Goal: Task Accomplishment & Management: Manage account settings

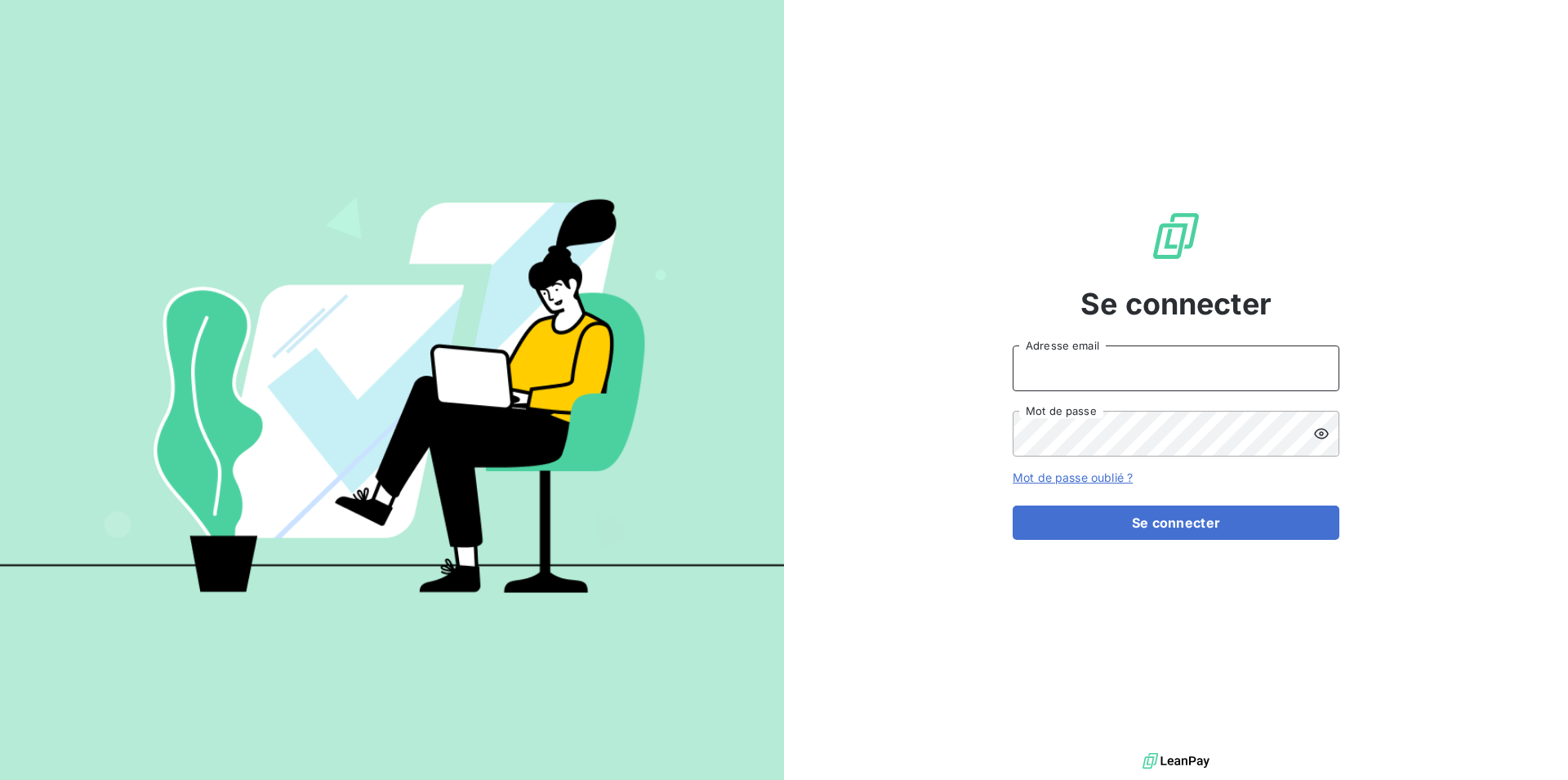
click at [1313, 372] on input "Adresse email" at bounding box center [1176, 368] width 327 height 45
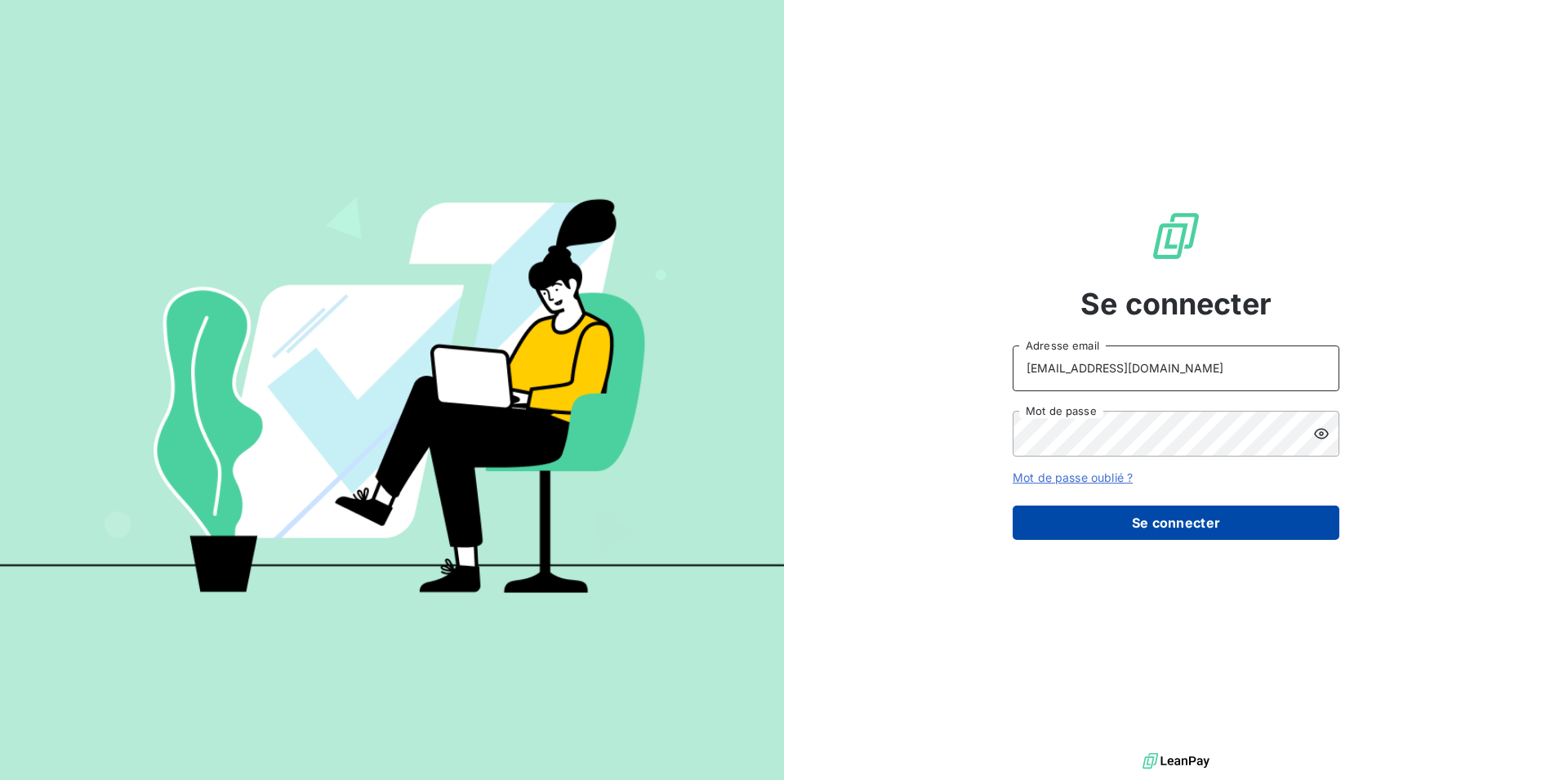
type input "RECOUVREMENT@ADAPTEL.FR"
click at [1089, 521] on button "Se connecter" at bounding box center [1176, 522] width 327 height 34
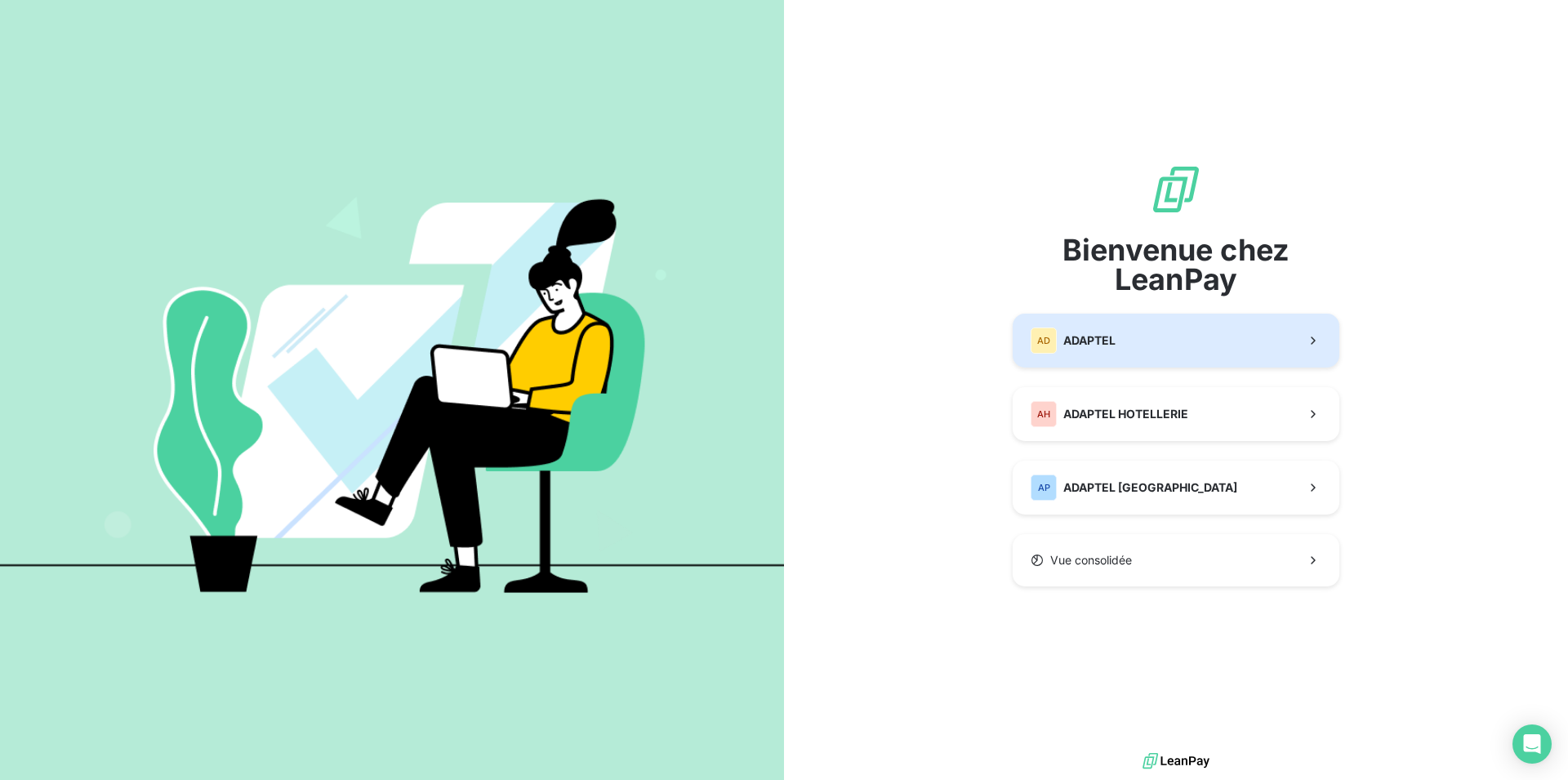
click at [1109, 330] on div "AD ADAPTEL" at bounding box center [1073, 341] width 85 height 26
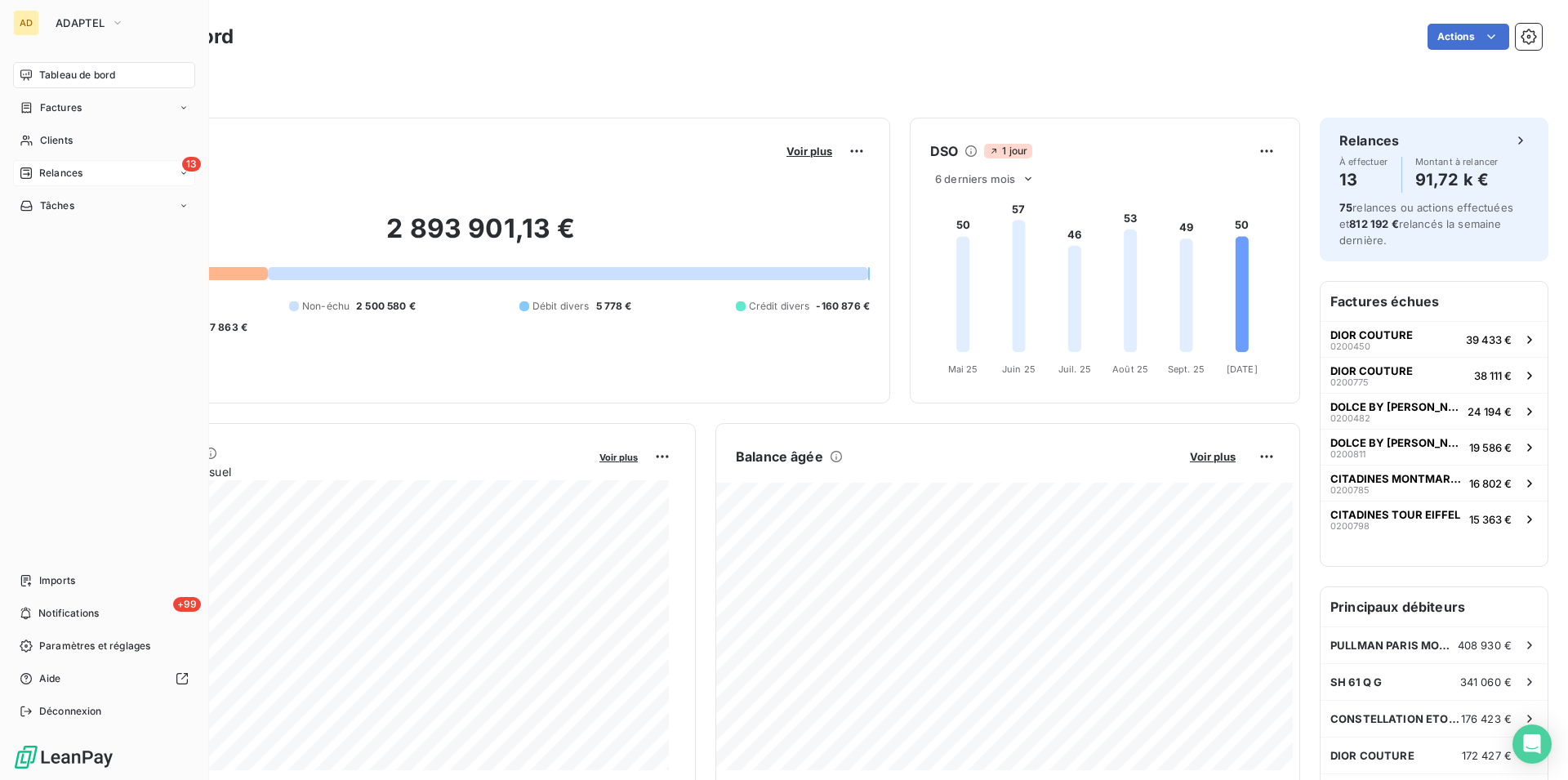
click at [46, 169] on span "Relances" at bounding box center [61, 173] width 44 height 15
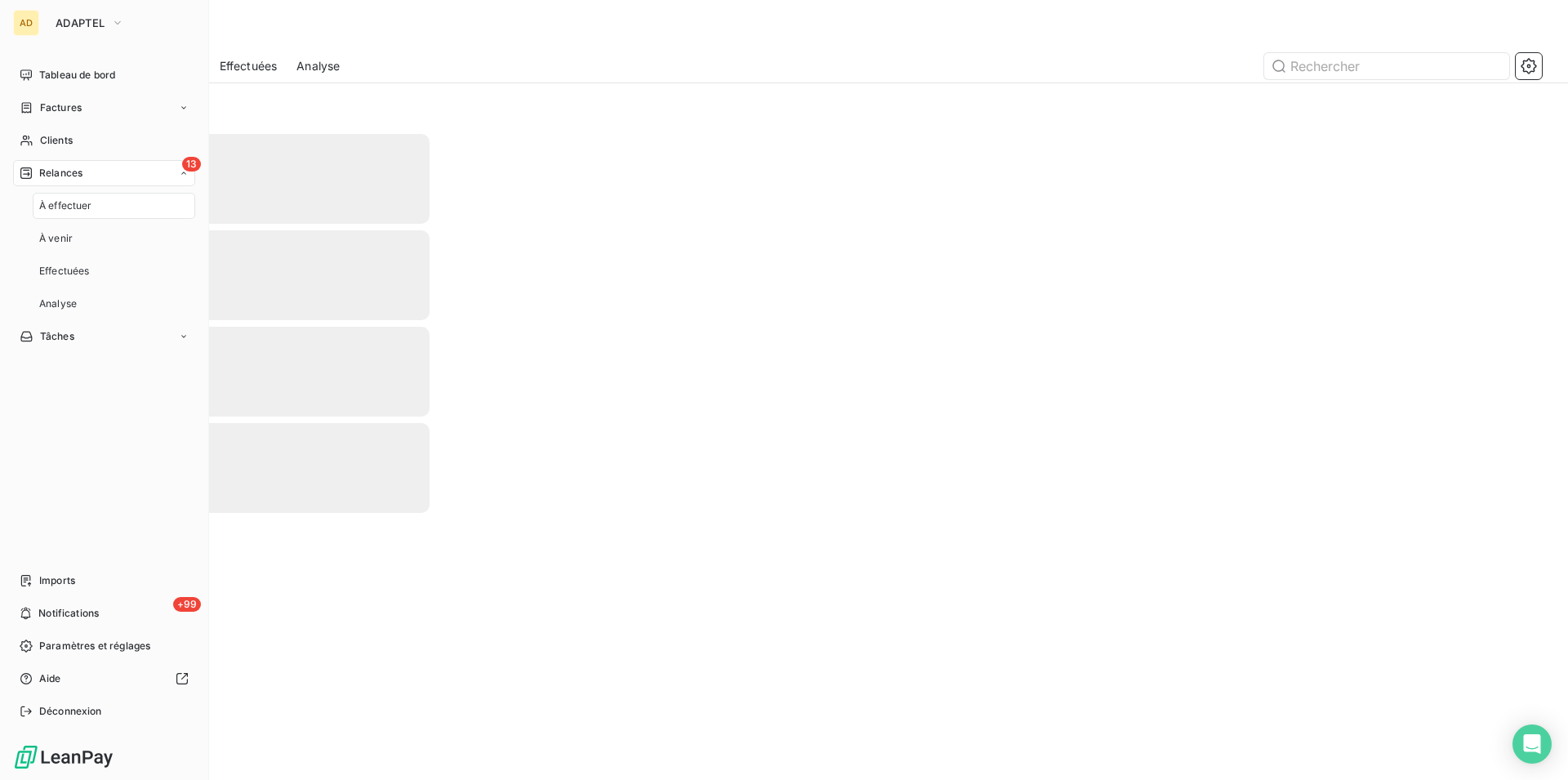
click at [60, 200] on span "À effectuer" at bounding box center [66, 205] width 53 height 15
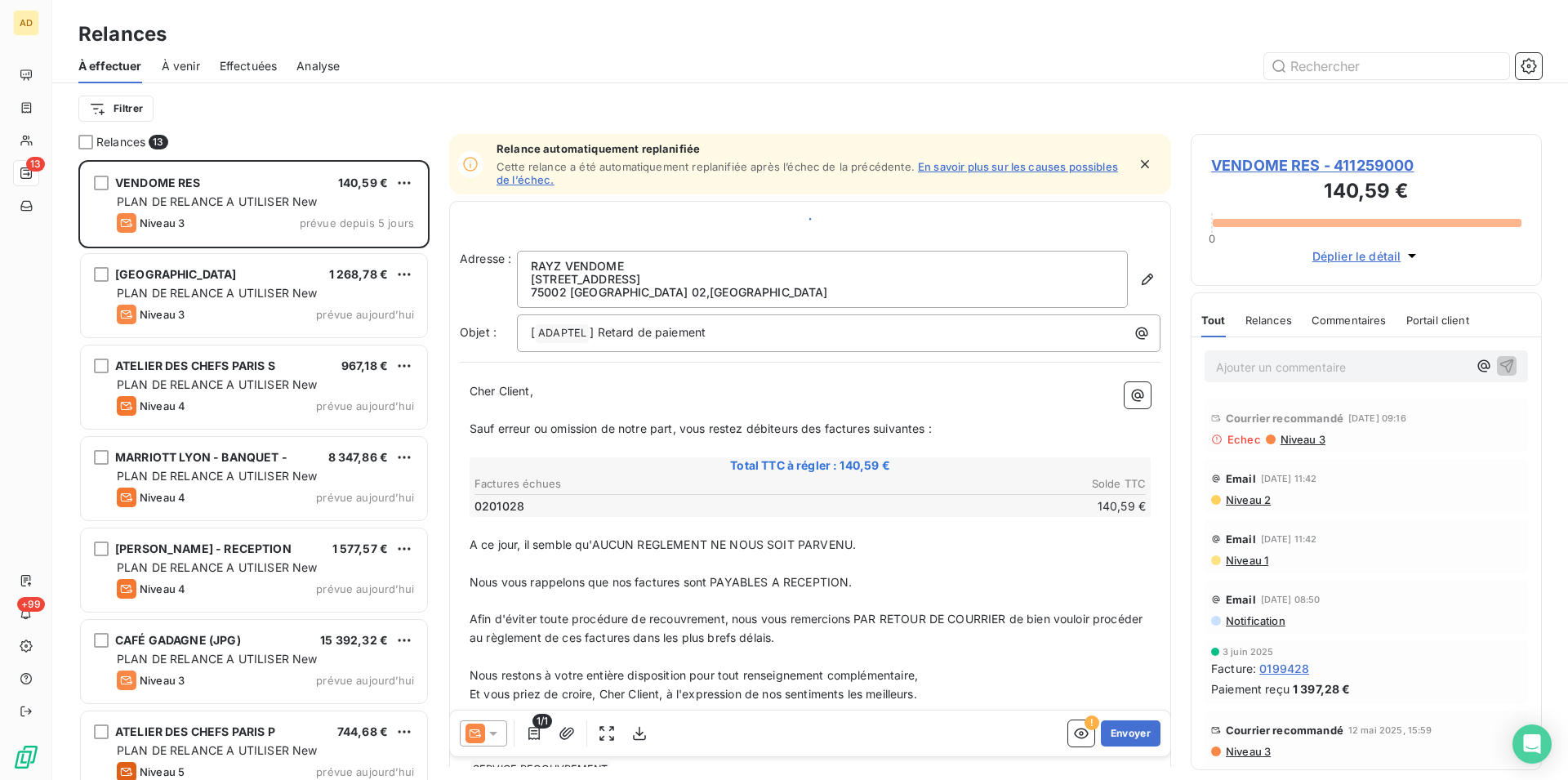
scroll to position [606, 337]
click at [86, 140] on div at bounding box center [86, 142] width 15 height 15
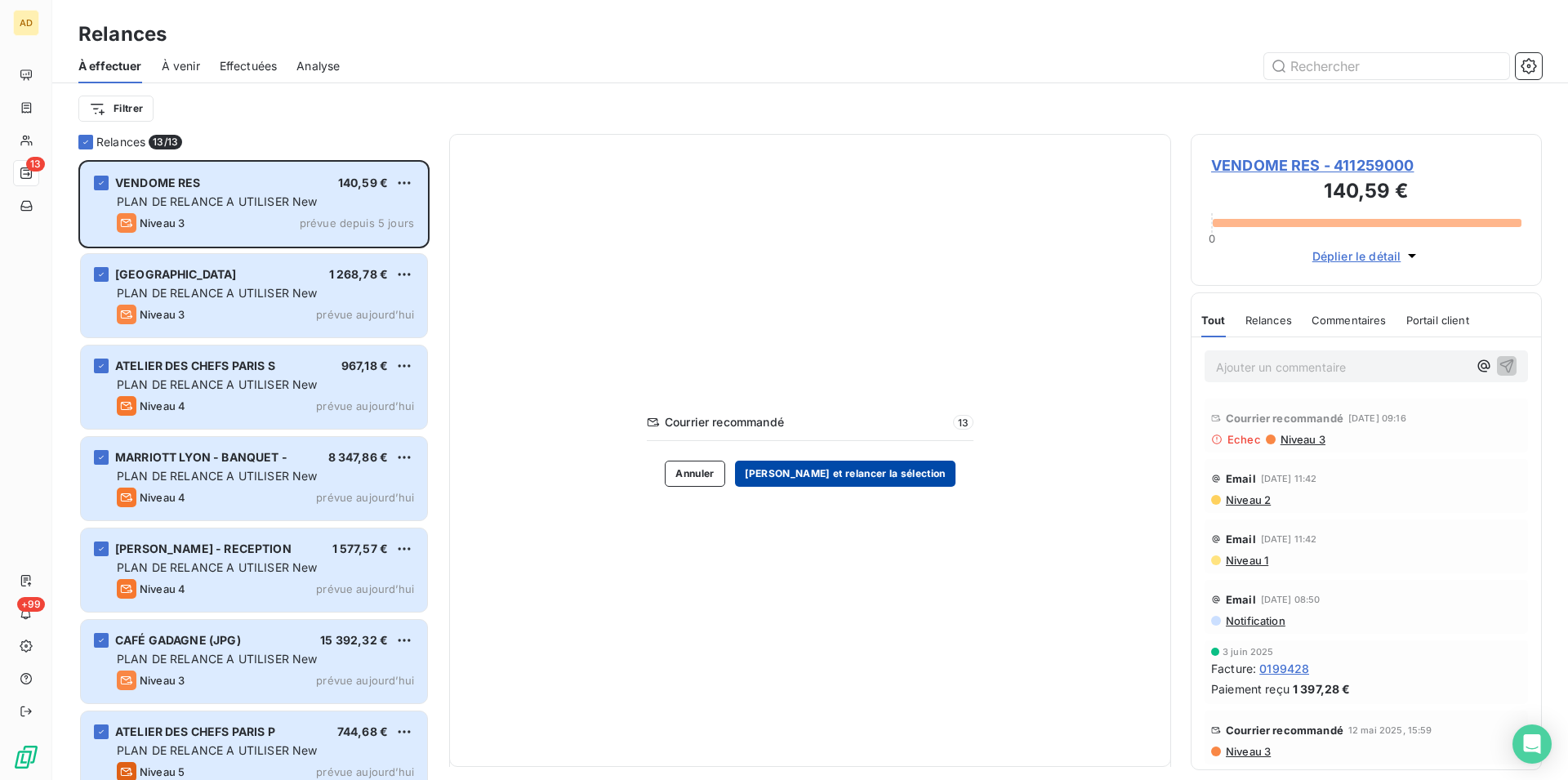
click at [850, 466] on button "Valider et relancer la sélection" at bounding box center [845, 473] width 220 height 26
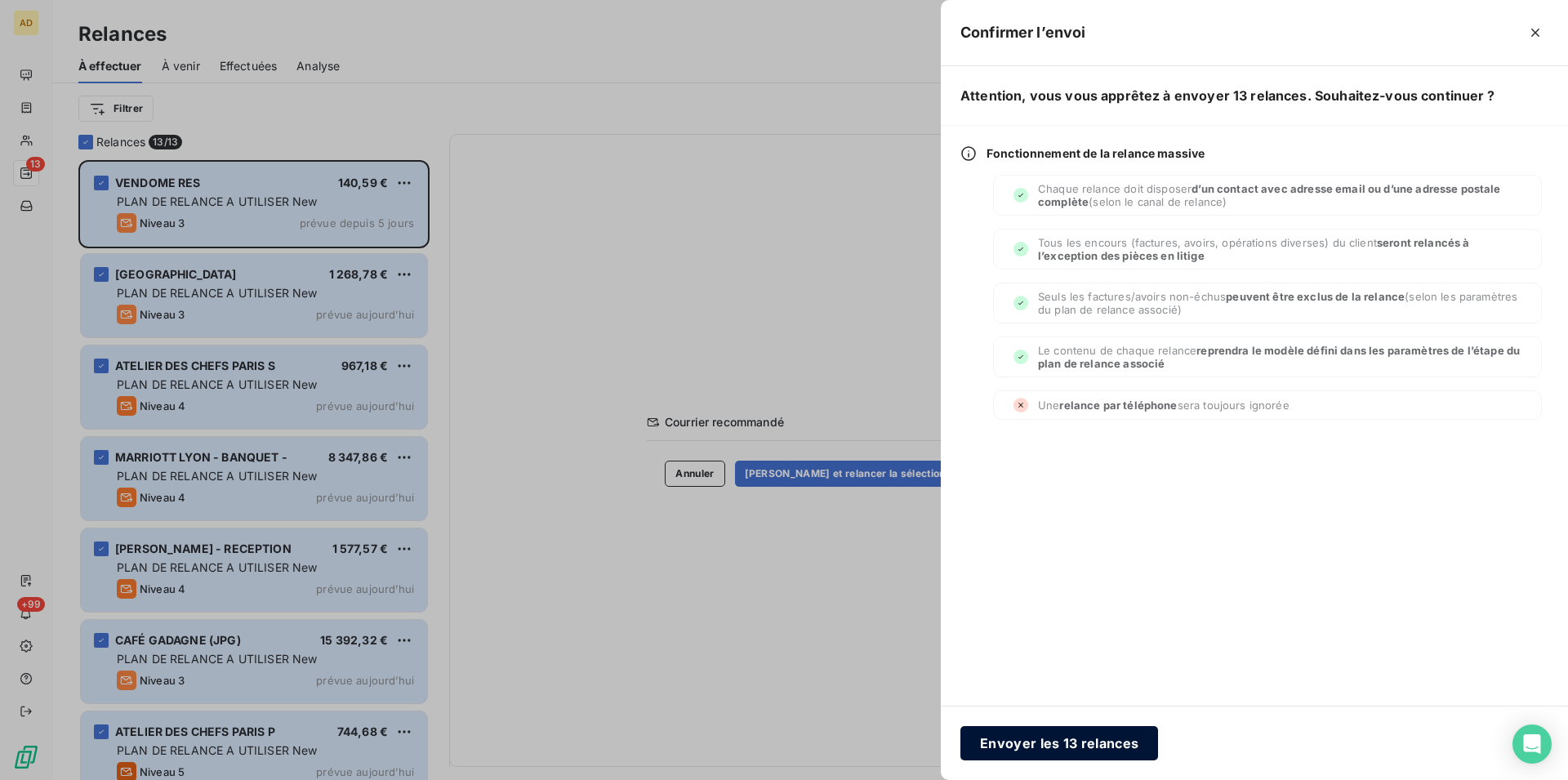
click at [1059, 735] on button "Envoyer les 13 relances" at bounding box center [1059, 742] width 197 height 34
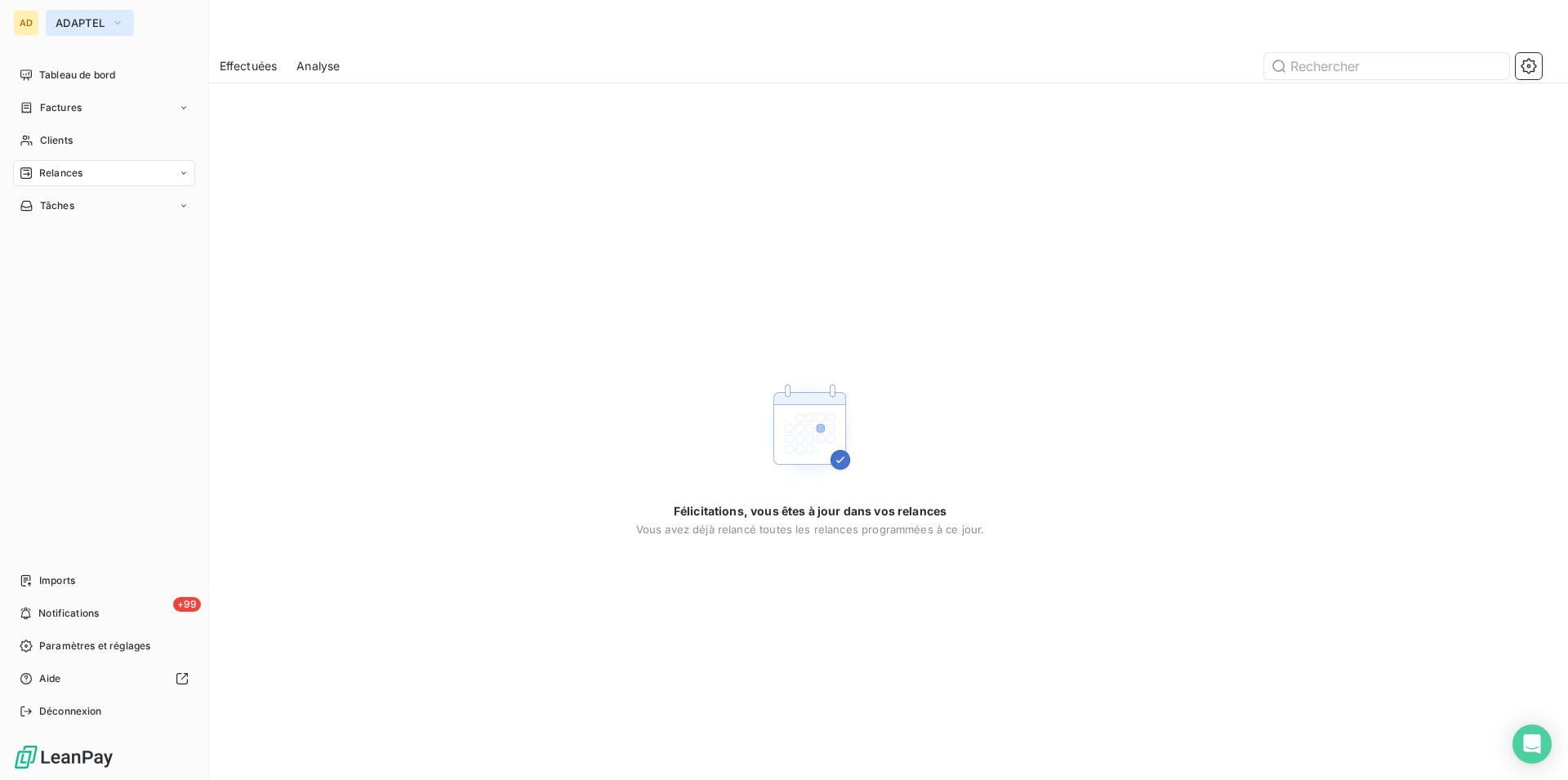
click at [86, 22] on span "ADAPTEL" at bounding box center [80, 23] width 49 height 13
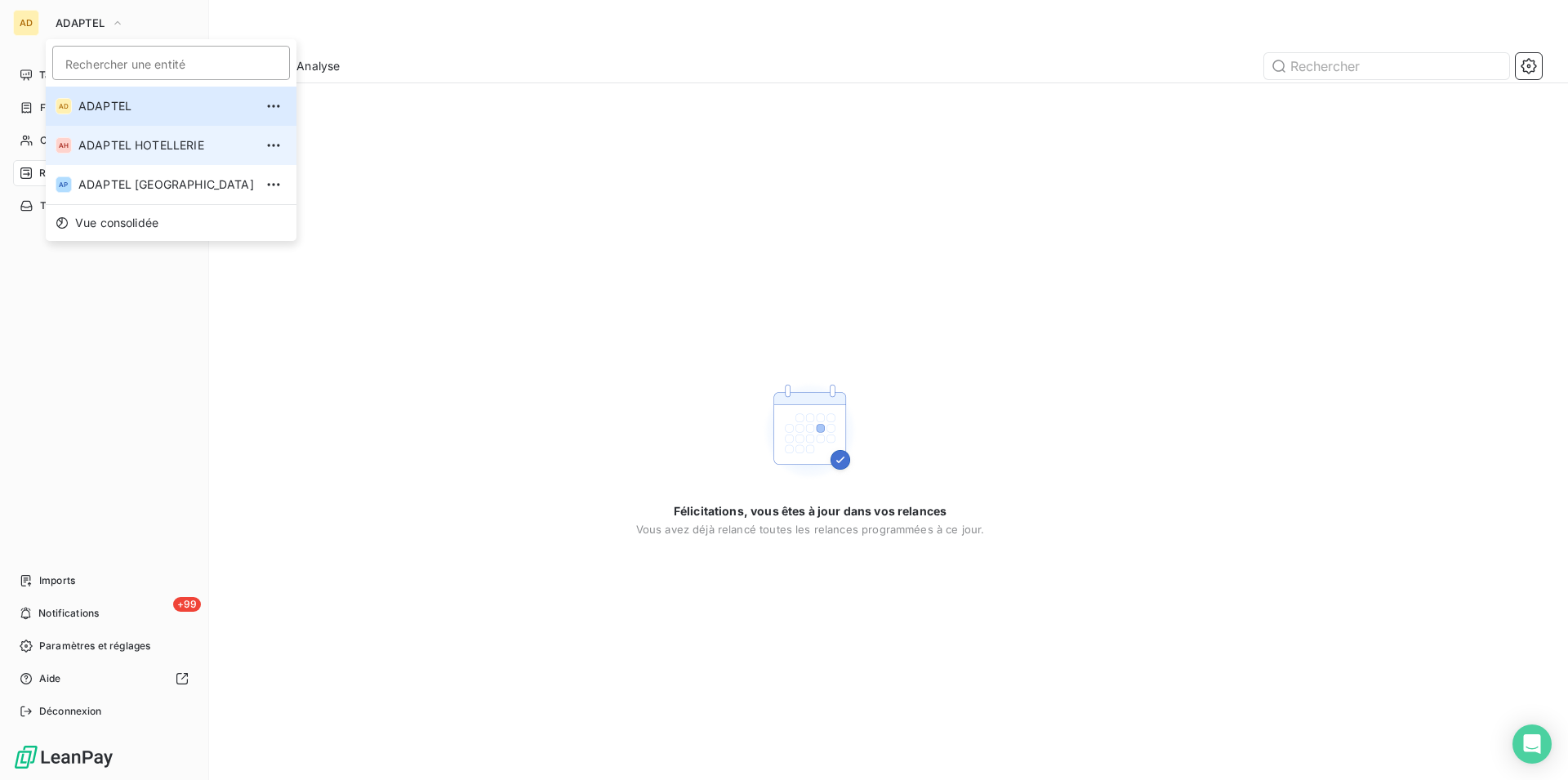
click at [172, 146] on span "ADAPTEL HOTELLERIE" at bounding box center [166, 145] width 176 height 17
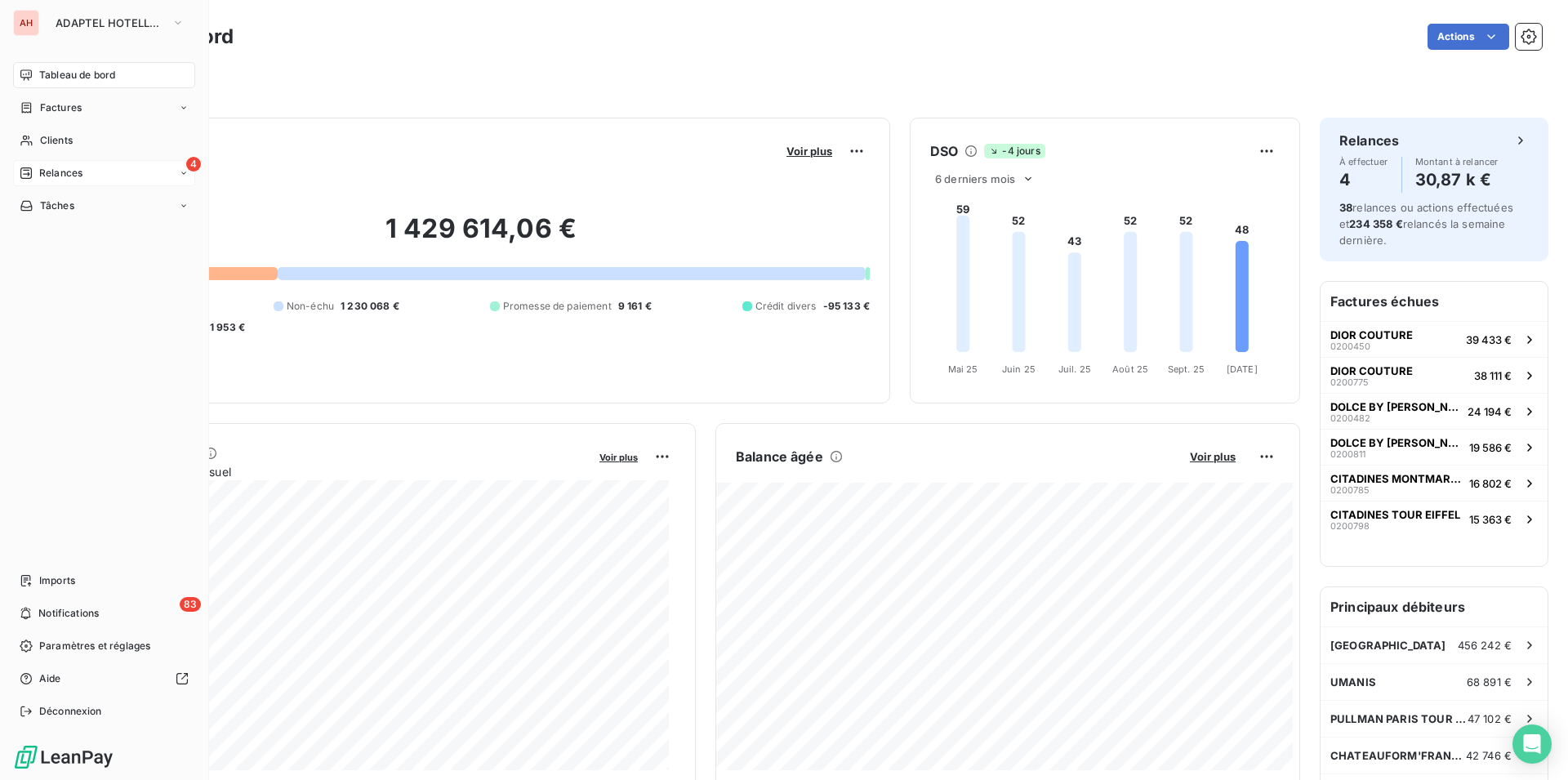
click at [23, 169] on icon at bounding box center [25, 173] width 13 height 13
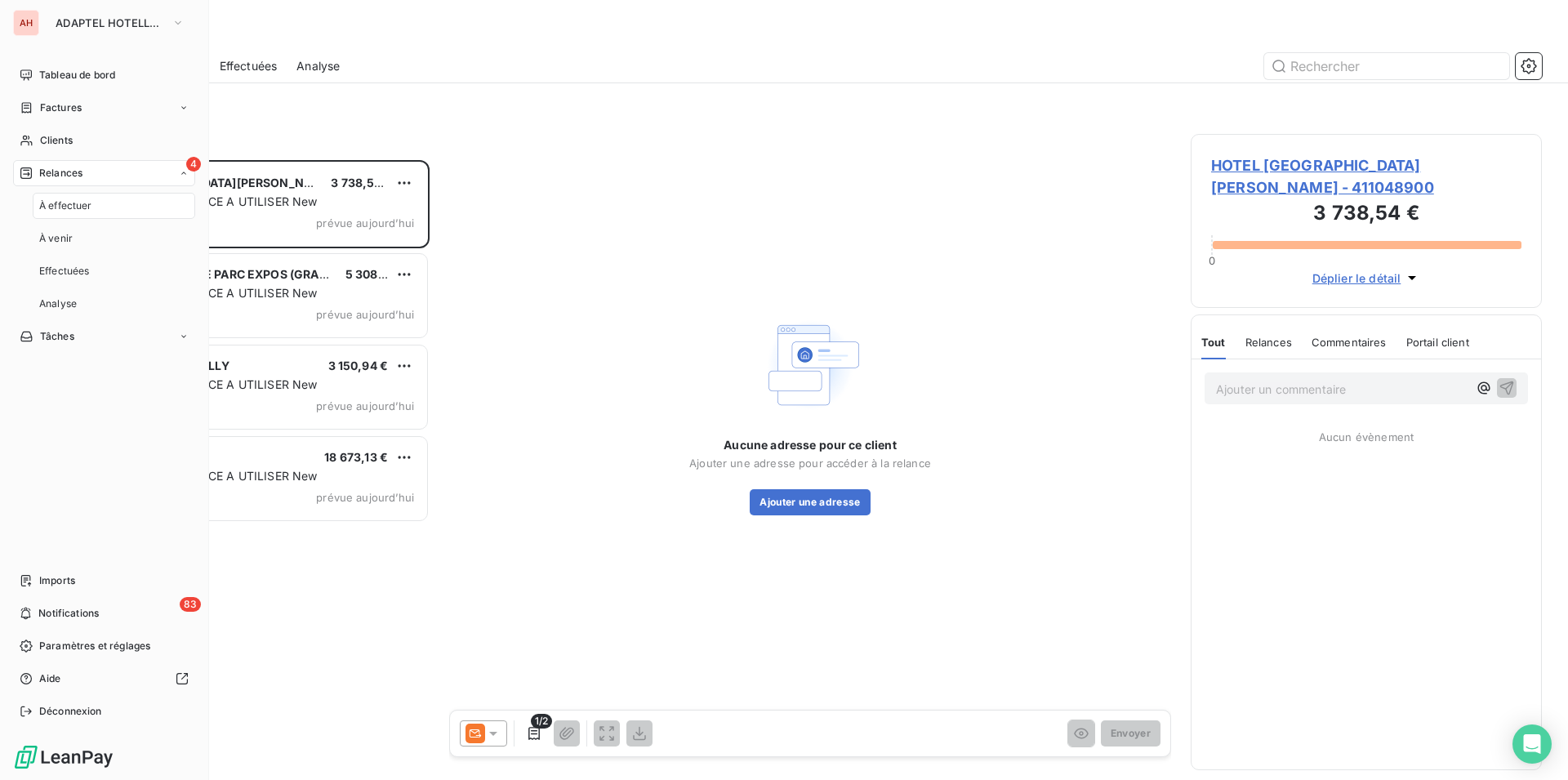
click at [87, 200] on span "À effectuer" at bounding box center [66, 205] width 53 height 15
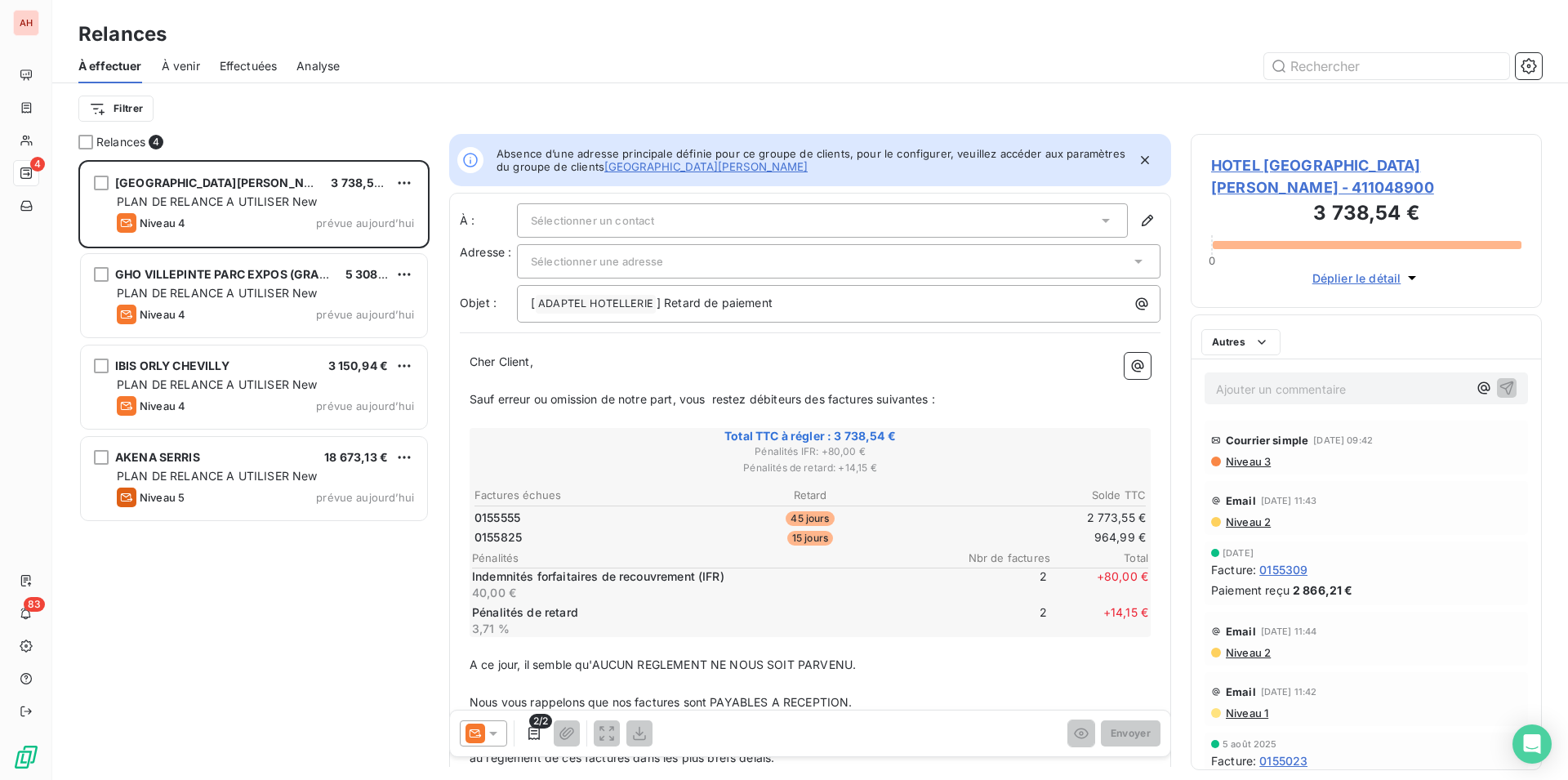
click at [351, 94] on div "Filtrer" at bounding box center [810, 109] width 1463 height 31
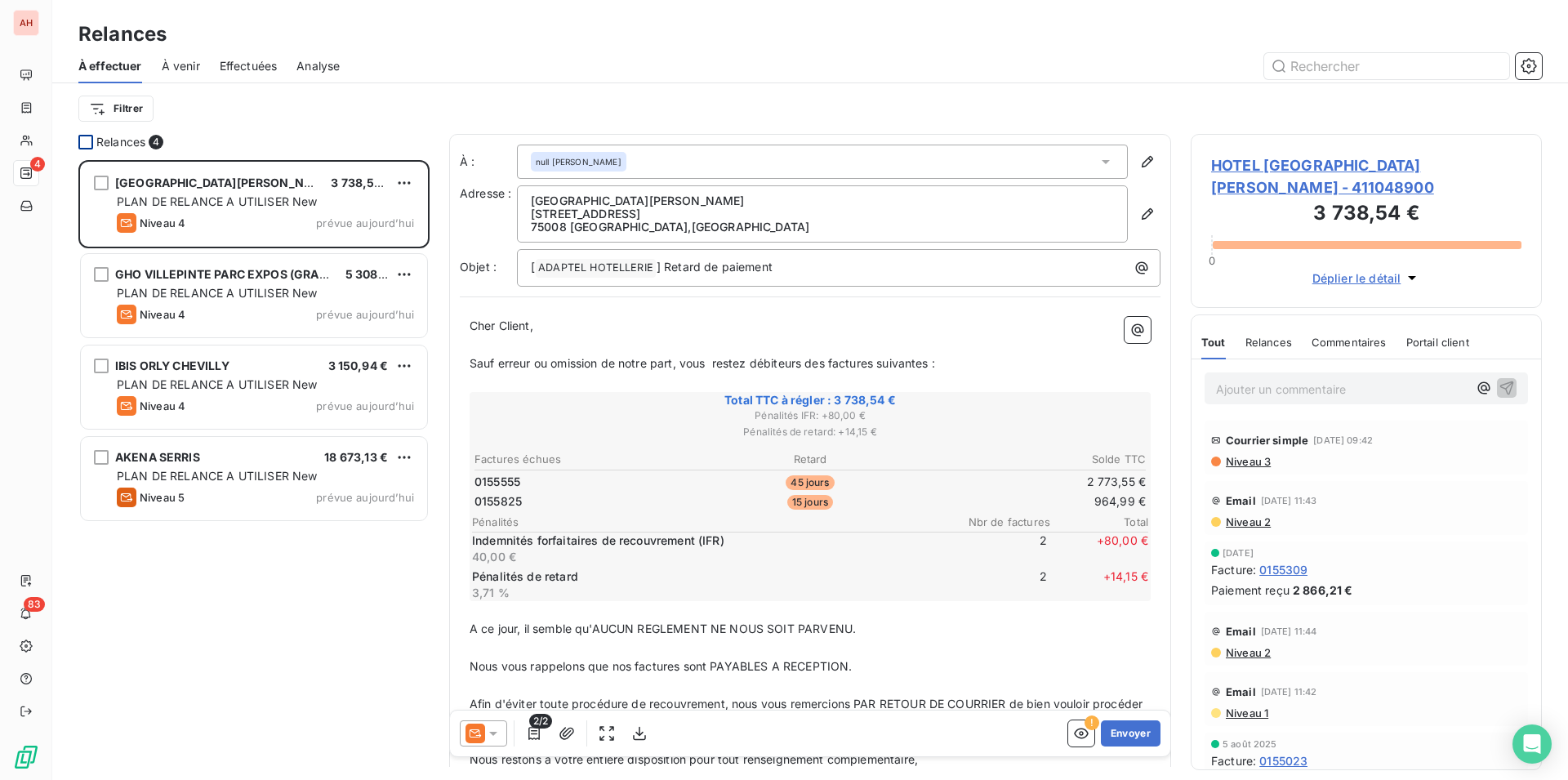
click at [83, 142] on div at bounding box center [86, 142] width 15 height 15
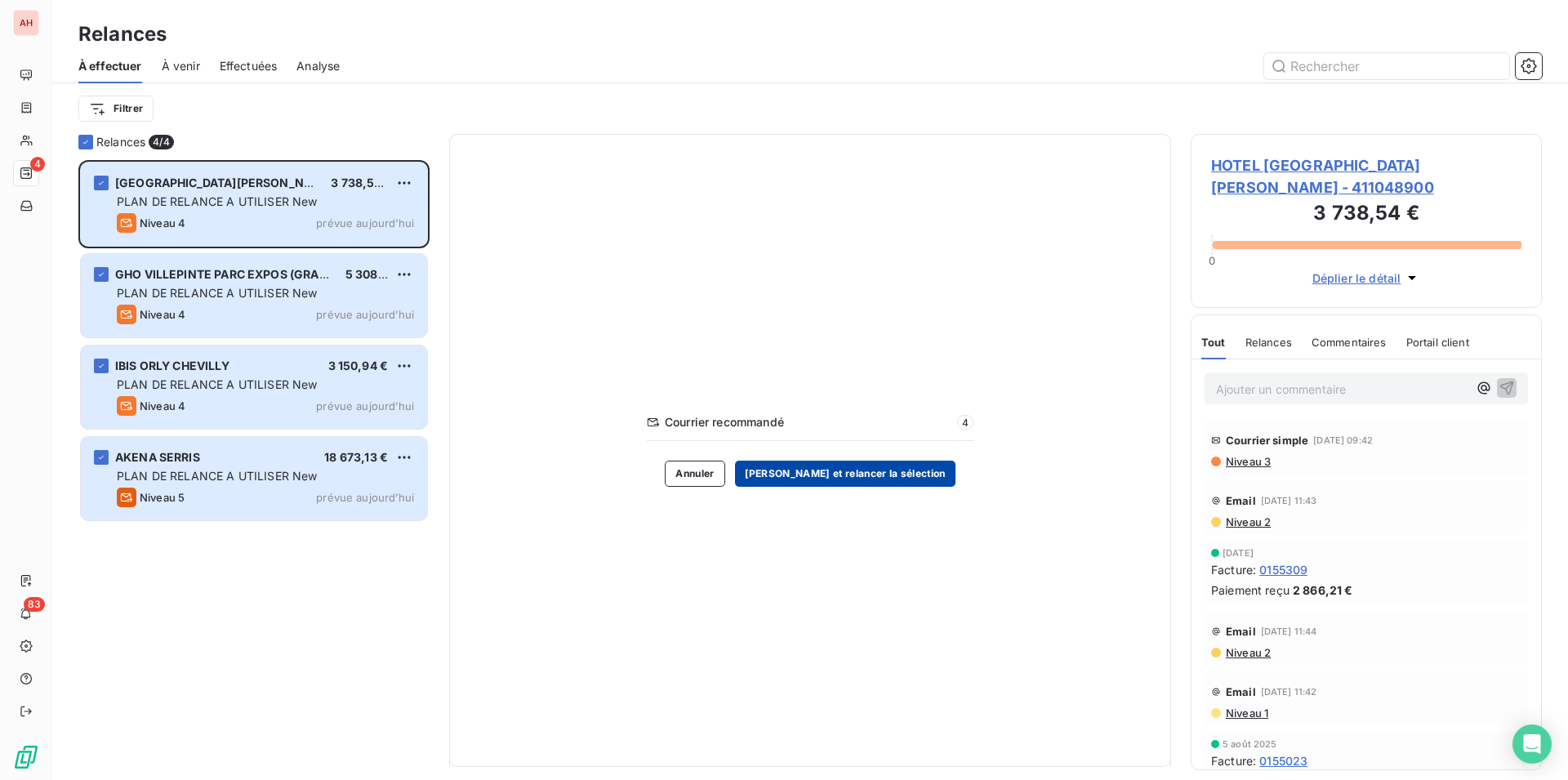
click at [828, 476] on button "Valider et relancer la sélection" at bounding box center [845, 473] width 220 height 26
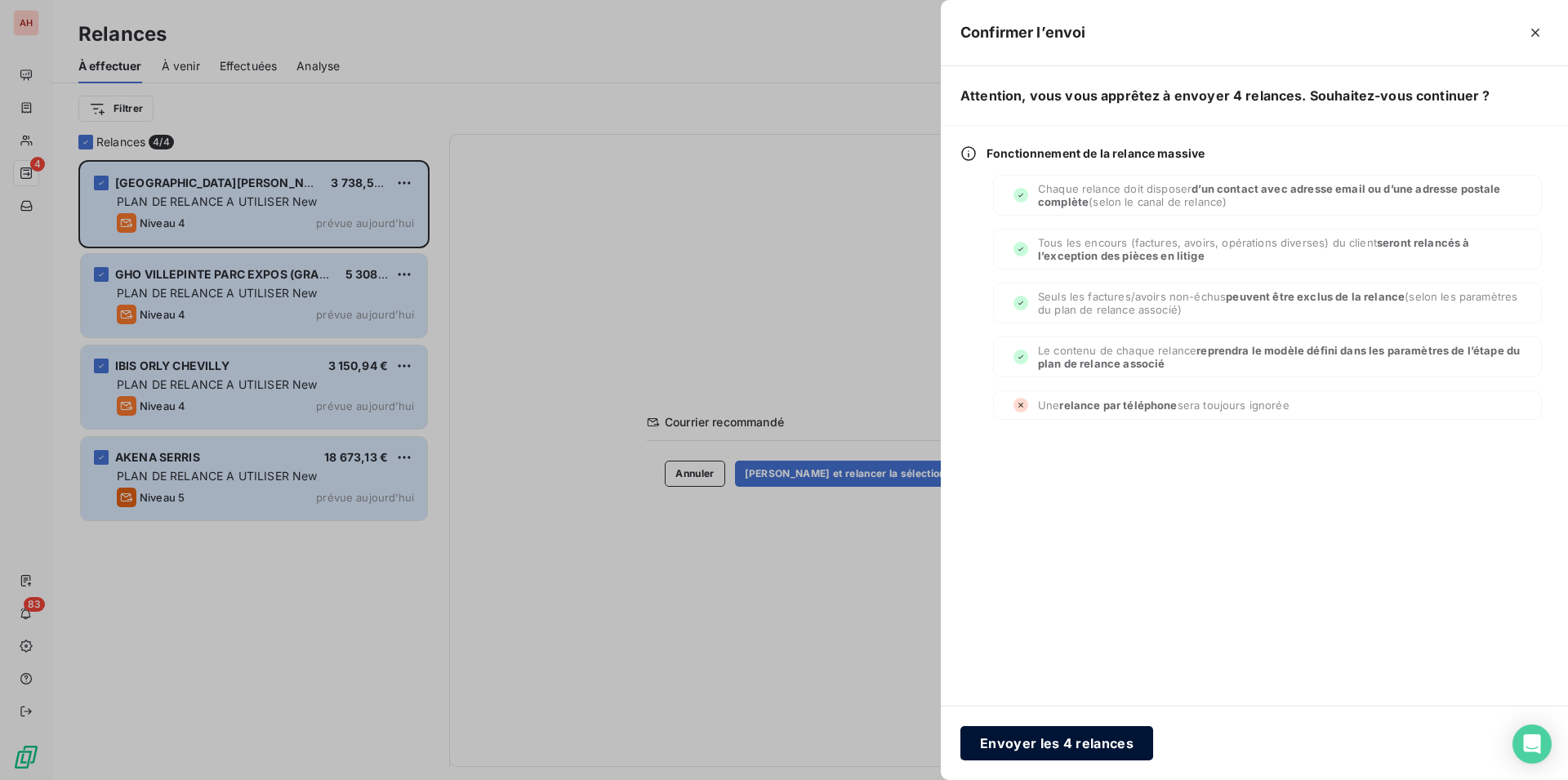
click at [1070, 759] on button "Envoyer les 4 relances" at bounding box center [1056, 742] width 193 height 34
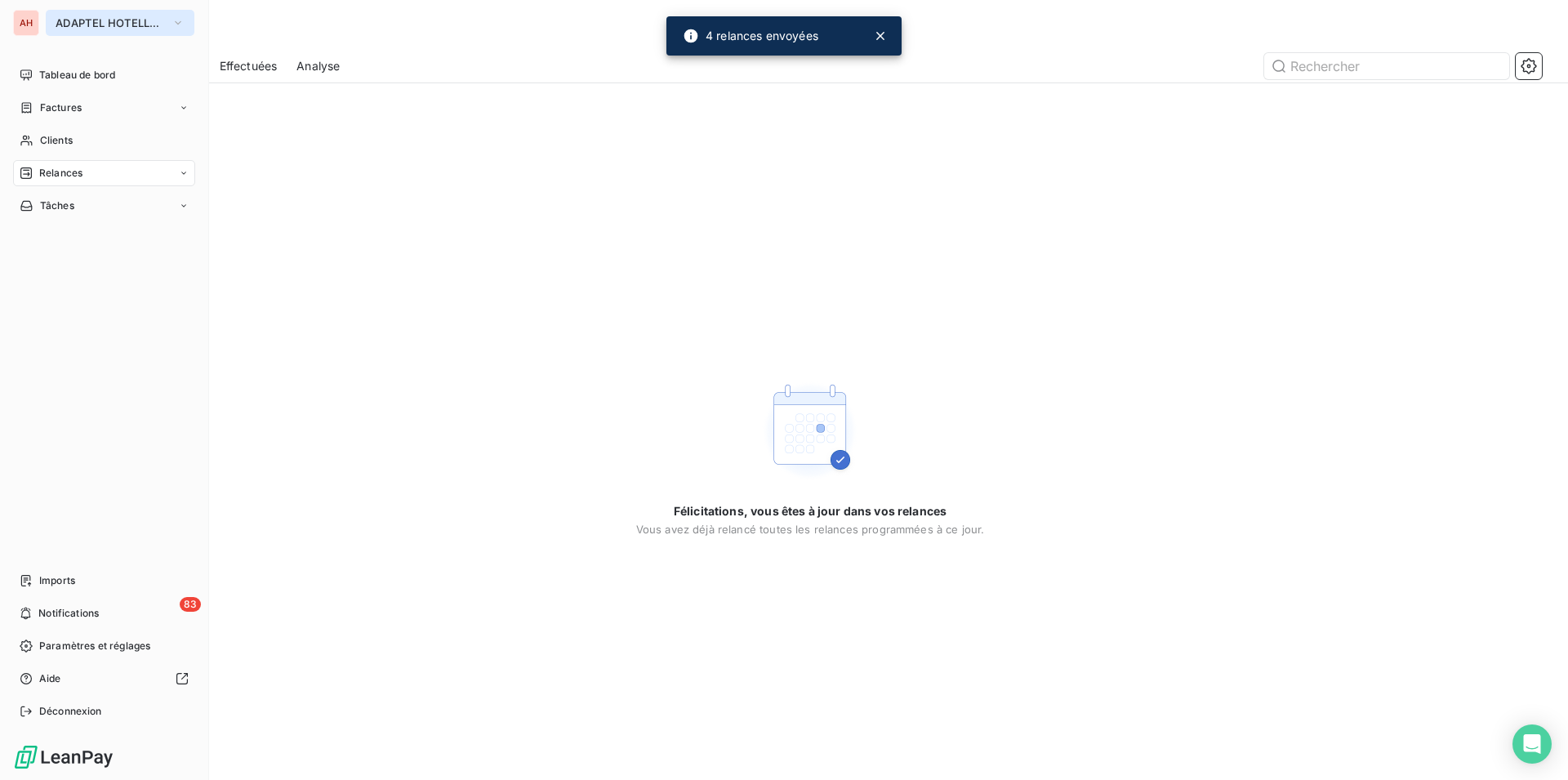
click at [67, 28] on span "ADAPTEL HOTELLERIE" at bounding box center [110, 23] width 109 height 13
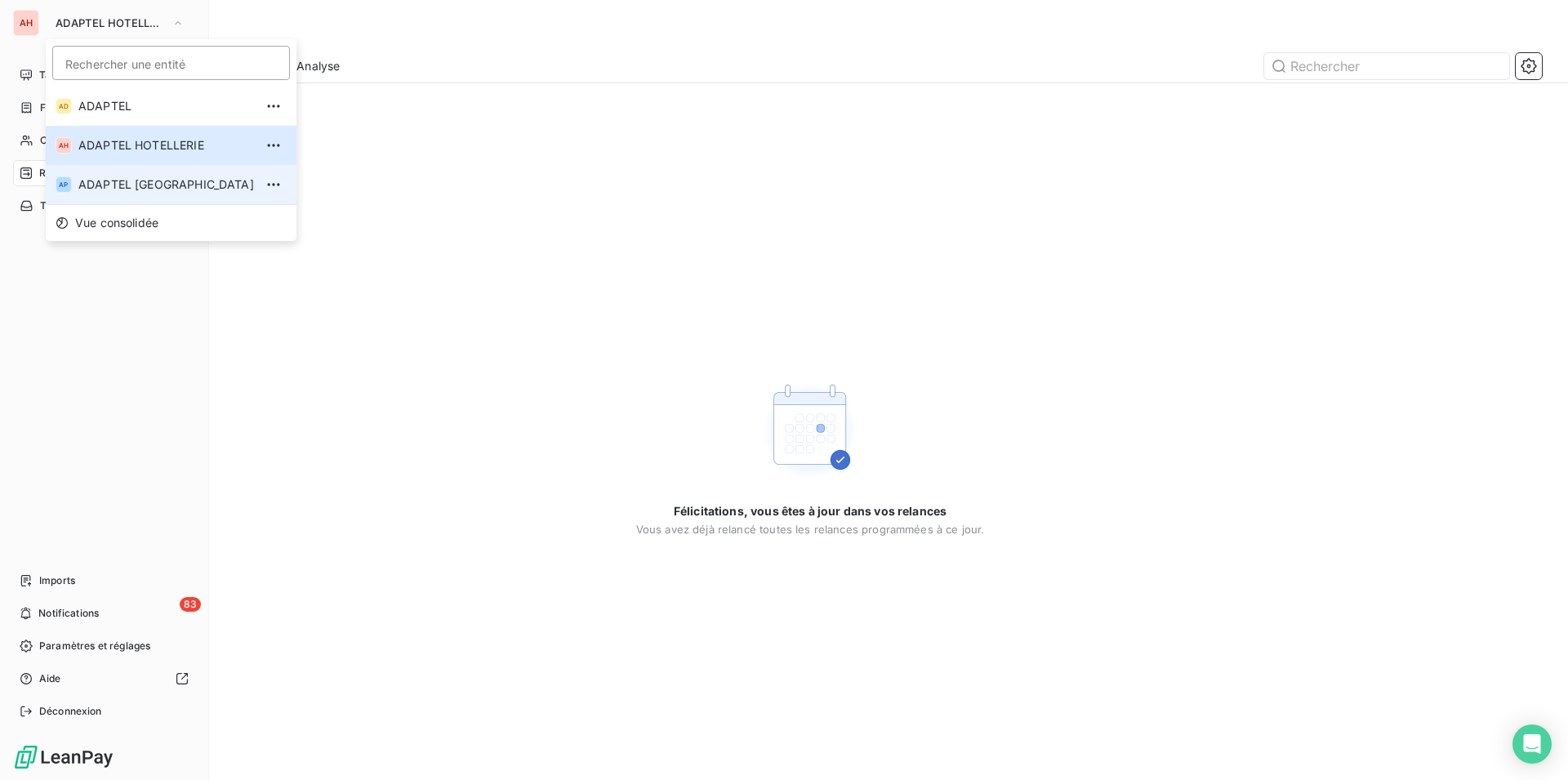
click at [169, 201] on li "AP ADAPTEL PARIS" at bounding box center [170, 184] width 251 height 39
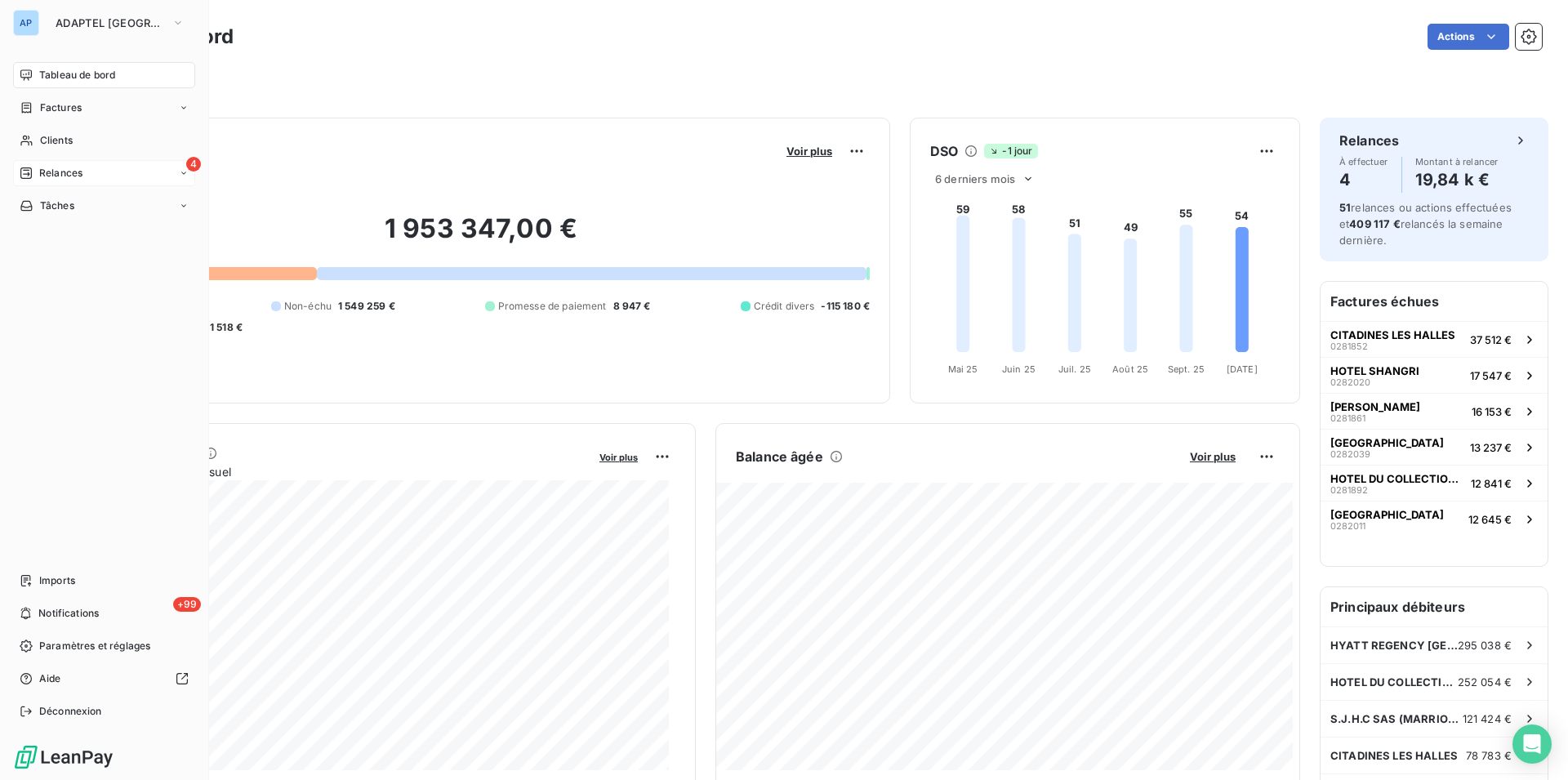
click at [38, 171] on div "Relances" at bounding box center [51, 173] width 63 height 15
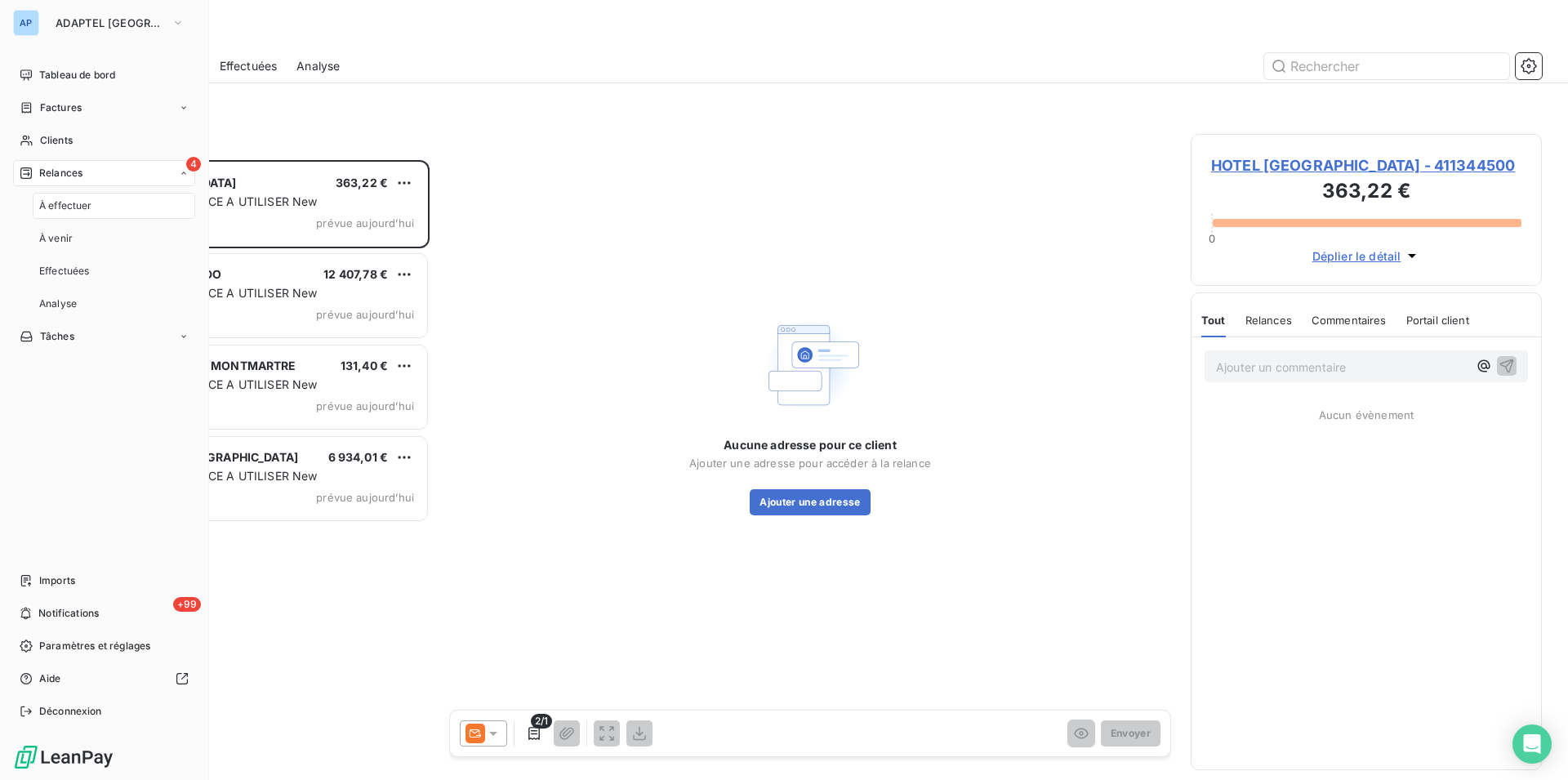
click at [52, 197] on div "À effectuer" at bounding box center [114, 206] width 162 height 26
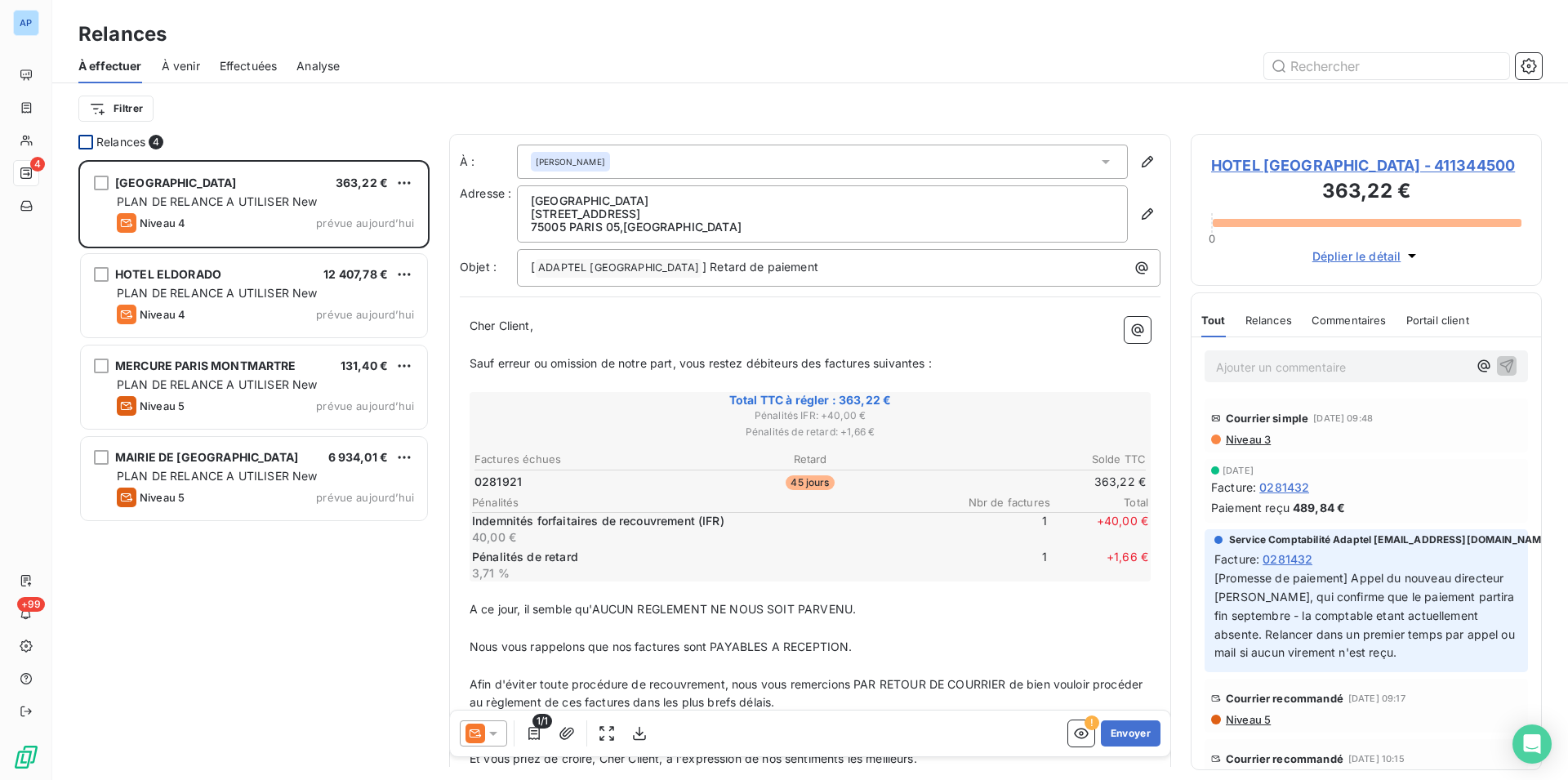
click at [84, 141] on div at bounding box center [86, 142] width 15 height 15
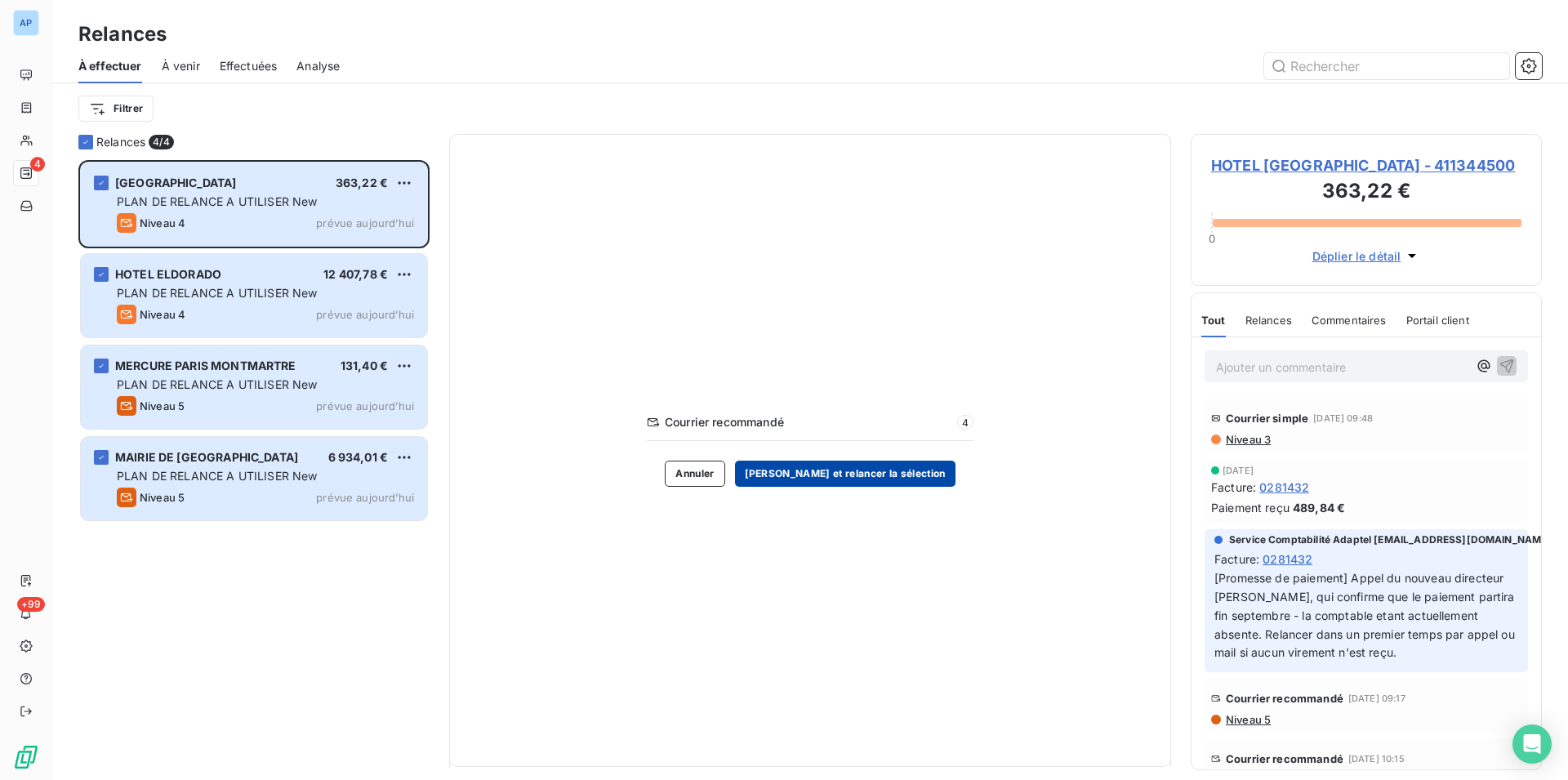
click at [846, 479] on button "Valider et relancer la sélection" at bounding box center [845, 473] width 220 height 26
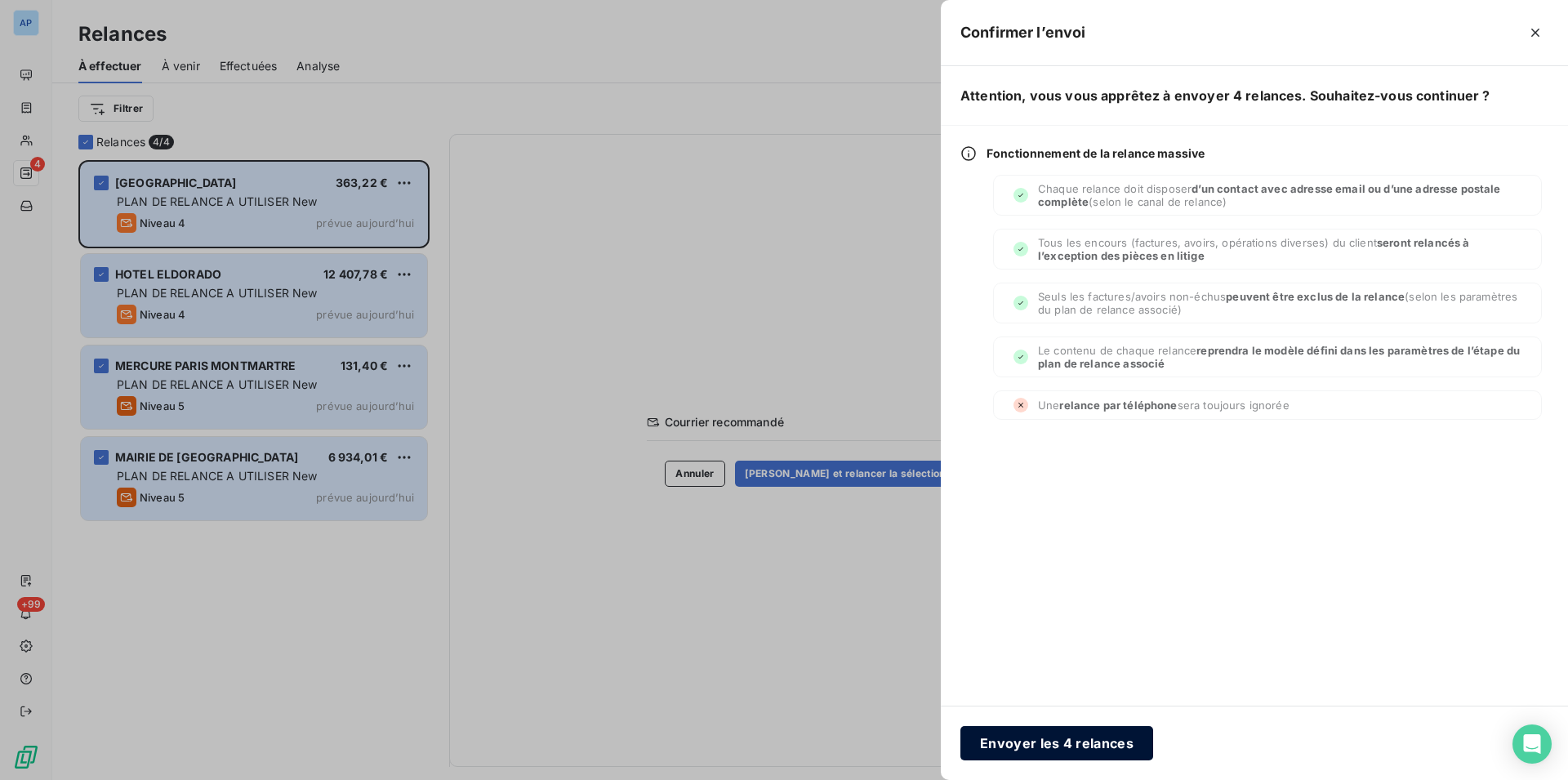
click at [1036, 741] on button "Envoyer les 4 relances" at bounding box center [1056, 742] width 193 height 34
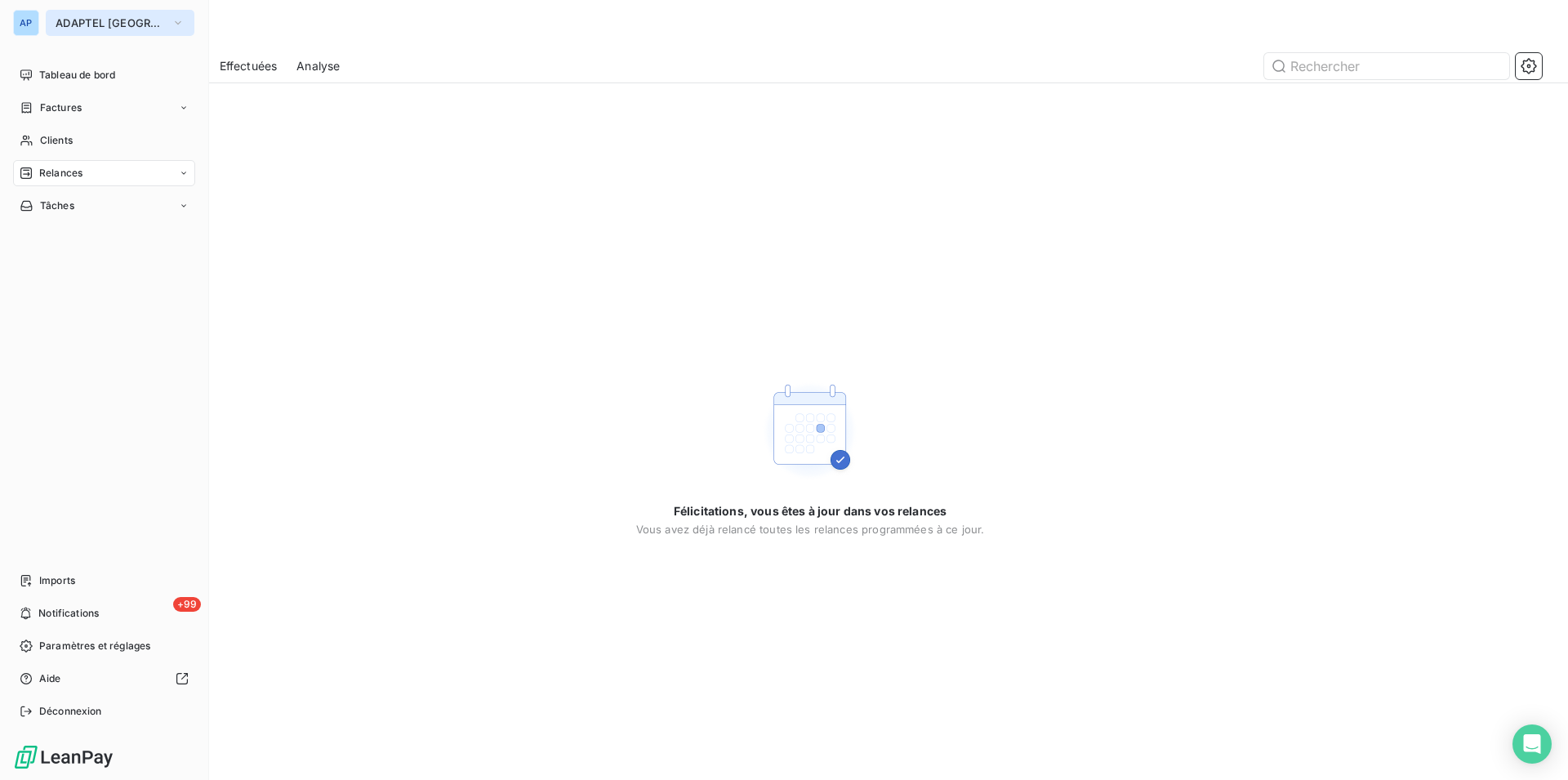
click at [74, 16] on button "ADAPTEL PARIS" at bounding box center [120, 23] width 149 height 26
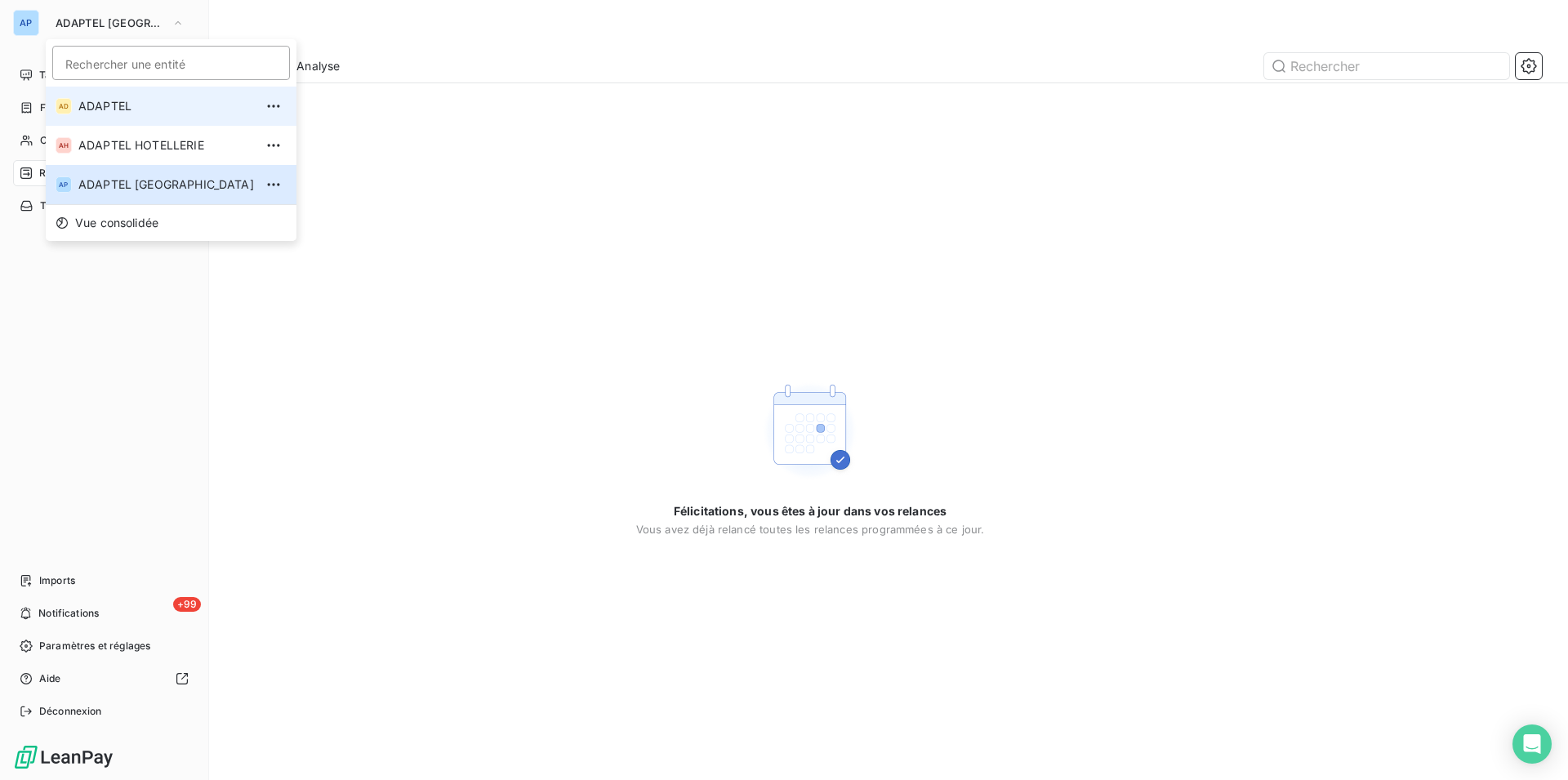
click at [117, 102] on span "ADAPTEL" at bounding box center [166, 106] width 176 height 17
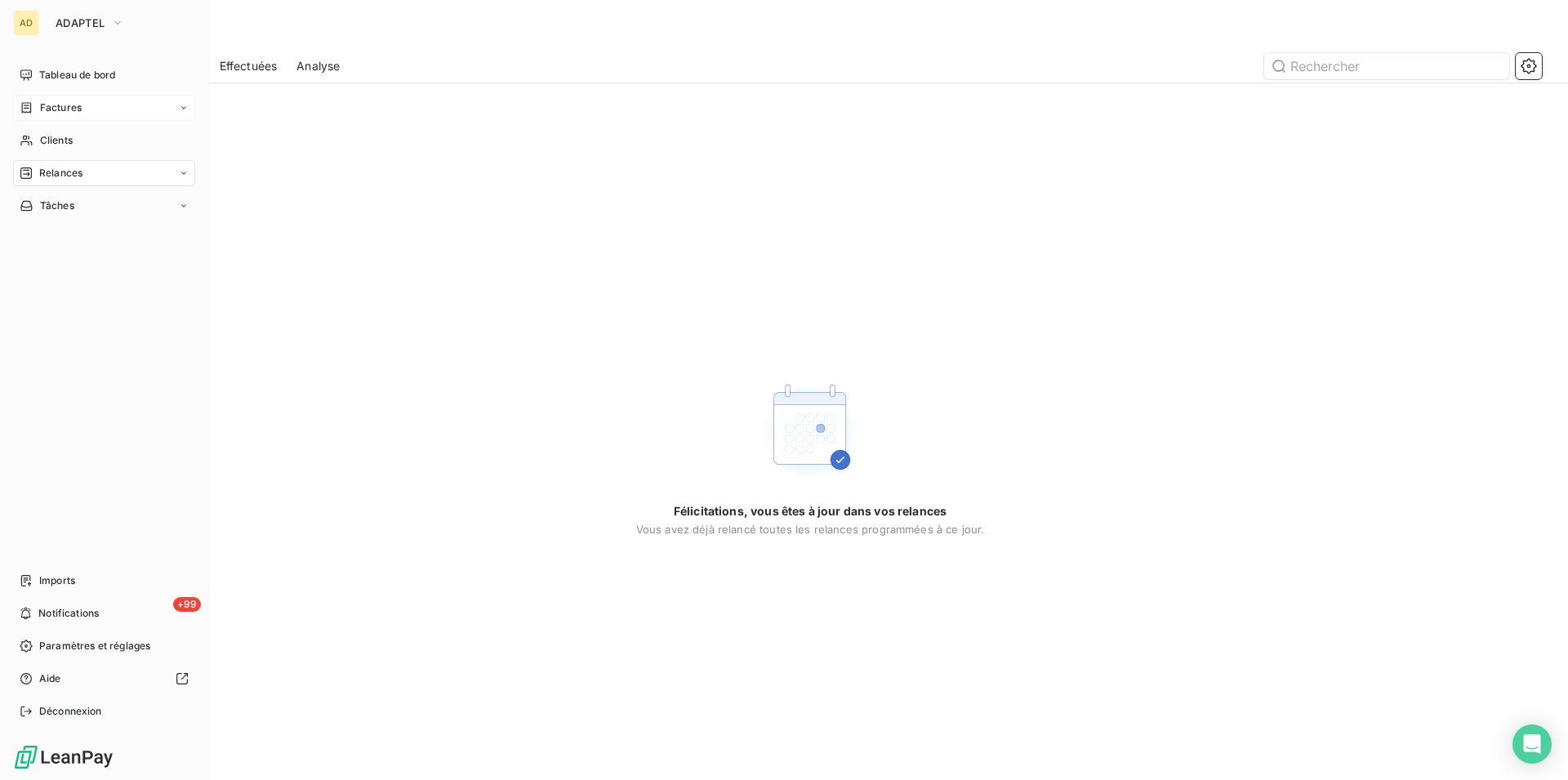
click at [89, 105] on div "Factures" at bounding box center [104, 107] width 182 height 26
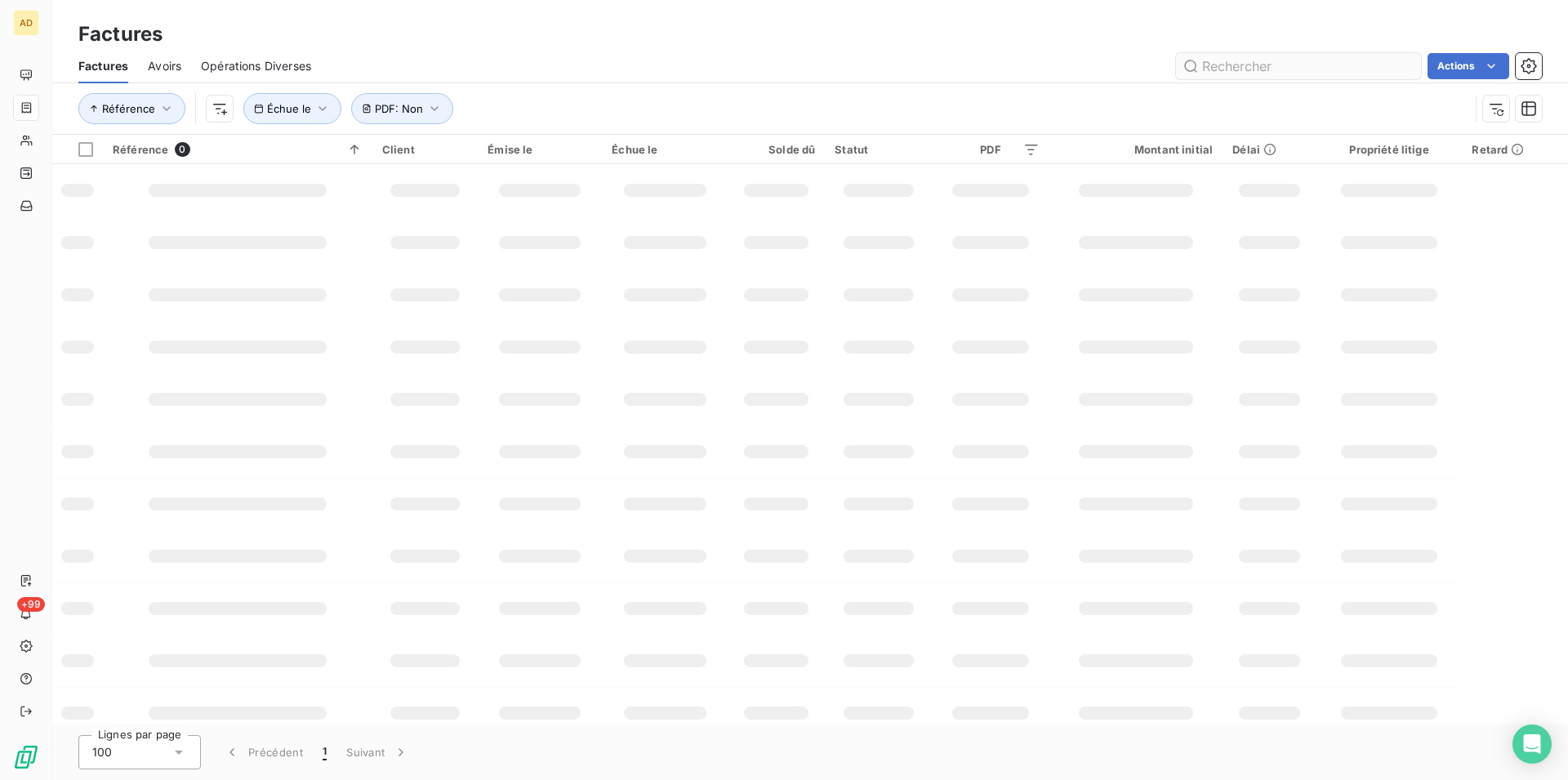
click at [1337, 69] on input "text" at bounding box center [1298, 66] width 245 height 26
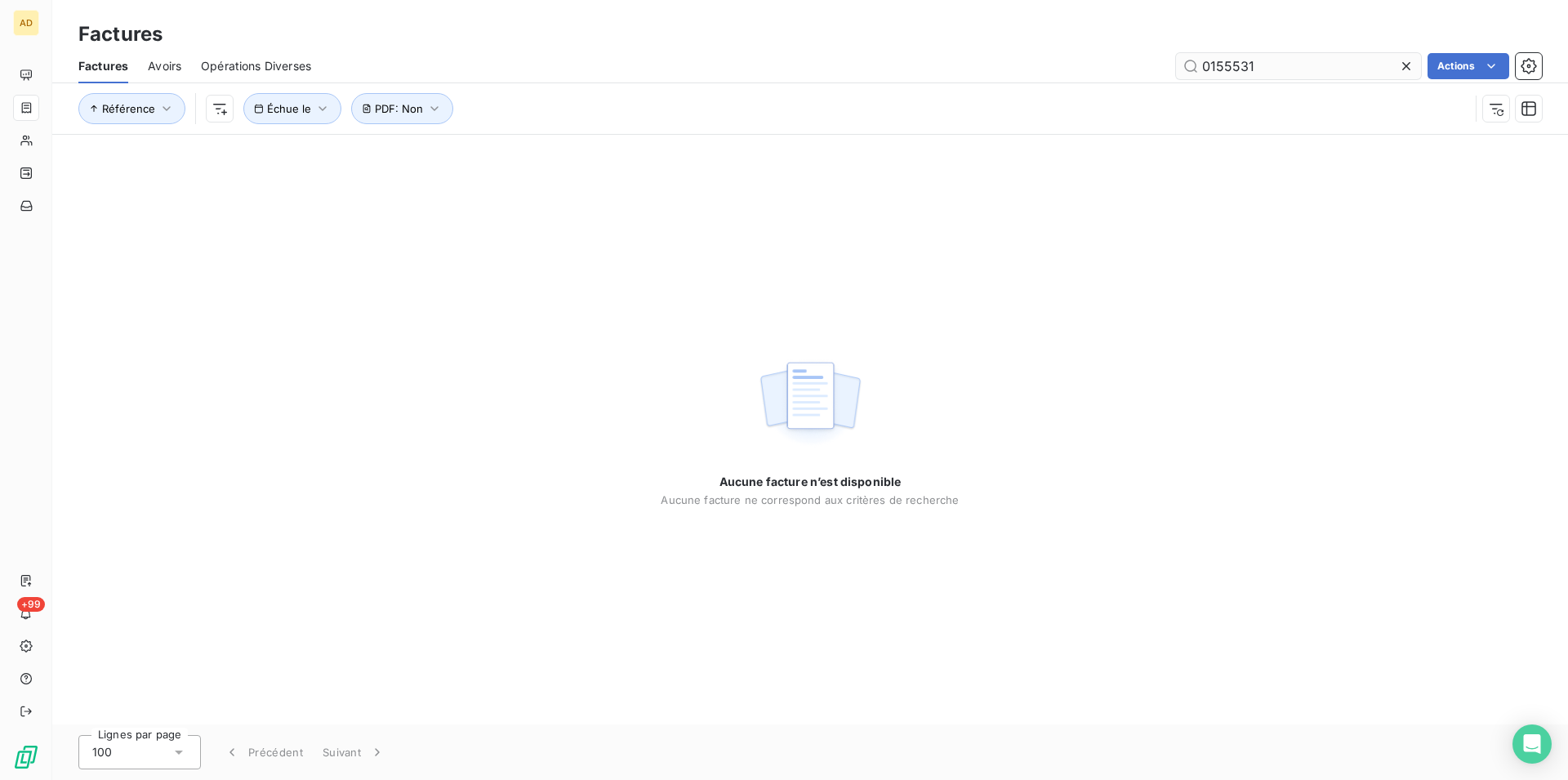
click at [1188, 60] on input "0155531" at bounding box center [1298, 66] width 245 height 26
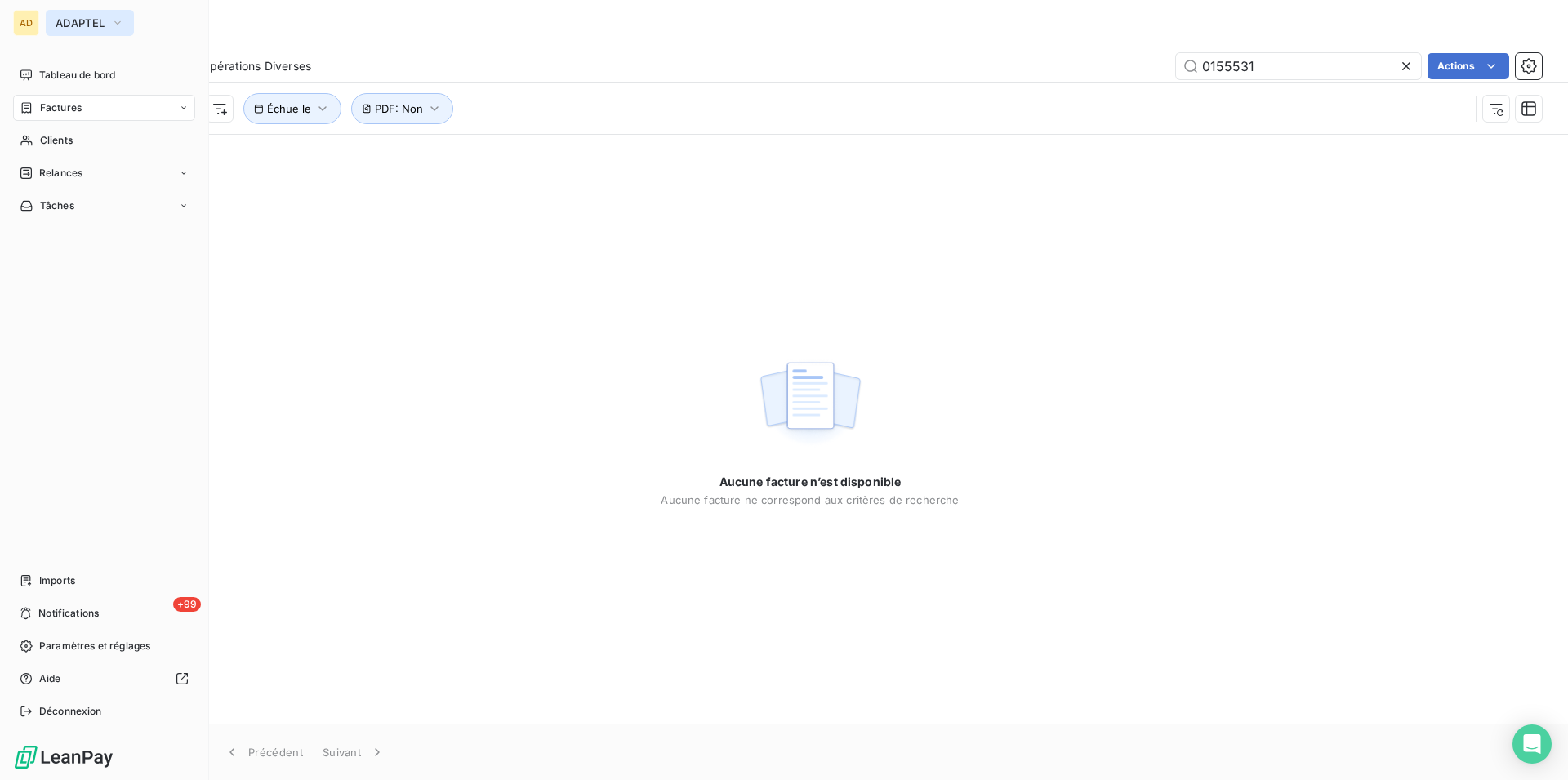
type input "0155531"
click at [103, 21] on span "ADAPTEL" at bounding box center [80, 23] width 49 height 13
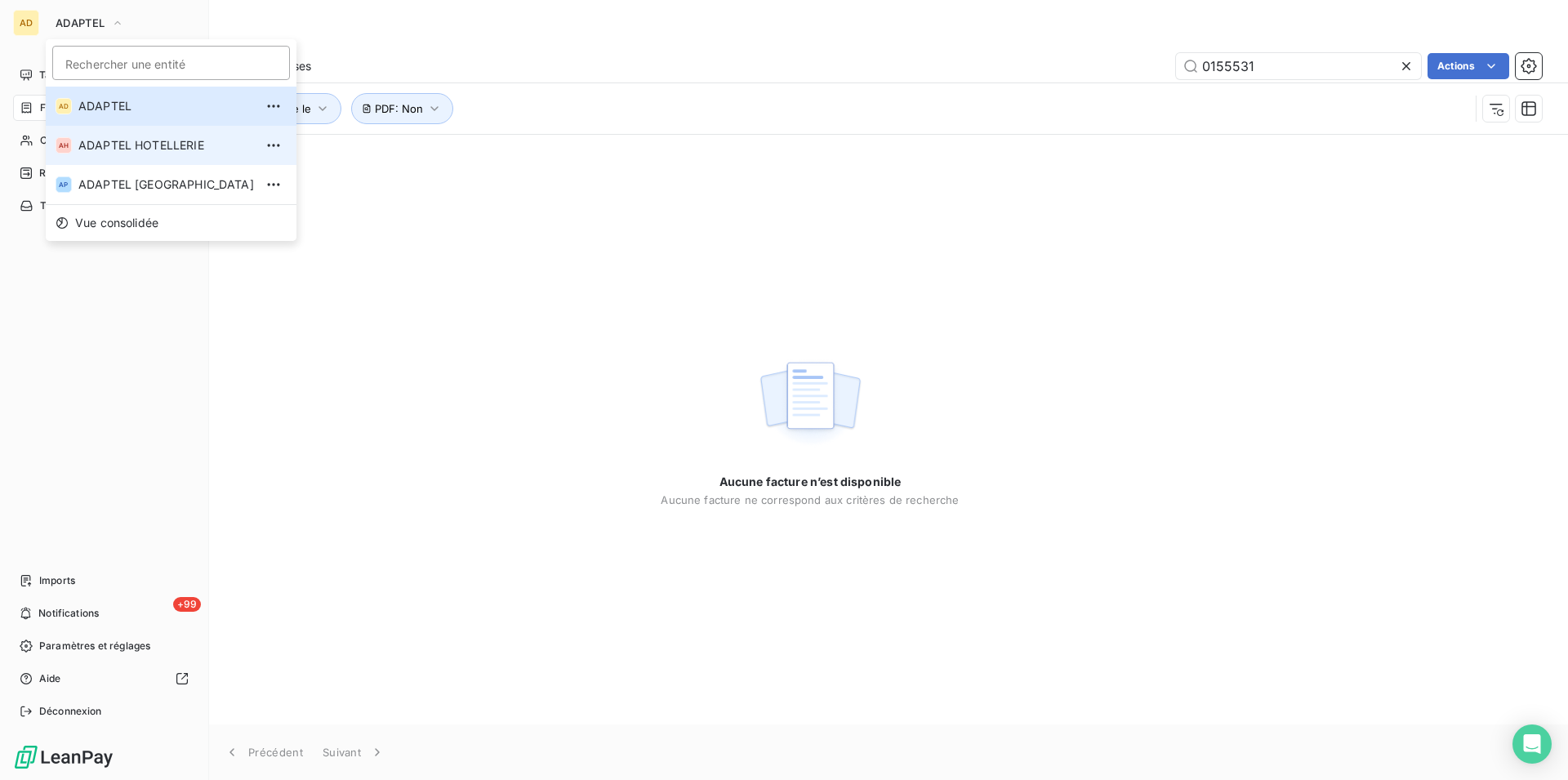
click at [115, 145] on span "ADAPTEL HOTELLERIE" at bounding box center [166, 145] width 176 height 17
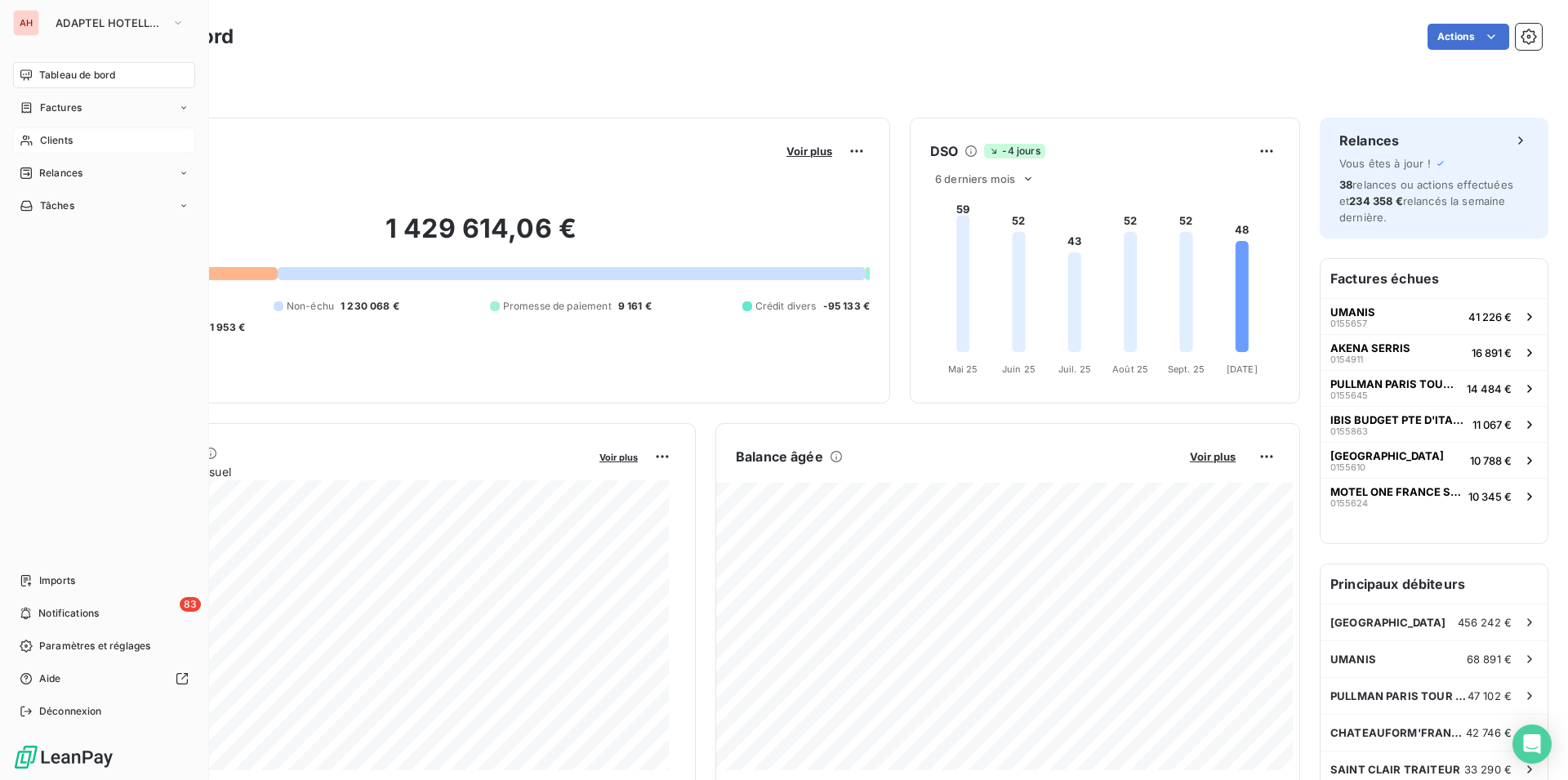
click at [48, 142] on span "Clients" at bounding box center [56, 140] width 32 height 15
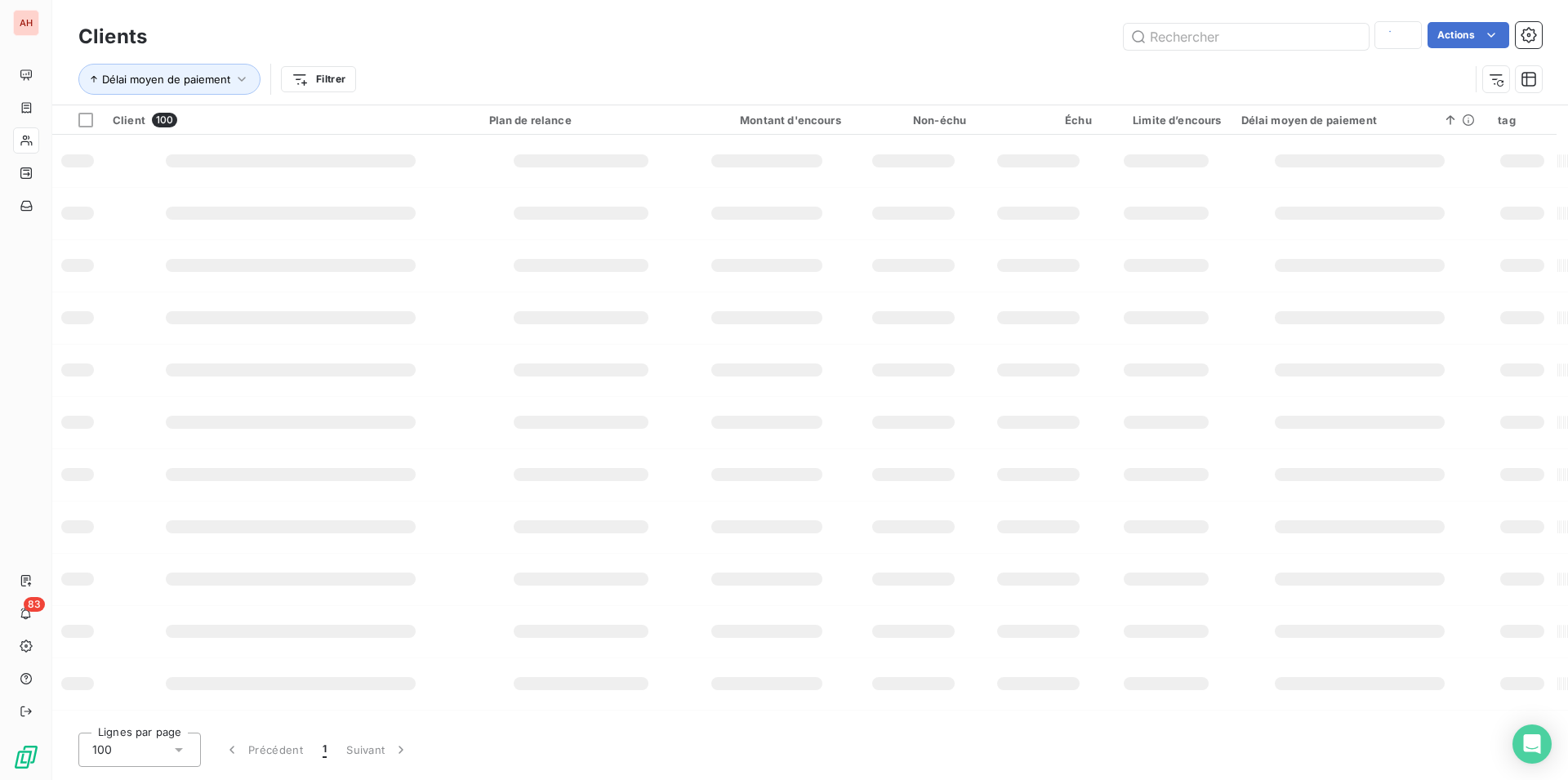
type input "411086700"
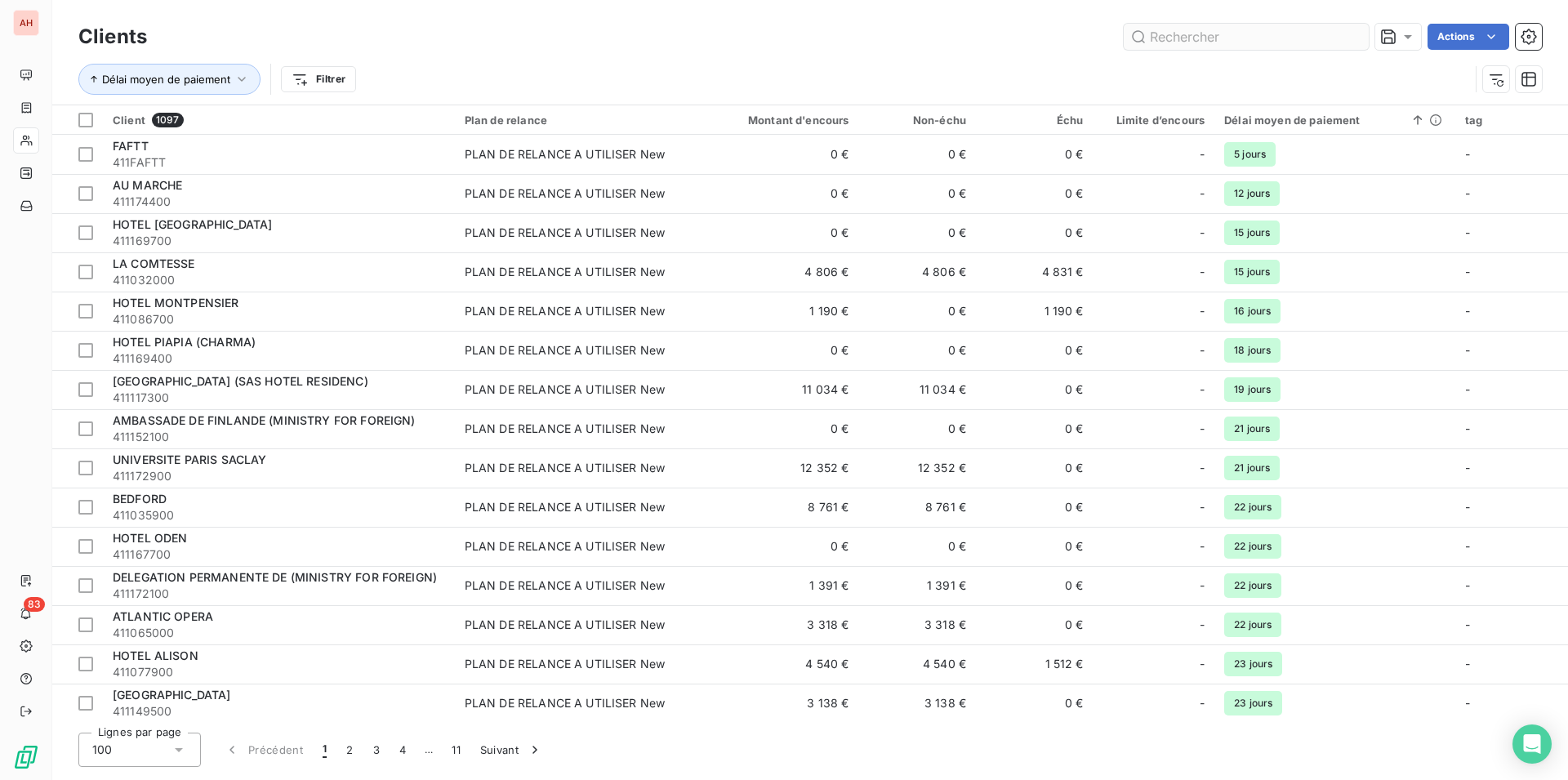
click at [1261, 34] on input "text" at bounding box center [1246, 37] width 245 height 26
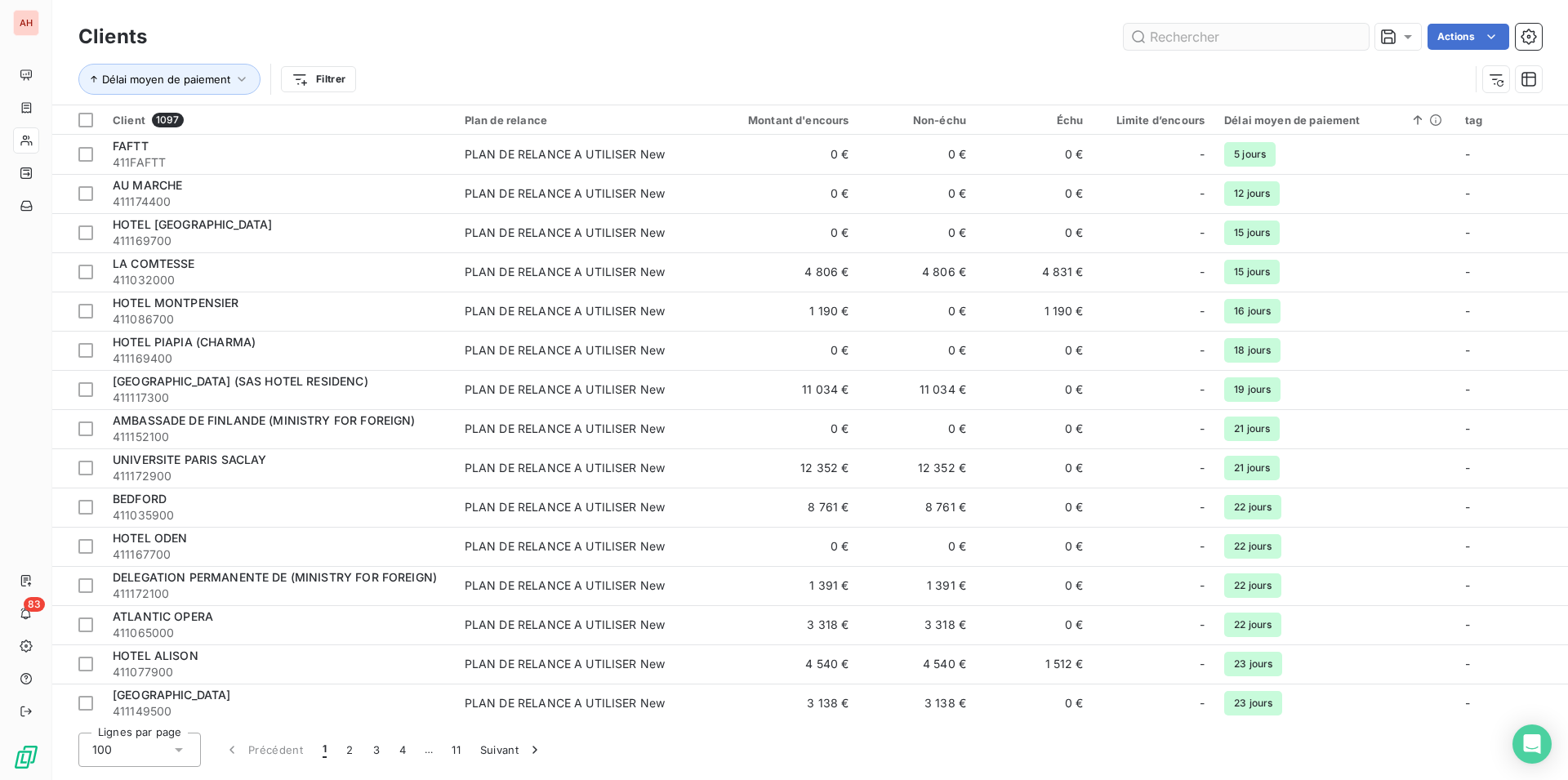
click at [1261, 34] on input "text" at bounding box center [1246, 37] width 245 height 26
click at [1259, 38] on input "text" at bounding box center [1246, 37] width 245 height 26
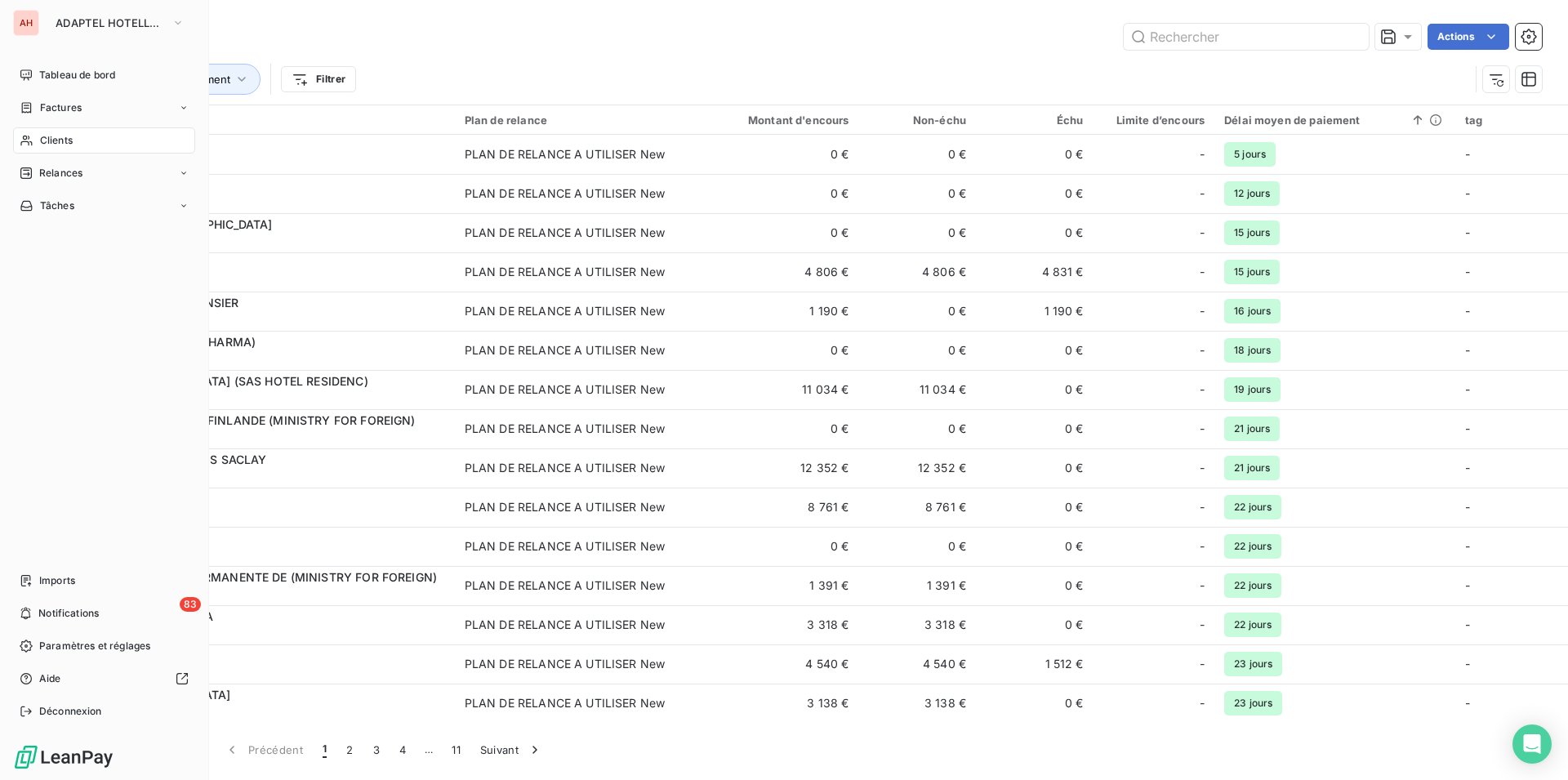
click at [77, 132] on div "Clients" at bounding box center [104, 141] width 182 height 26
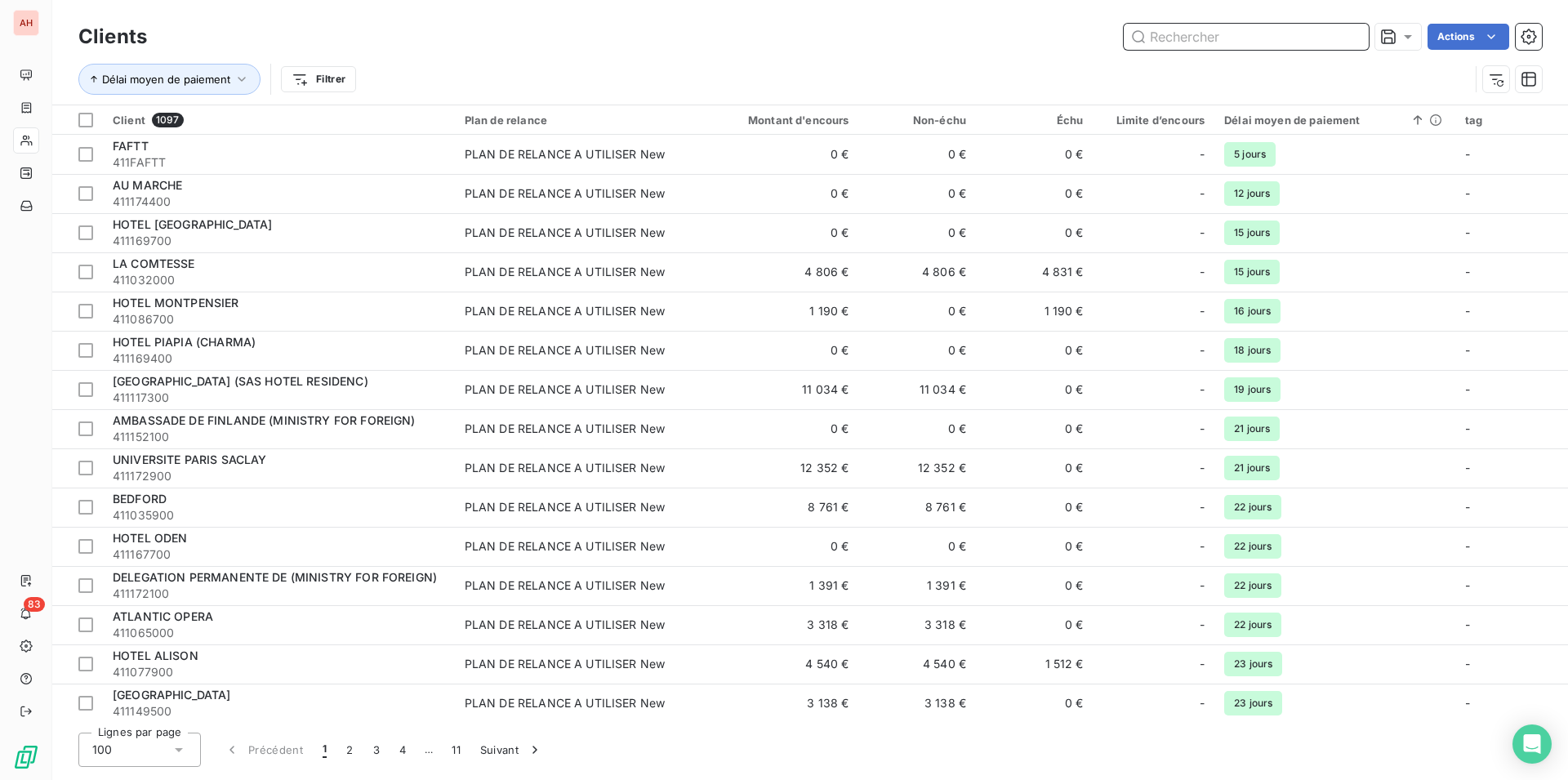
click at [1258, 39] on input "text" at bounding box center [1246, 37] width 245 height 26
paste input "0155531"
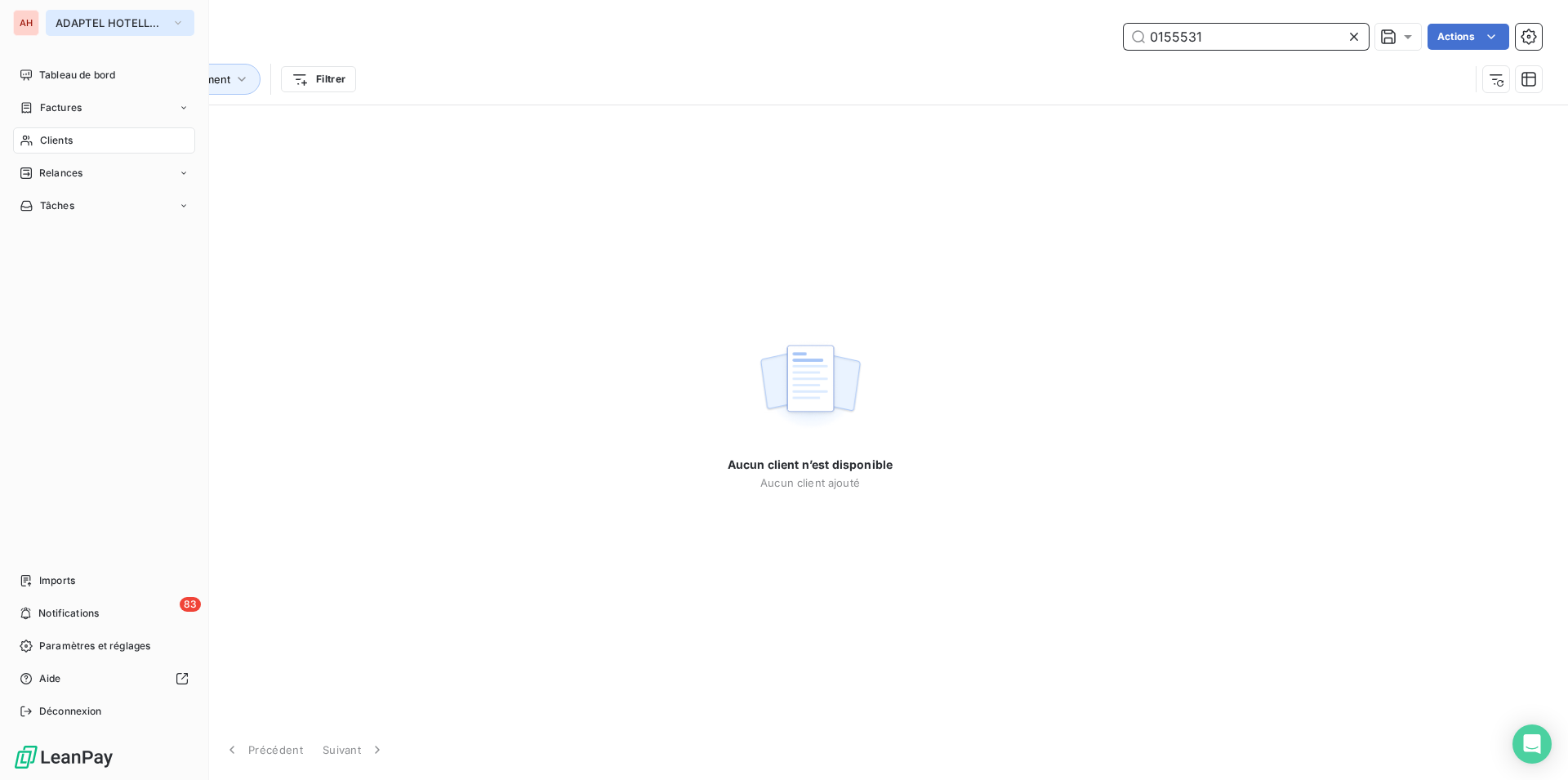
type input "0155531"
click at [91, 25] on span "ADAPTEL HOTELLERIE" at bounding box center [110, 23] width 109 height 13
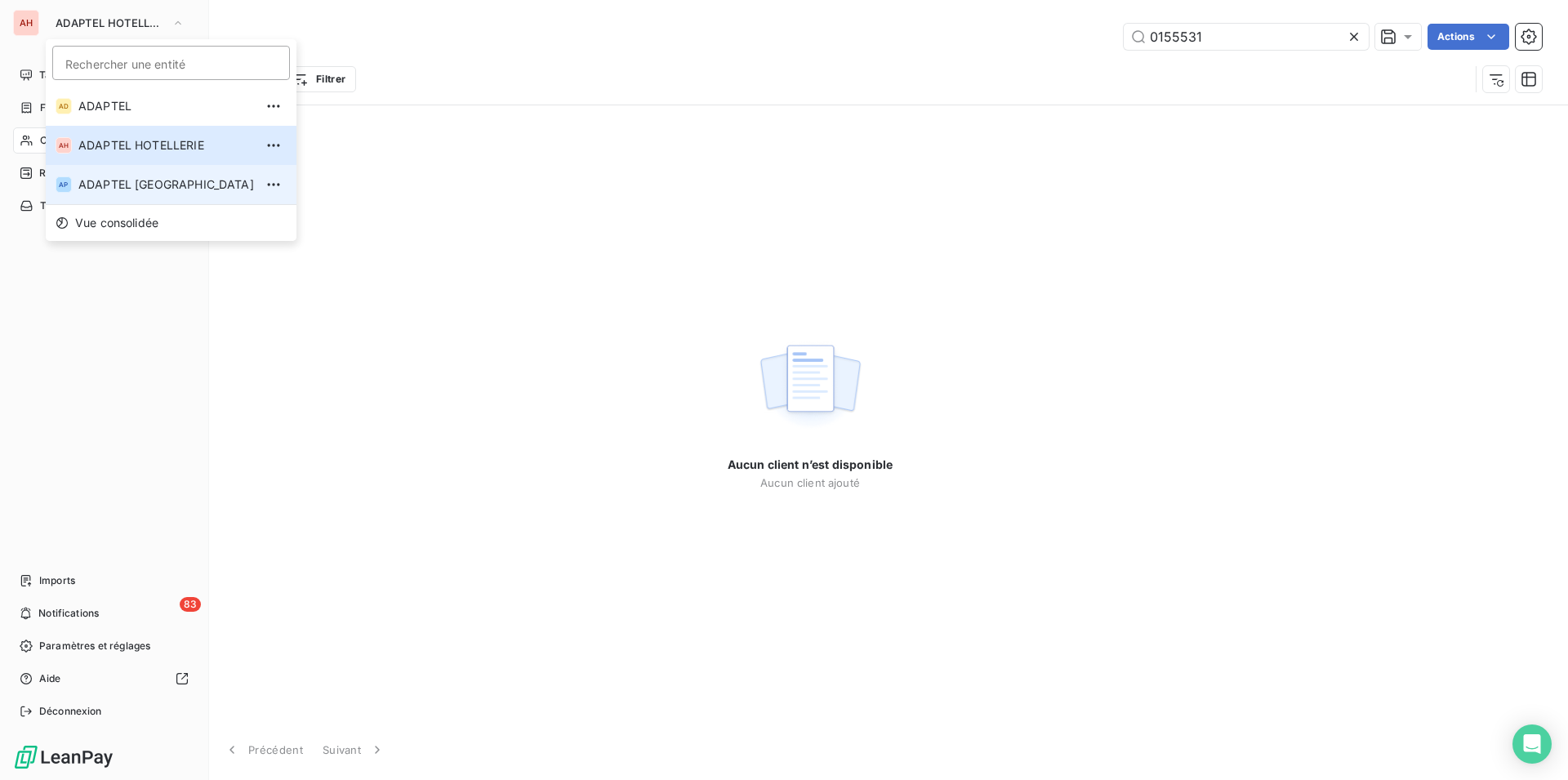
click at [144, 183] on span "ADAPTEL PARIS" at bounding box center [166, 184] width 176 height 17
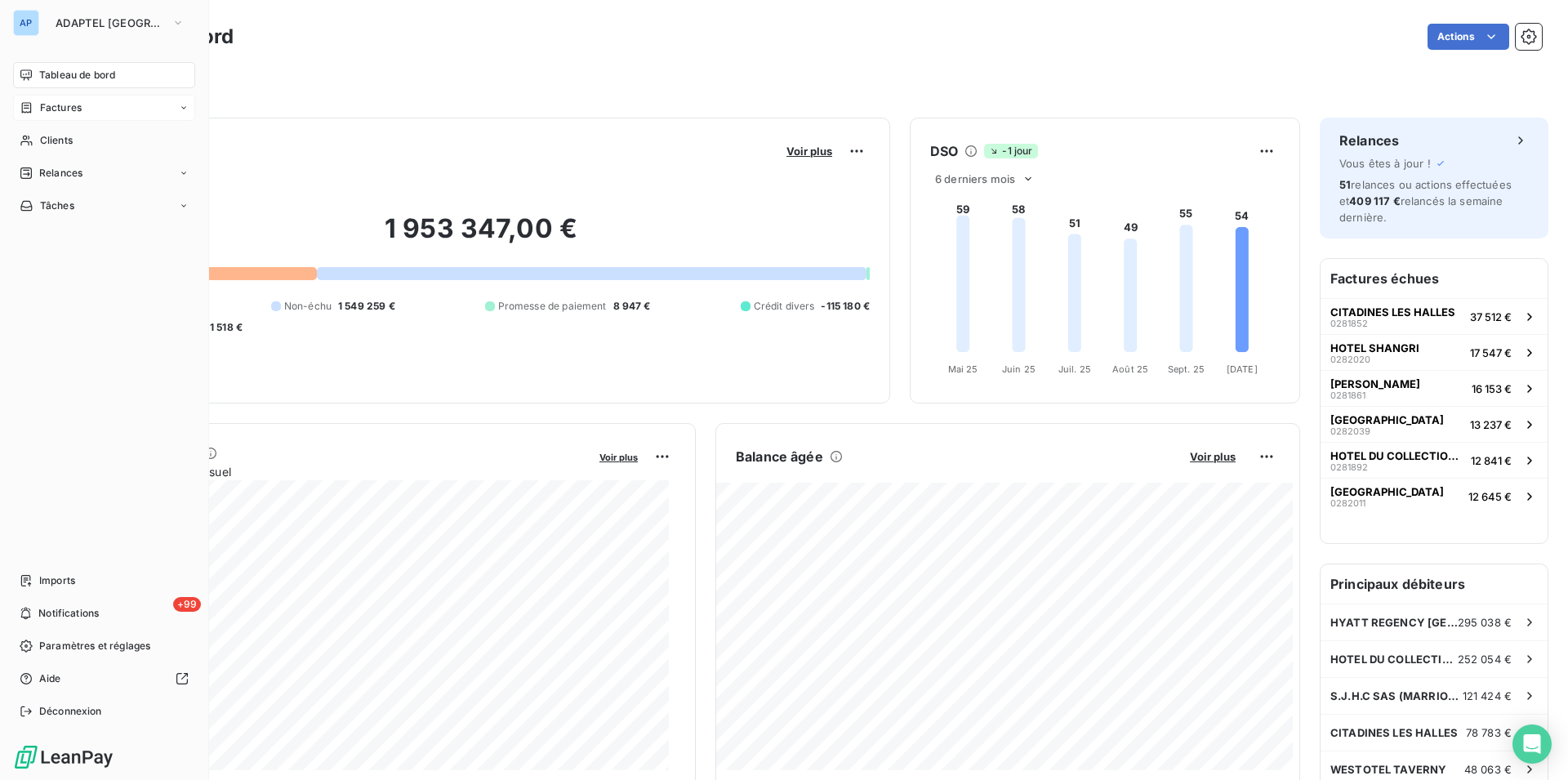
click at [43, 97] on div "Factures" at bounding box center [104, 107] width 182 height 26
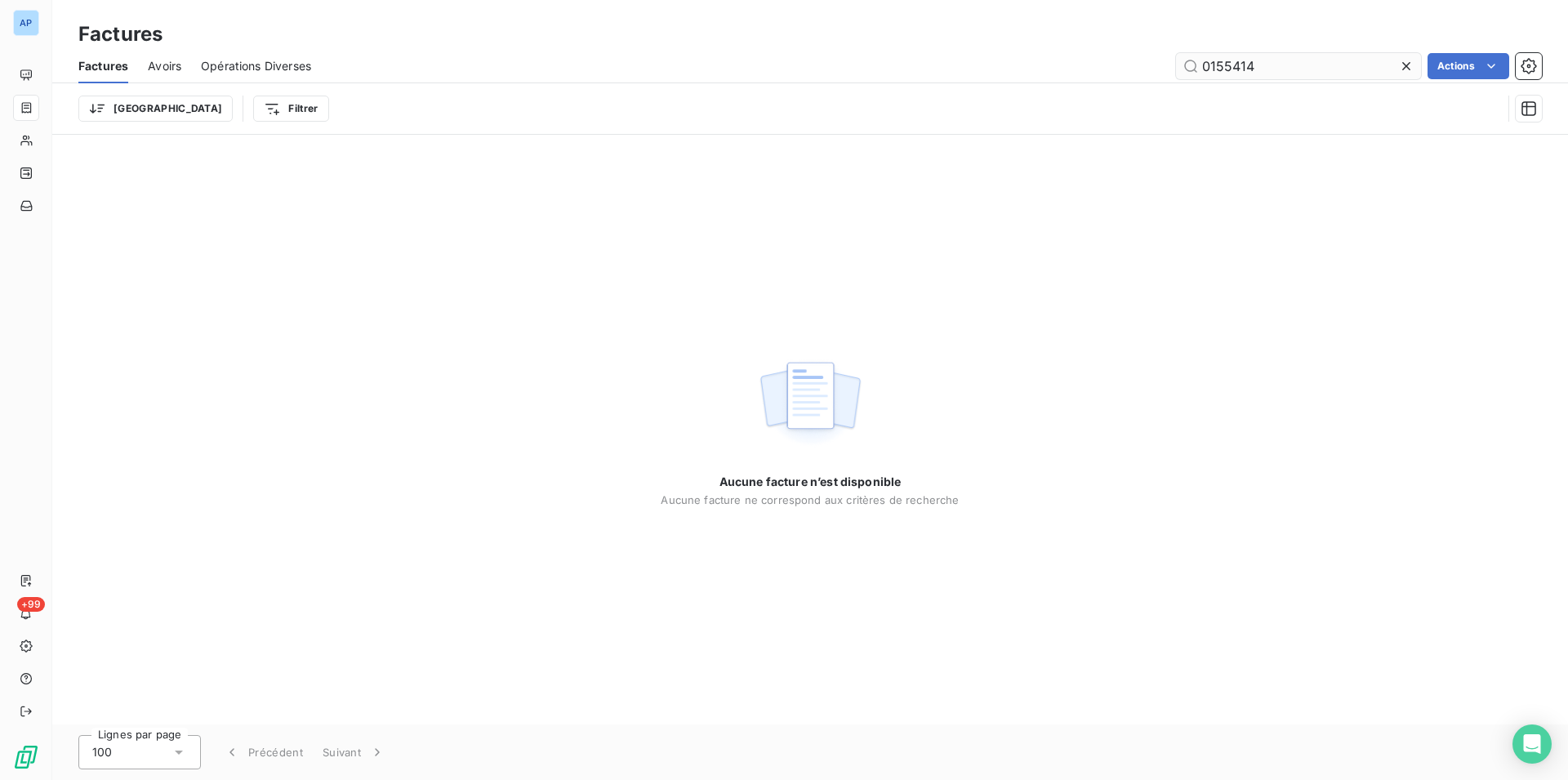
click at [1393, 70] on input "0155414" at bounding box center [1298, 66] width 245 height 26
click at [1413, 62] on div at bounding box center [1410, 66] width 23 height 26
click at [1408, 62] on input "text" at bounding box center [1298, 66] width 245 height 26
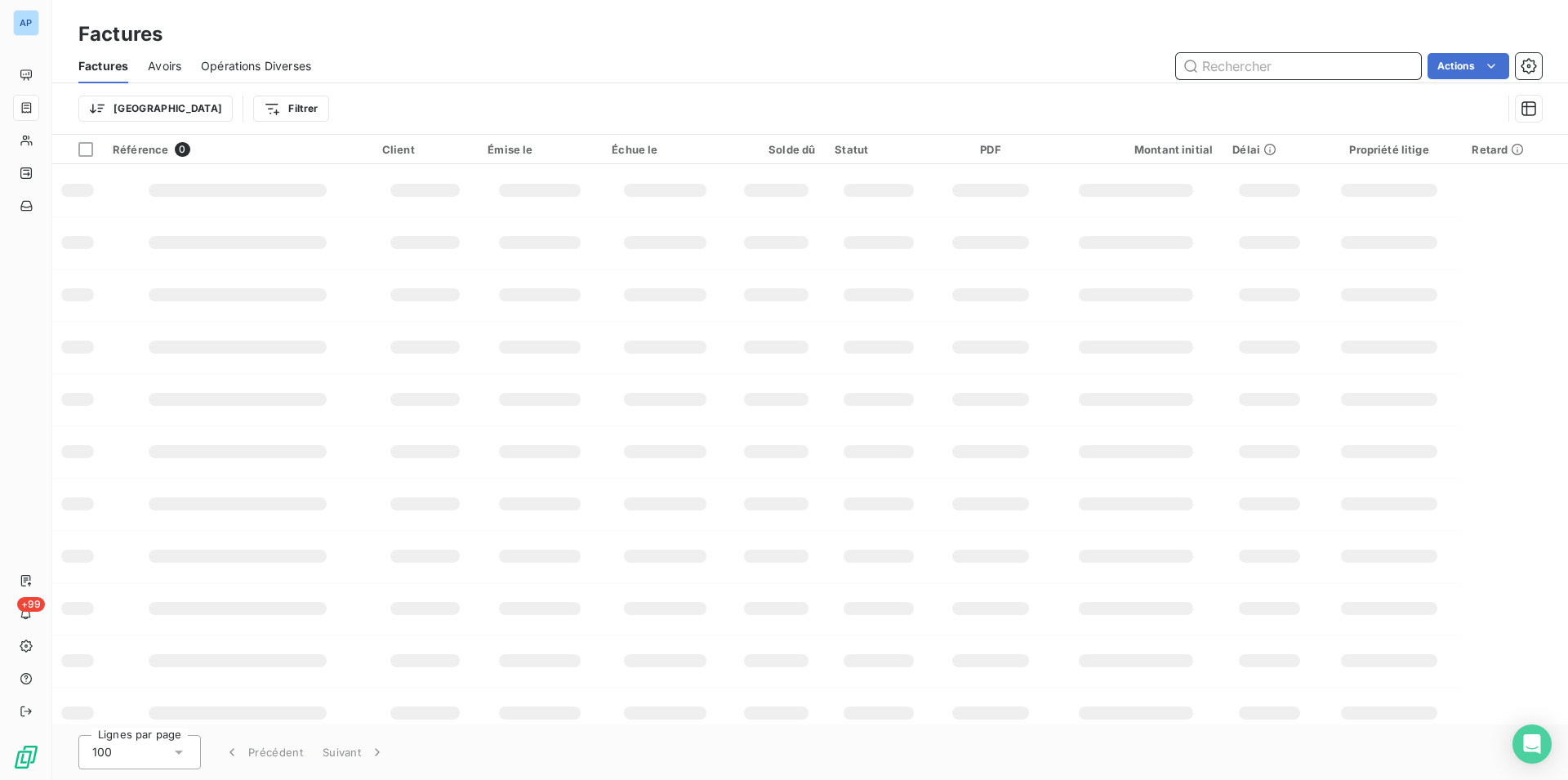
click at [1323, 56] on input "text" at bounding box center [1298, 66] width 245 height 26
click at [1315, 68] on input "text" at bounding box center [1298, 66] width 245 height 26
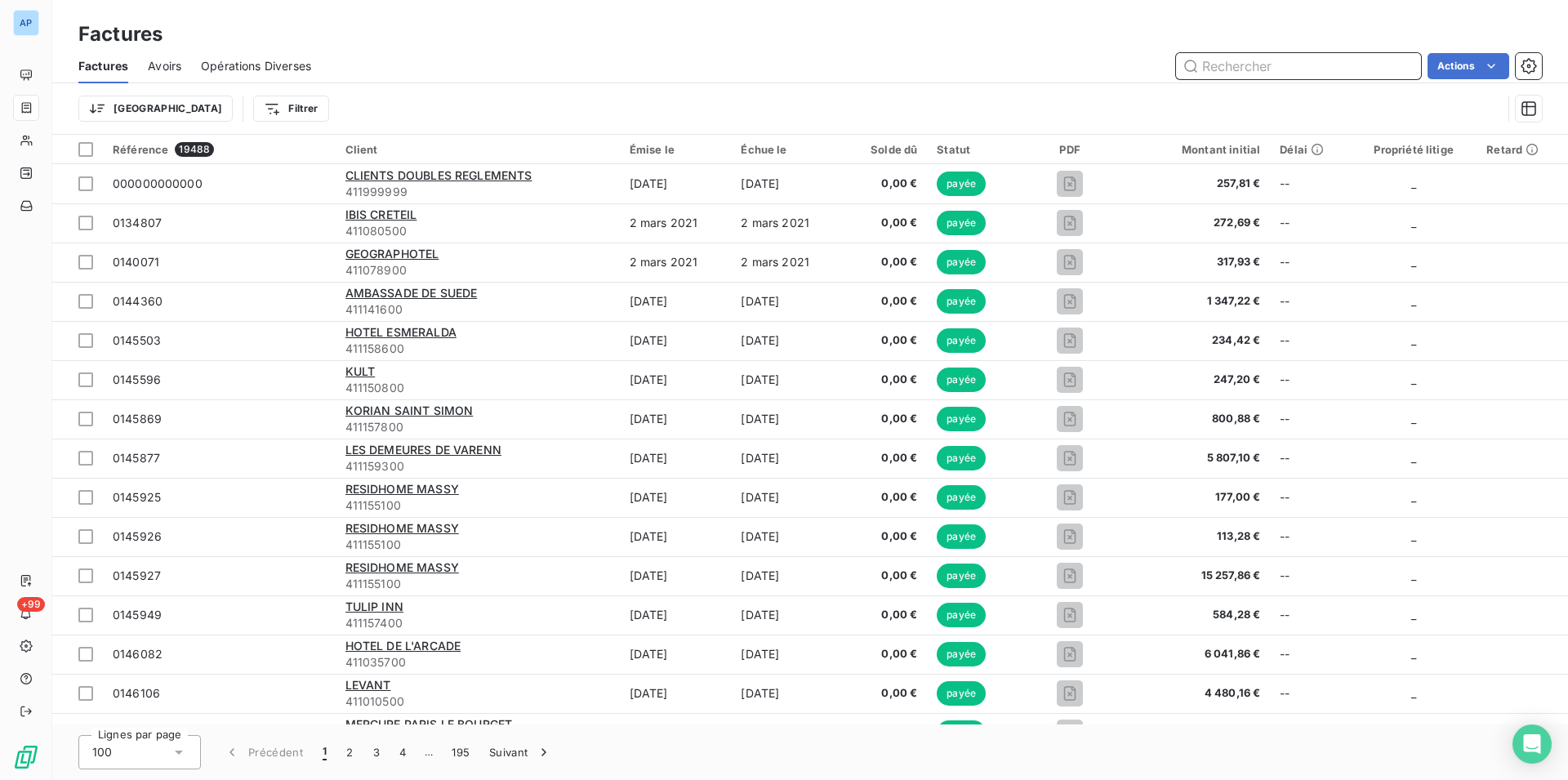
paste input "0155531"
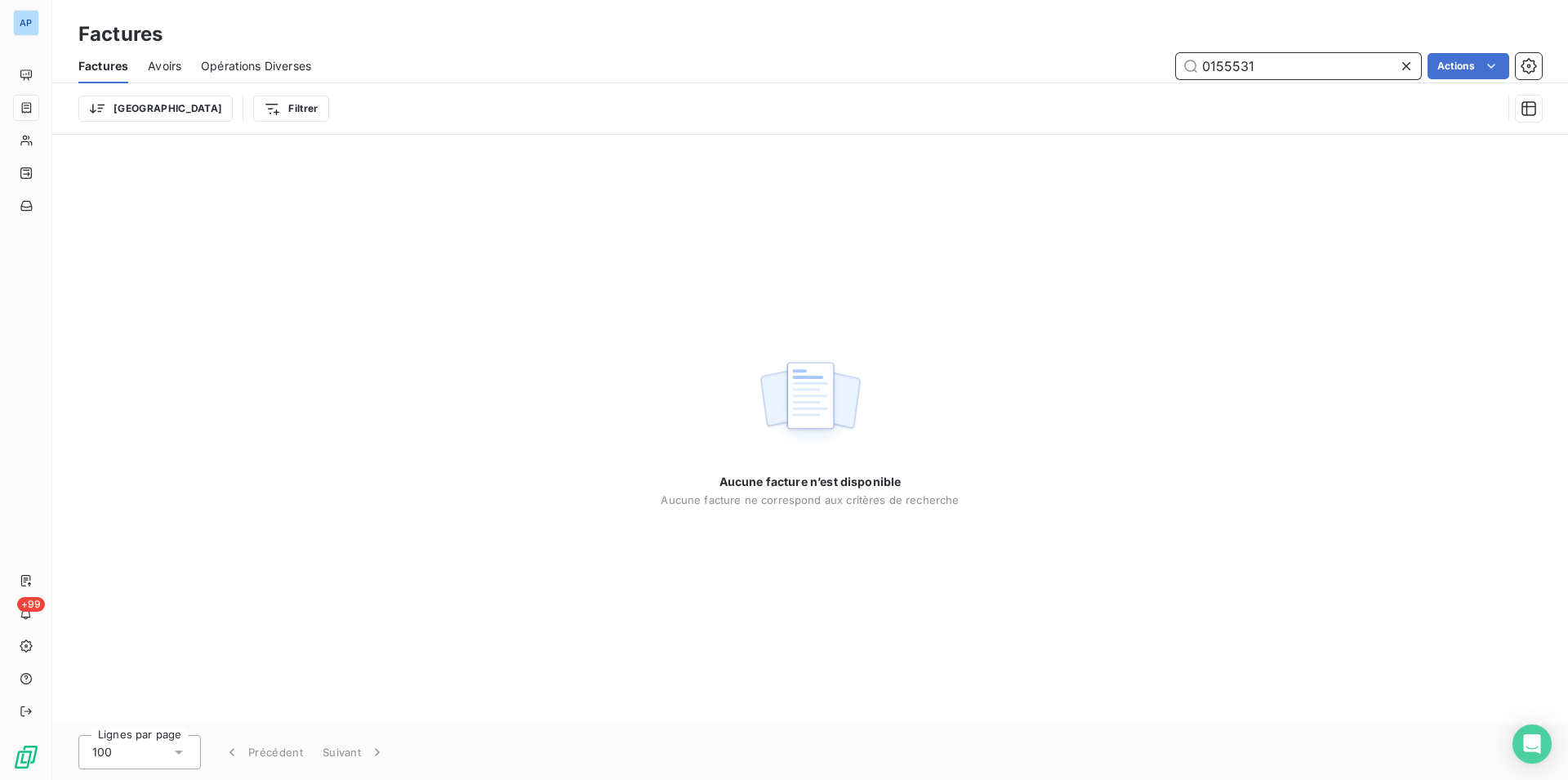
type input "0155531"
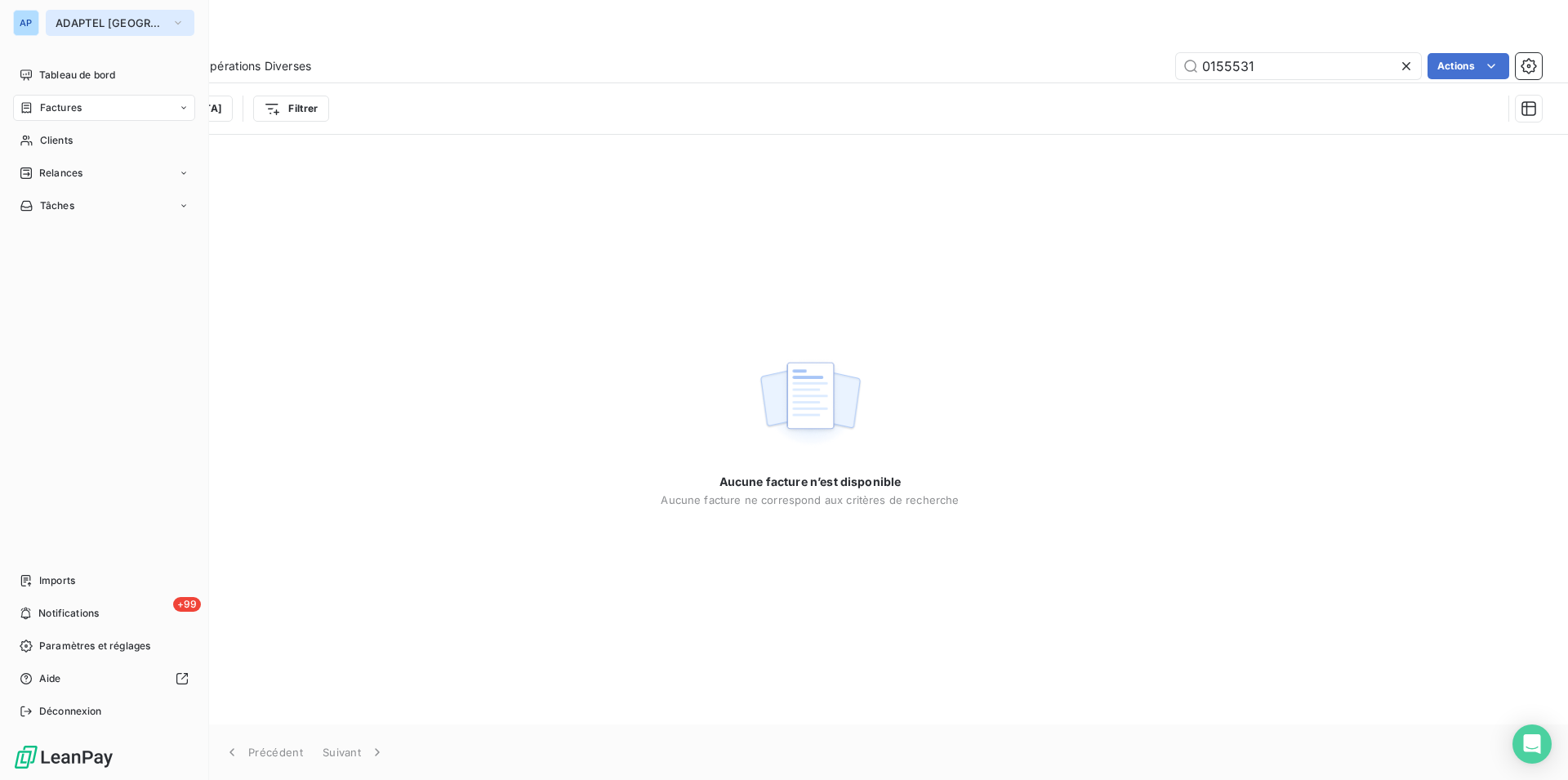
click at [83, 24] on span "ADAPTEL PARIS" at bounding box center [110, 23] width 109 height 13
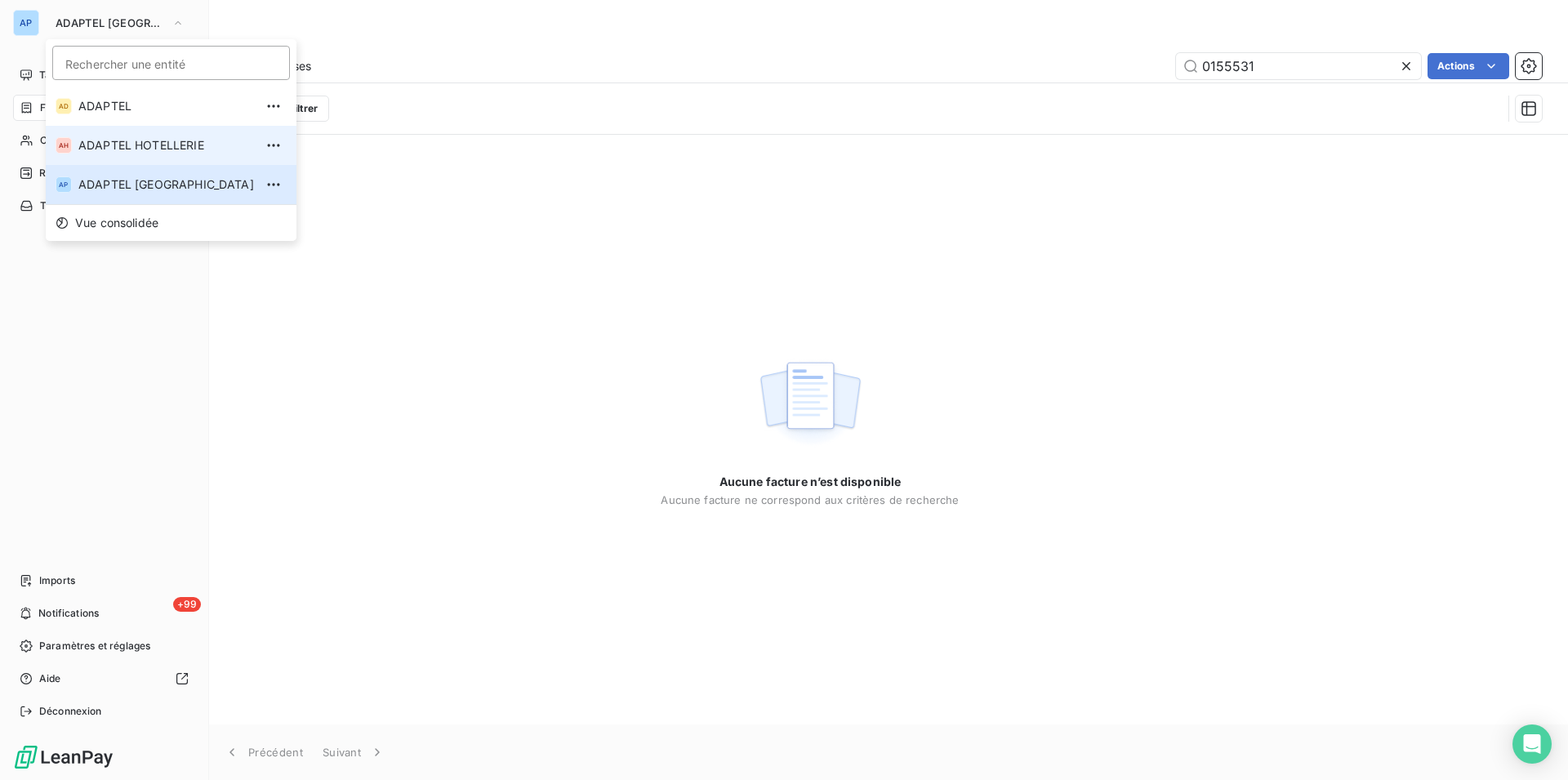
click at [107, 135] on li "AH ADAPTEL HOTELLERIE" at bounding box center [170, 145] width 251 height 39
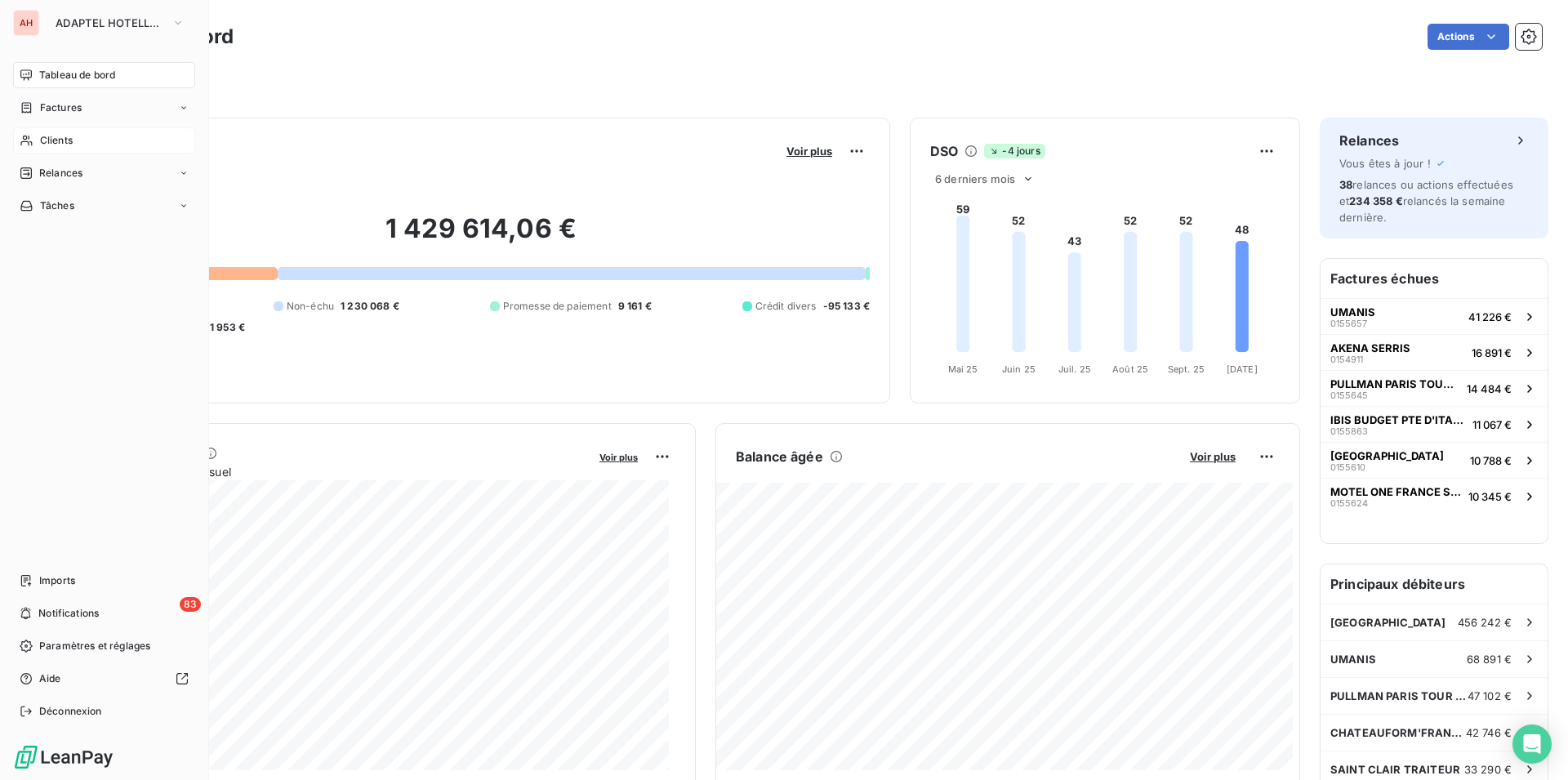
click at [67, 142] on span "Clients" at bounding box center [56, 140] width 32 height 15
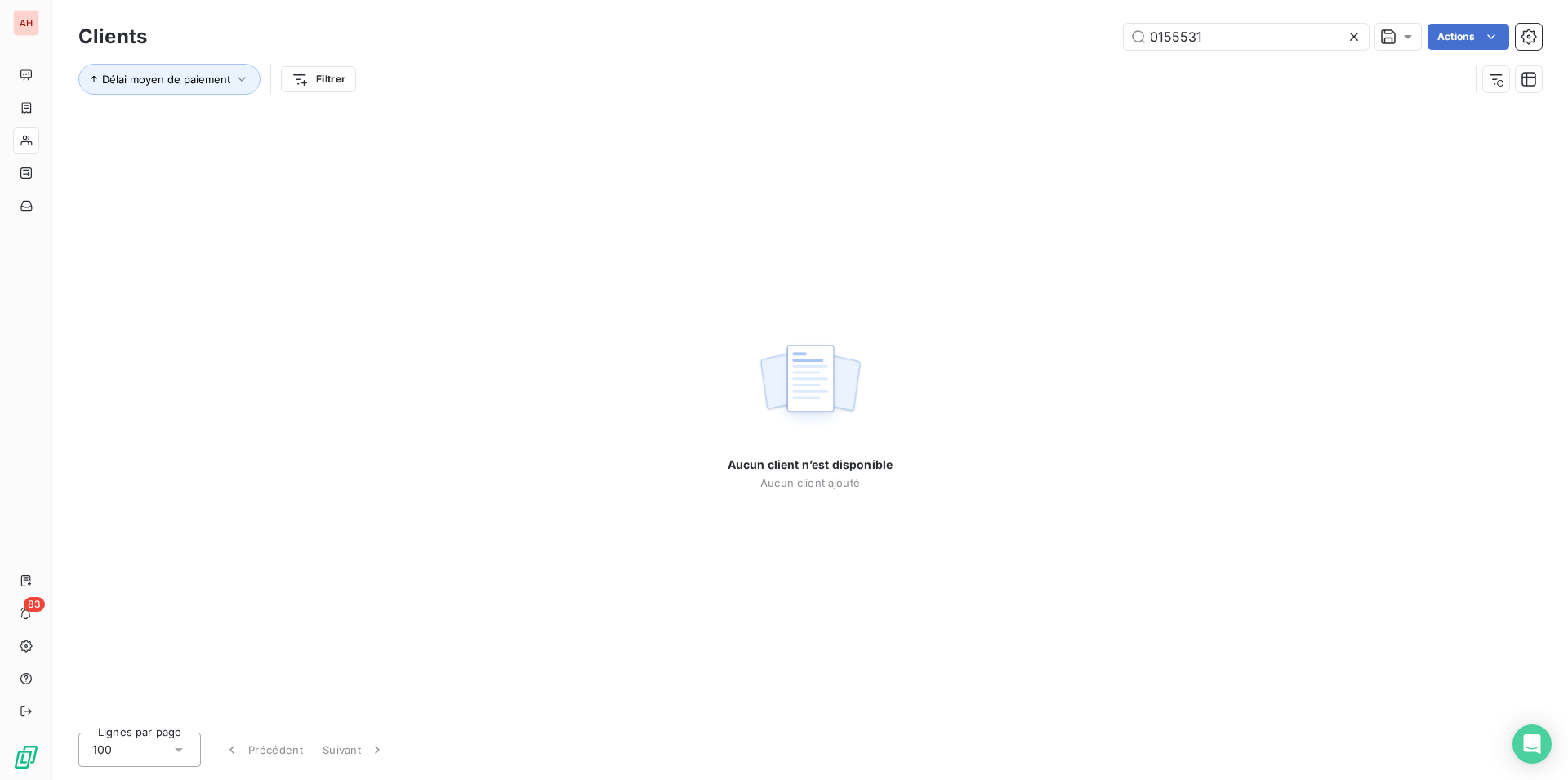
click at [1351, 38] on icon at bounding box center [1353, 36] width 8 height 8
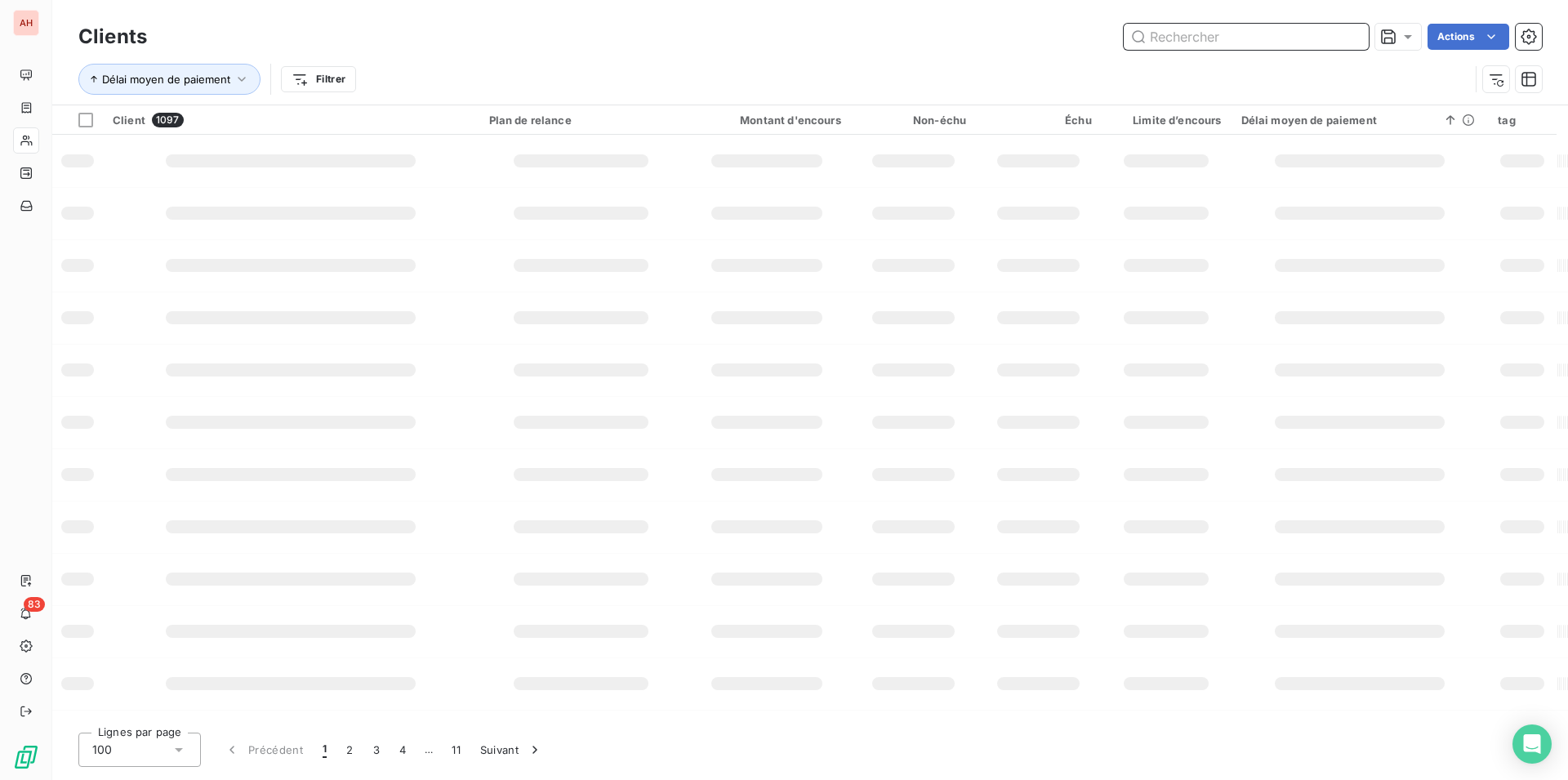
click at [1274, 38] on input "text" at bounding box center [1246, 37] width 245 height 26
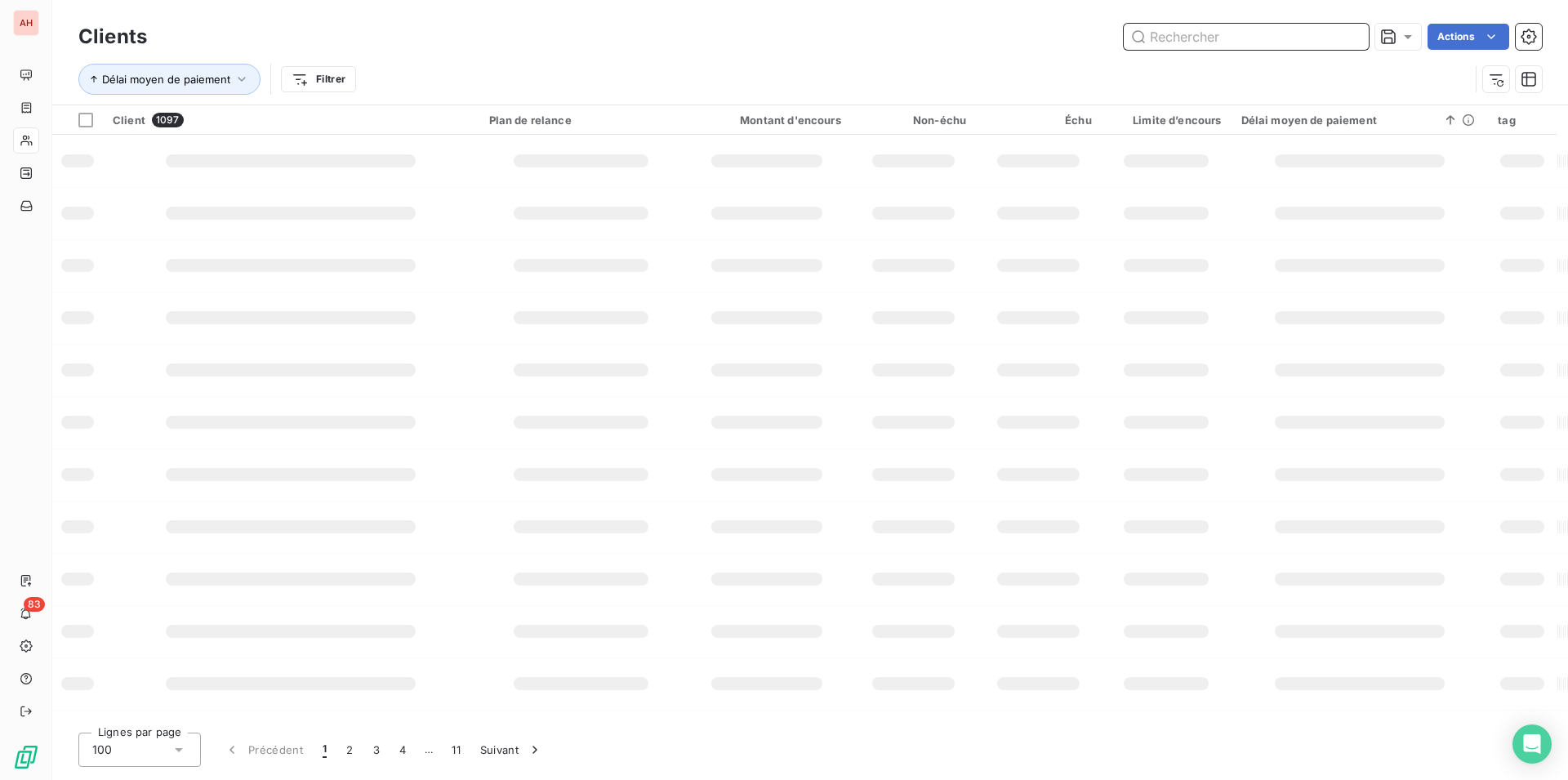
click at [1274, 38] on input "text" at bounding box center [1246, 37] width 245 height 26
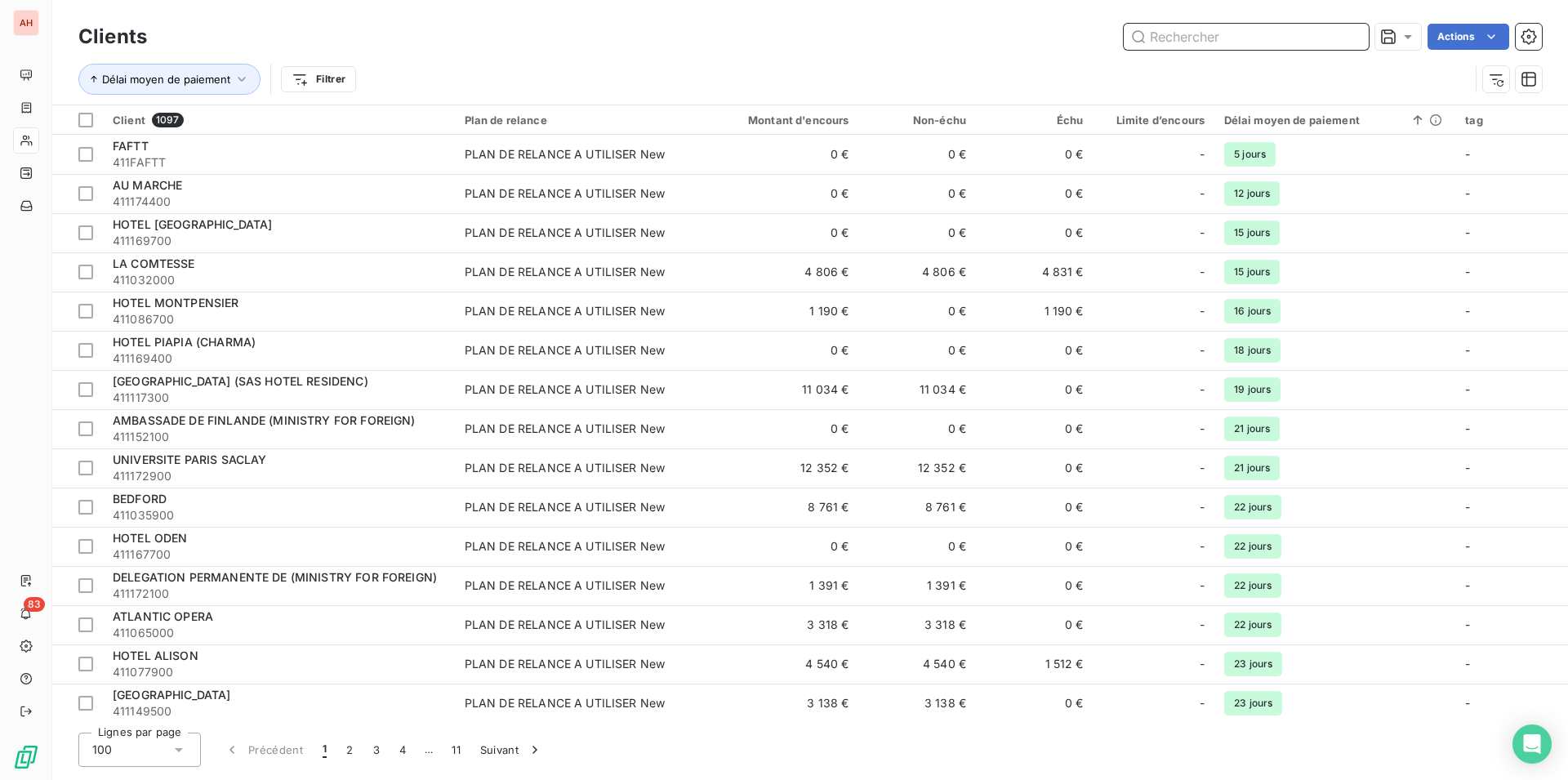
click at [1274, 38] on input "text" at bounding box center [1246, 37] width 245 height 26
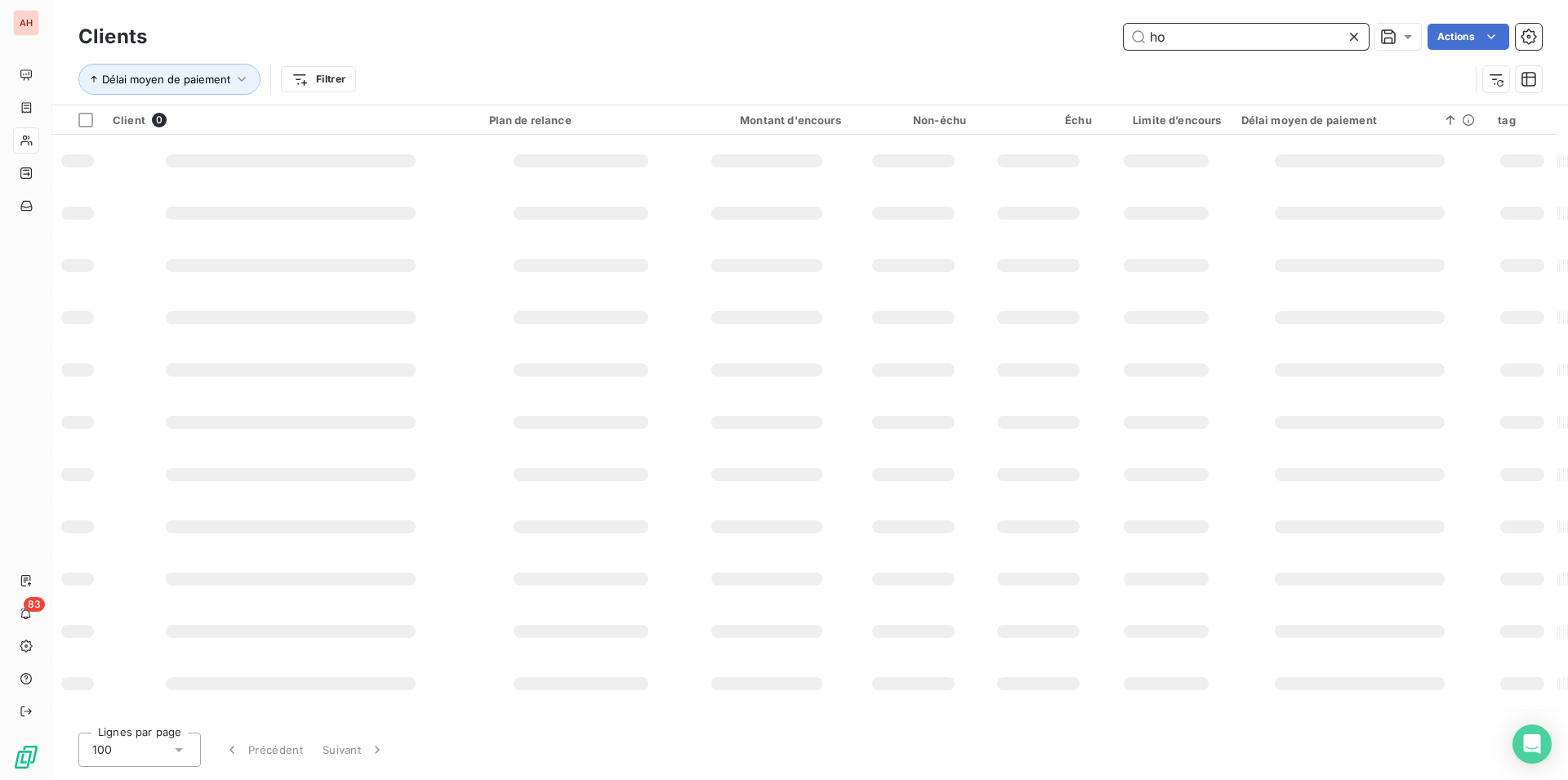
type input "h"
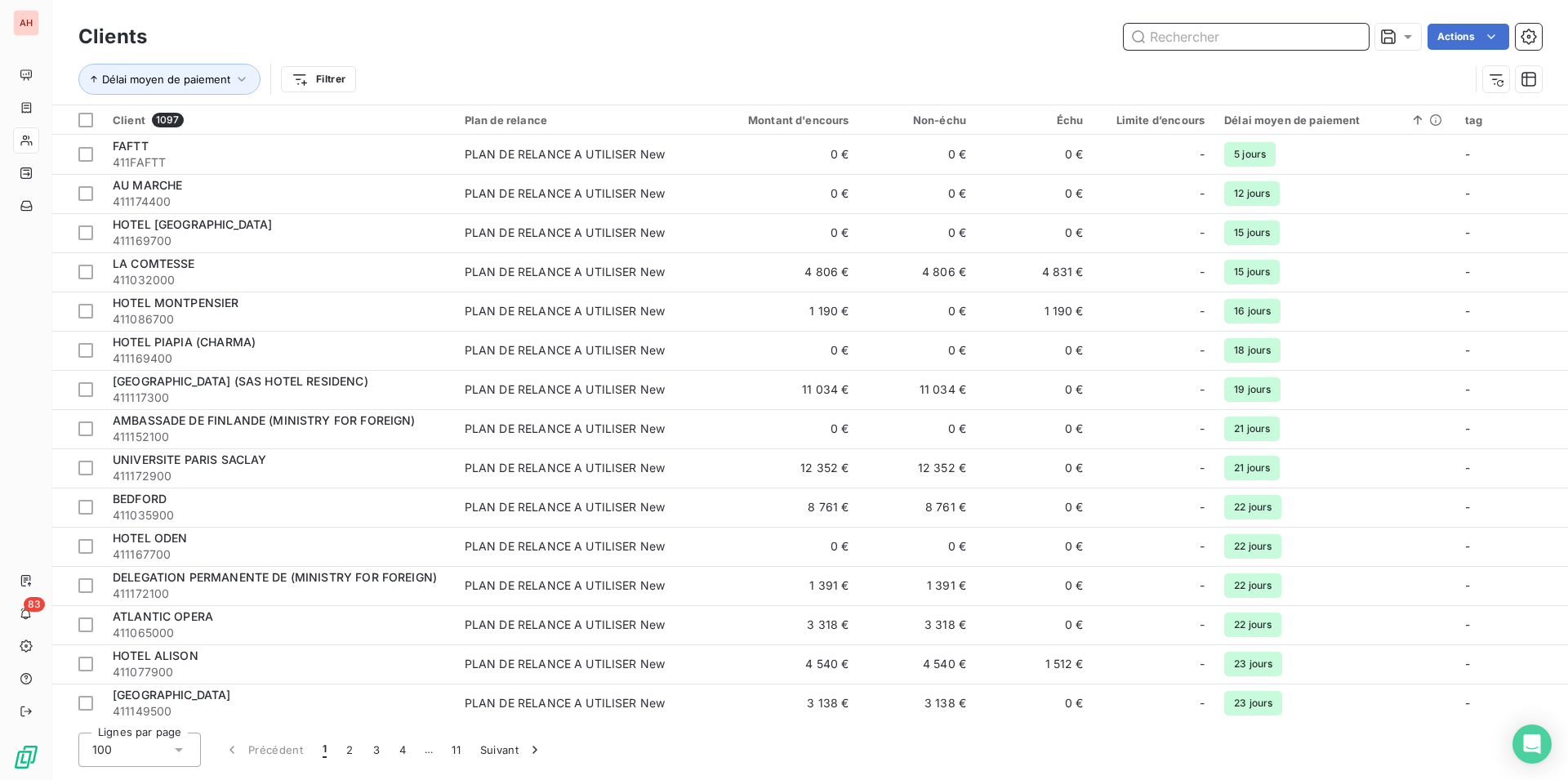
click at [1240, 31] on input "text" at bounding box center [1246, 37] width 245 height 26
paste input "HOTEL D'AUBUSSON"
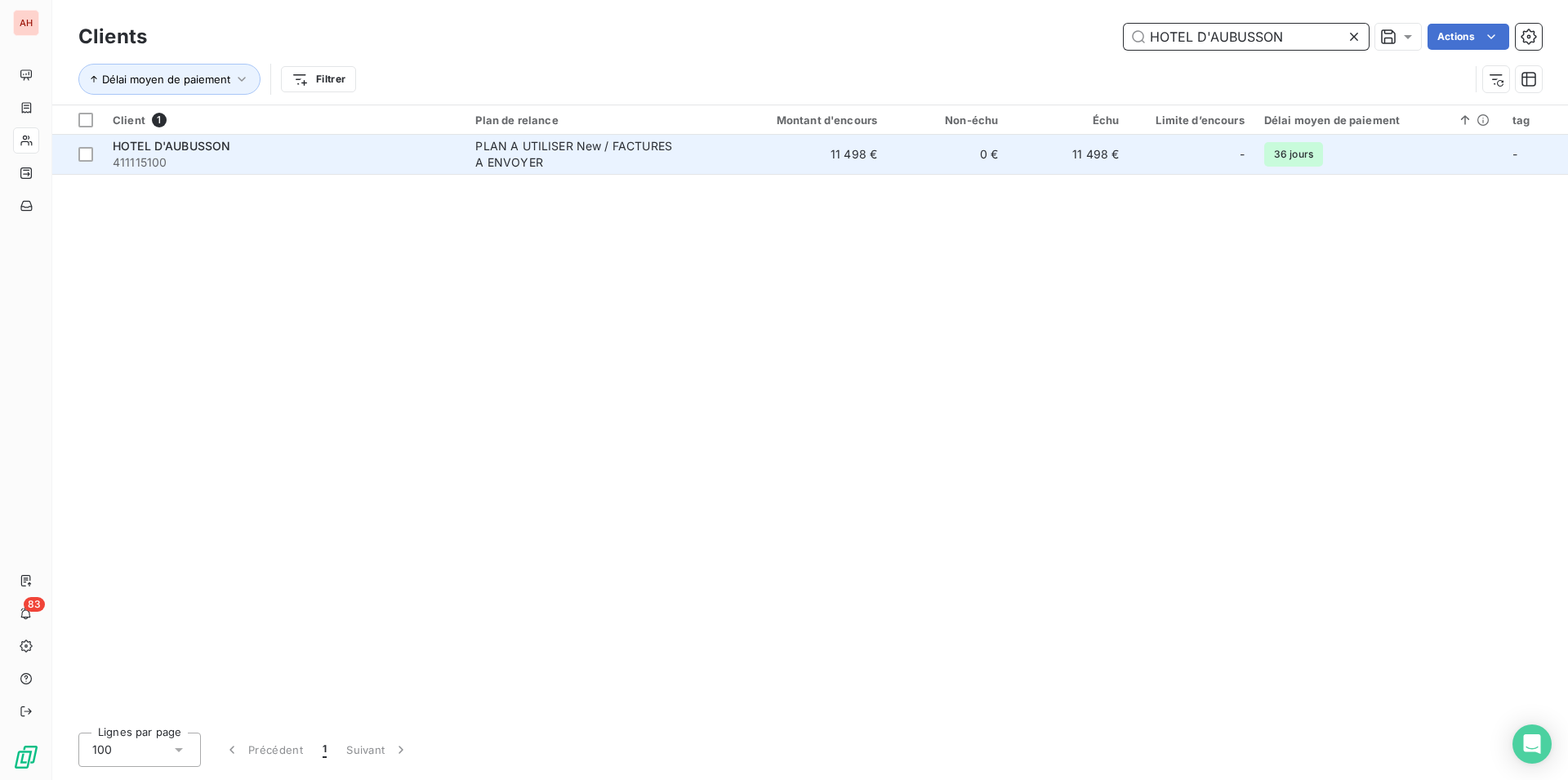
type input "HOTEL D'AUBUSSON"
click at [604, 148] on div "PLAN A UTILISER New / FACTURES A ENVOYER" at bounding box center [577, 154] width 204 height 32
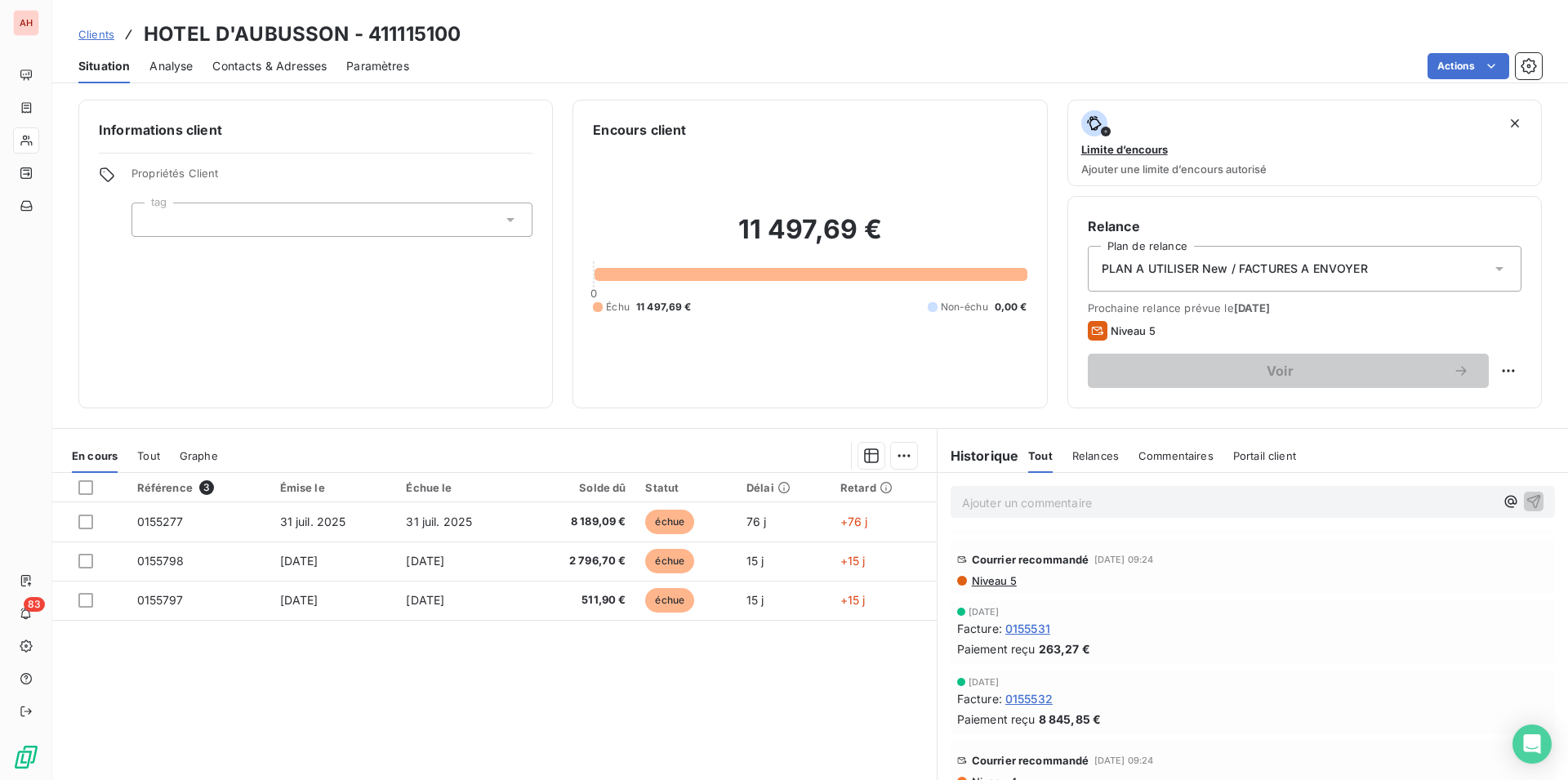
scroll to position [83, 0]
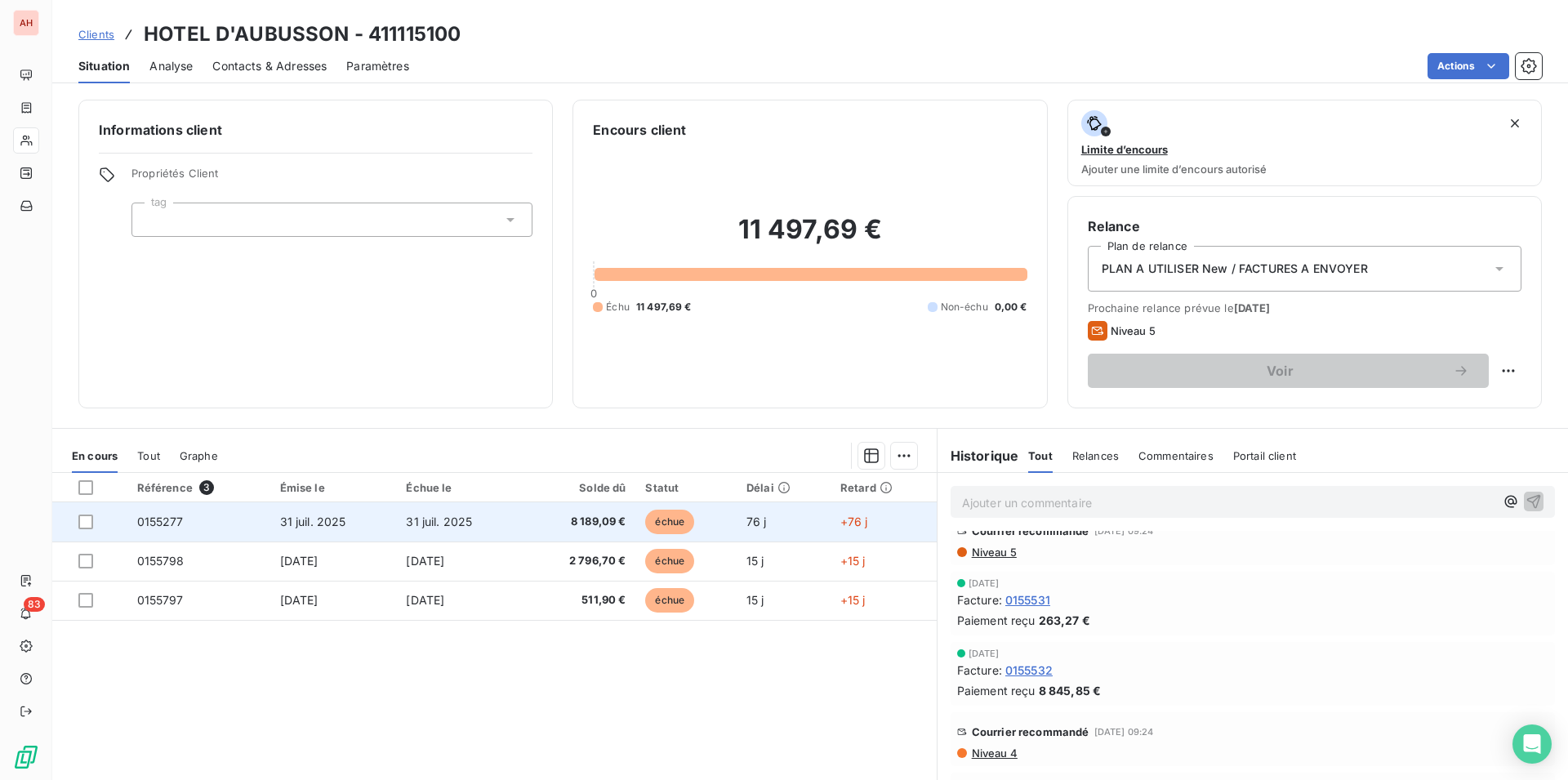
click at [635, 514] on td "8 189,09 €" at bounding box center [578, 521] width 113 height 39
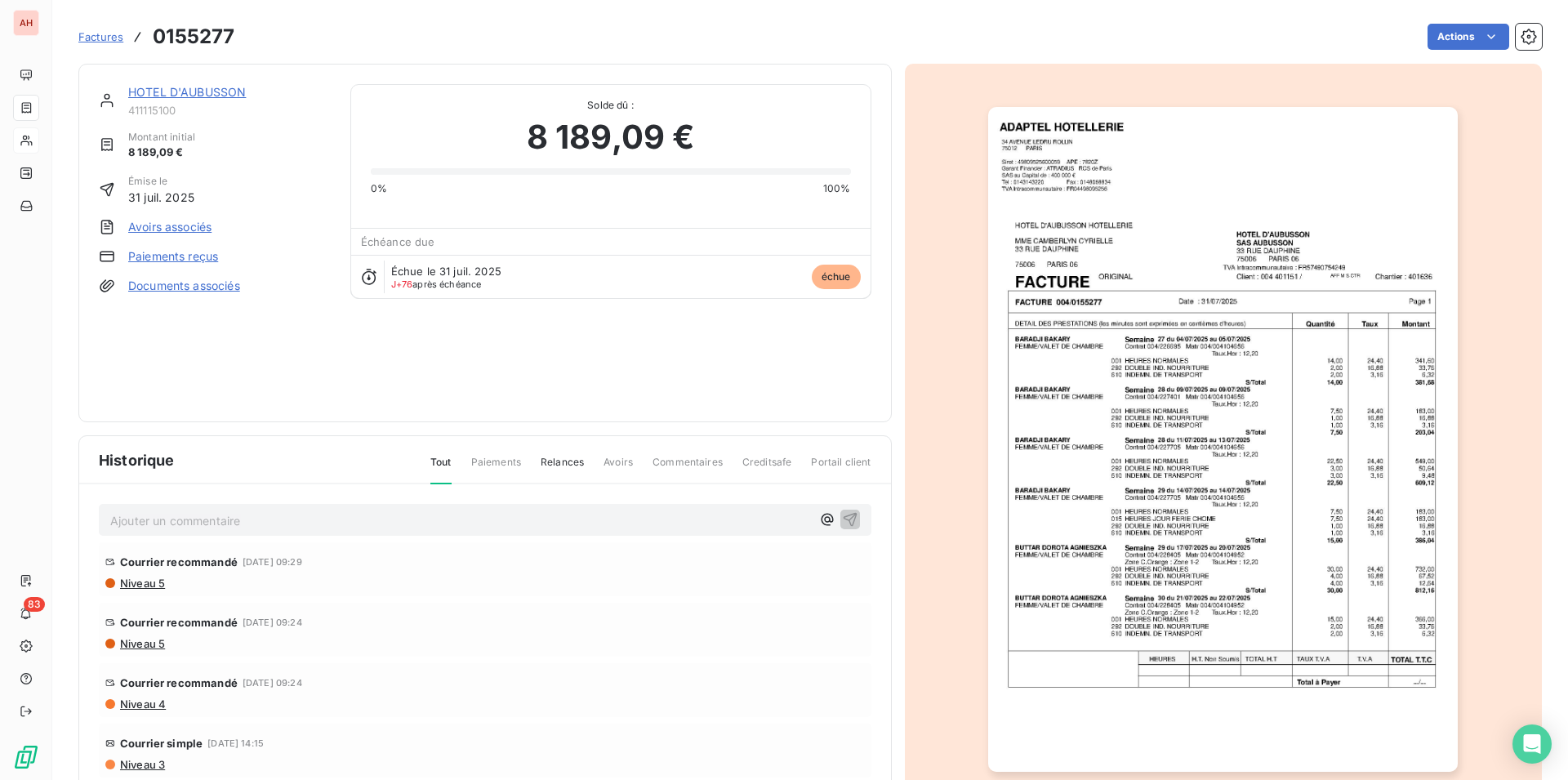
click at [1212, 473] on img "button" at bounding box center [1223, 438] width 470 height 665
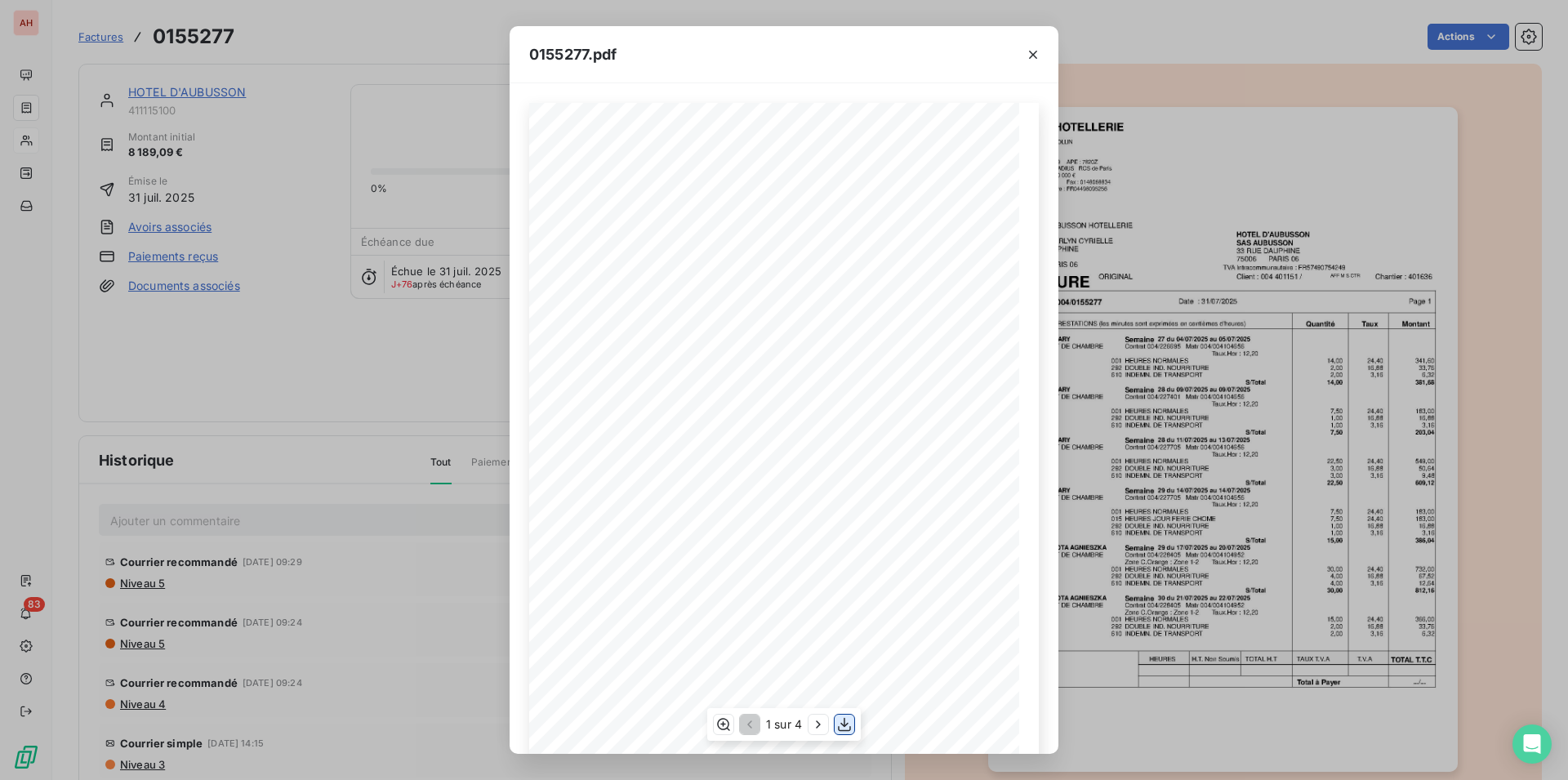
click at [836, 723] on button "button" at bounding box center [845, 724] width 19 height 19
click at [1018, 54] on div at bounding box center [1033, 54] width 51 height 57
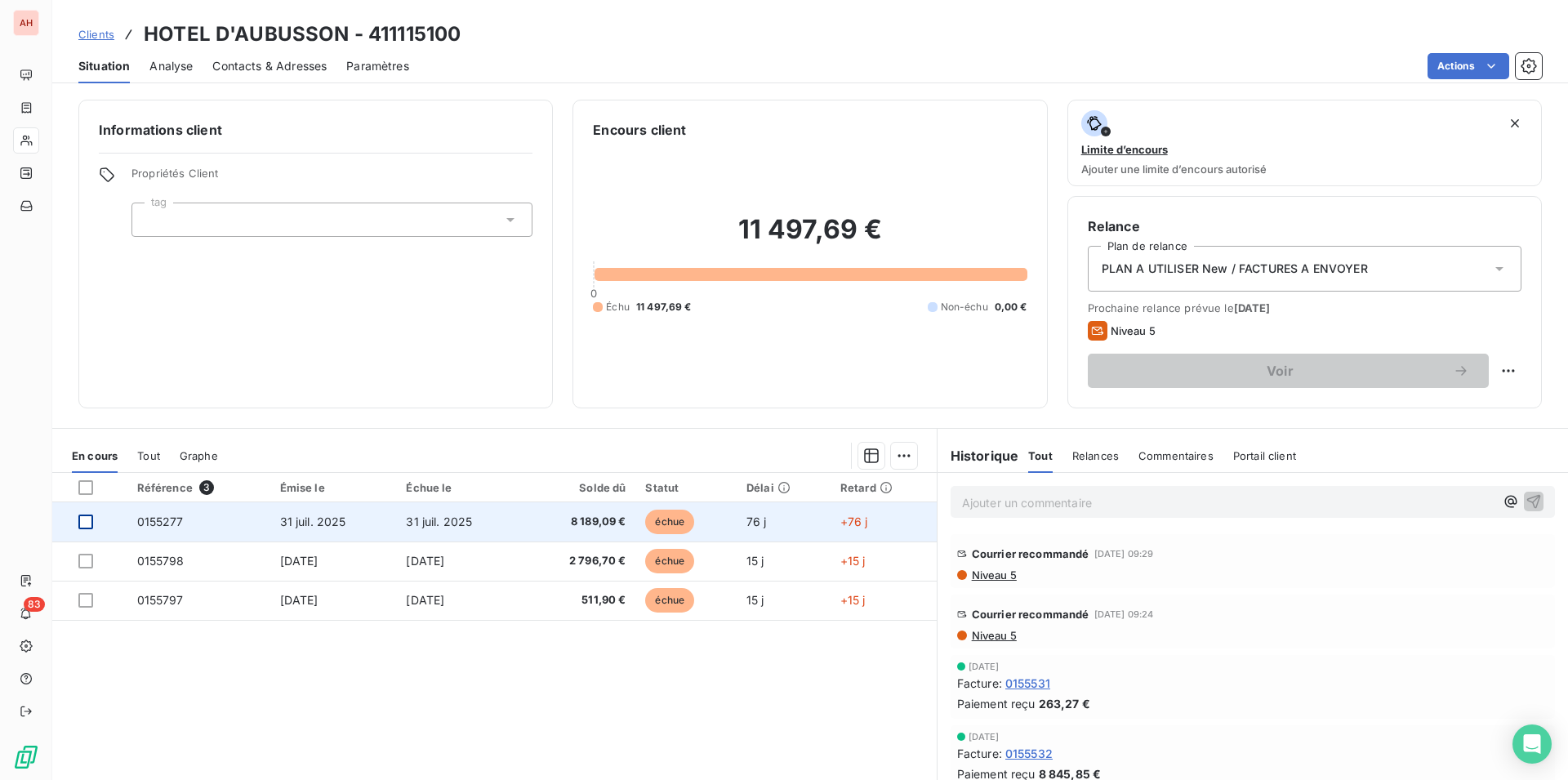
click at [86, 522] on div at bounding box center [86, 521] width 15 height 15
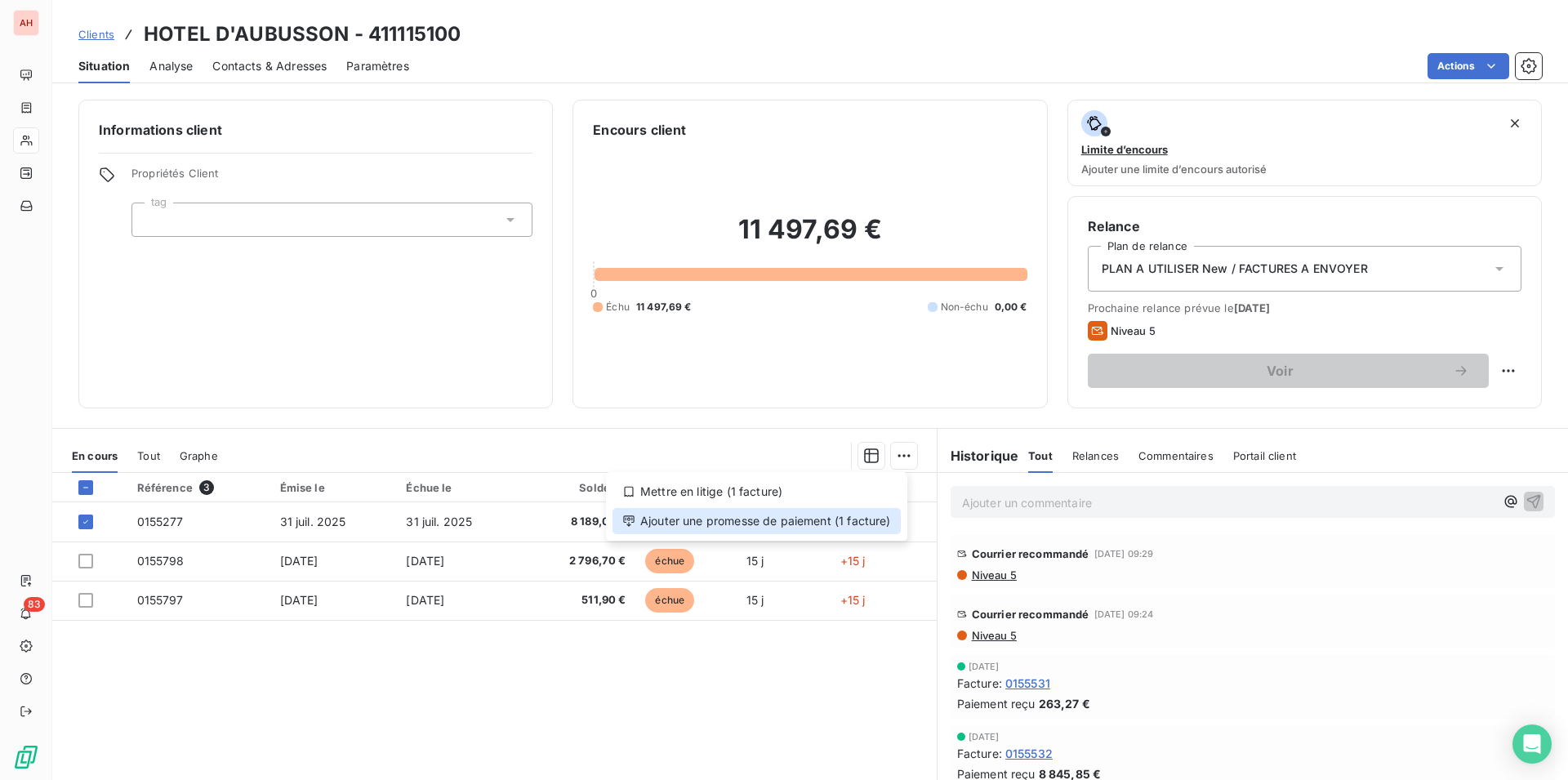
click at [779, 511] on div "Ajouter une promesse de paiement (1 facture)" at bounding box center [756, 521] width 288 height 26
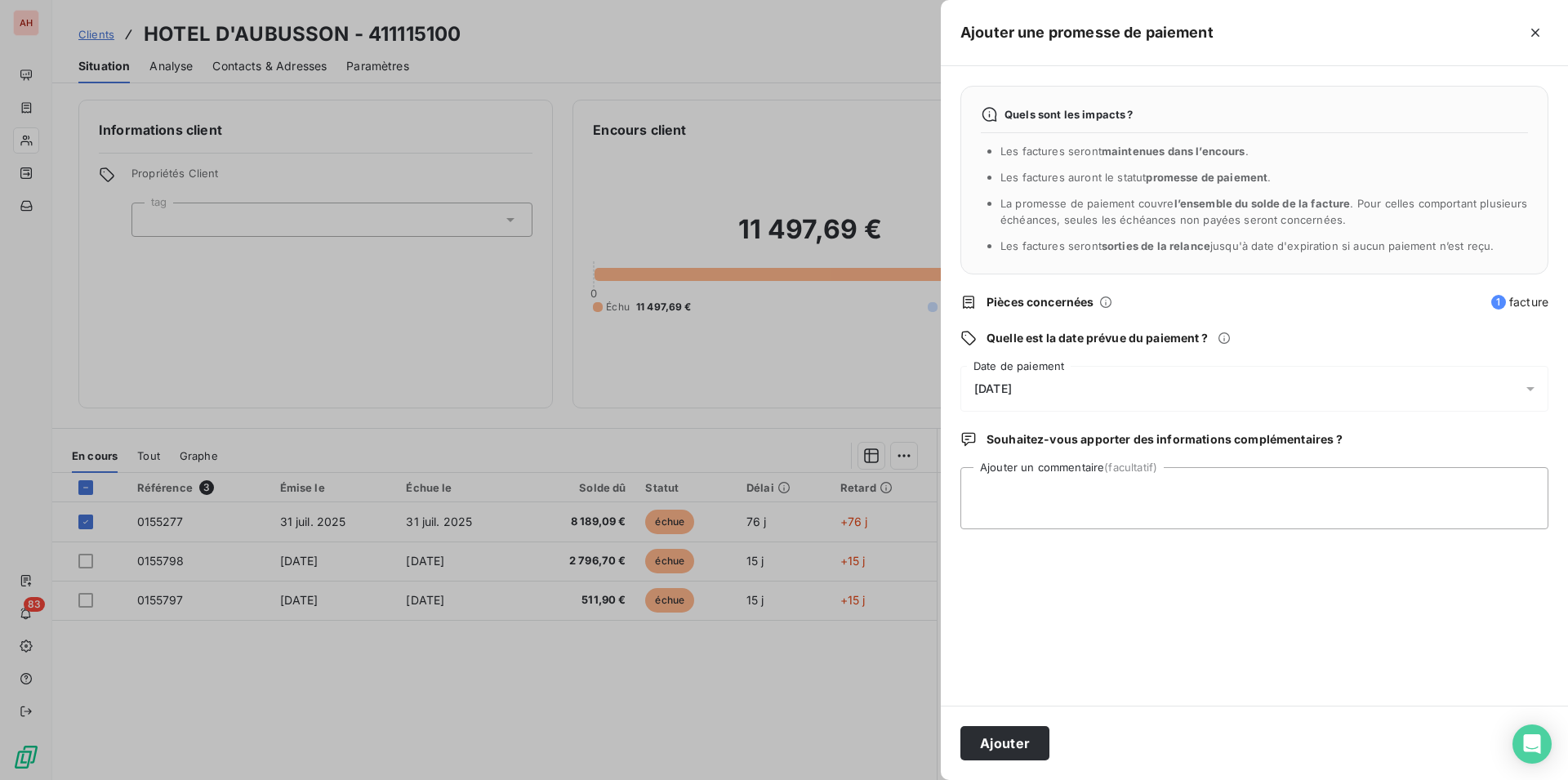
click at [1095, 401] on div "16/10/2025" at bounding box center [1254, 389] width 588 height 45
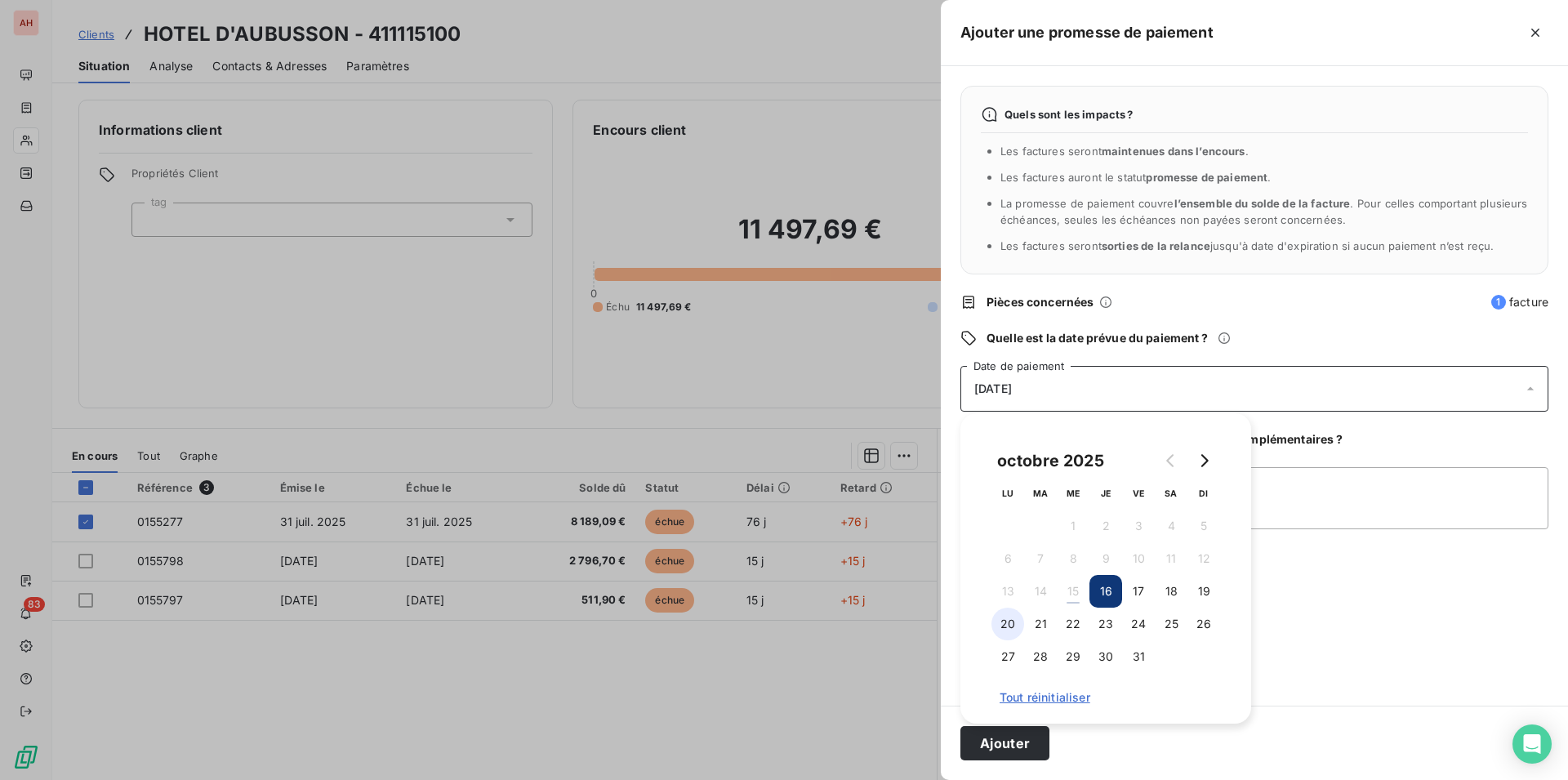
click at [1003, 625] on button "20" at bounding box center [1007, 624] width 32 height 32
click at [985, 763] on div "Ajouter" at bounding box center [1254, 742] width 627 height 74
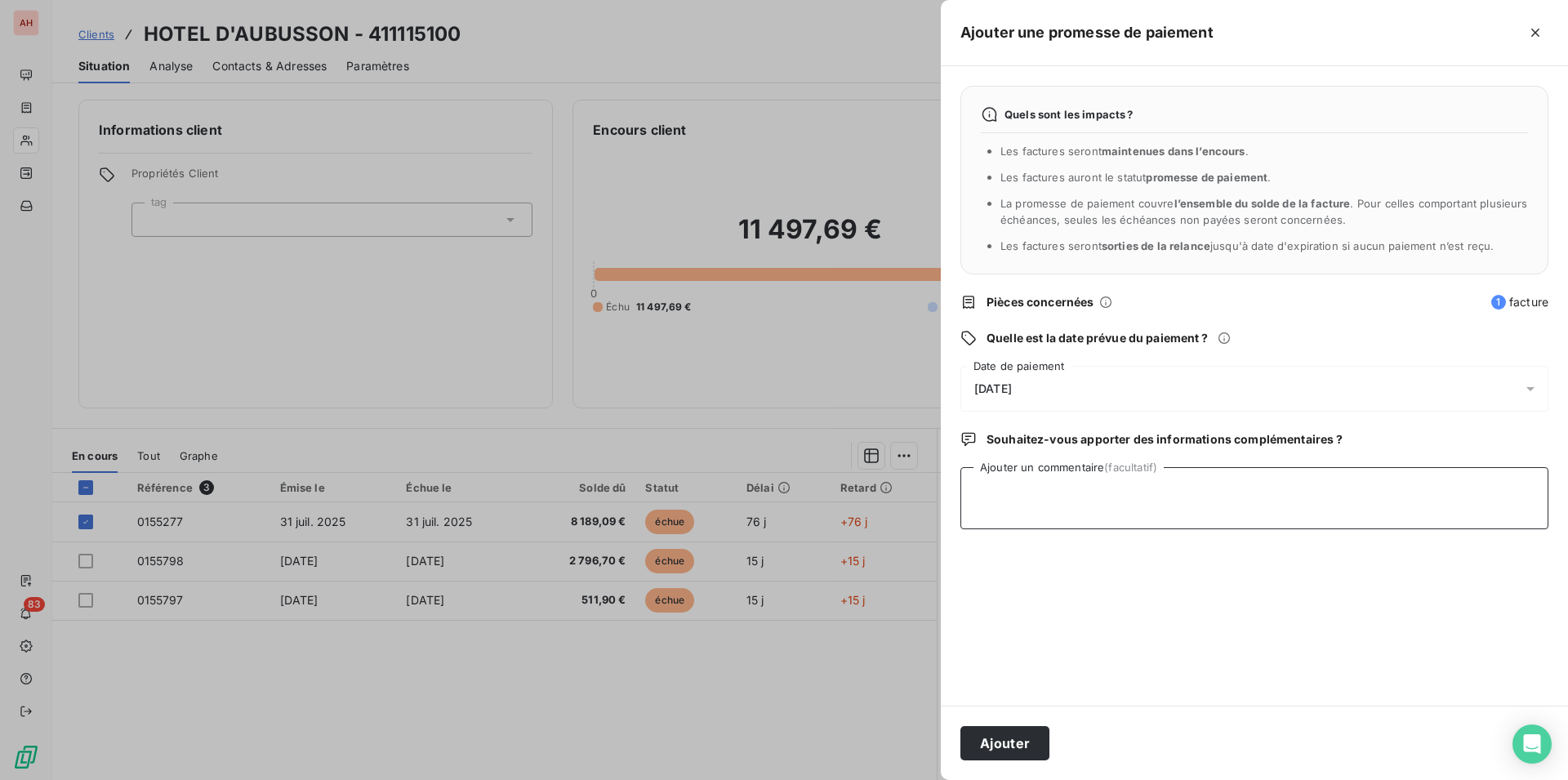
click at [1058, 497] on textarea "Ajouter un commentaire (facultatif)" at bounding box center [1254, 498] width 588 height 62
type textarea "promesse de paiement par mail 15/10/2025"
click at [1019, 743] on button "Ajouter" at bounding box center [1005, 742] width 89 height 34
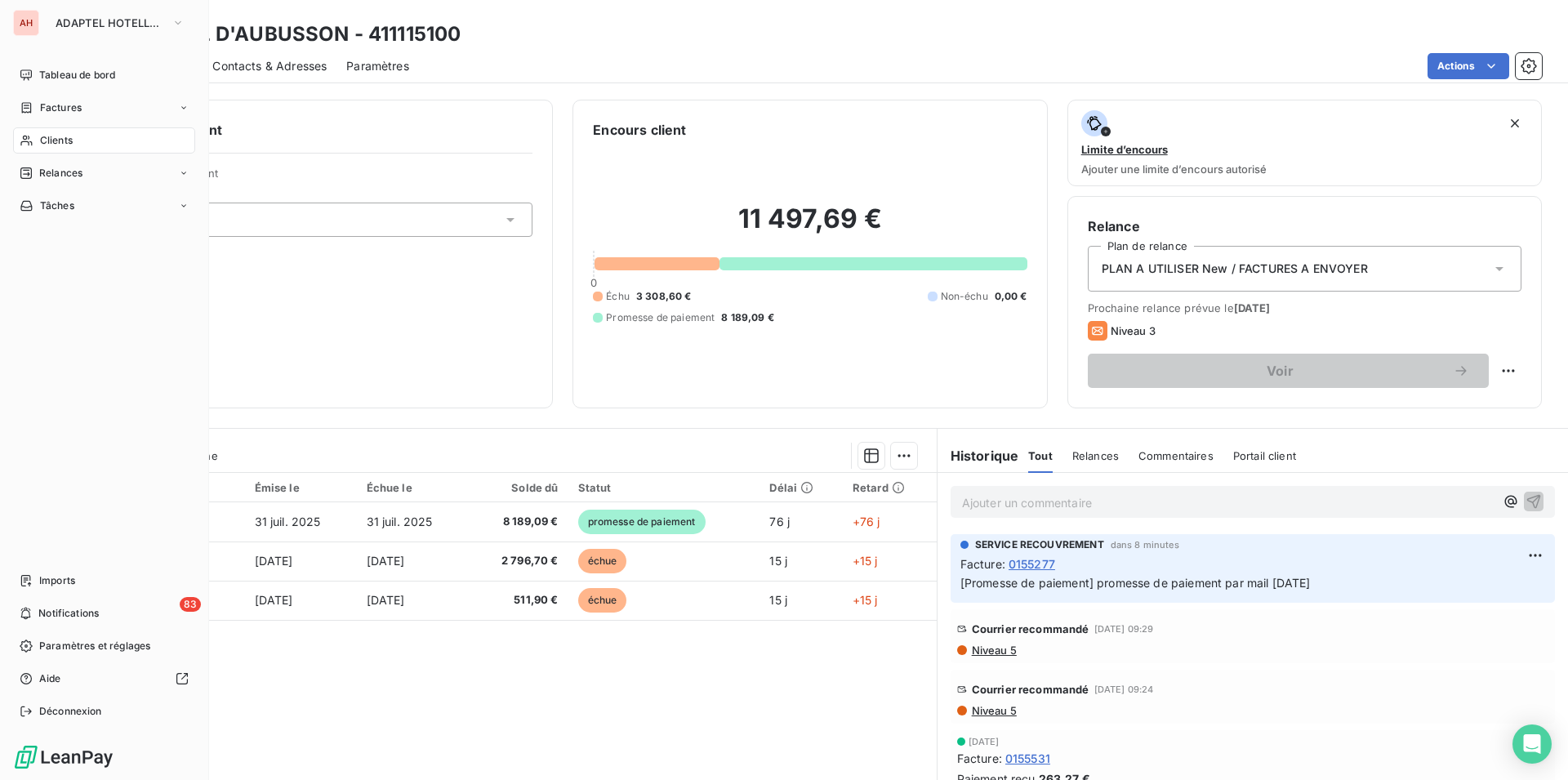
click at [56, 140] on span "Clients" at bounding box center [56, 140] width 32 height 15
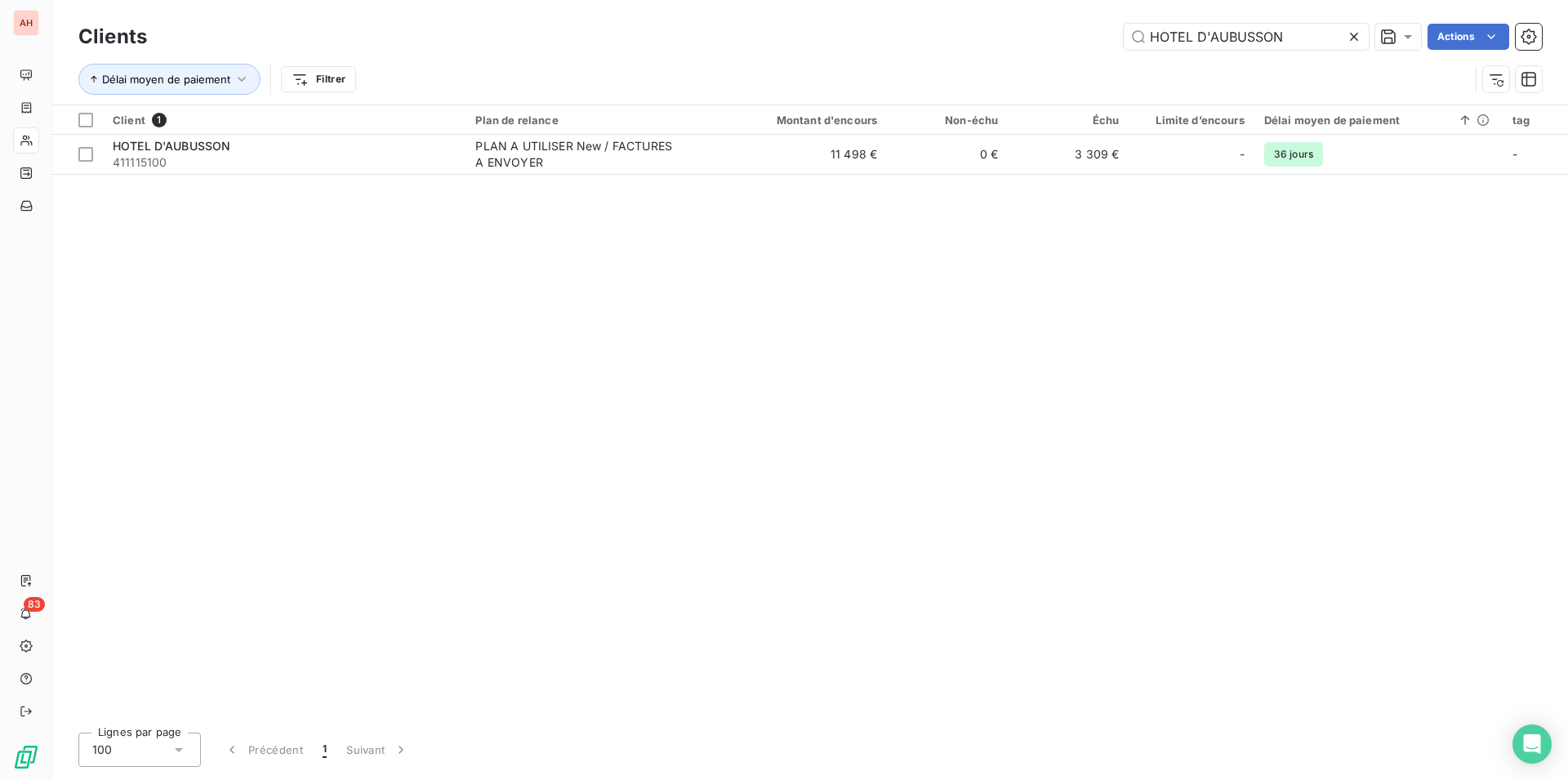
click at [1357, 31] on icon at bounding box center [1354, 37] width 17 height 17
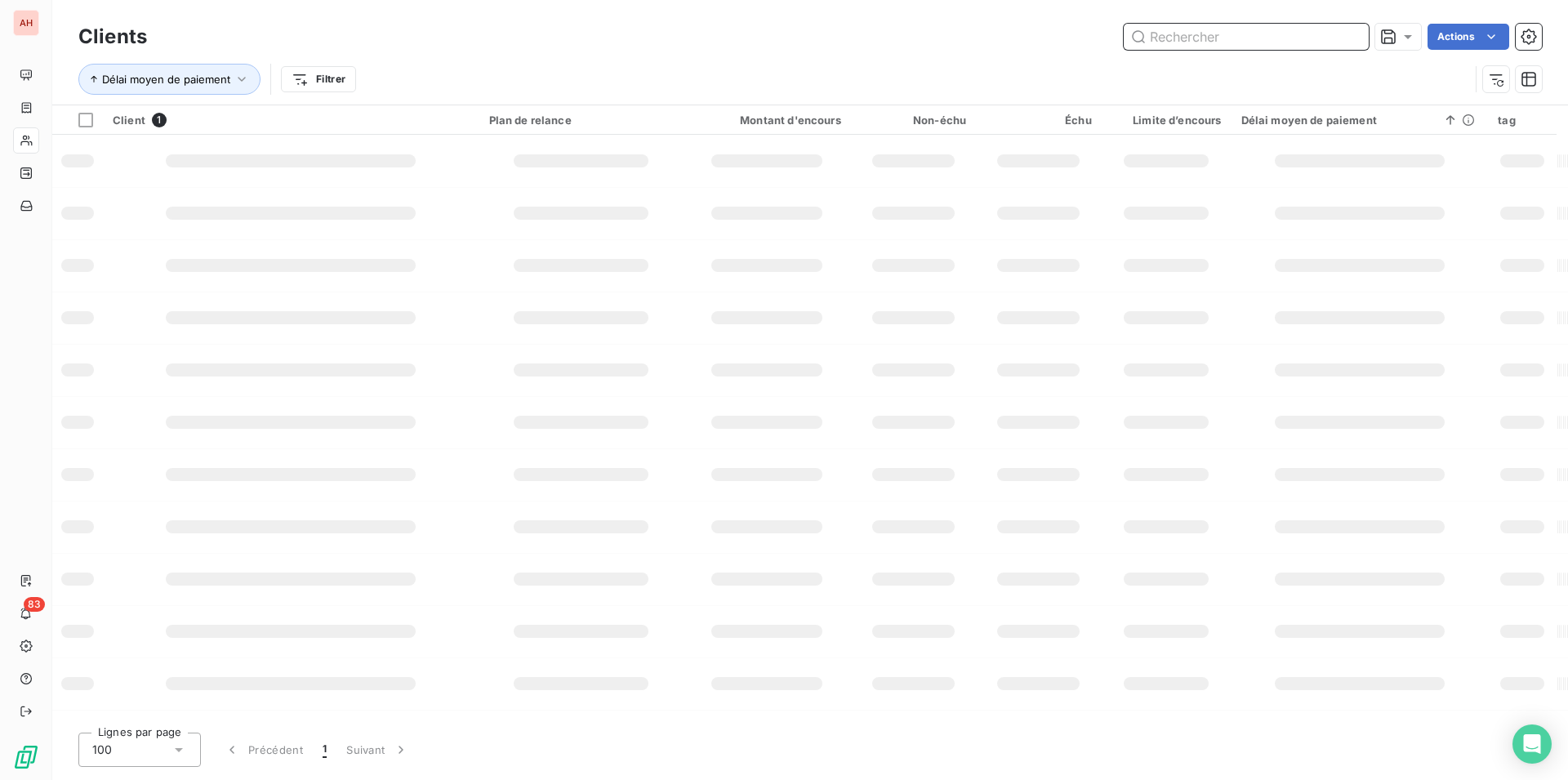
click at [1274, 42] on input "text" at bounding box center [1246, 37] width 245 height 26
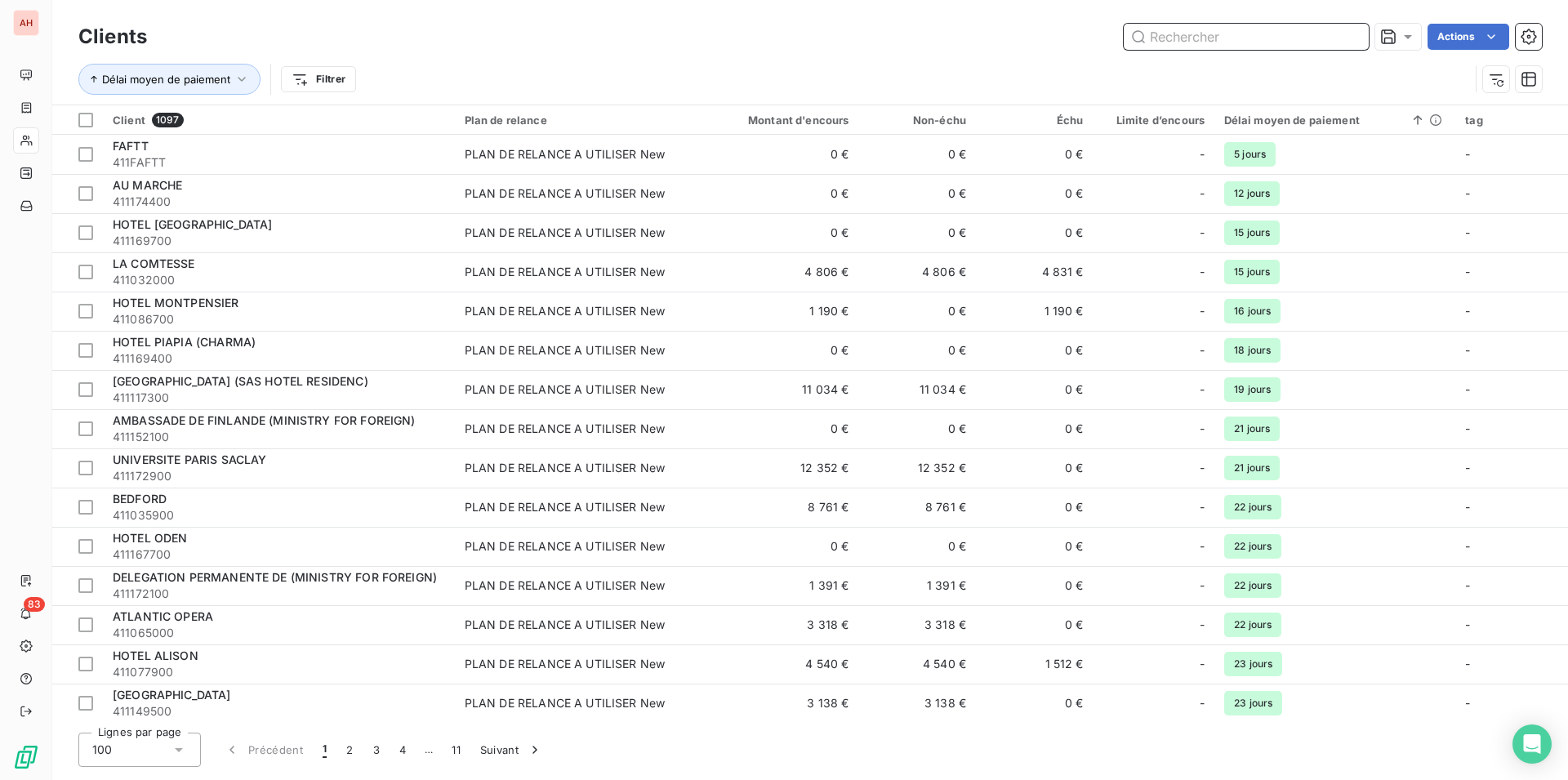
click at [1274, 42] on input "text" at bounding box center [1246, 37] width 245 height 26
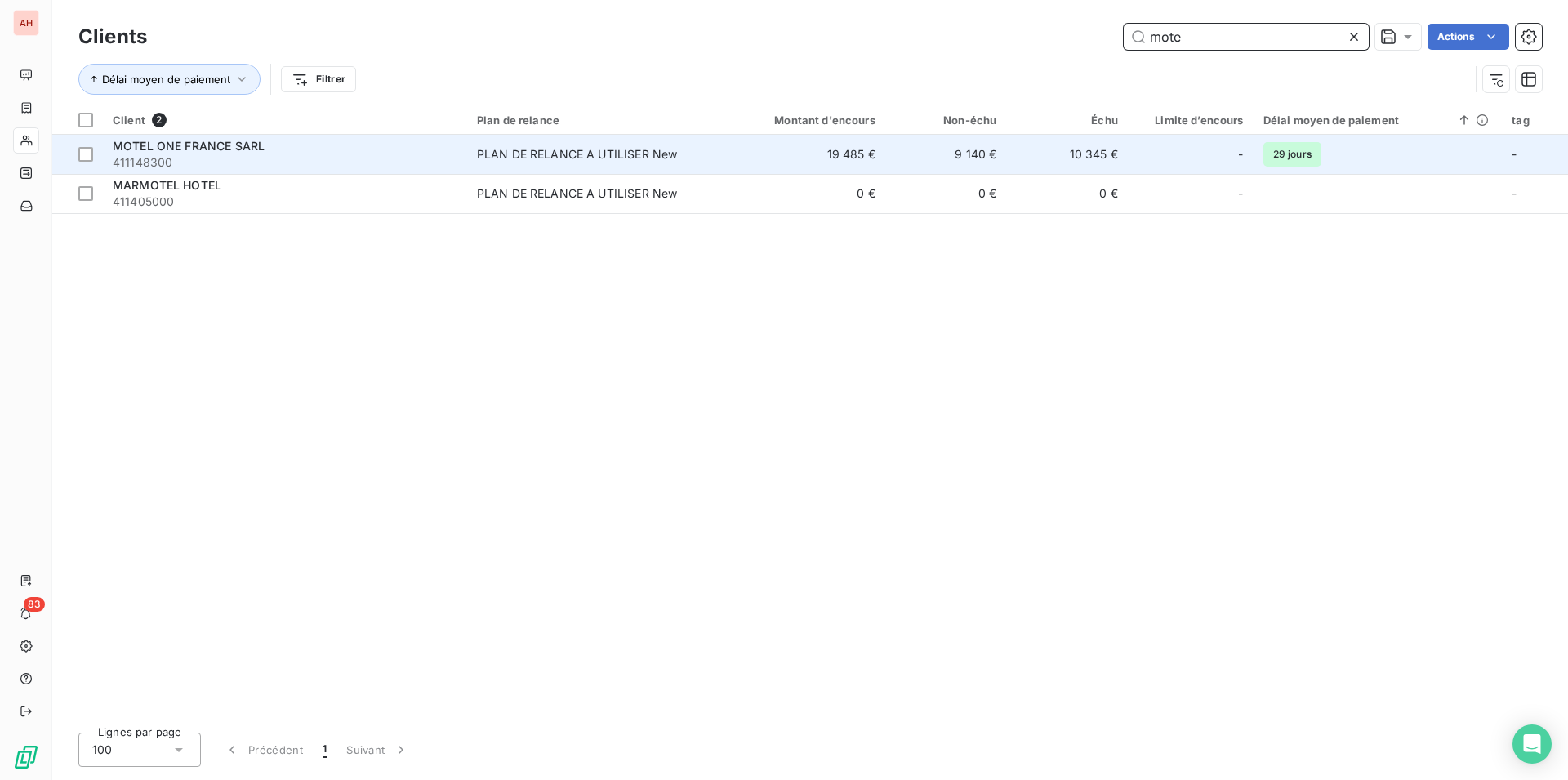
type input "mote"
click at [417, 152] on div "MOTEL ONE FRANCE SARL" at bounding box center [285, 146] width 345 height 17
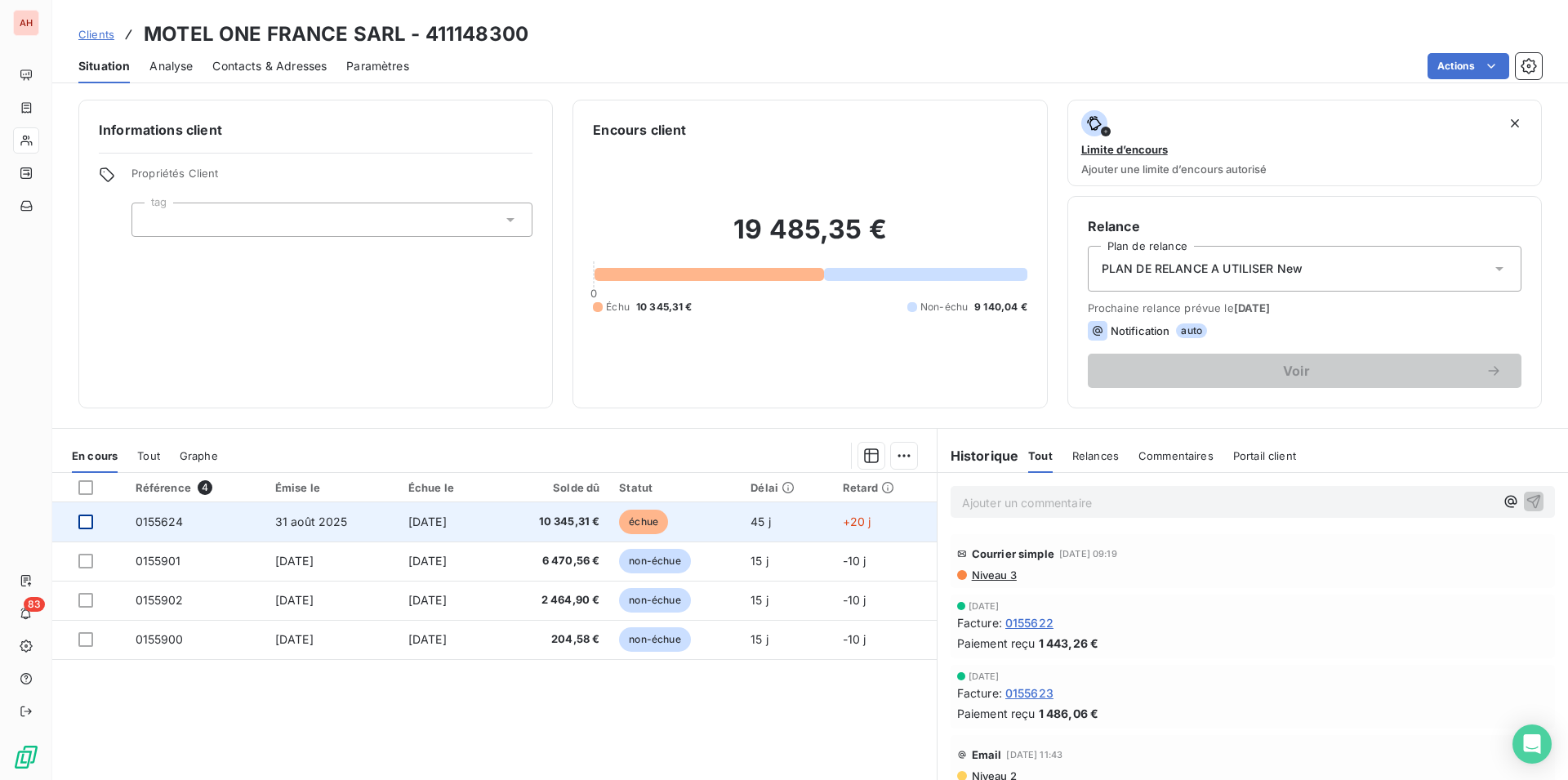
click at [87, 514] on div at bounding box center [86, 521] width 15 height 15
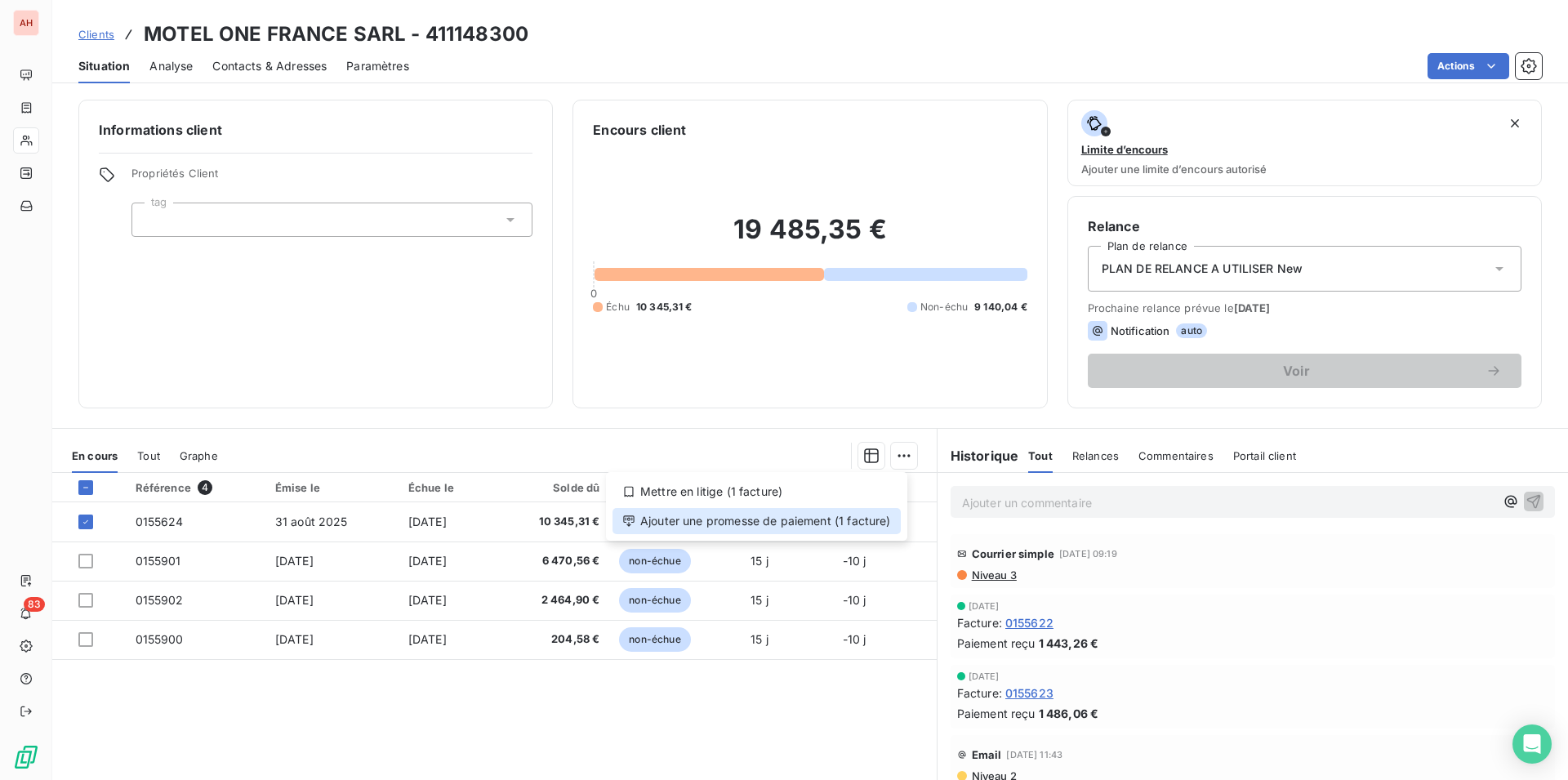
click at [810, 518] on div "Ajouter une promesse de paiement (1 facture)" at bounding box center [756, 521] width 288 height 26
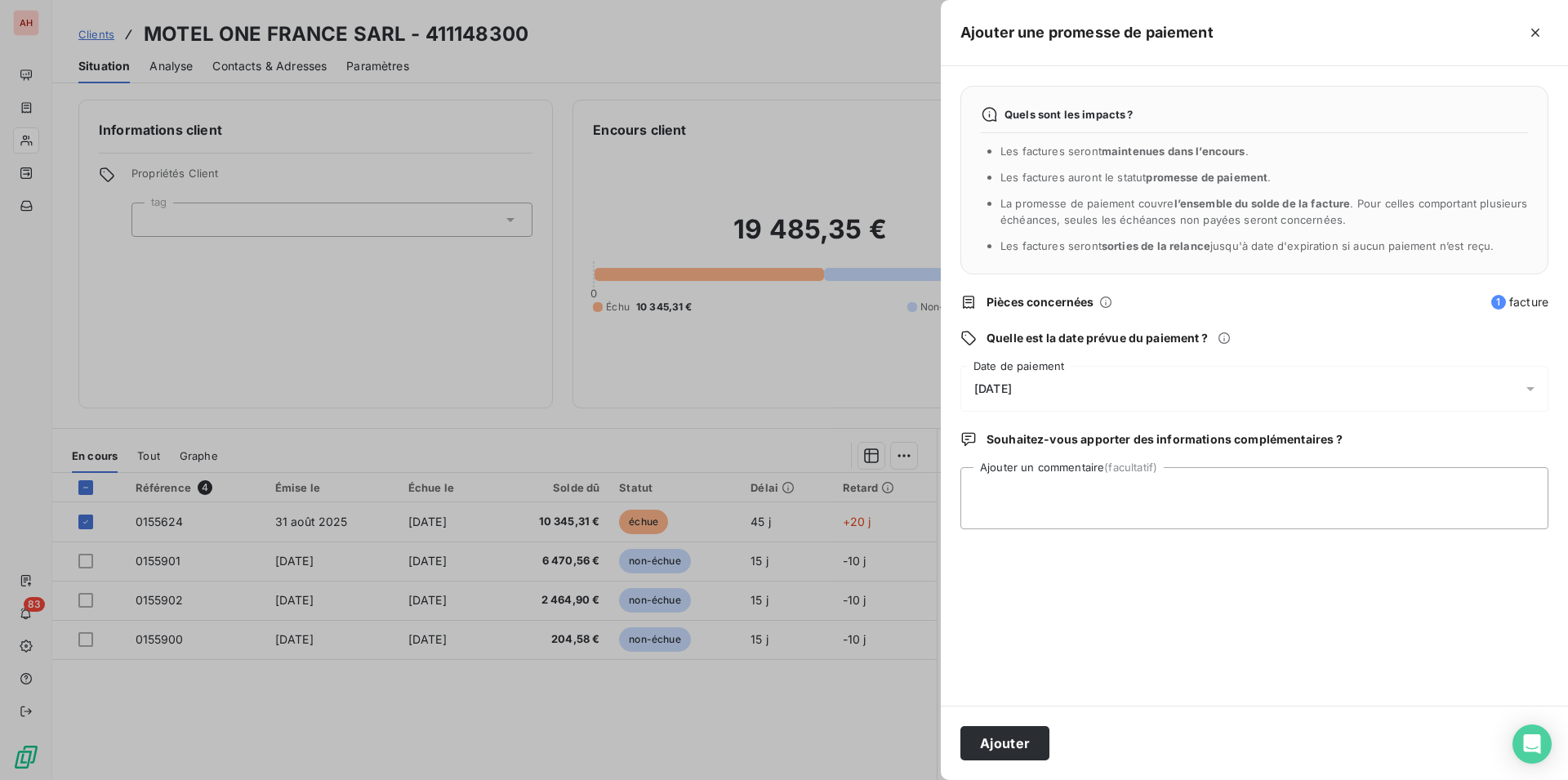
click at [1109, 397] on div "16/10/2025" at bounding box center [1254, 389] width 588 height 45
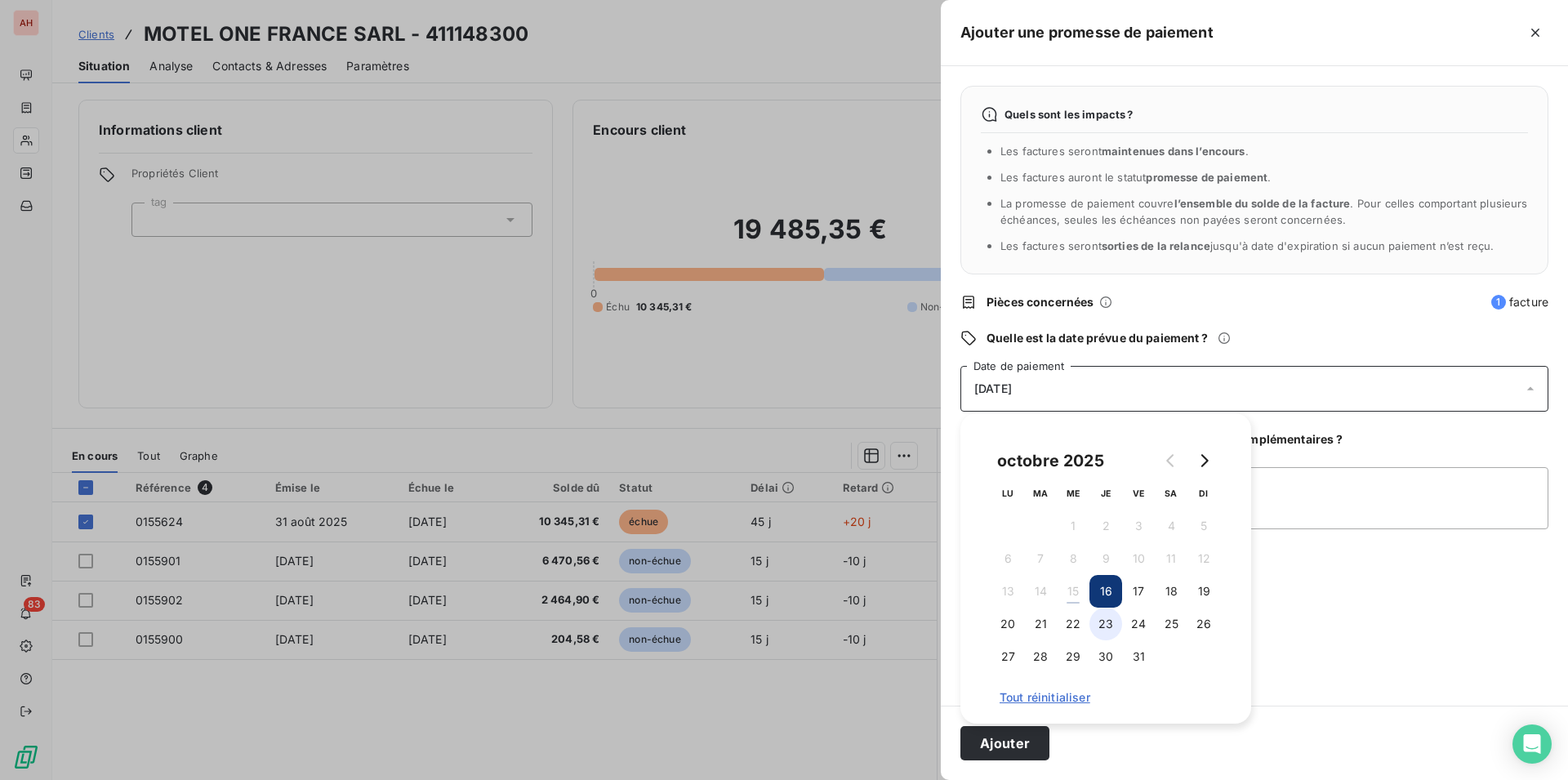
click at [1103, 624] on button "23" at bounding box center [1105, 624] width 32 height 32
click at [1004, 765] on div "Ajouter" at bounding box center [1254, 742] width 627 height 74
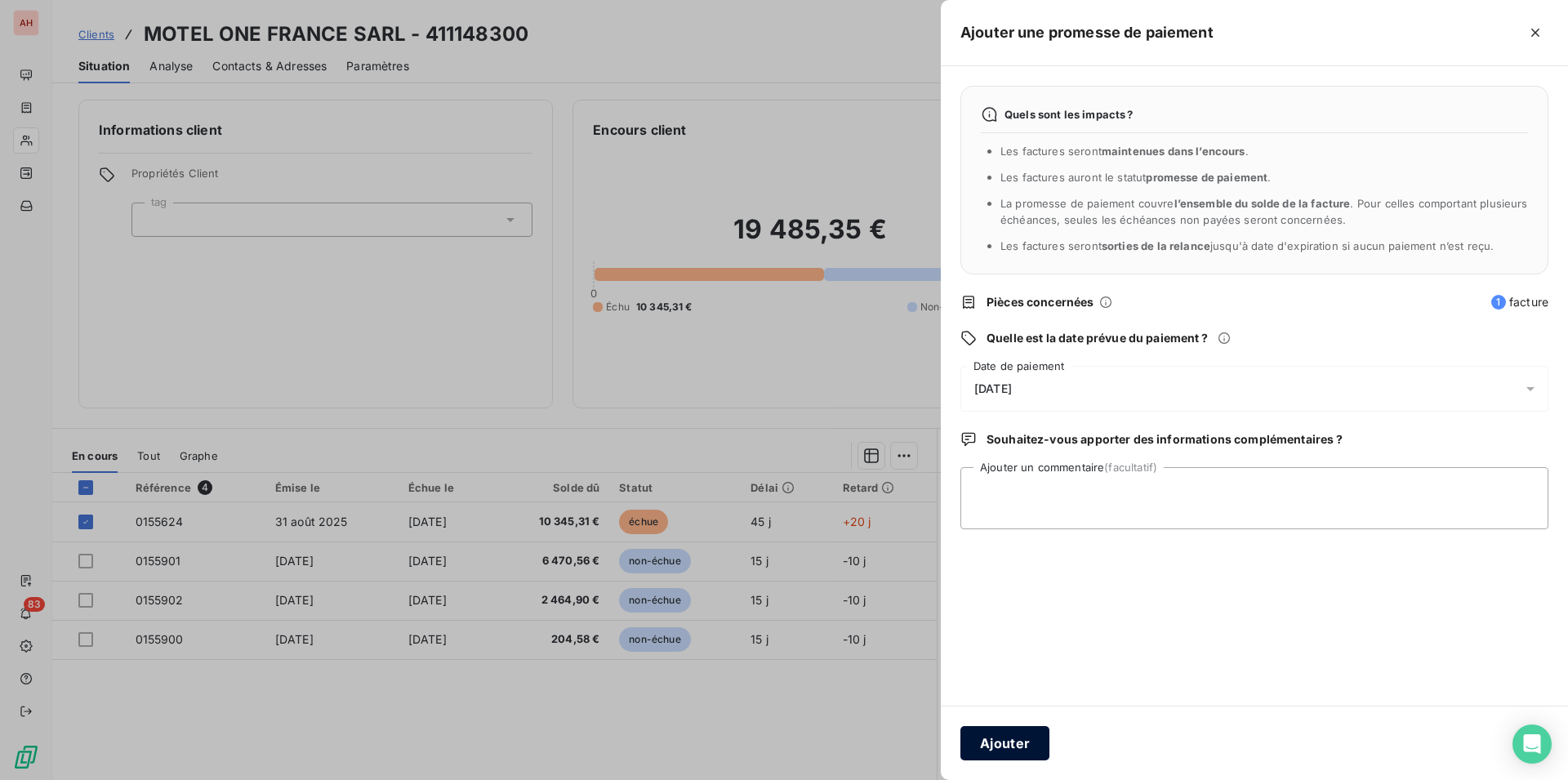
click at [987, 753] on button "Ajouter" at bounding box center [1005, 742] width 89 height 34
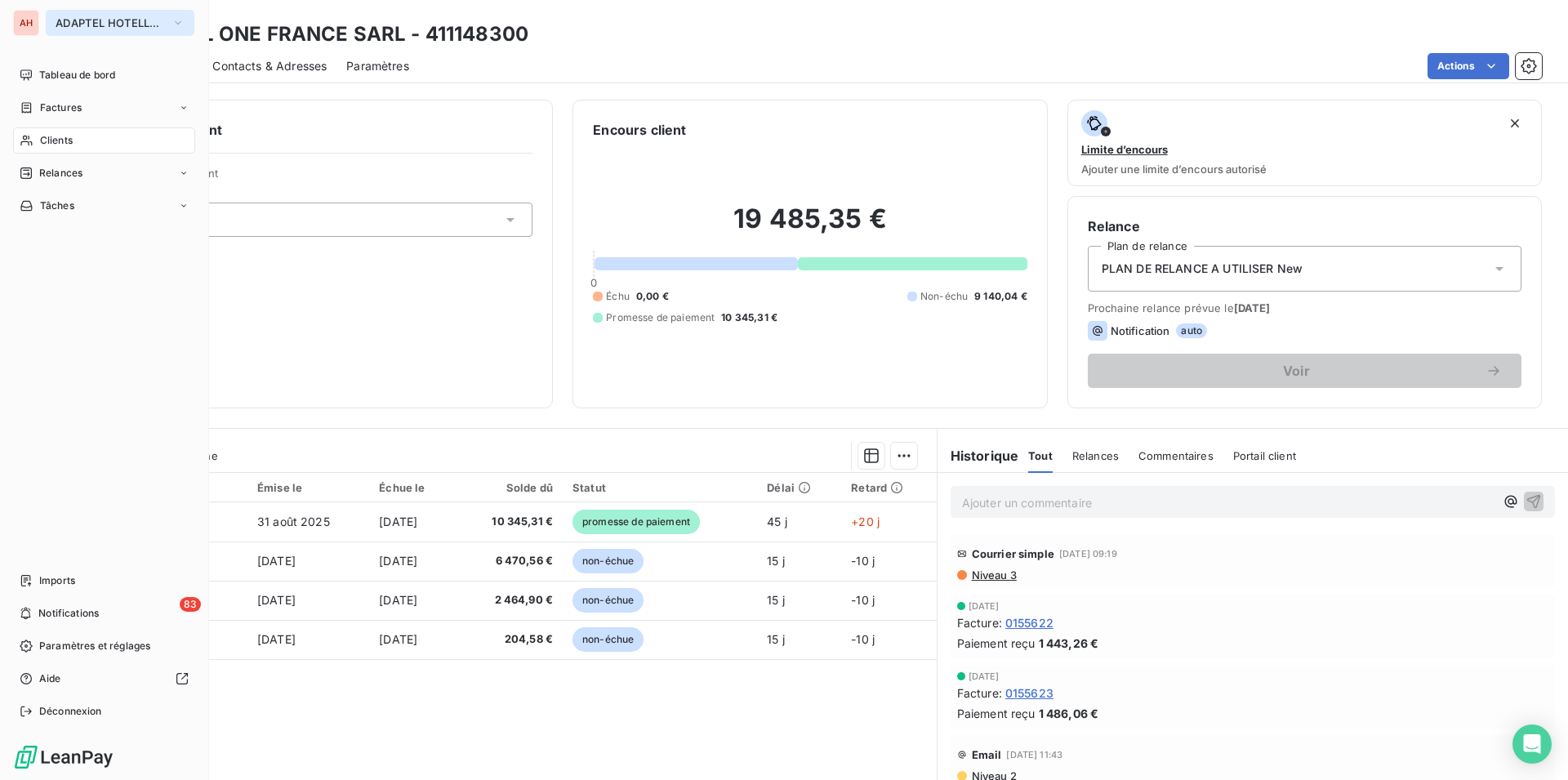
click at [108, 18] on span "ADAPTEL HOTELLERIE" at bounding box center [110, 23] width 109 height 13
click at [102, 31] on button "ADAPTEL HOTELLERIE" at bounding box center [120, 23] width 149 height 26
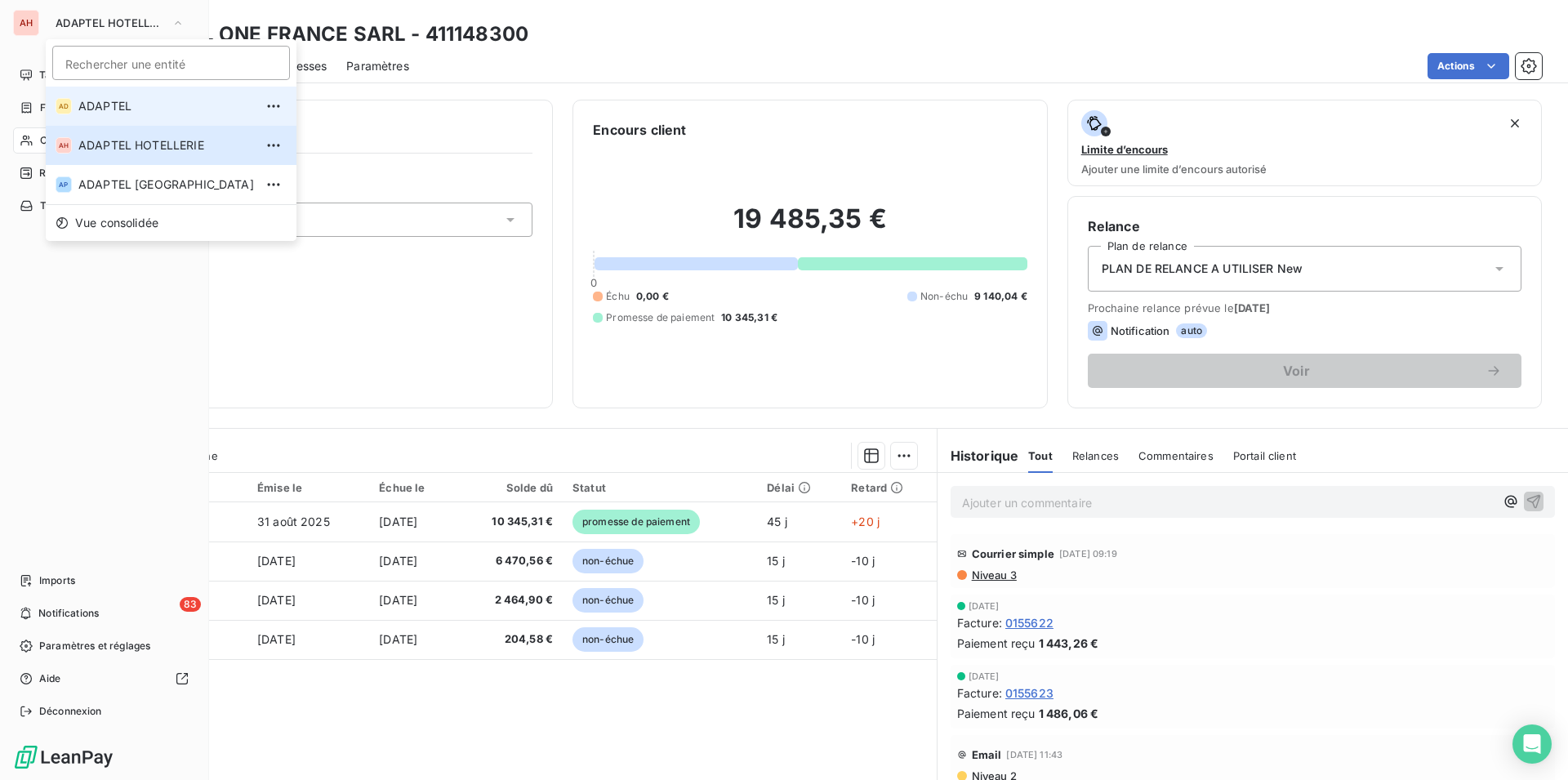
click at [110, 118] on li "AD ADAPTEL" at bounding box center [170, 106] width 251 height 39
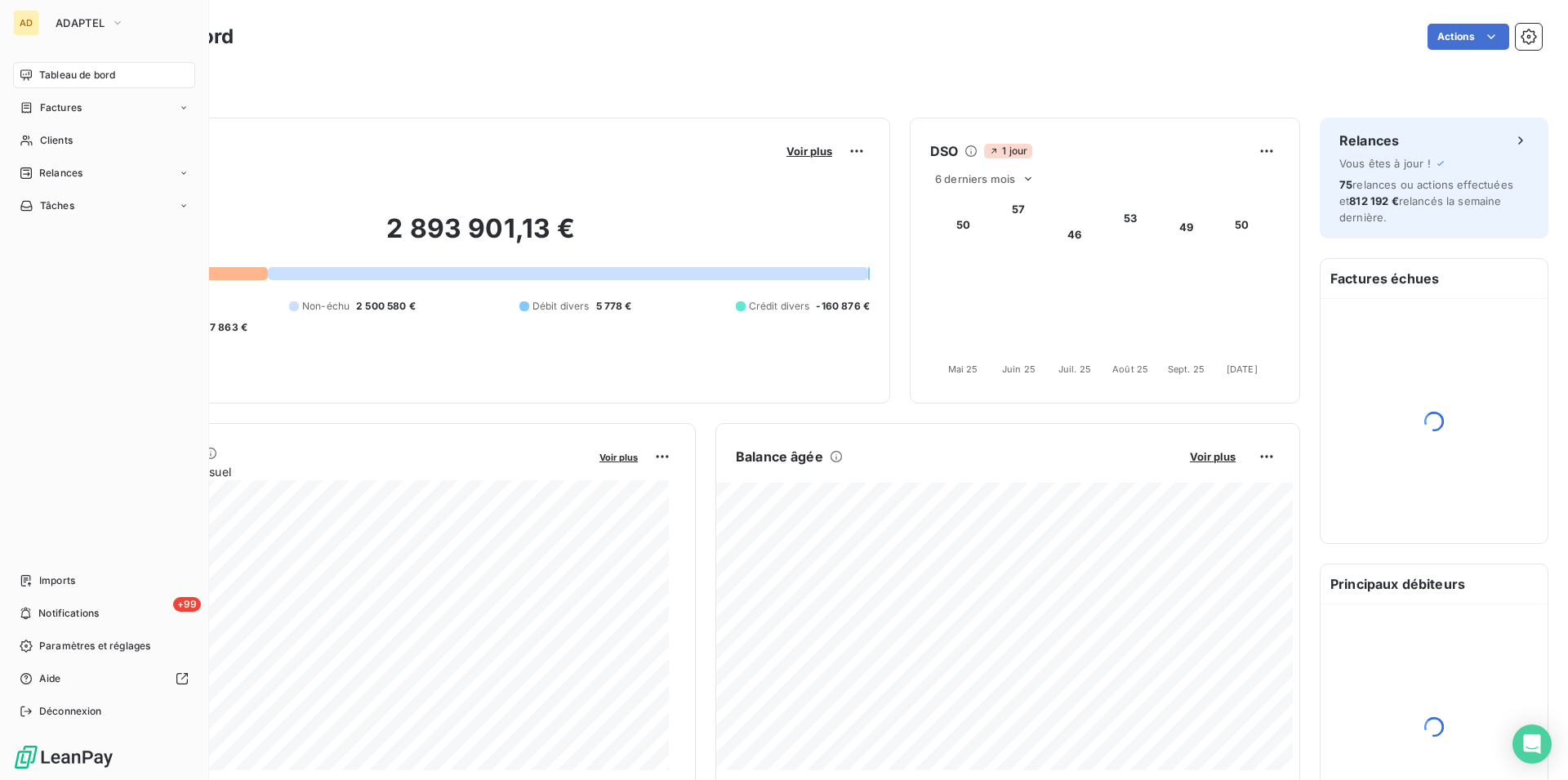
click at [74, 36] on div "AD ADAPTEL Tableau de bord Factures Clients Relances Tâches Imports +99 Notific…" at bounding box center [104, 390] width 209 height 780
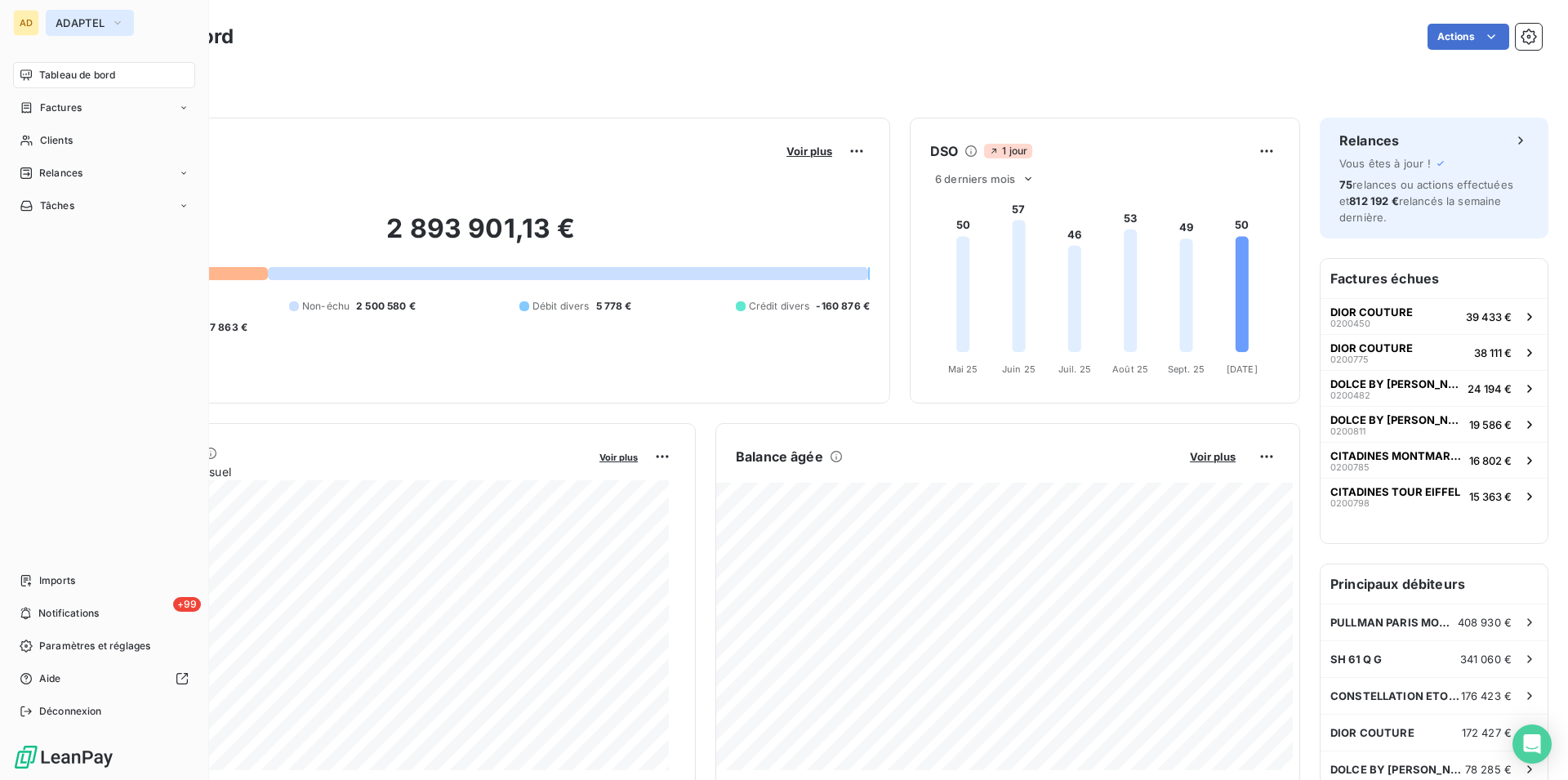
click at [102, 34] on button "ADAPTEL" at bounding box center [89, 23] width 88 height 26
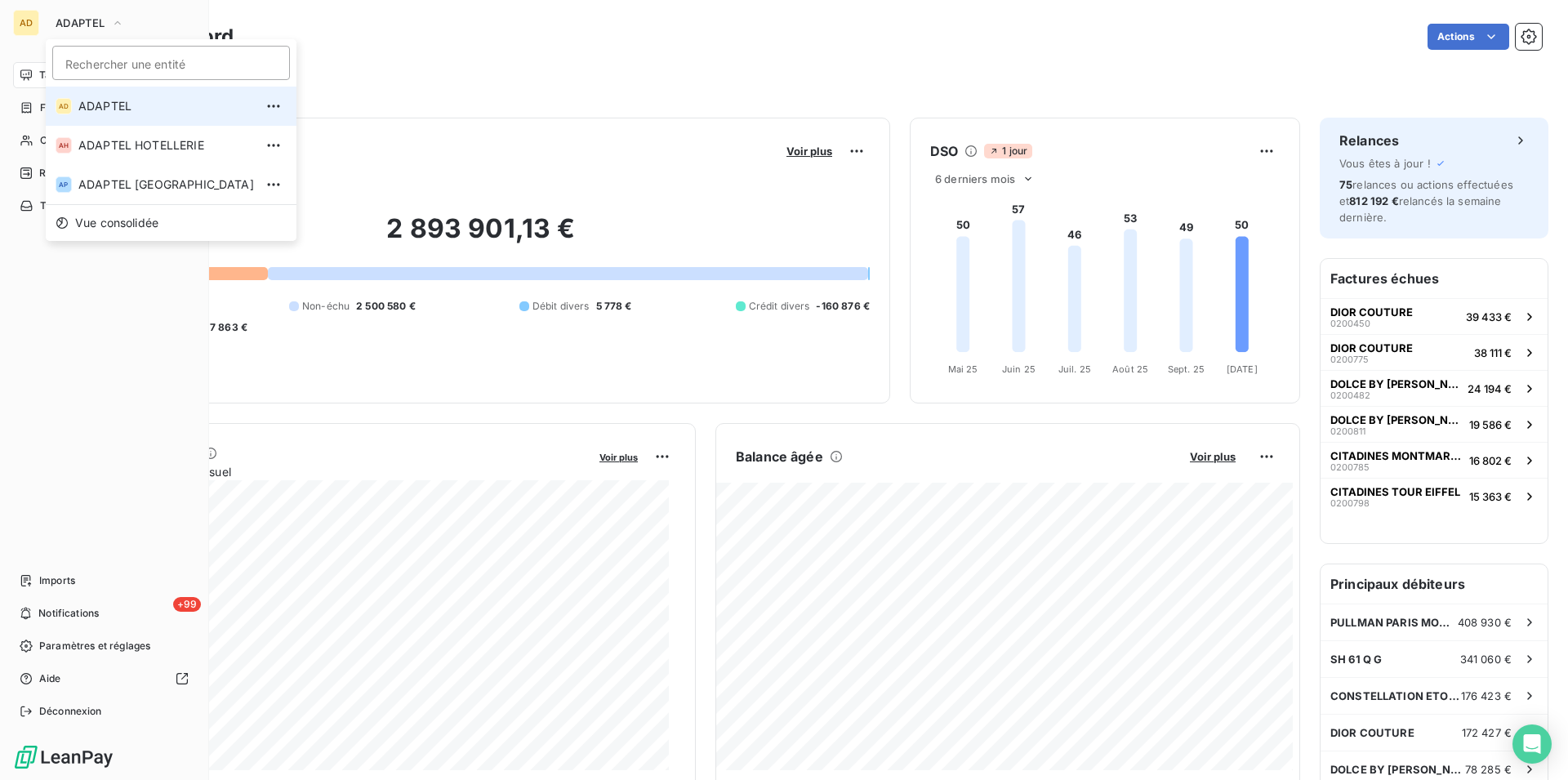
click at [138, 124] on li "AD ADAPTEL" at bounding box center [170, 106] width 251 height 39
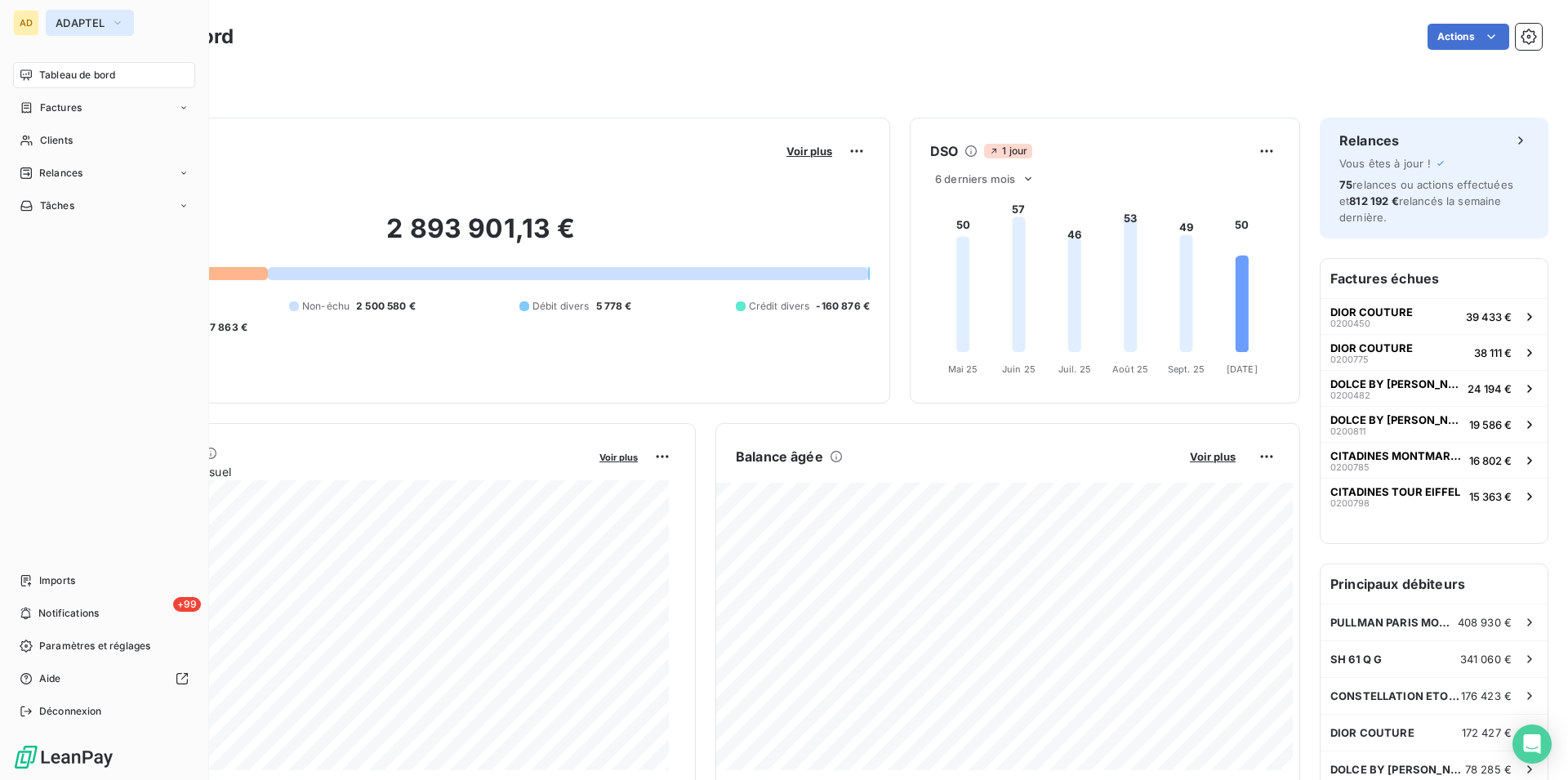
click at [85, 21] on span "ADAPTEL" at bounding box center [80, 23] width 49 height 13
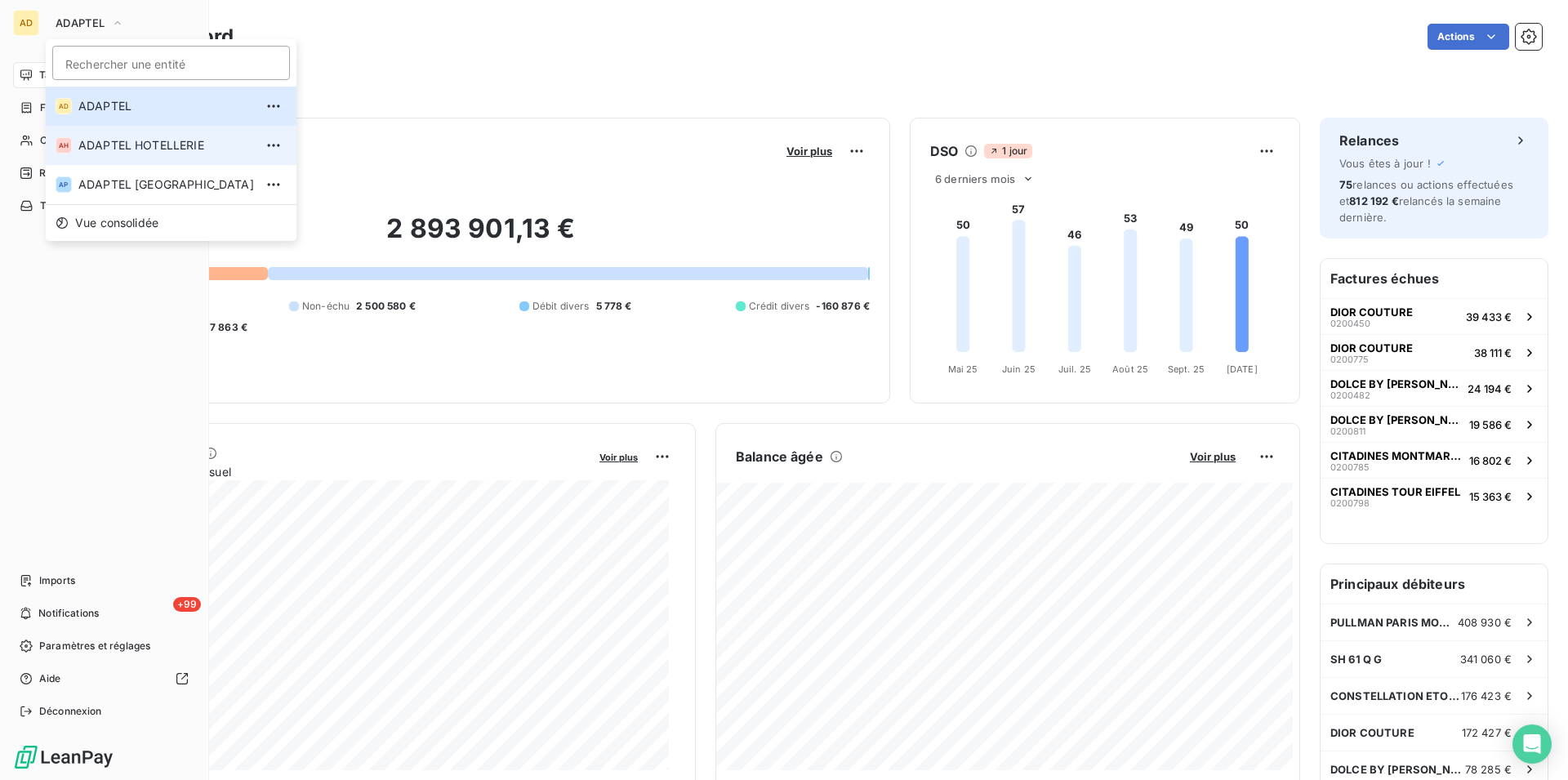
click at [107, 148] on span "ADAPTEL HOTELLERIE" at bounding box center [166, 145] width 176 height 17
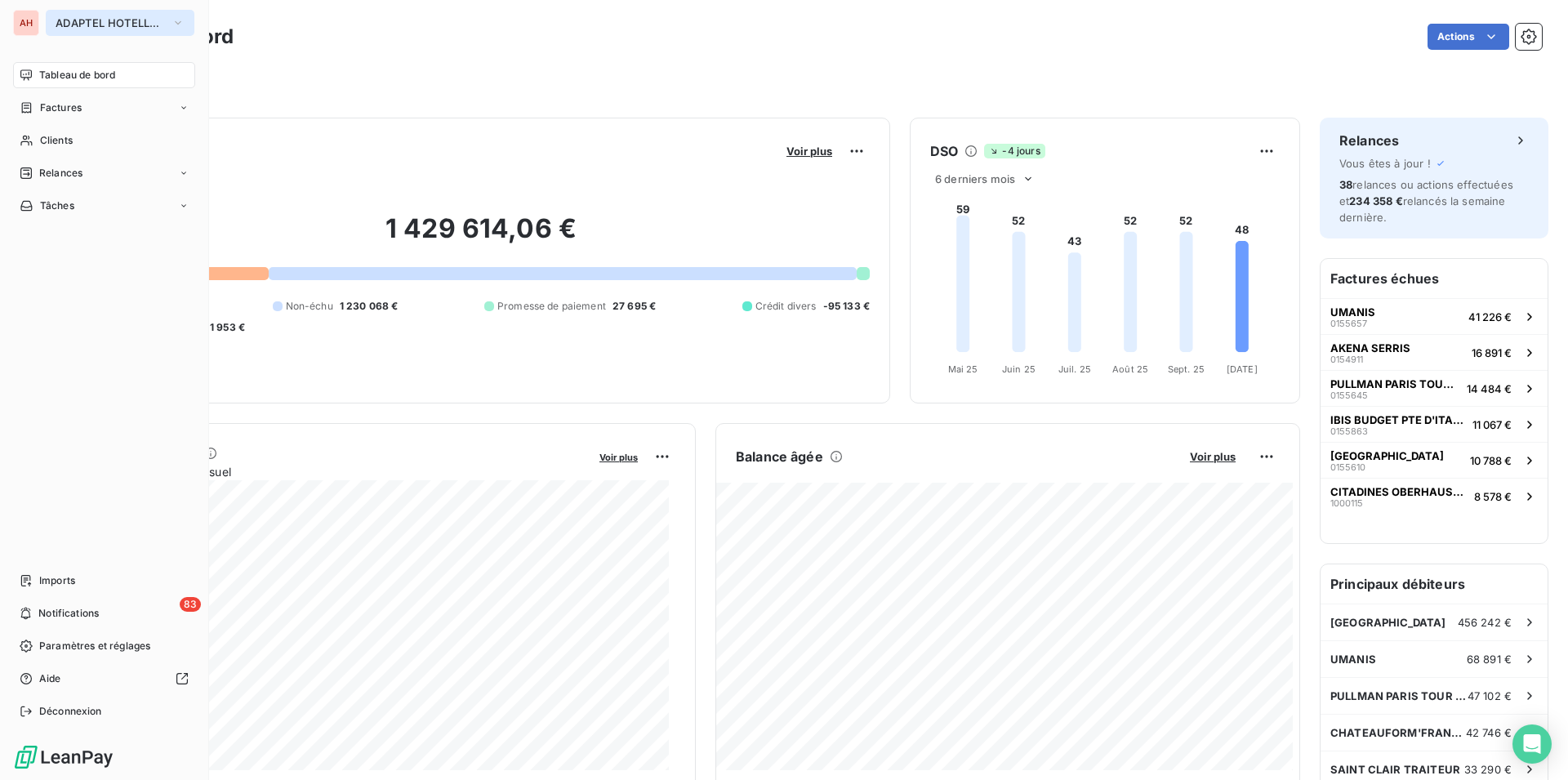
click at [144, 28] on span "ADAPTEL HOTELLERIE" at bounding box center [110, 23] width 109 height 13
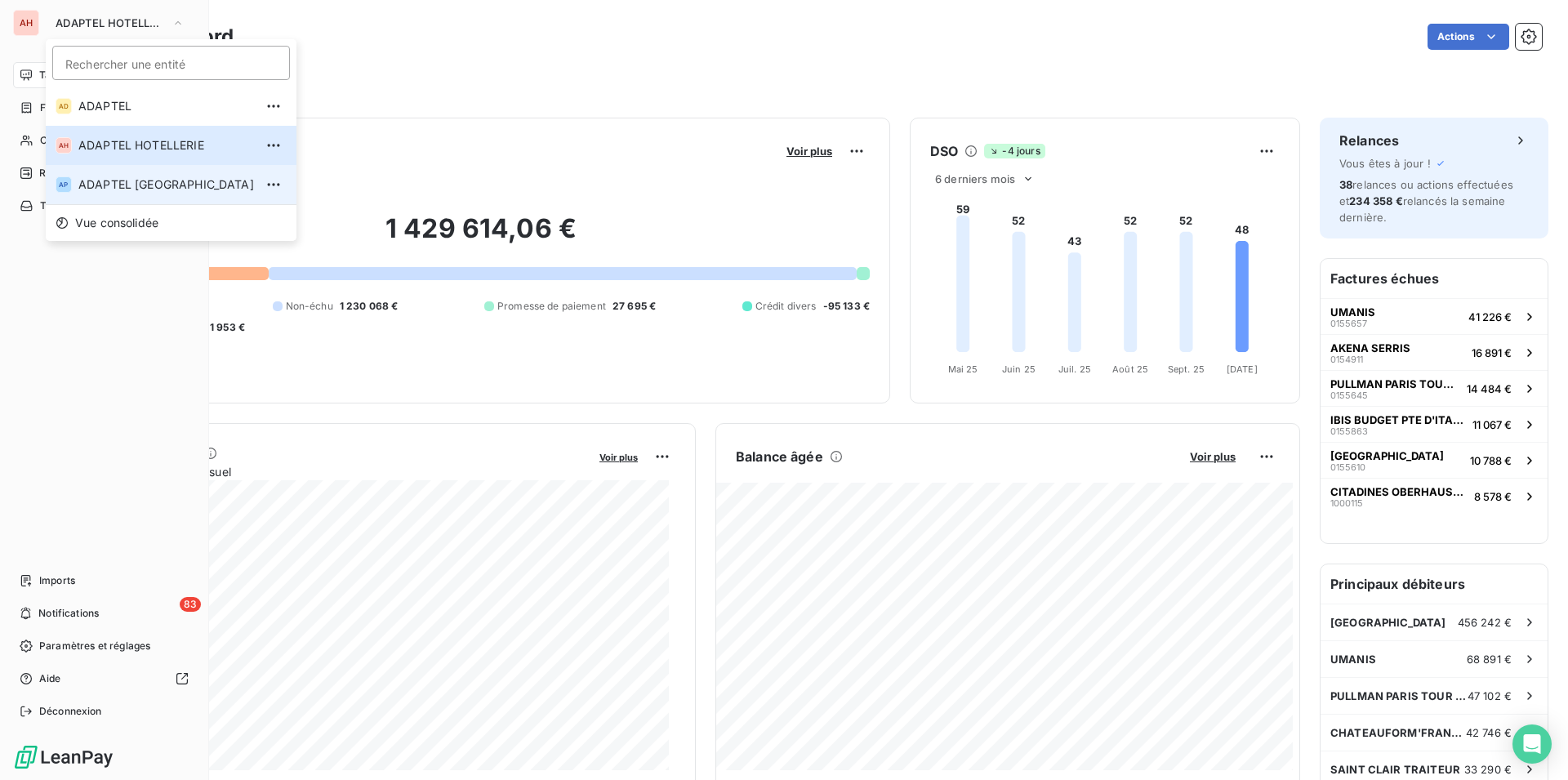
click at [141, 183] on span "ADAPTEL PARIS" at bounding box center [166, 184] width 176 height 17
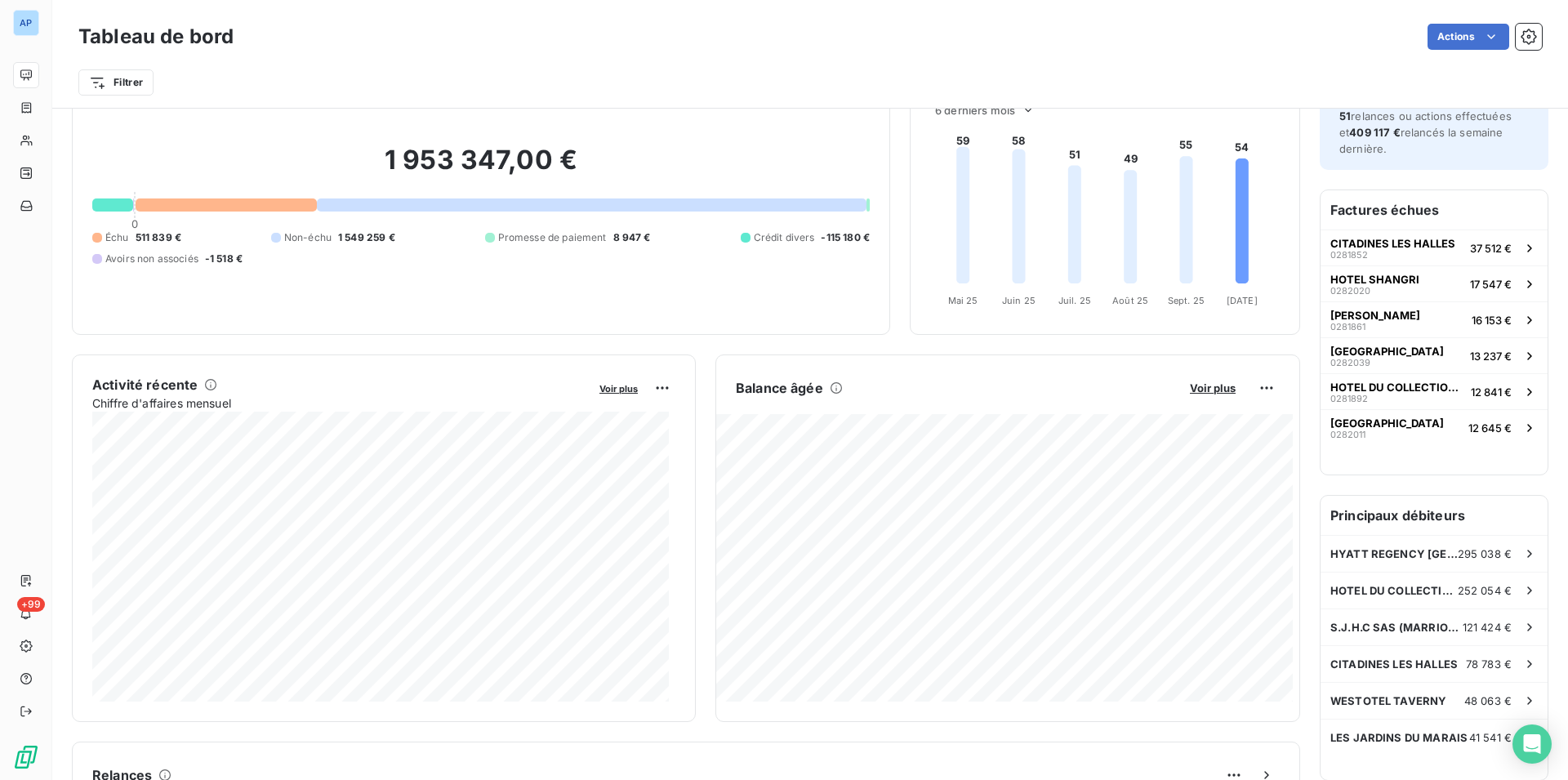
scroll to position [84, 0]
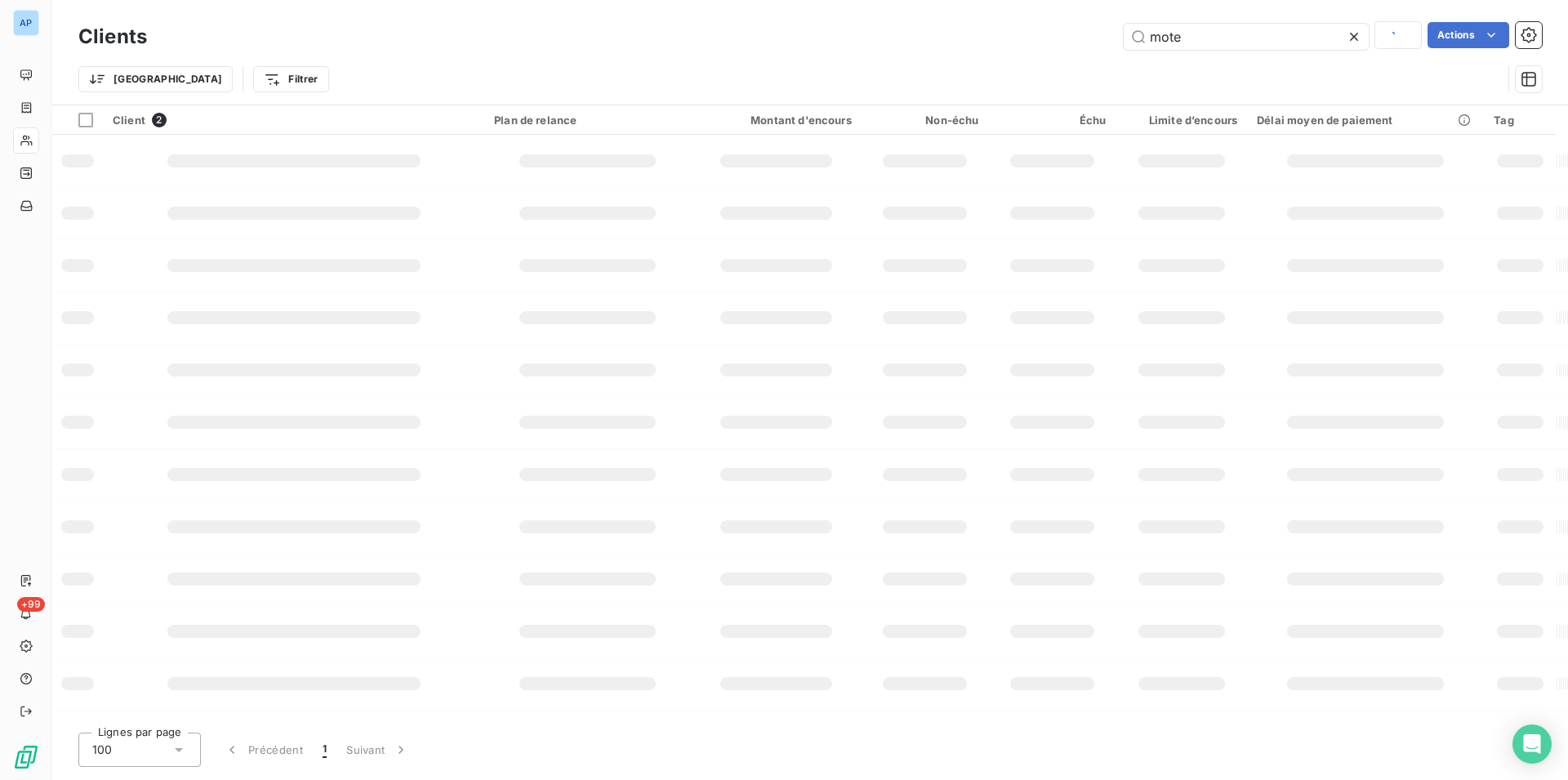
type input "mote"
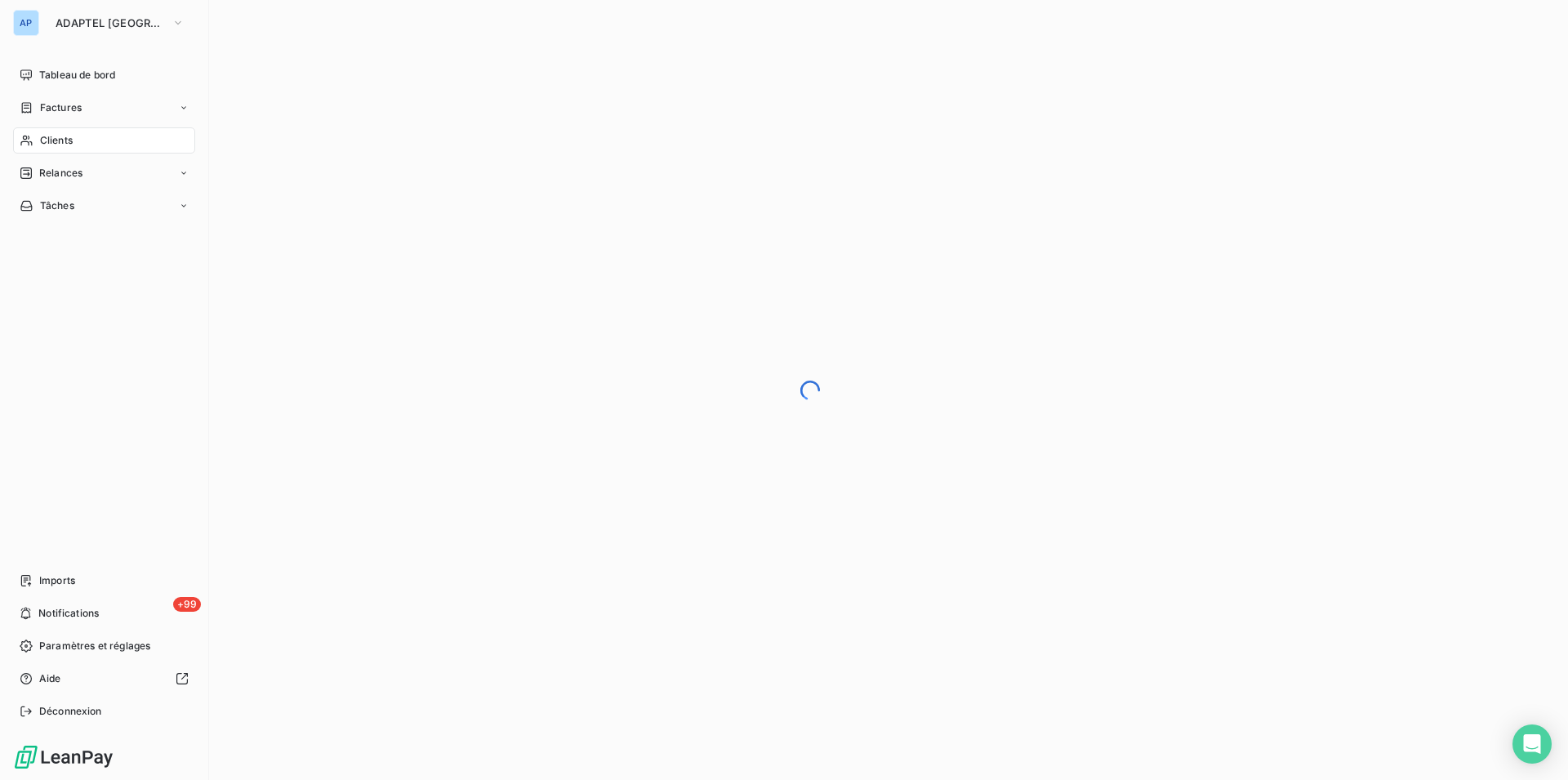
click at [32, 22] on div "AP" at bounding box center [26, 23] width 26 height 26
click at [89, 17] on span "ADAPTEL PARIS" at bounding box center [110, 23] width 109 height 13
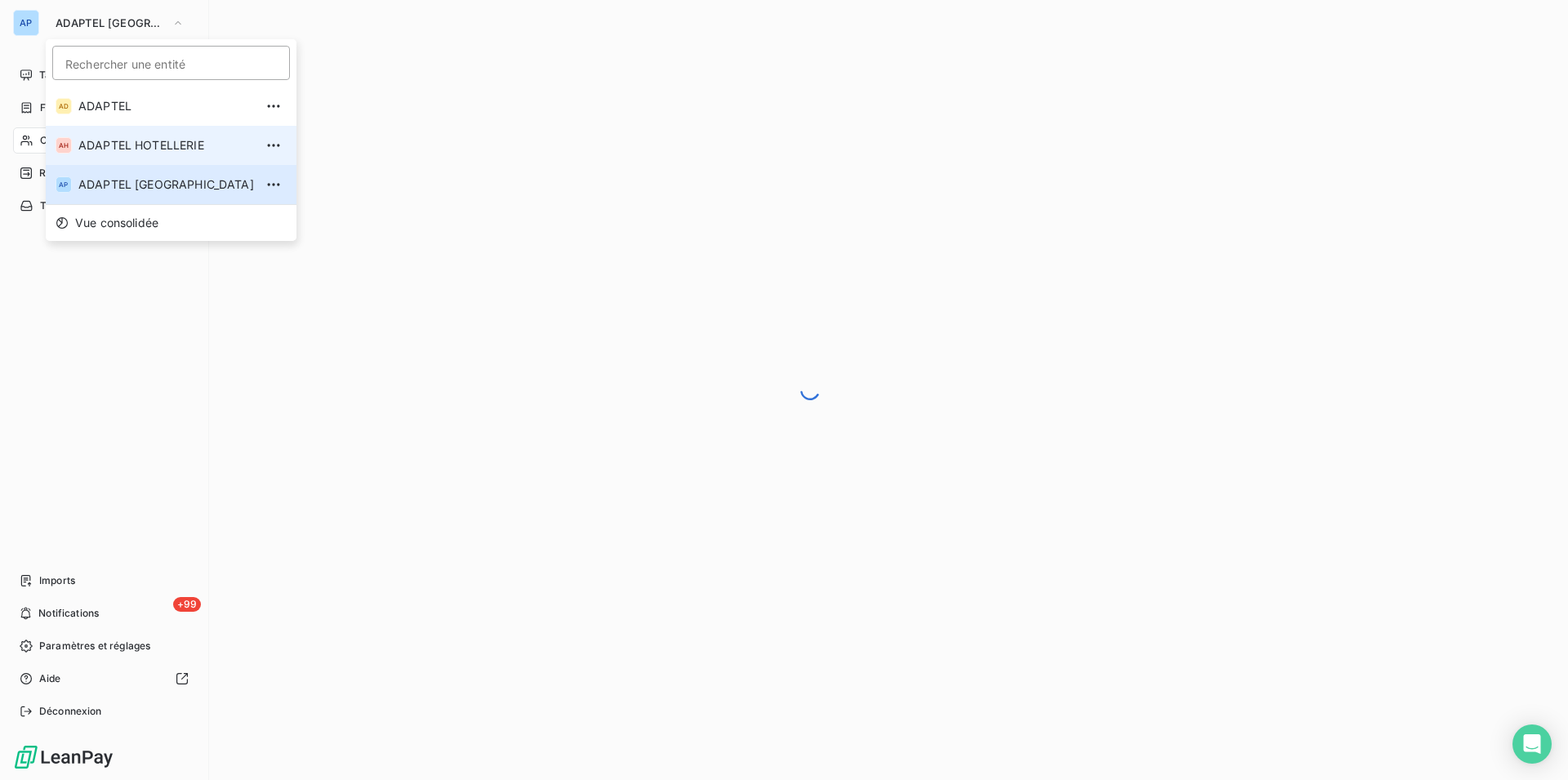
click at [121, 145] on span "ADAPTEL HOTELLERIE" at bounding box center [166, 145] width 176 height 17
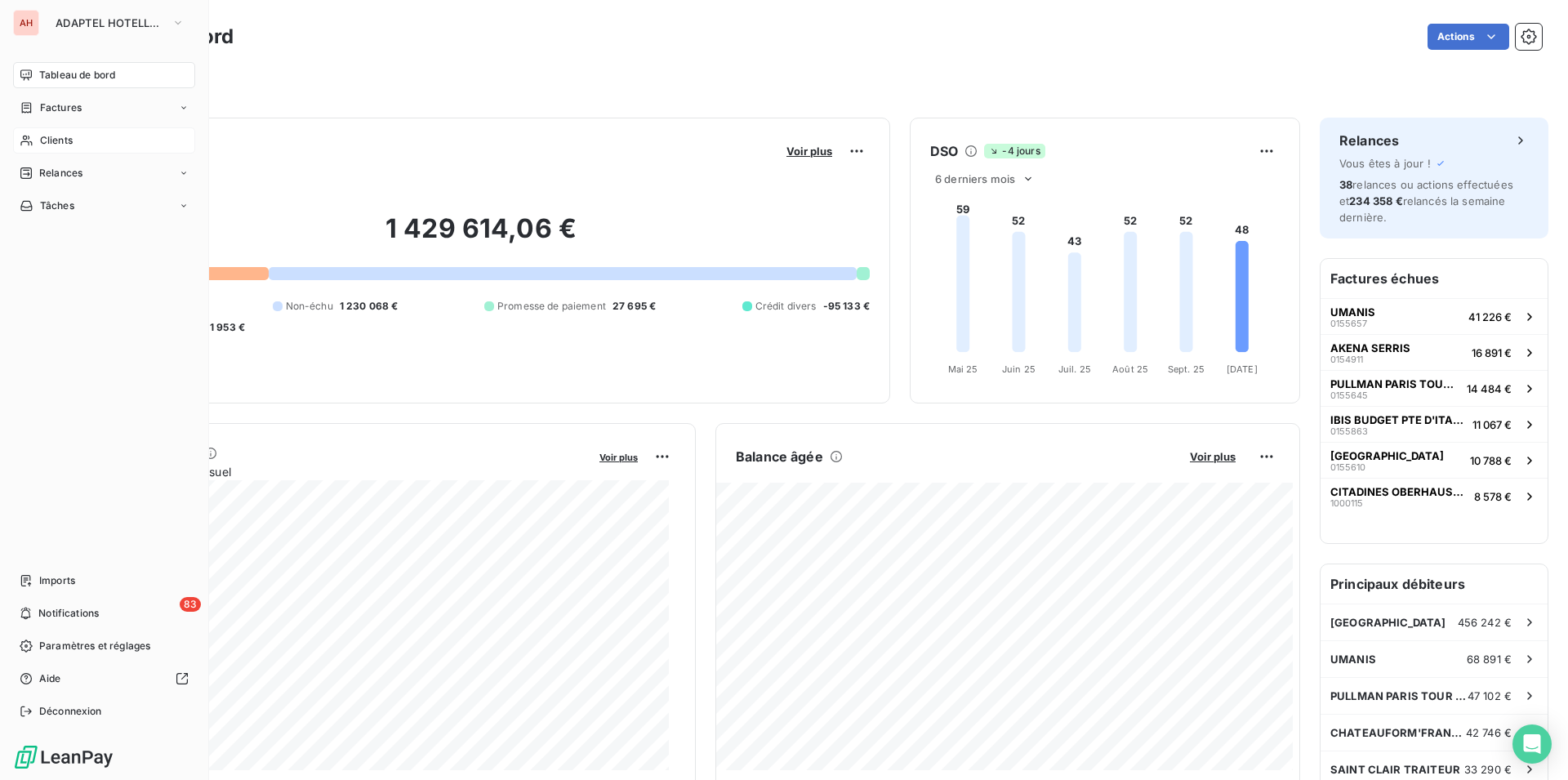
click at [64, 140] on span "Clients" at bounding box center [56, 140] width 32 height 15
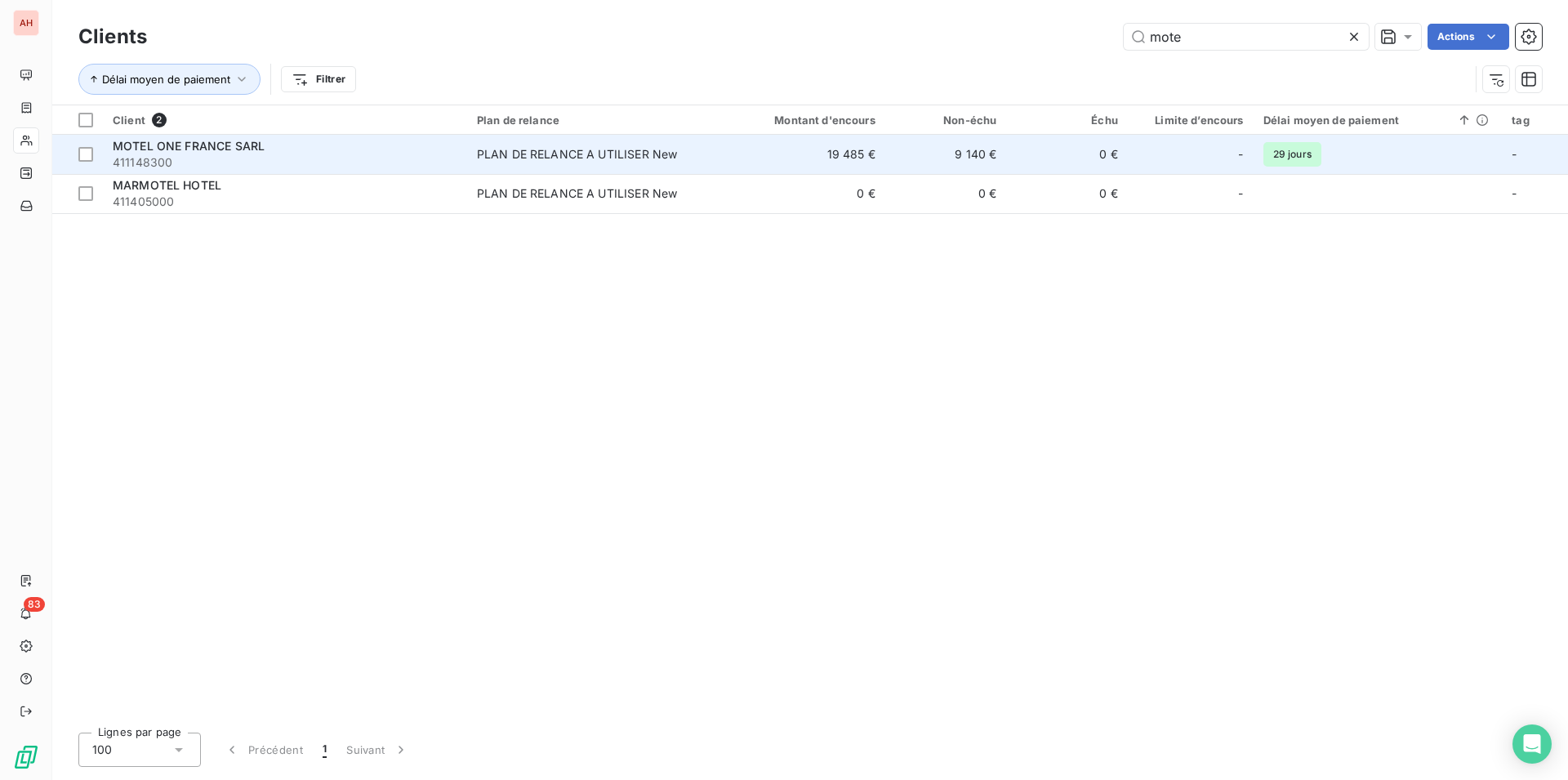
click at [686, 155] on span "PLAN DE RELANCE A UTILISER New" at bounding box center [595, 154] width 236 height 17
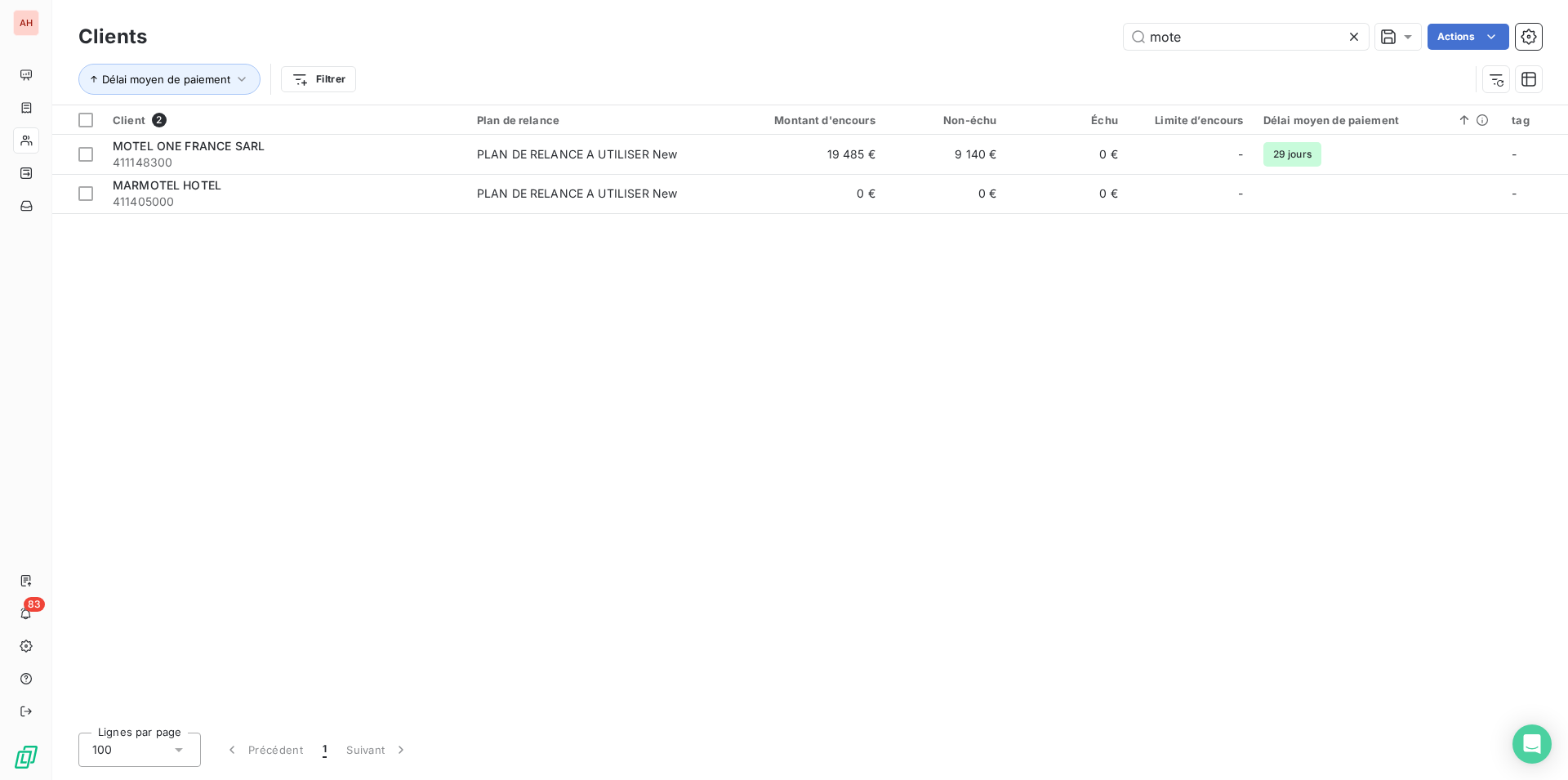
click at [1347, 33] on icon at bounding box center [1354, 37] width 17 height 17
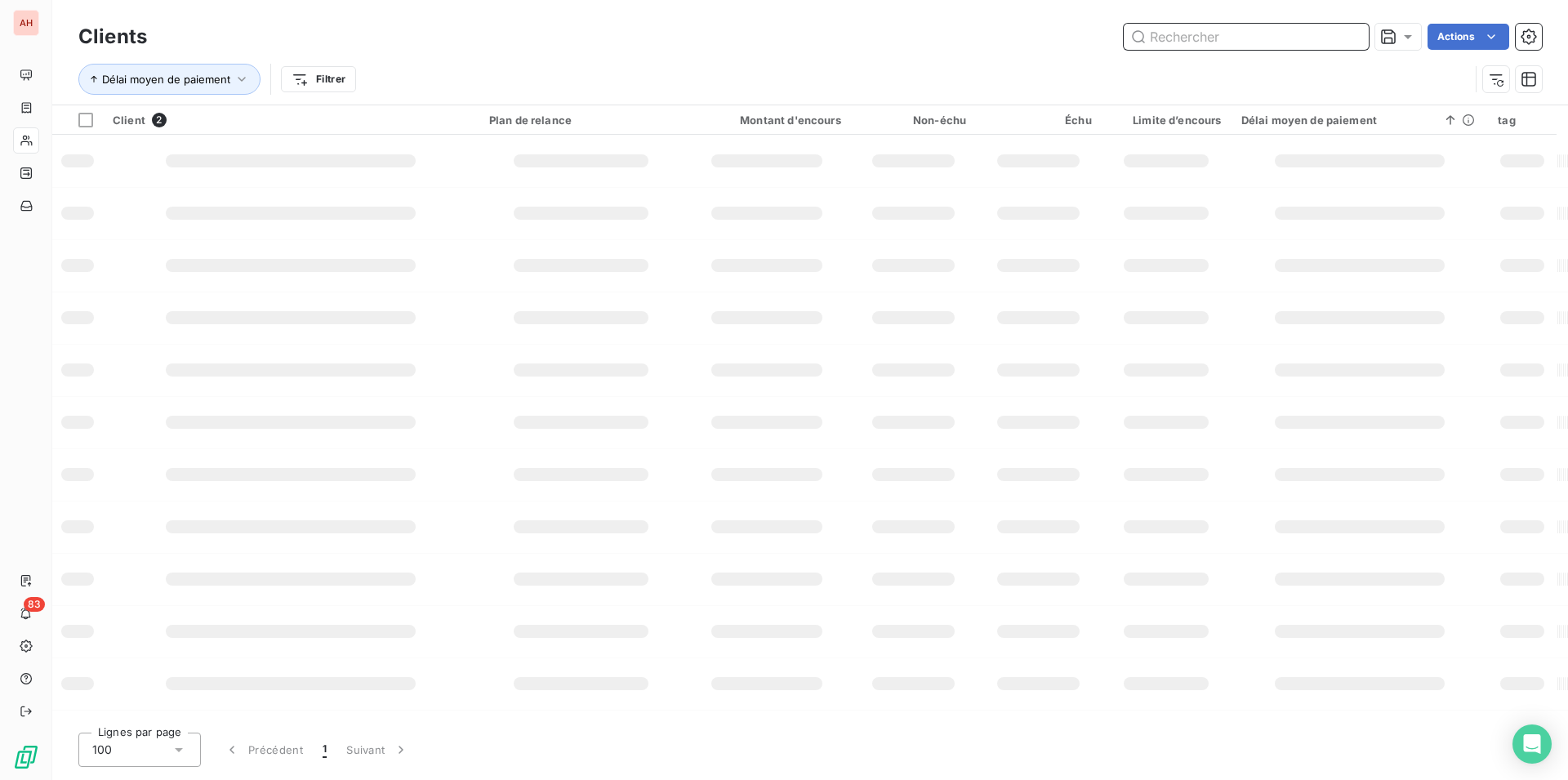
click at [1275, 39] on input "text" at bounding box center [1246, 37] width 245 height 26
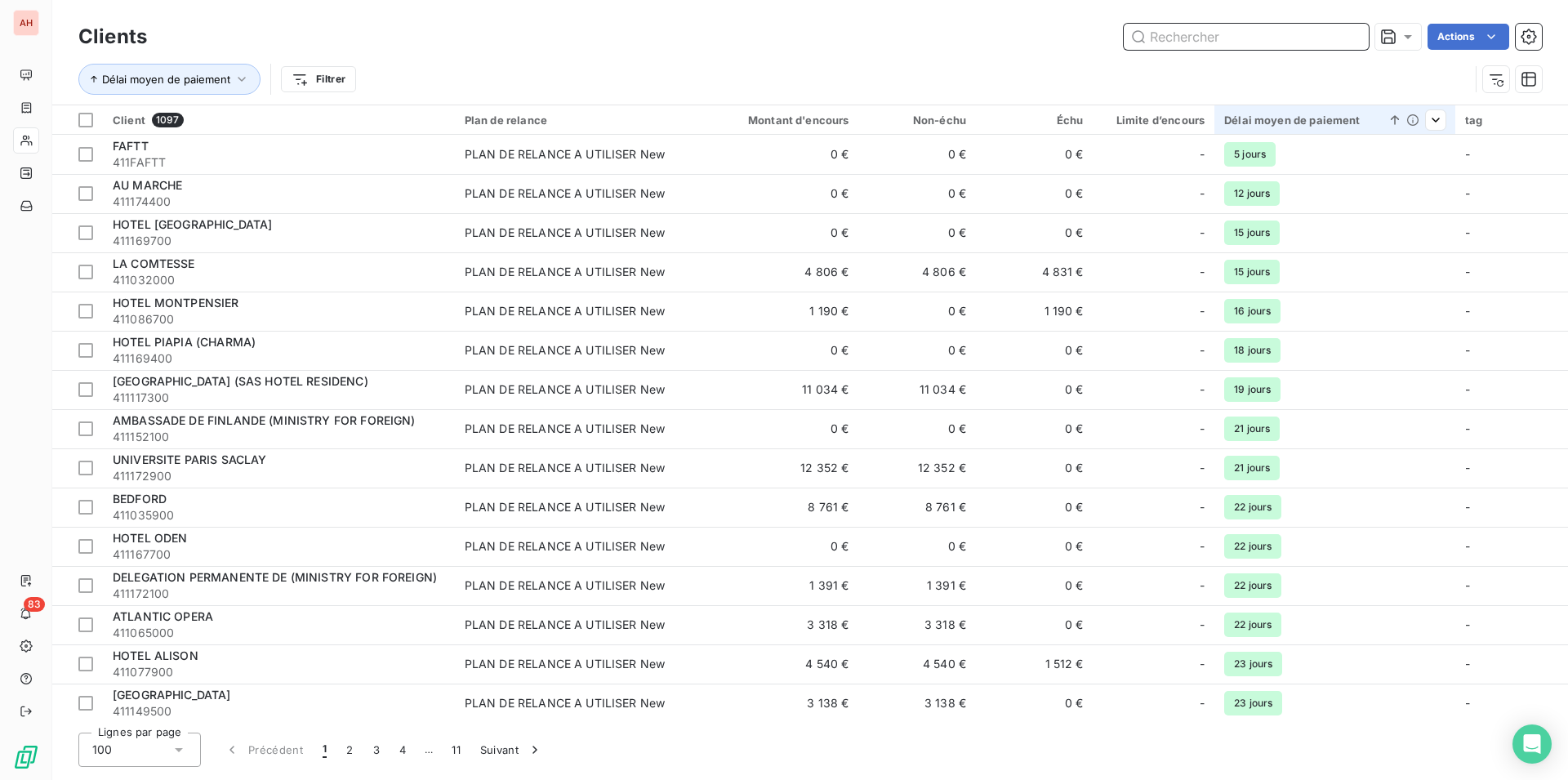
paste input "OTEL D'AUBUSSON"
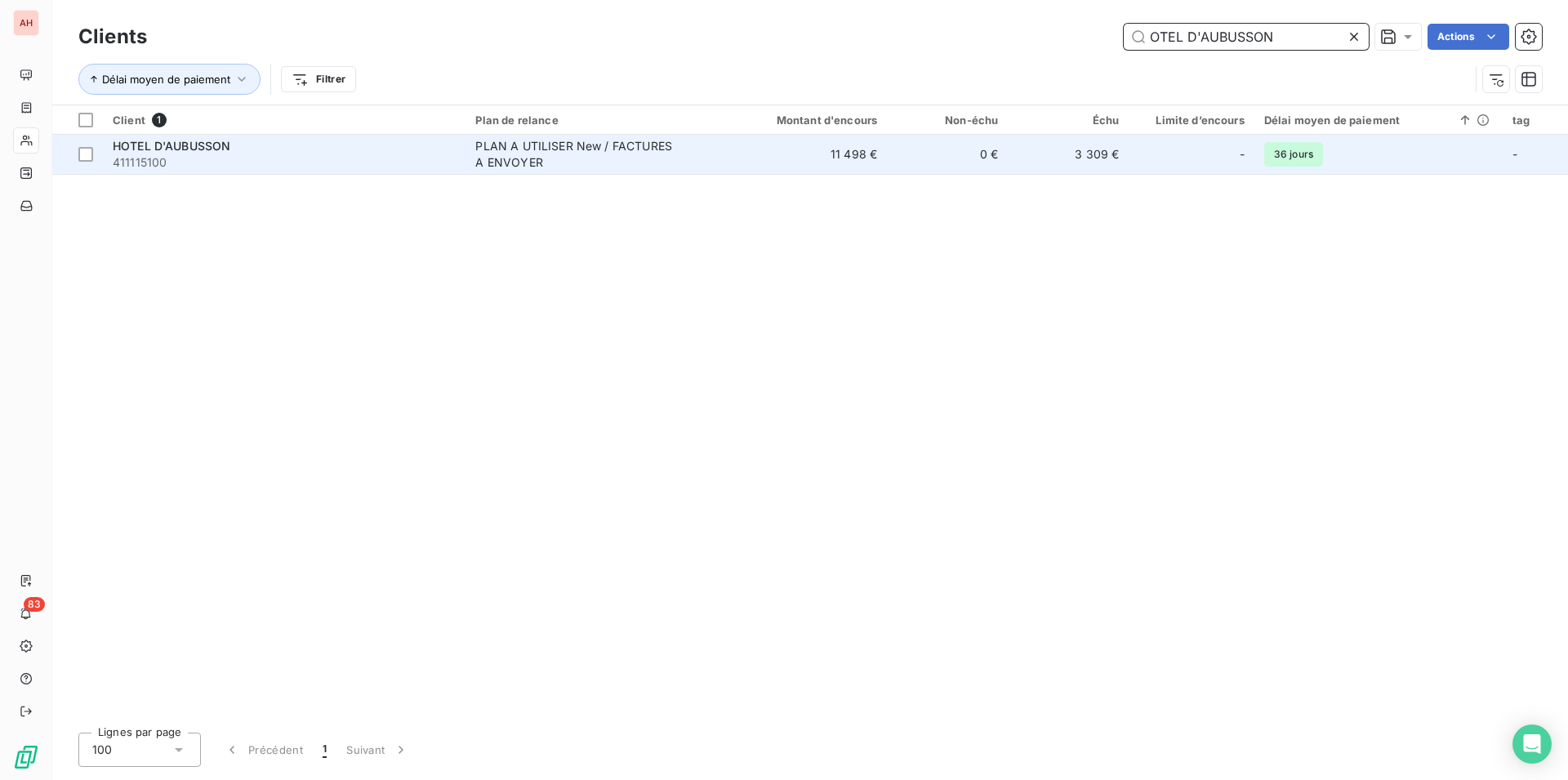
type input "OTEL D'AUBUSSON"
click at [560, 168] on div "PLAN A UTILISER New / FACTURES A ENVOYER" at bounding box center [577, 154] width 204 height 32
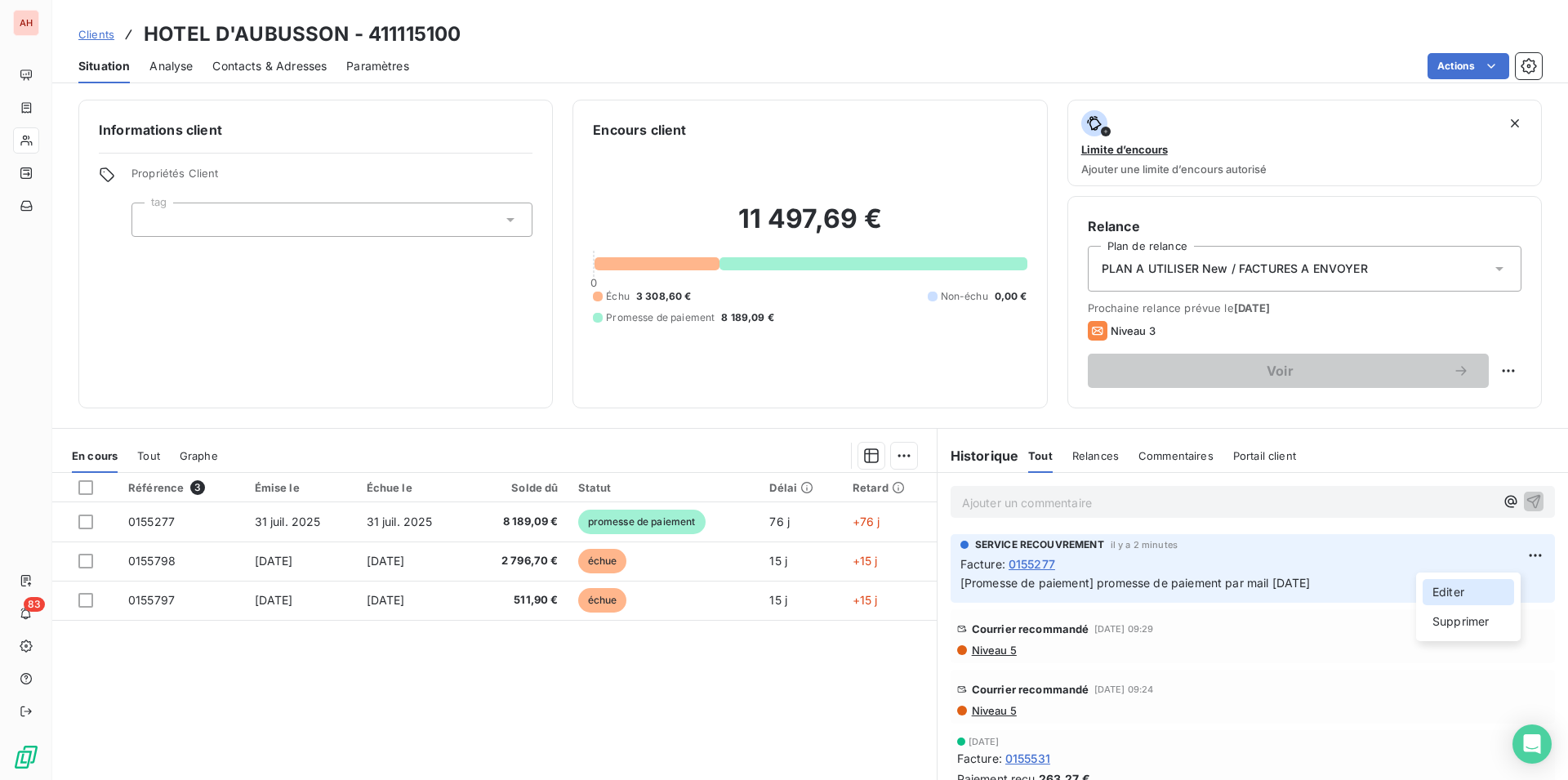
click at [1465, 600] on div "Editer" at bounding box center [1468, 592] width 92 height 26
drag, startPoint x: 423, startPoint y: 24, endPoint x: 368, endPoint y: 21, distance: 55.1
click at [368, 21] on div "Clients HOTEL D'AUBUSSON - 411115100" at bounding box center [810, 34] width 1516 height 30
copy h3 "411115100"
click at [596, 691] on html "AH 83 Clients HOTEL D'AUBUSSON - 411115100 Situation Analyse Contacts & Adresse…" at bounding box center [784, 390] width 1568 height 780
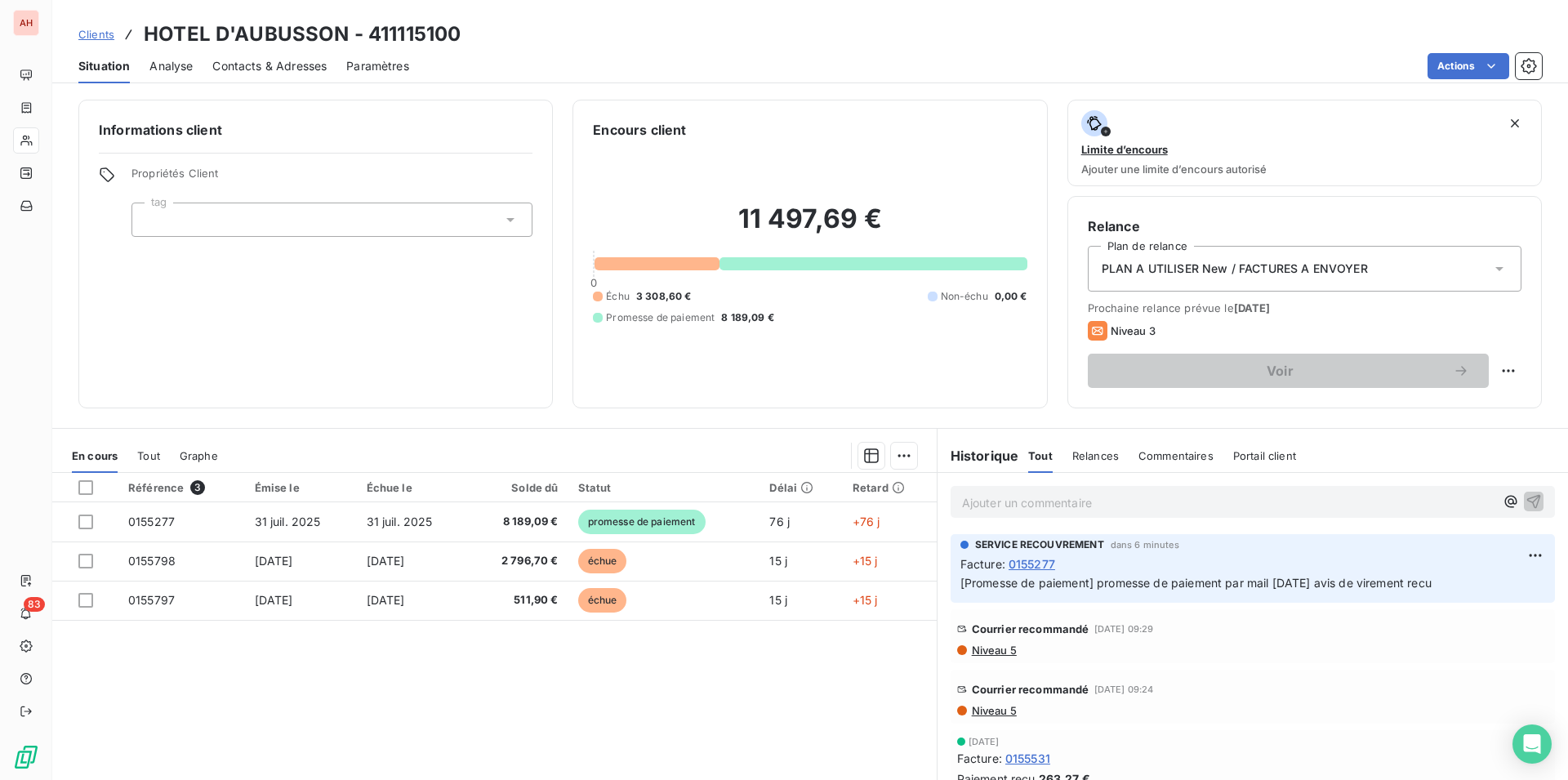
click at [480, 671] on div "Référence 3 Émise le Échue le Solde dû Statut Délai Retard 0155277 31 juil. 202…" at bounding box center [494, 630] width 885 height 314
click at [775, 719] on div "Référence 3 Émise le Échue le Solde dû Statut Délai Retard 0155277 31 juil. 202…" at bounding box center [494, 630] width 885 height 314
click at [582, 684] on div "Référence 3 Émise le Échue le Solde dû Statut Délai Retard 0155277 31 juil. 202…" at bounding box center [494, 630] width 885 height 314
click at [421, 717] on div "Référence 3 Émise le Échue le Solde dû Statut Délai Retard 0155277 31 juil. 202…" at bounding box center [494, 630] width 885 height 314
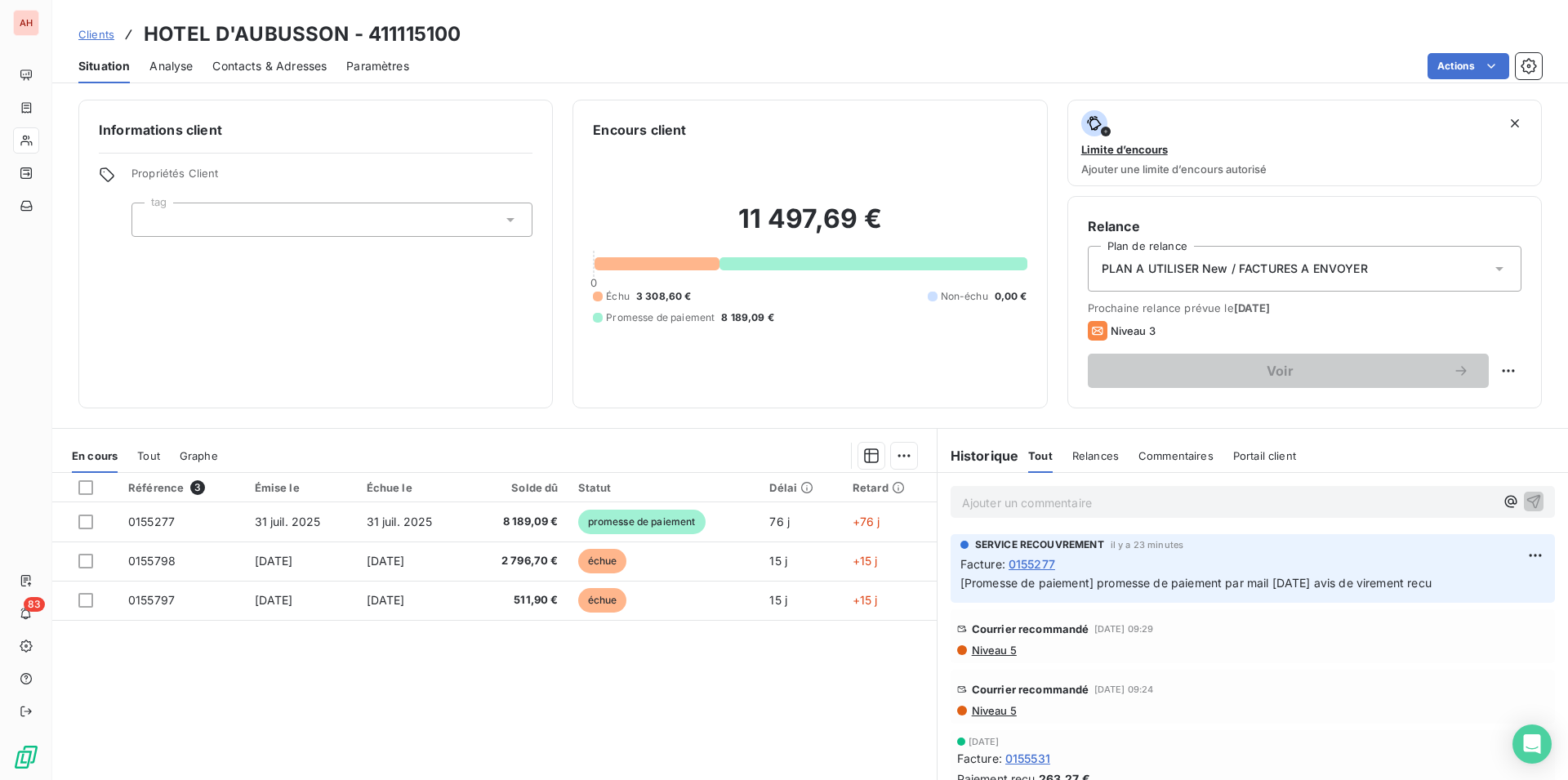
click at [705, 663] on div "Référence 3 Émise le Échue le Solde dû Statut Délai Retard 0155277 31 juil. 202…" at bounding box center [494, 630] width 885 height 314
click at [412, 701] on div "Référence 3 Émise le Échue le Solde dû Statut Délai Retard 0155277 31 juil. 202…" at bounding box center [494, 630] width 885 height 314
click at [396, 687] on div "Référence 3 Émise le Échue le Solde dû Statut Délai Retard 0155277 31 juil. 202…" at bounding box center [494, 630] width 885 height 314
click at [220, 722] on div "Référence 3 Émise le Échue le Solde dû Statut Délai Retard 0155277 31 juil. 202…" at bounding box center [494, 630] width 885 height 314
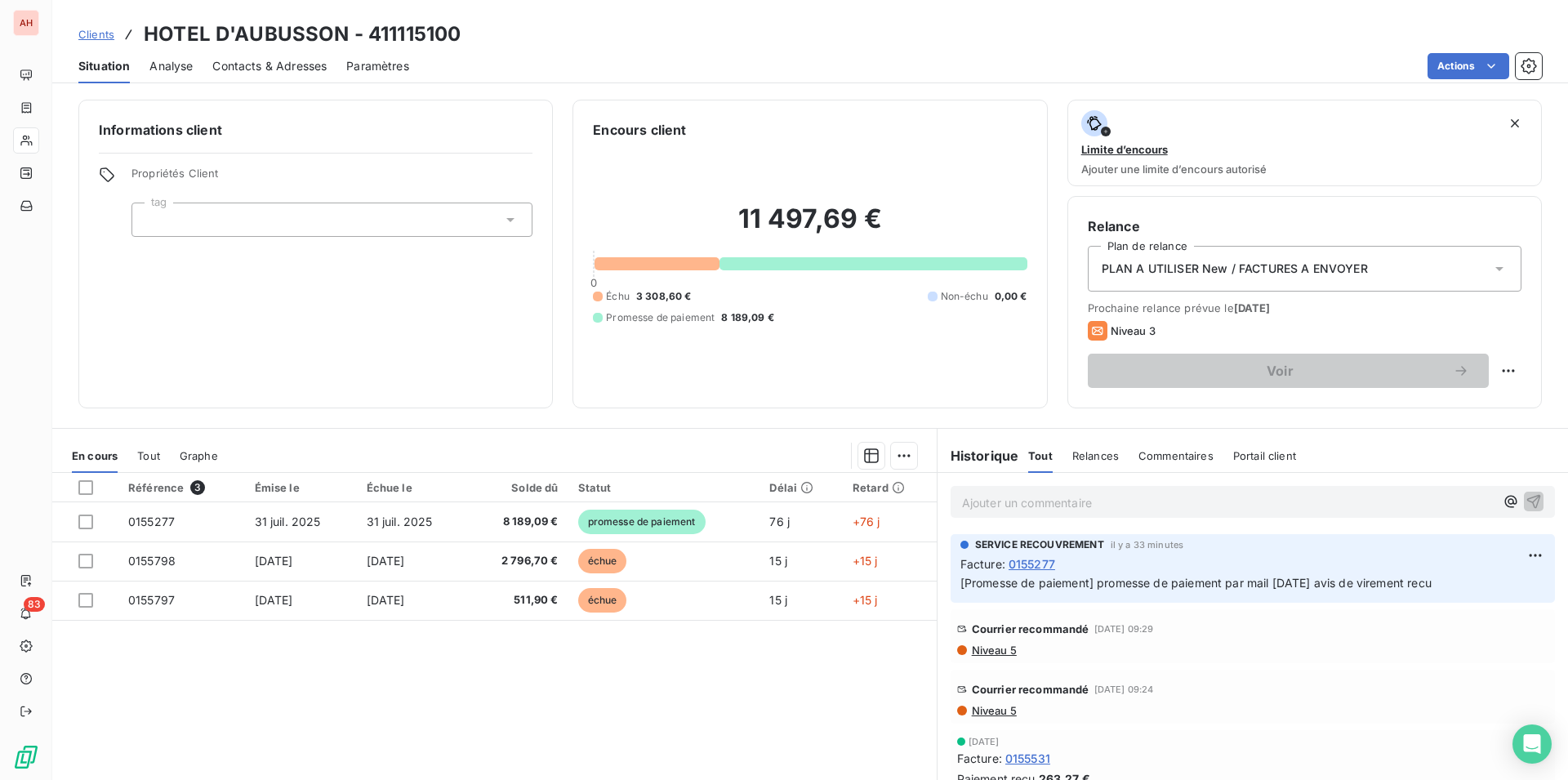
click at [784, 709] on div "Référence 3 Émise le Échue le Solde dû Statut Délai Retard 0155277 31 juil. 202…" at bounding box center [494, 630] width 885 height 314
click at [463, 678] on div "Référence 3 Émise le Échue le Solde dû Statut Délai Retard 0155277 31 juil. 202…" at bounding box center [494, 630] width 885 height 314
click at [355, 697] on div "Référence 3 Émise le Échue le Solde dû Statut Délai Retard 0155277 31 juil. 202…" at bounding box center [494, 630] width 885 height 314
click at [362, 730] on div "Référence 3 Émise le Échue le Solde dû Statut Délai Retard 0155277 31 juil. 202…" at bounding box center [494, 630] width 885 height 314
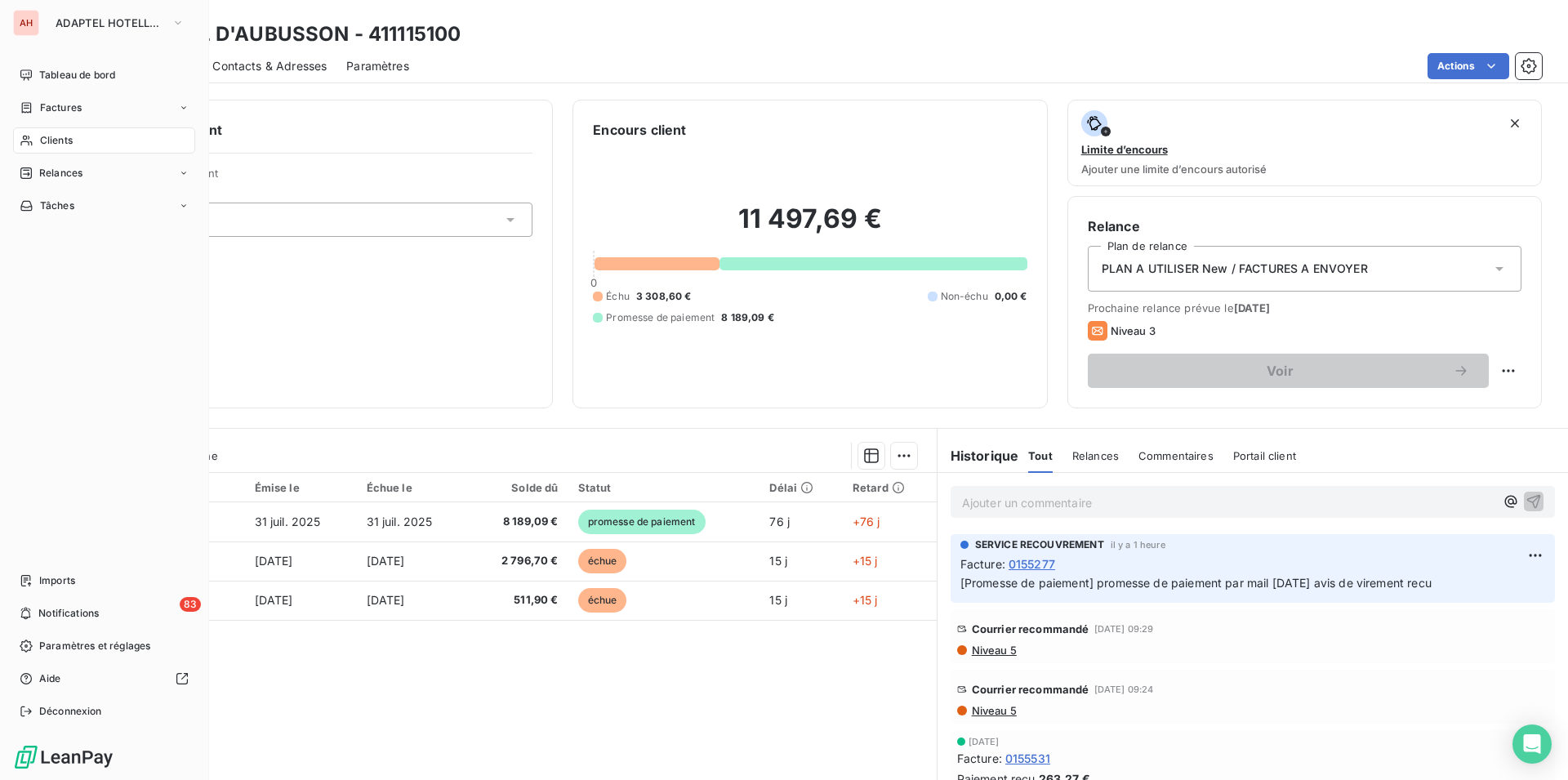
click at [68, 39] on div "AH ADAPTEL HOTELLERIE Tableau de bord Factures Clients Relances Tâches Imports …" at bounding box center [104, 390] width 209 height 780
click at [100, 31] on button "ADAPTEL HOTELLERIE" at bounding box center [120, 23] width 149 height 26
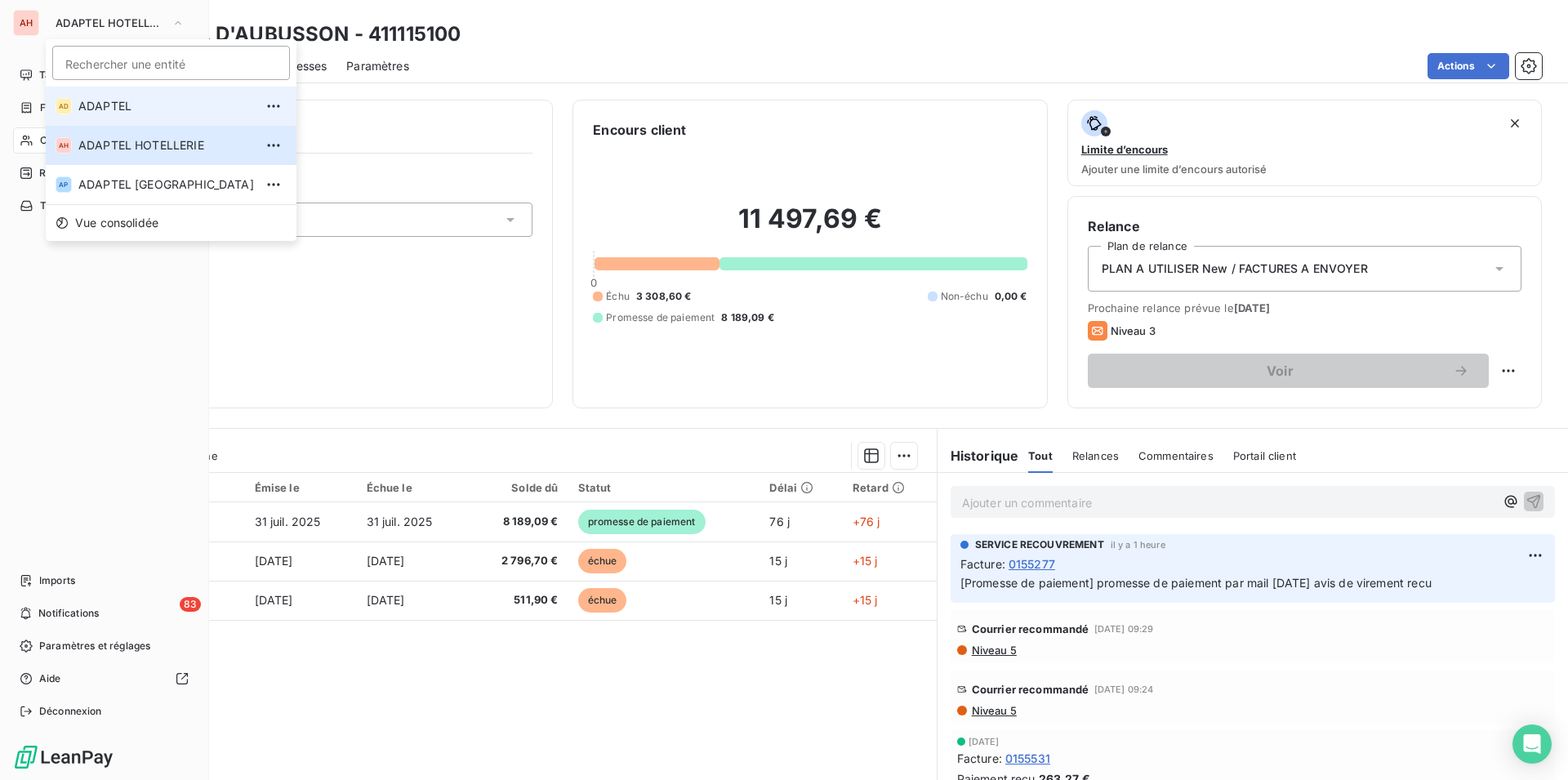
click at [120, 108] on span "ADAPTEL" at bounding box center [166, 106] width 176 height 17
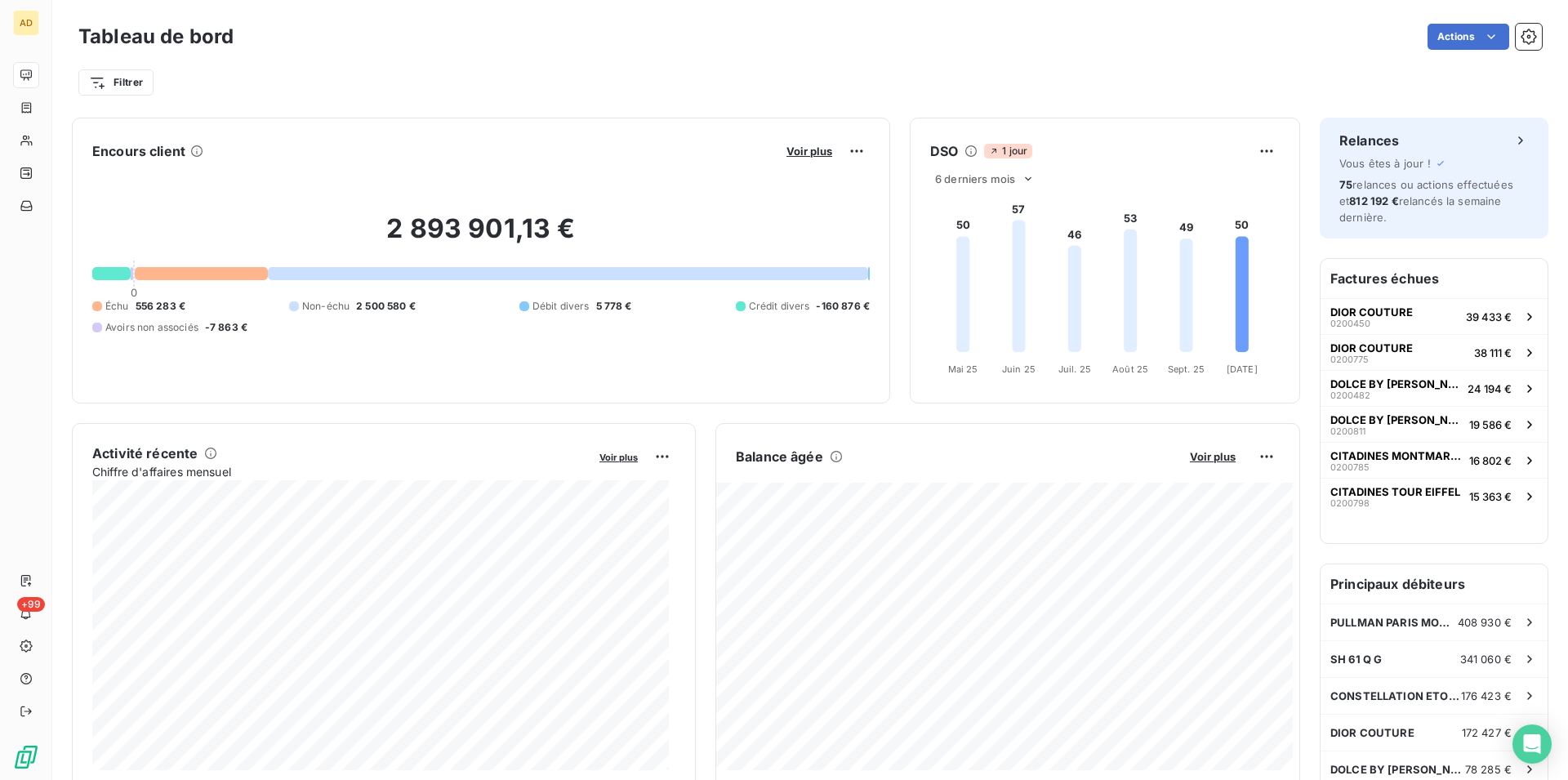
click at [258, 97] on div "Filtrer" at bounding box center [810, 83] width 1463 height 31
click at [701, 35] on div "Actions" at bounding box center [897, 37] width 1288 height 26
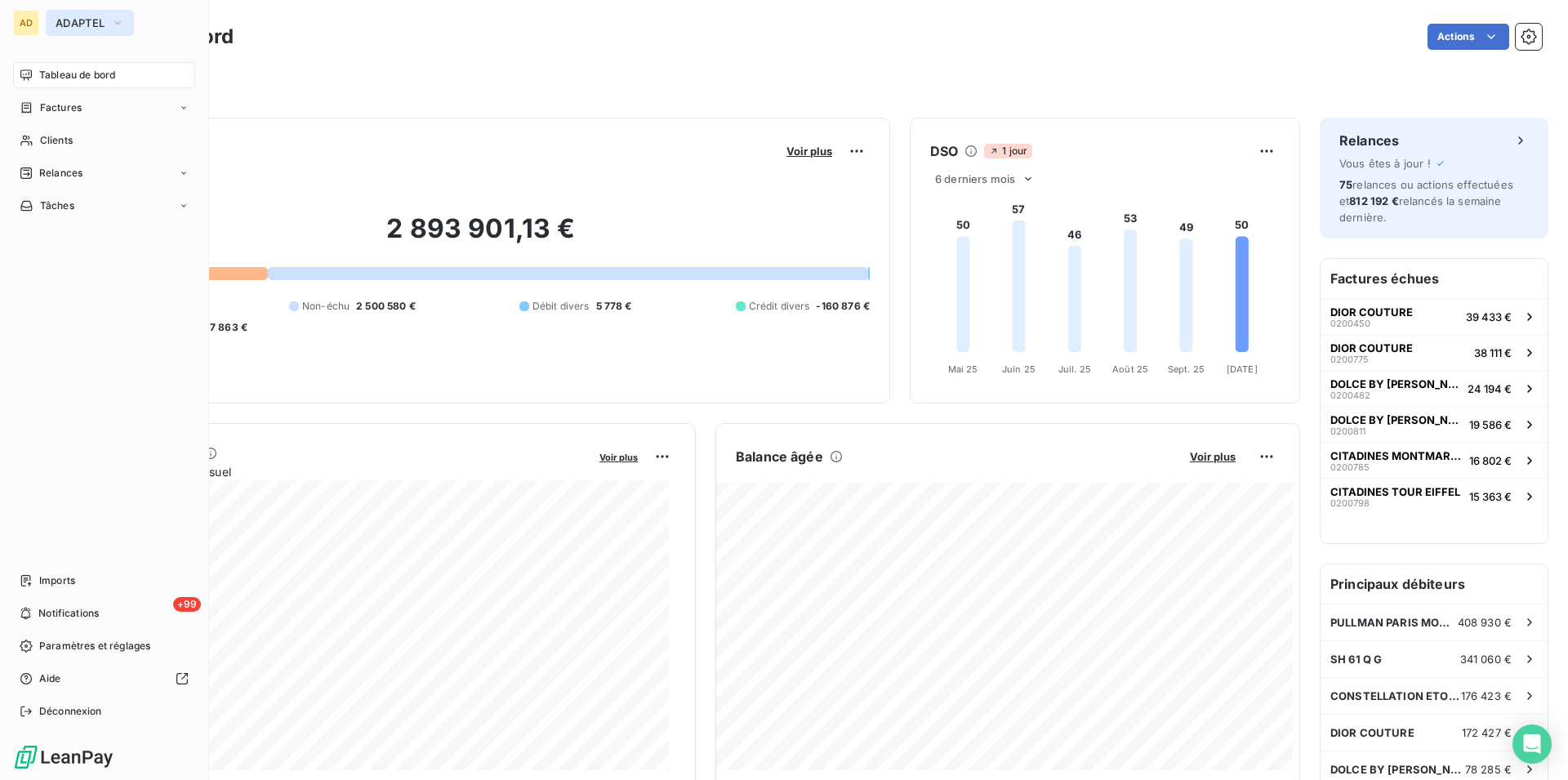
click at [85, 28] on span "ADAPTEL" at bounding box center [80, 23] width 49 height 13
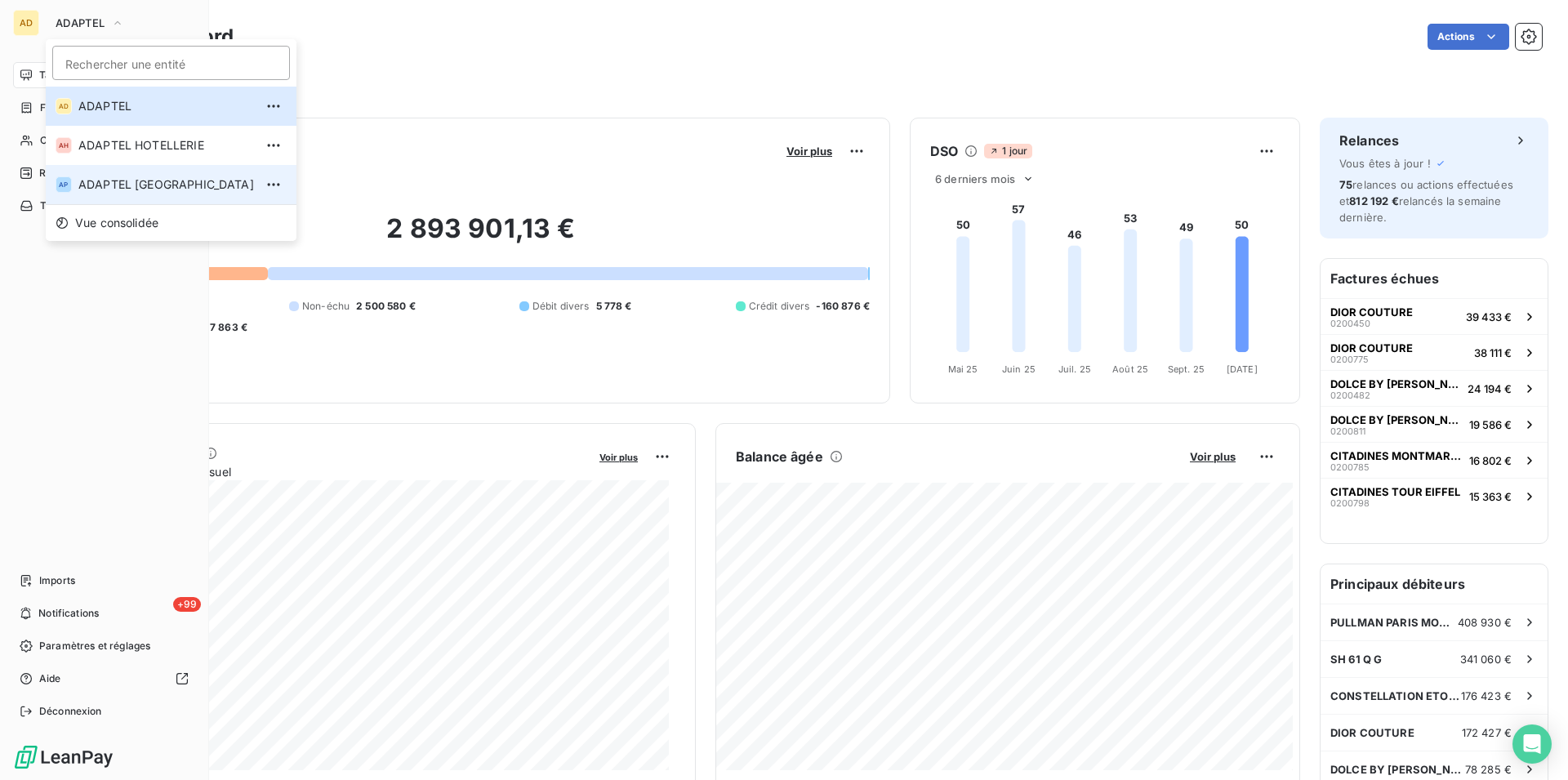
click at [137, 189] on span "ADAPTEL PARIS" at bounding box center [166, 184] width 176 height 17
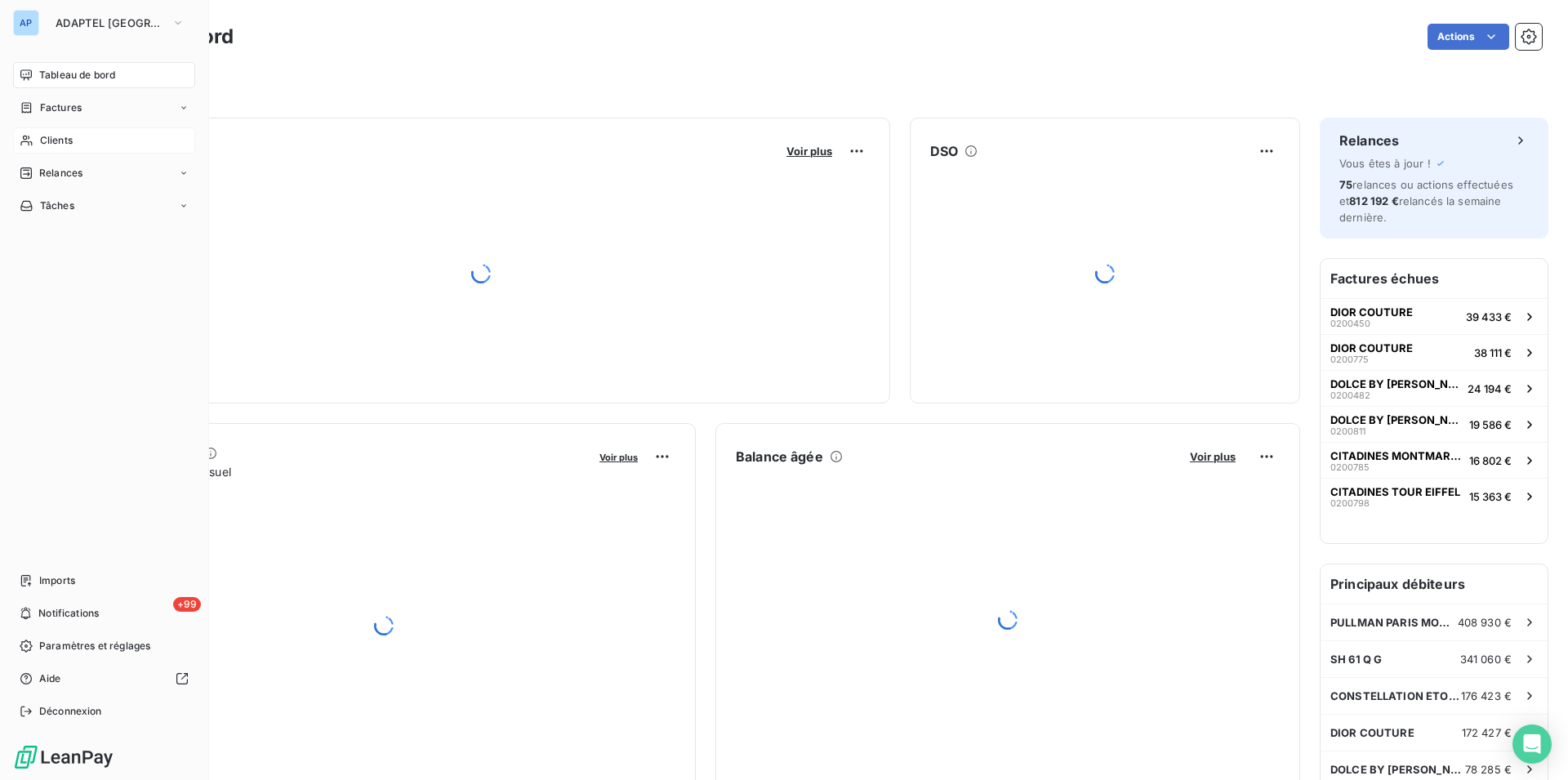
click at [80, 145] on div "Clients" at bounding box center [104, 141] width 182 height 26
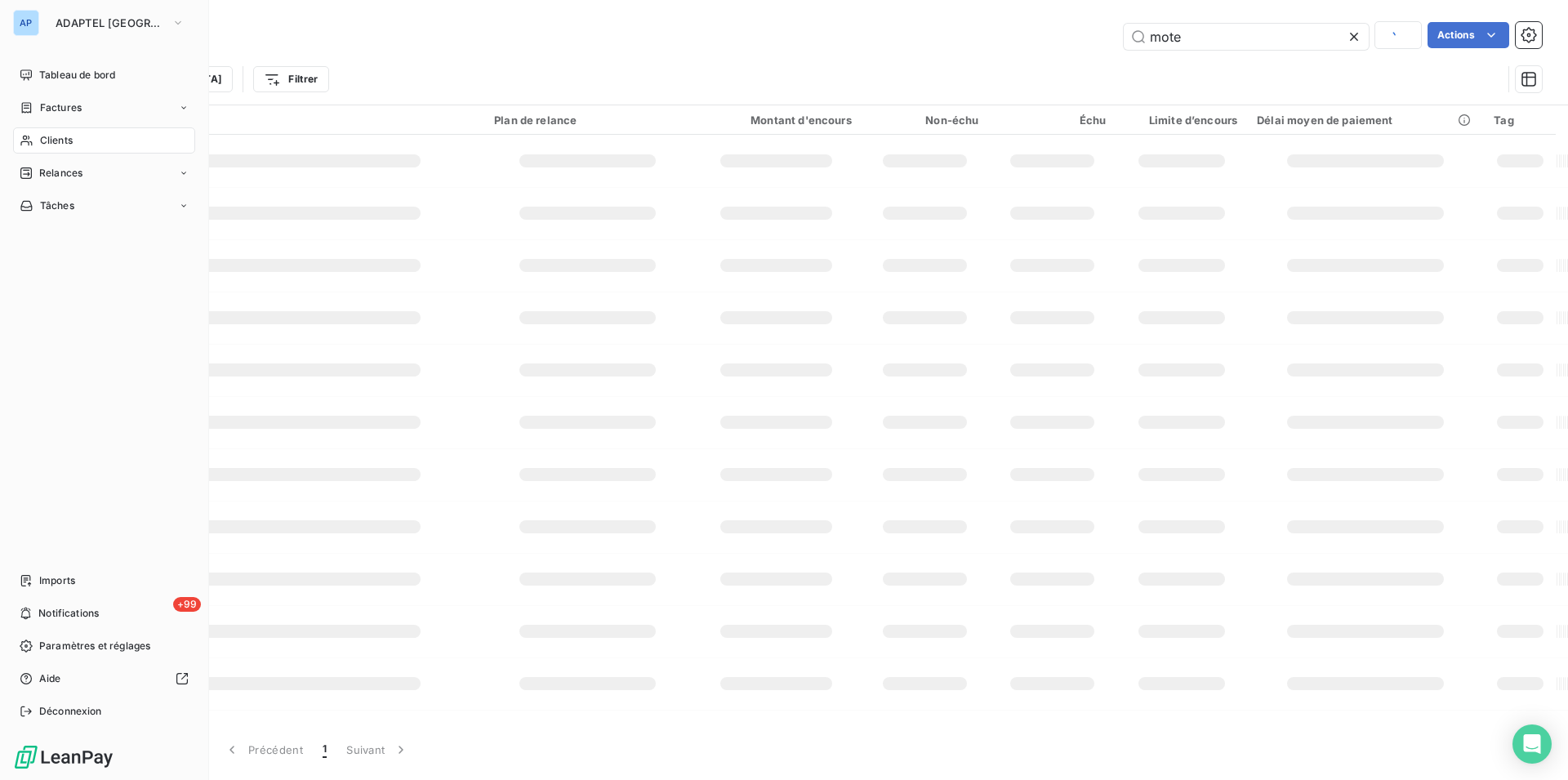
type input "OTEL D'AUBUSSON"
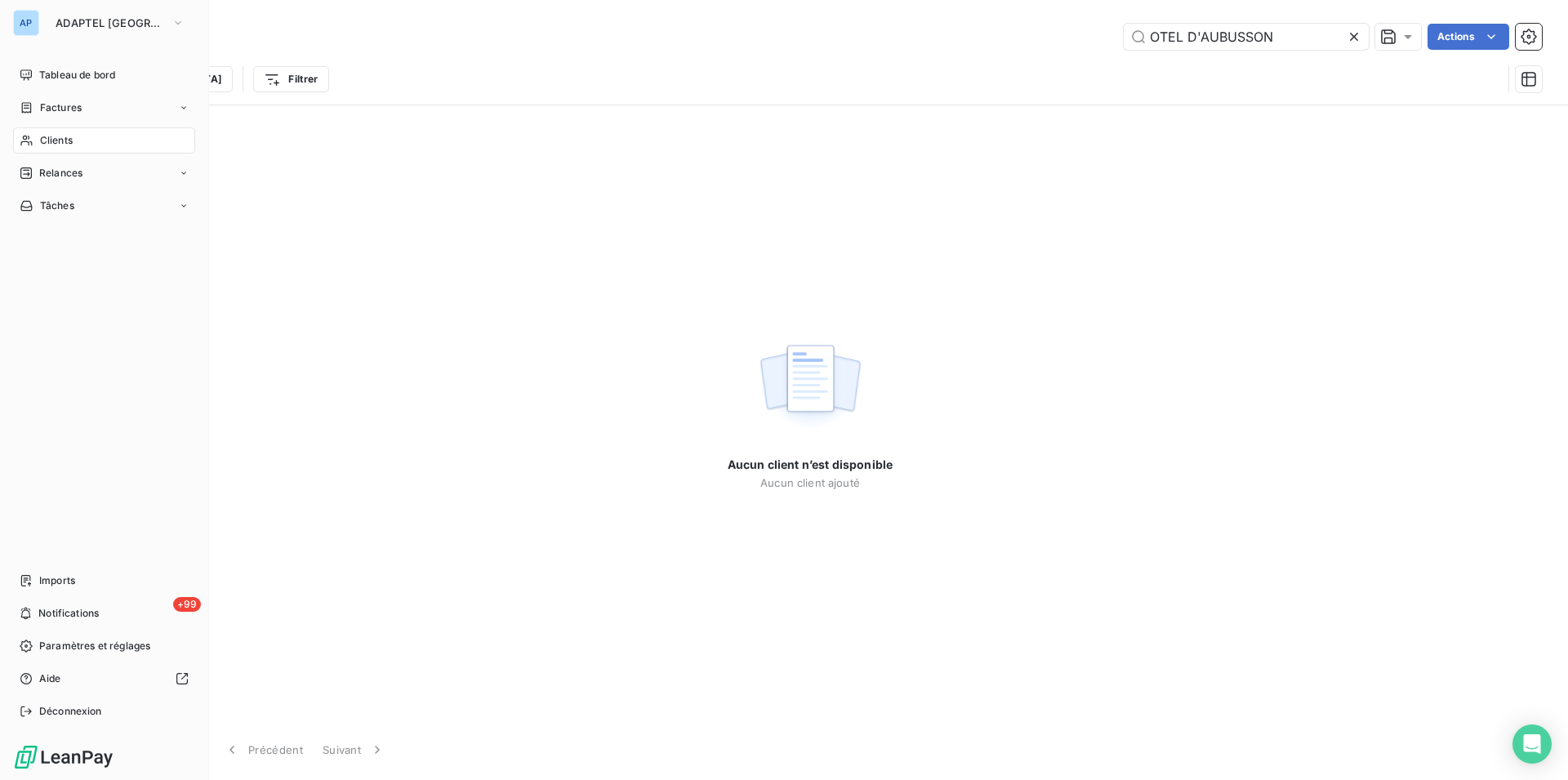
click at [91, 142] on div "Clients" at bounding box center [104, 141] width 182 height 26
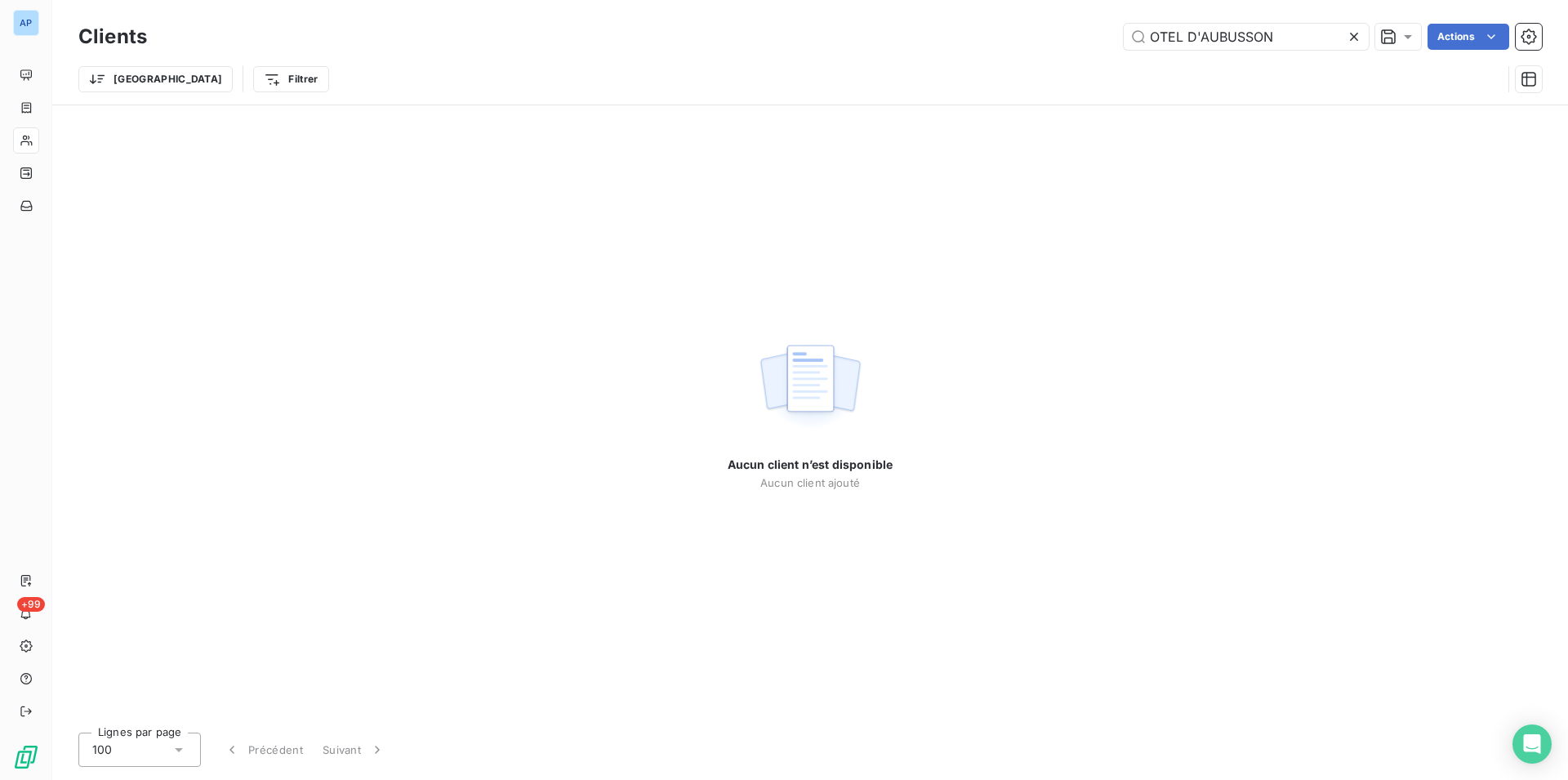
click at [1350, 35] on icon at bounding box center [1354, 37] width 17 height 17
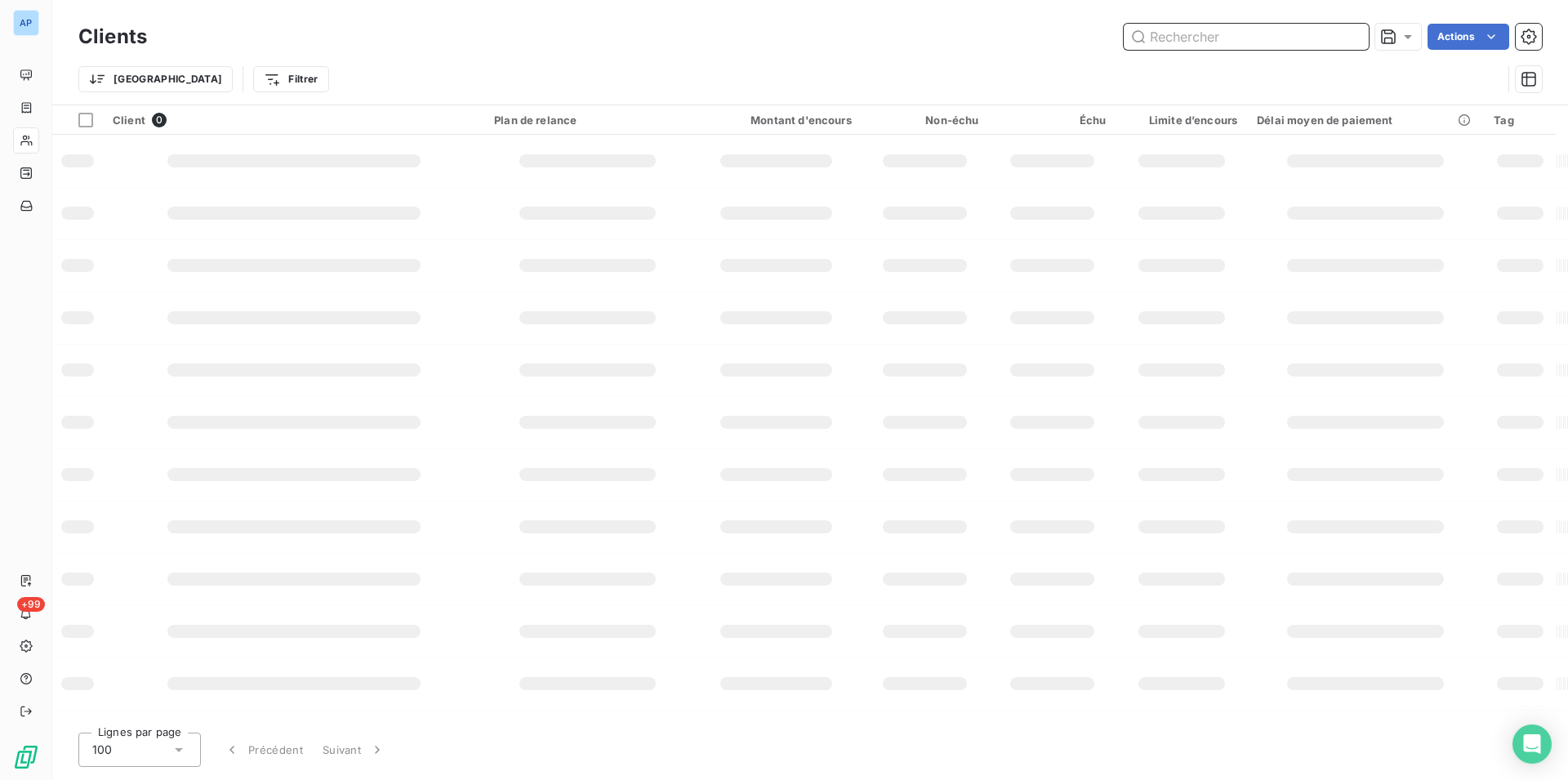
click at [1220, 45] on input "text" at bounding box center [1246, 37] width 245 height 26
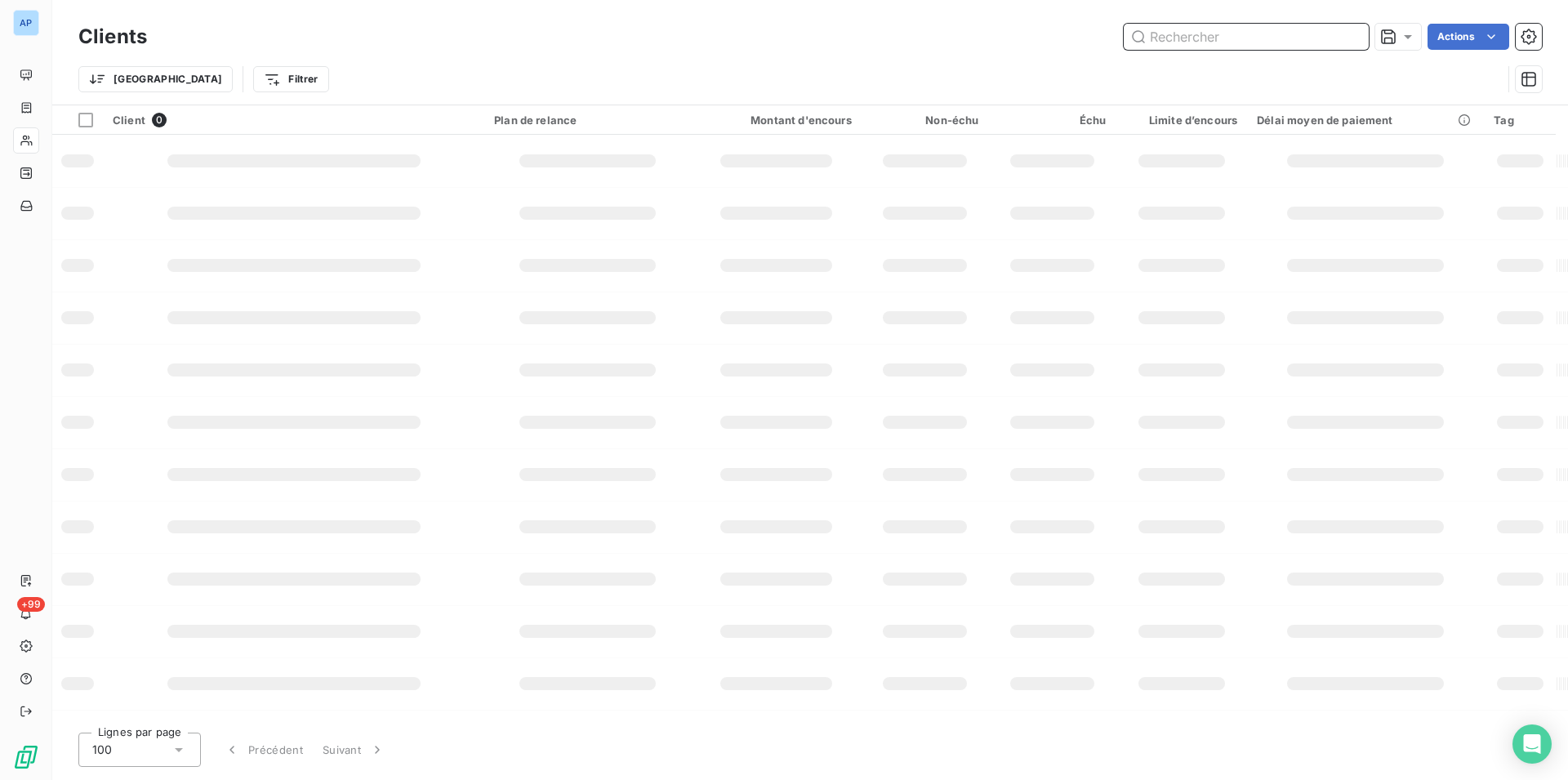
click at [1220, 45] on input "text" at bounding box center [1246, 37] width 245 height 26
paste input "MOXY PARIS CDG"
type input "MOXY PARIS CDG"
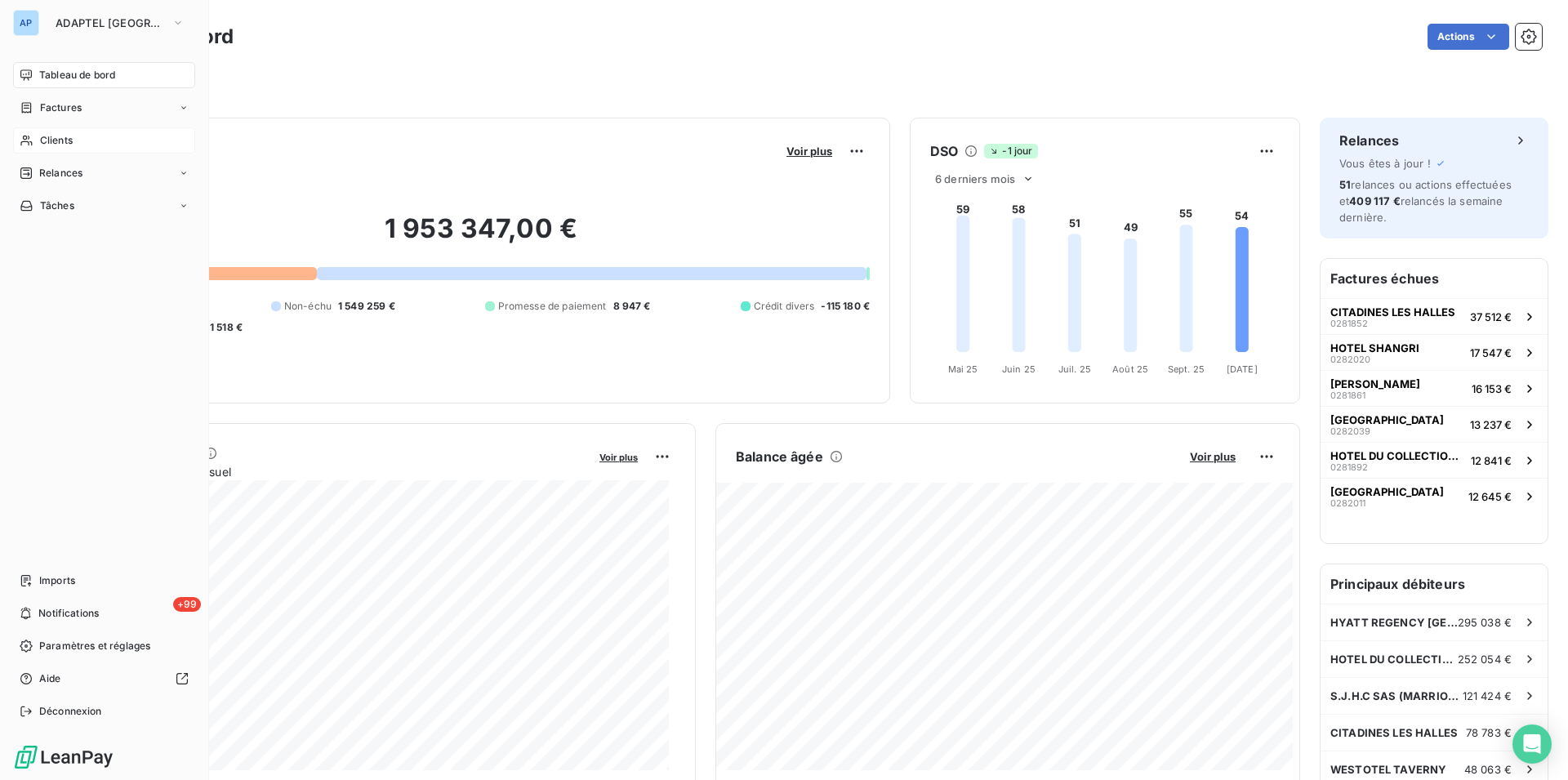
click at [43, 132] on div "Clients" at bounding box center [104, 141] width 182 height 26
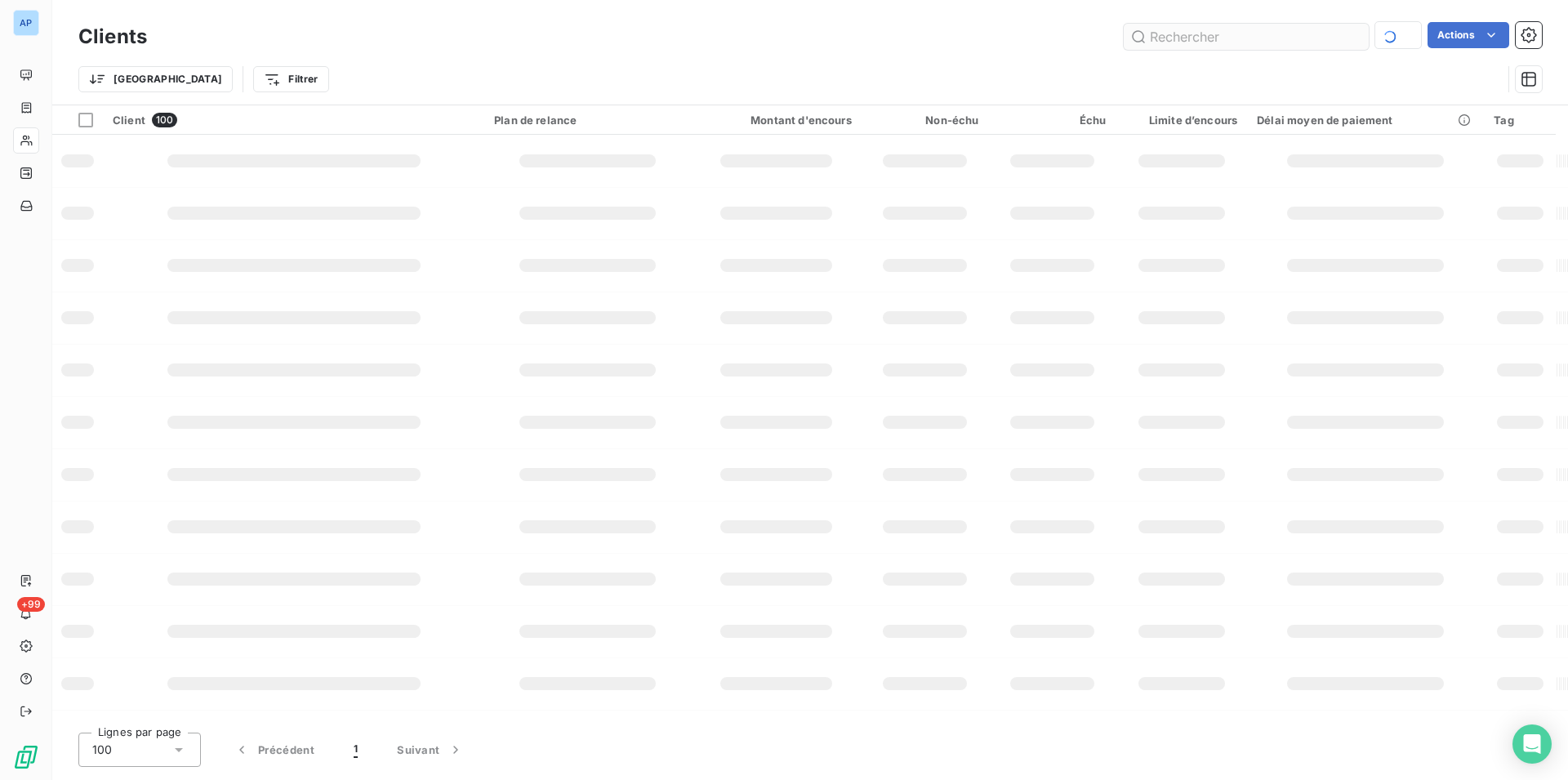
click at [1212, 31] on input "text" at bounding box center [1246, 37] width 245 height 26
click at [1244, 38] on input "text" at bounding box center [1246, 37] width 245 height 26
paste input "MOXY PARIS CDG"
type input "MOXY PARIS CDG"
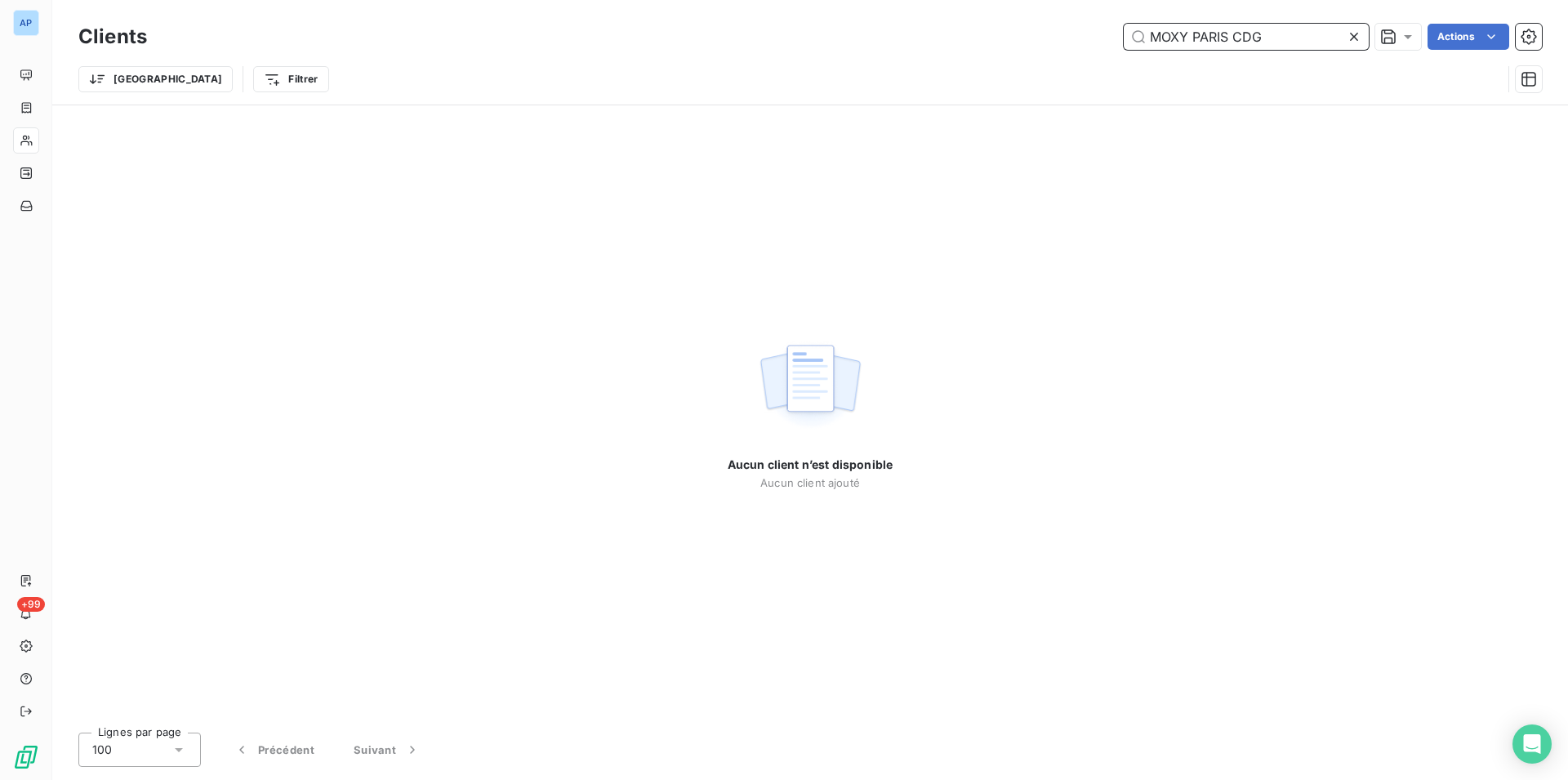
click at [1274, 32] on input "MOXY PARIS CDG" at bounding box center [1246, 37] width 245 height 26
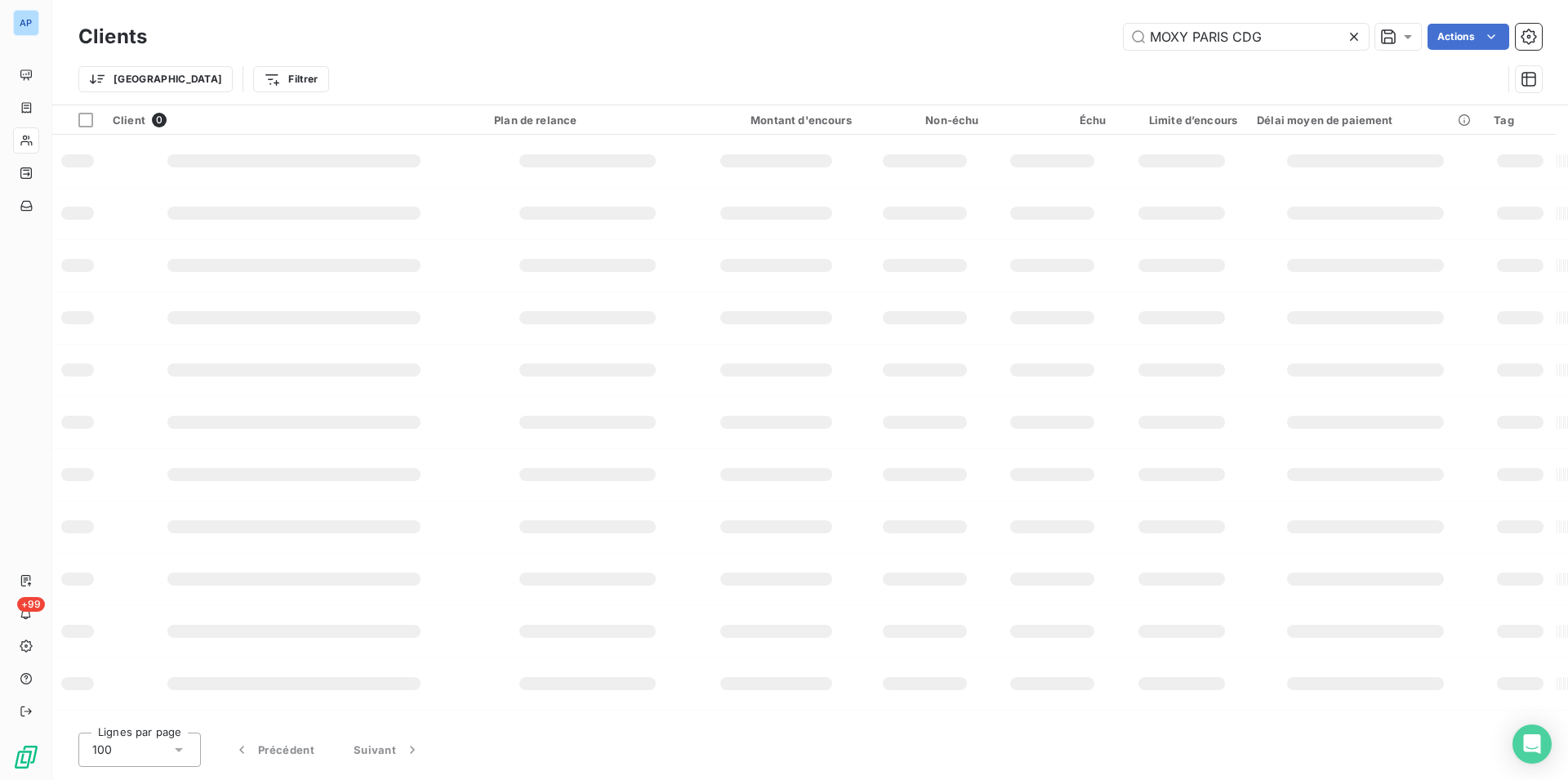
click at [319, 609] on td at bounding box center [294, 632] width 382 height 52
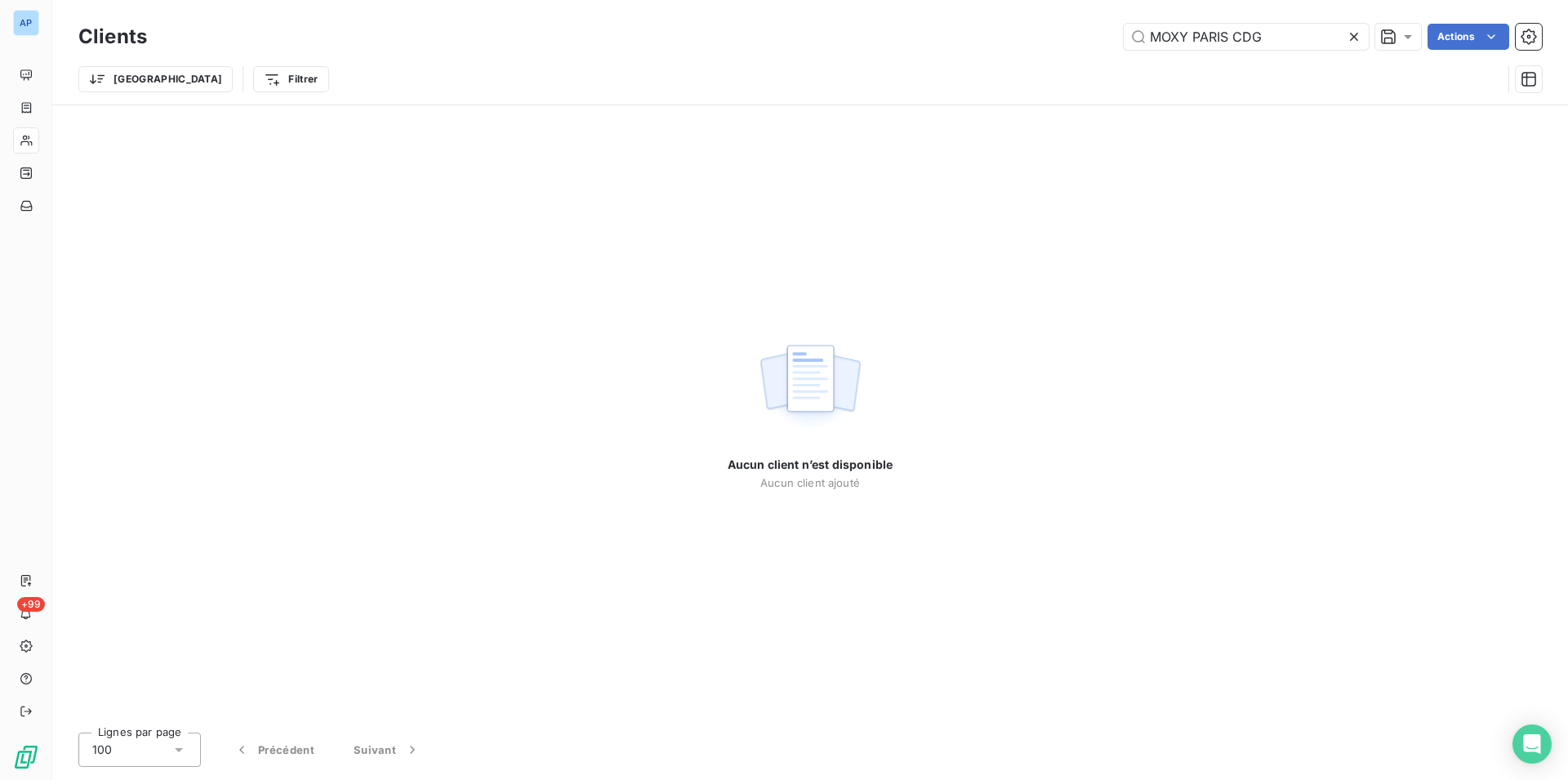
click at [302, 513] on div "Aucun client n’est disponible Aucun client ajouté" at bounding box center [810, 412] width 1516 height 614
click at [459, 333] on div "Aucun client n’est disponible Aucun client ajouté" at bounding box center [810, 412] width 1516 height 614
click at [479, 452] on div "Aucun client n’est disponible Aucun client ajouté" at bounding box center [810, 412] width 1516 height 614
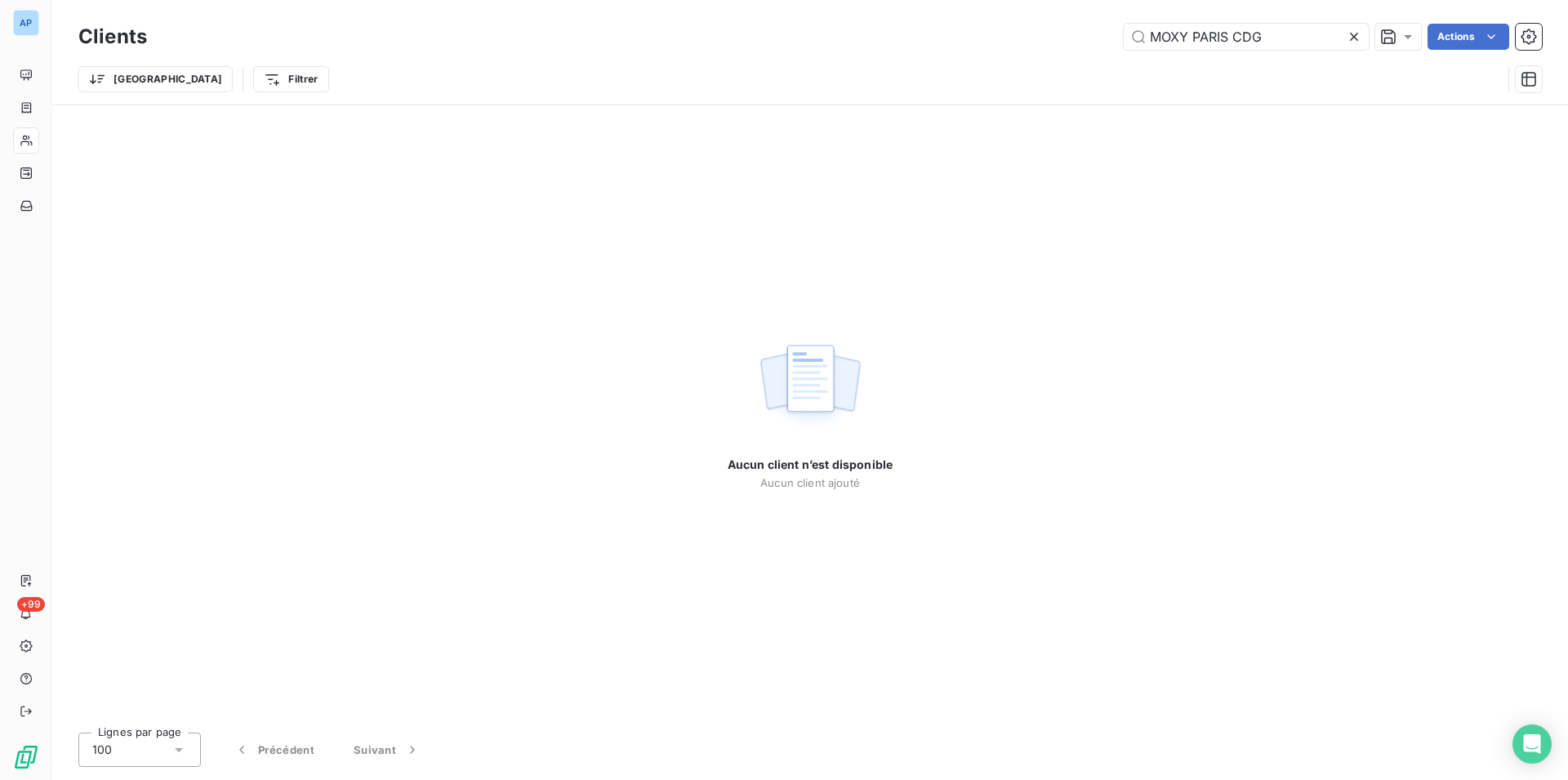
click at [477, 526] on div "Aucun client n’est disponible Aucun client ajouté" at bounding box center [810, 412] width 1516 height 614
click at [259, 542] on div "Aucun client n’est disponible Aucun client ajouté" at bounding box center [810, 412] width 1516 height 614
click at [320, 409] on div "Aucun client n’est disponible Aucun client ajouté" at bounding box center [810, 412] width 1516 height 614
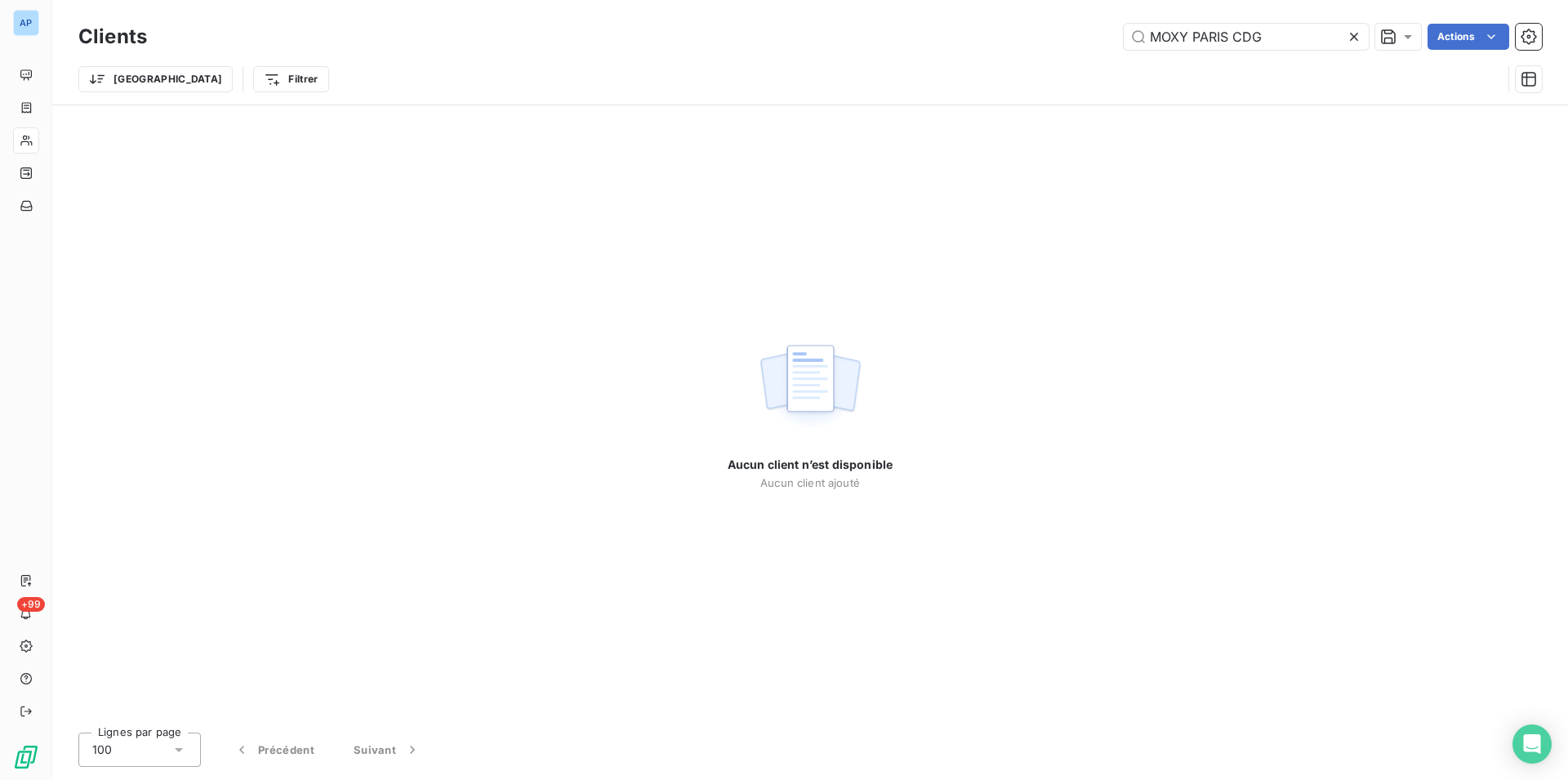
click at [320, 409] on div "Aucun client n’est disponible Aucun client ajouté" at bounding box center [810, 412] width 1516 height 614
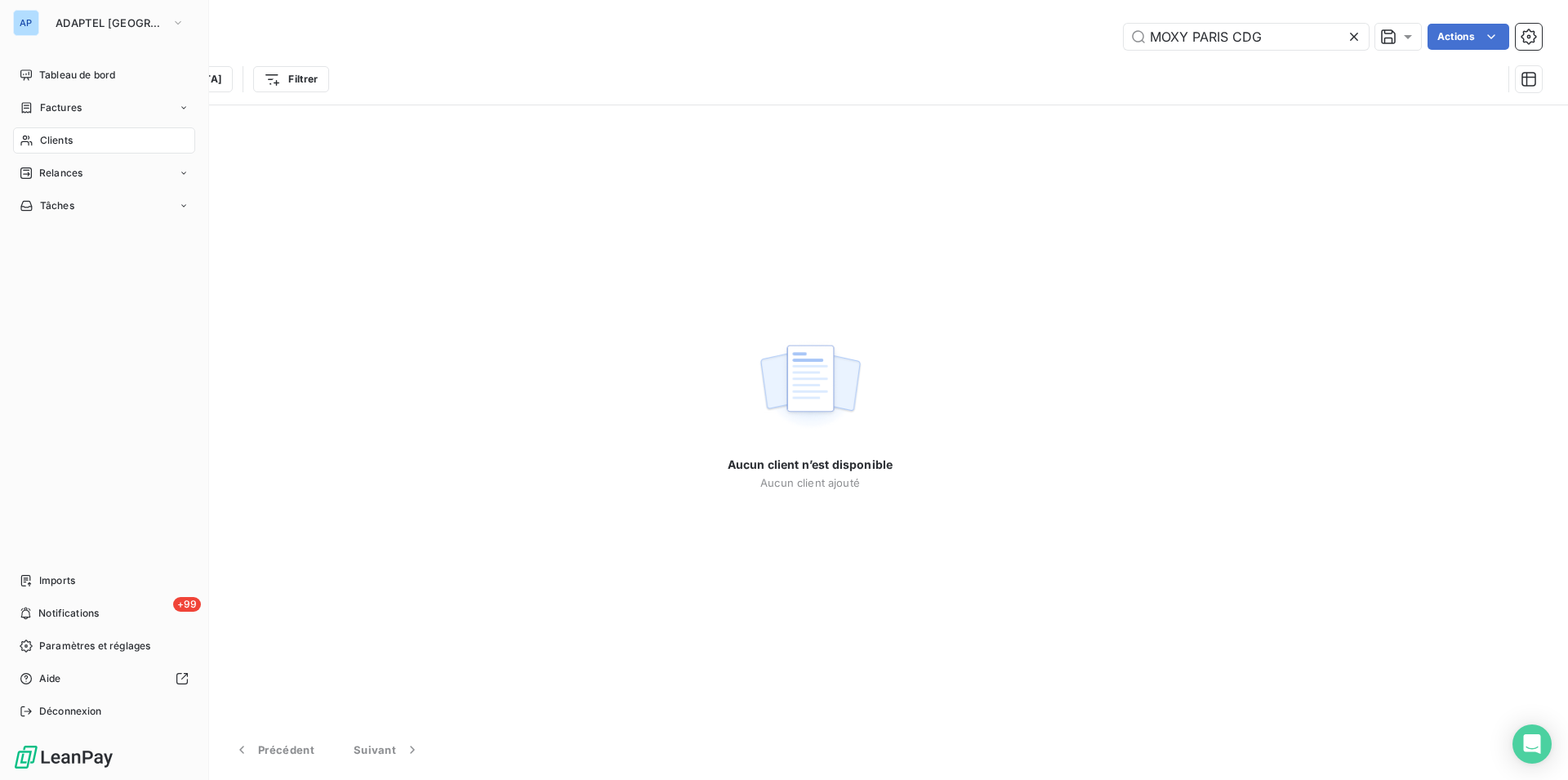
click at [31, 26] on div "AP" at bounding box center [26, 23] width 26 height 26
click at [59, 27] on span "ADAPTEL PARIS" at bounding box center [110, 23] width 109 height 13
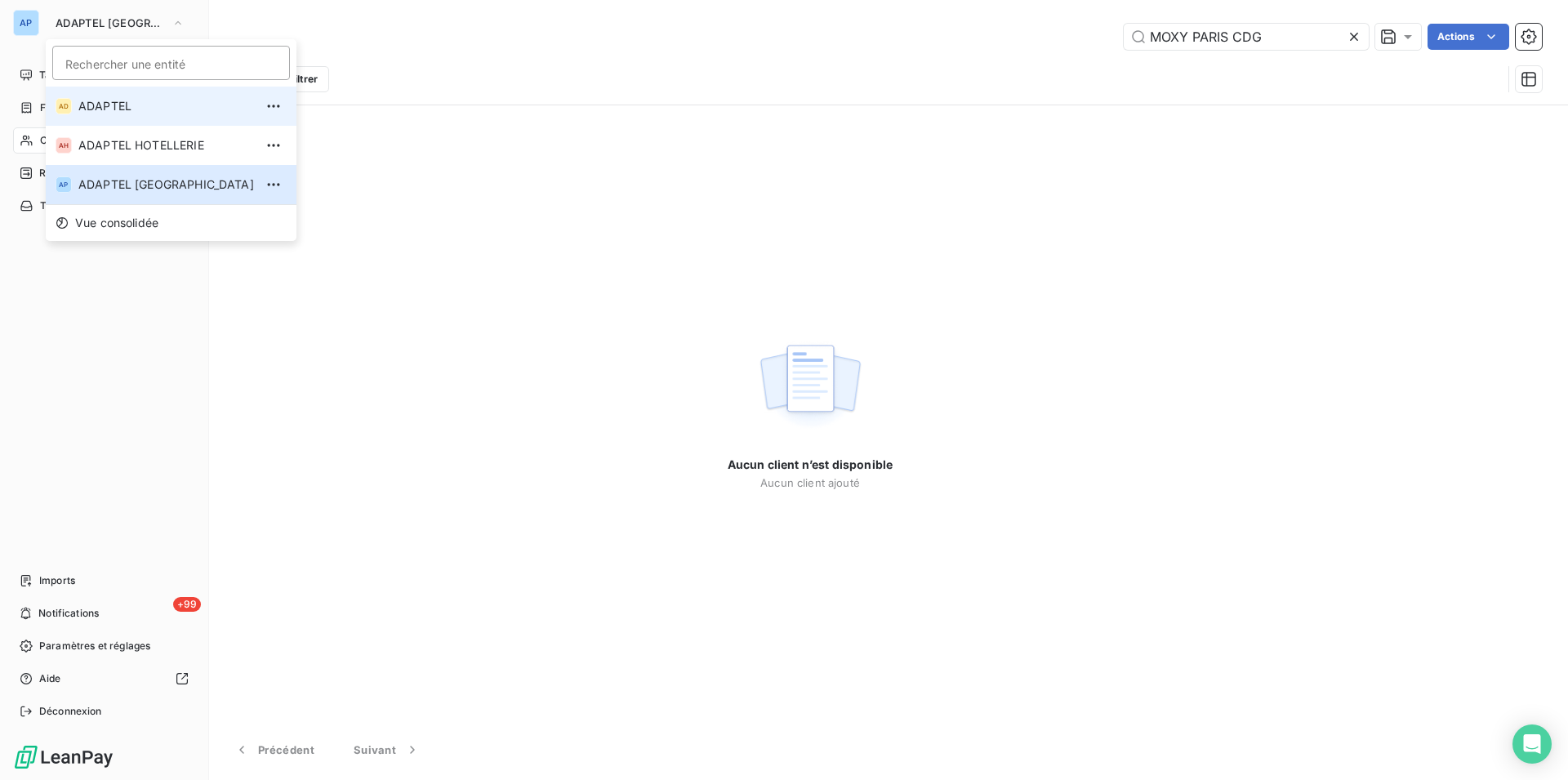
click at [100, 108] on span "ADAPTEL" at bounding box center [166, 106] width 176 height 17
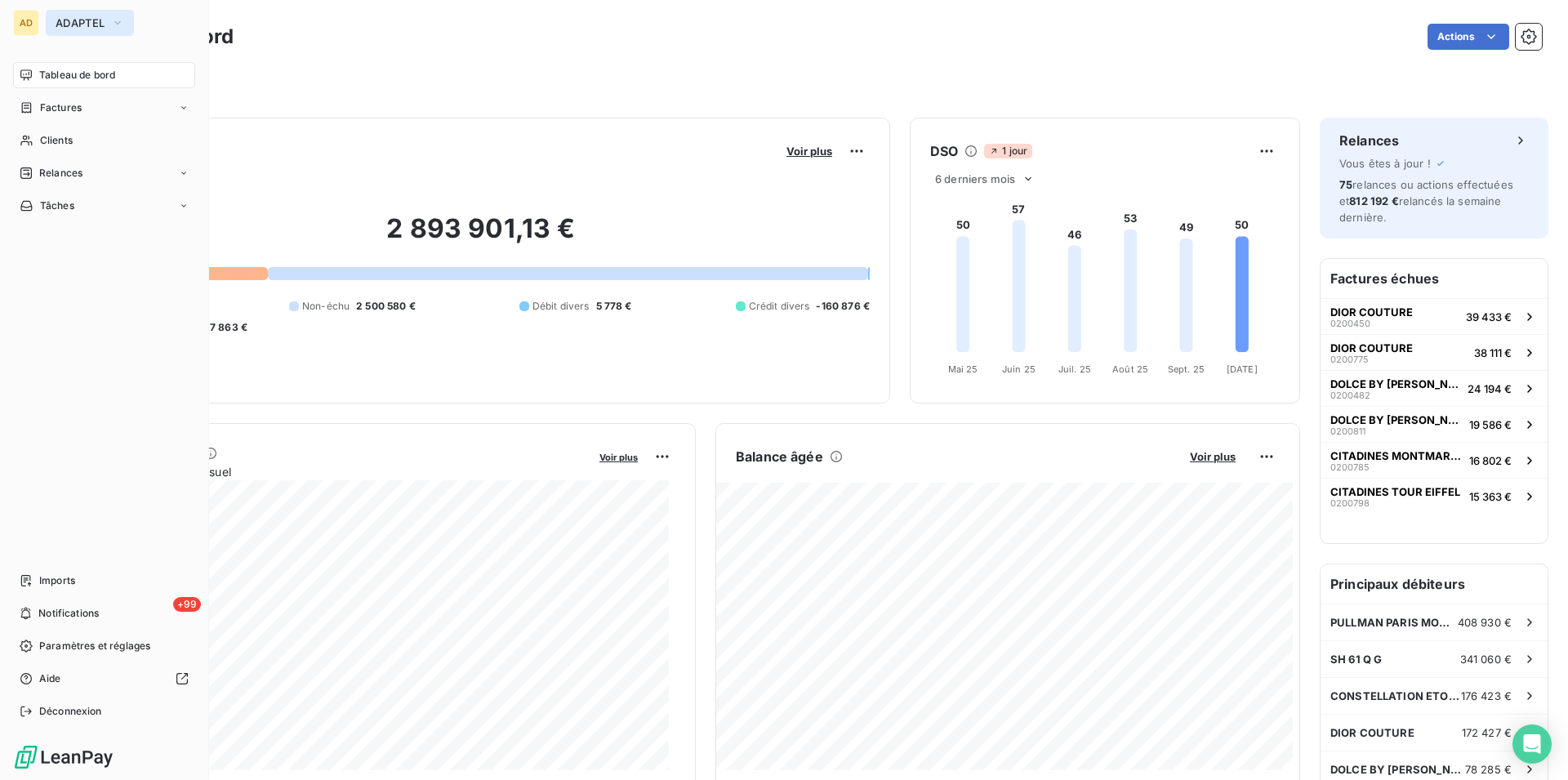
click at [91, 21] on span "ADAPTEL" at bounding box center [80, 23] width 49 height 13
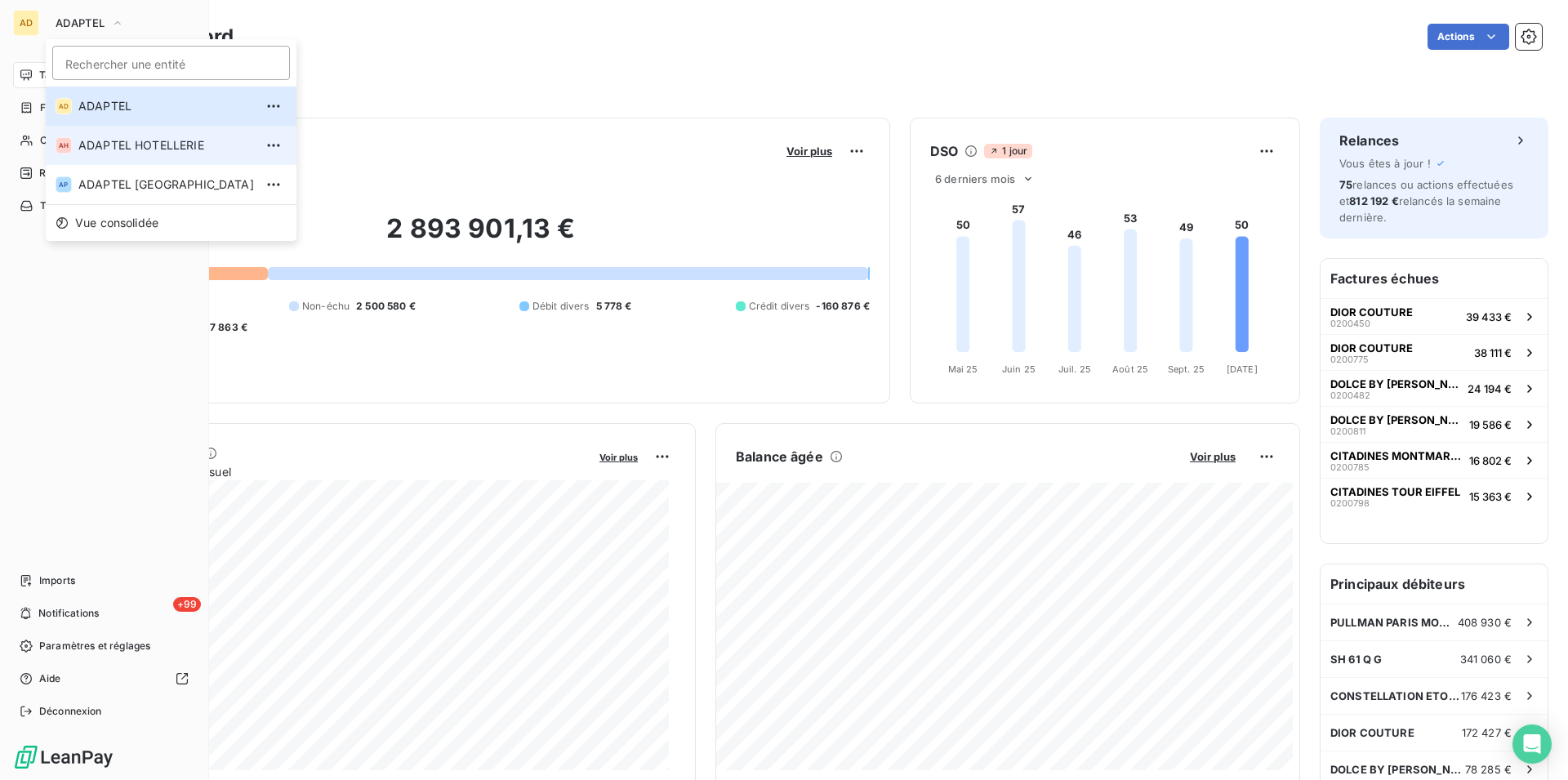
click at [115, 144] on span "ADAPTEL HOTELLERIE" at bounding box center [166, 145] width 176 height 17
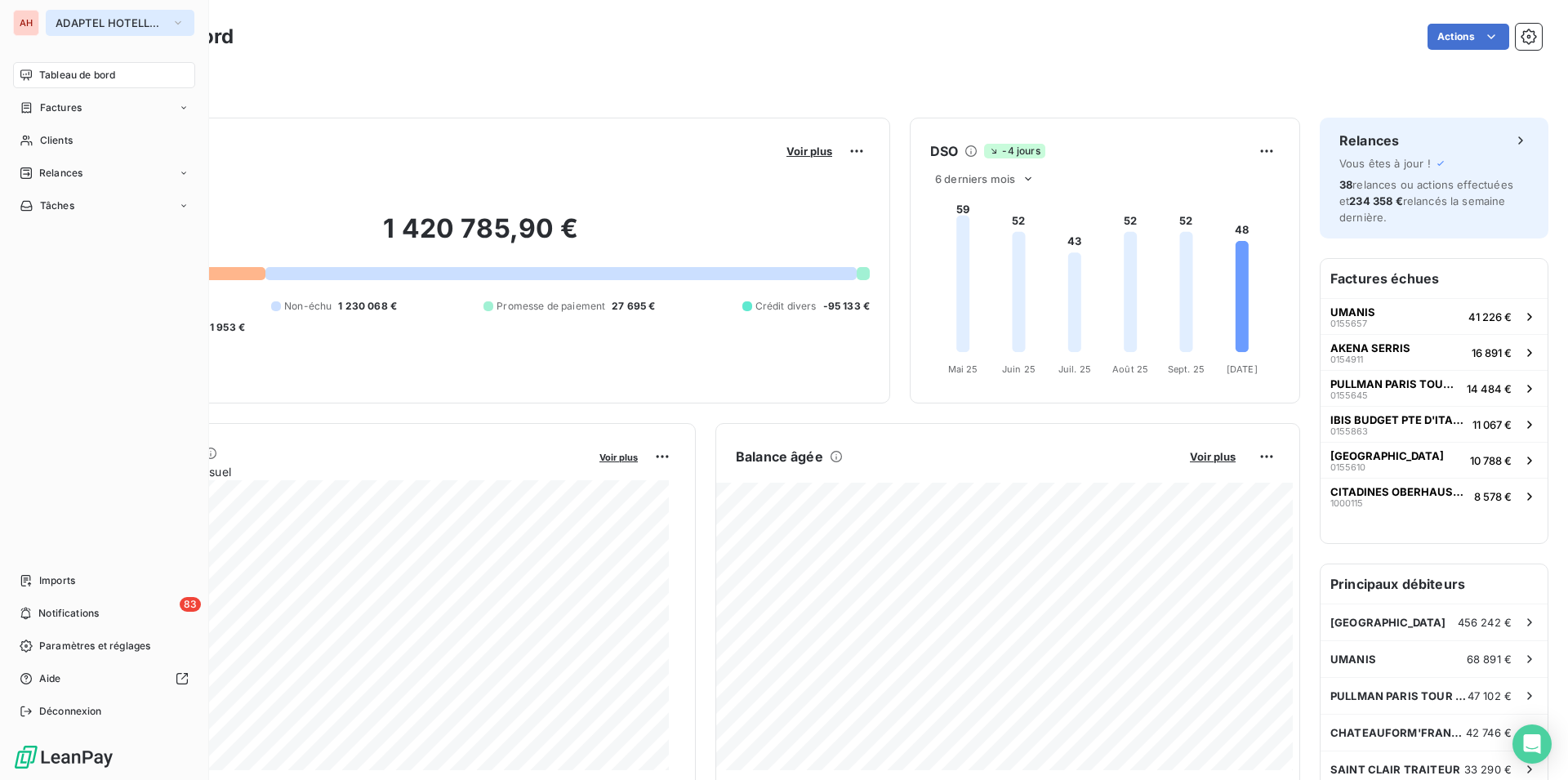
click at [57, 28] on span "ADAPTEL HOTELLERIE" at bounding box center [110, 23] width 109 height 13
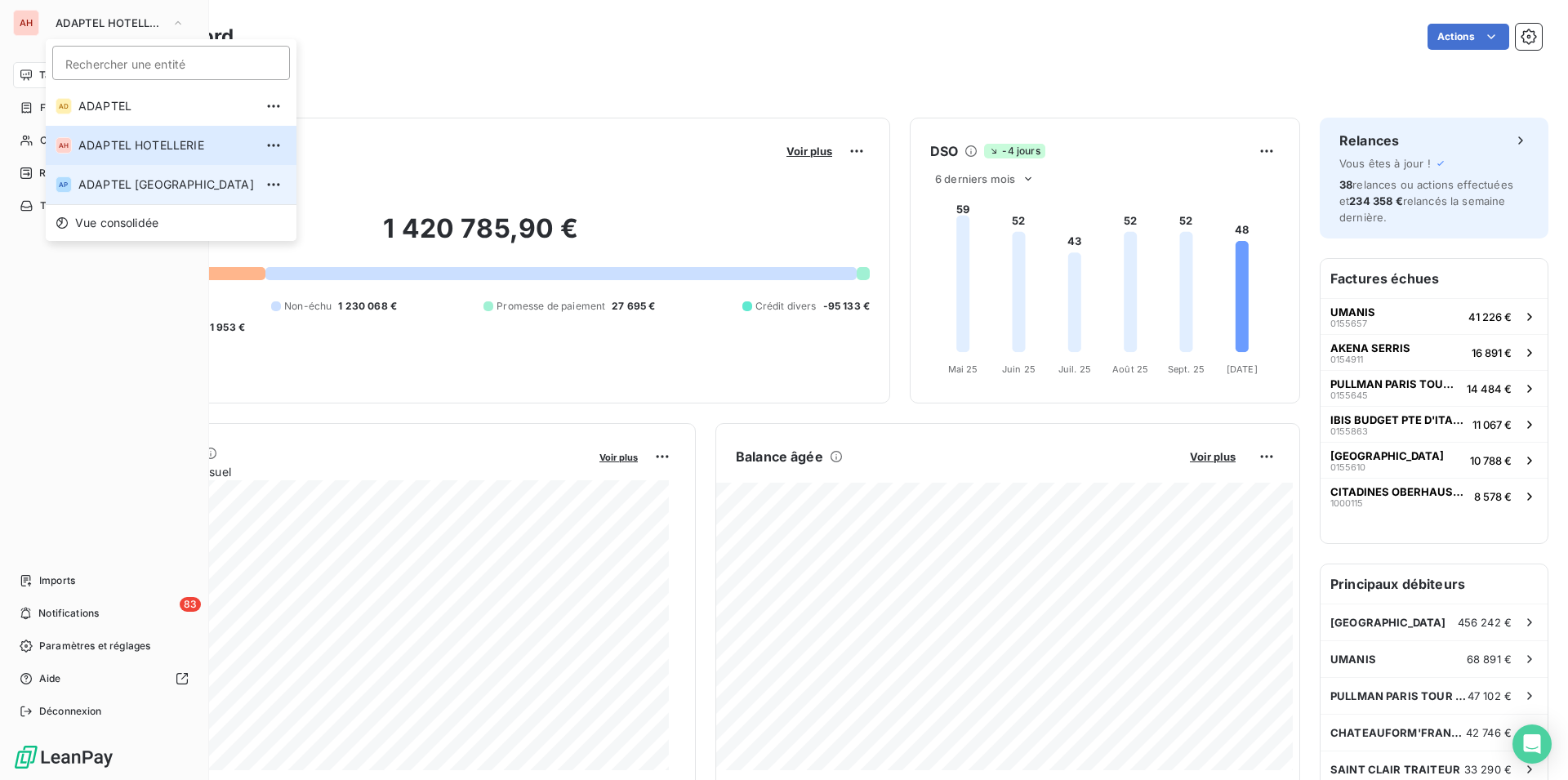
click at [121, 186] on span "ADAPTEL PARIS" at bounding box center [166, 184] width 176 height 17
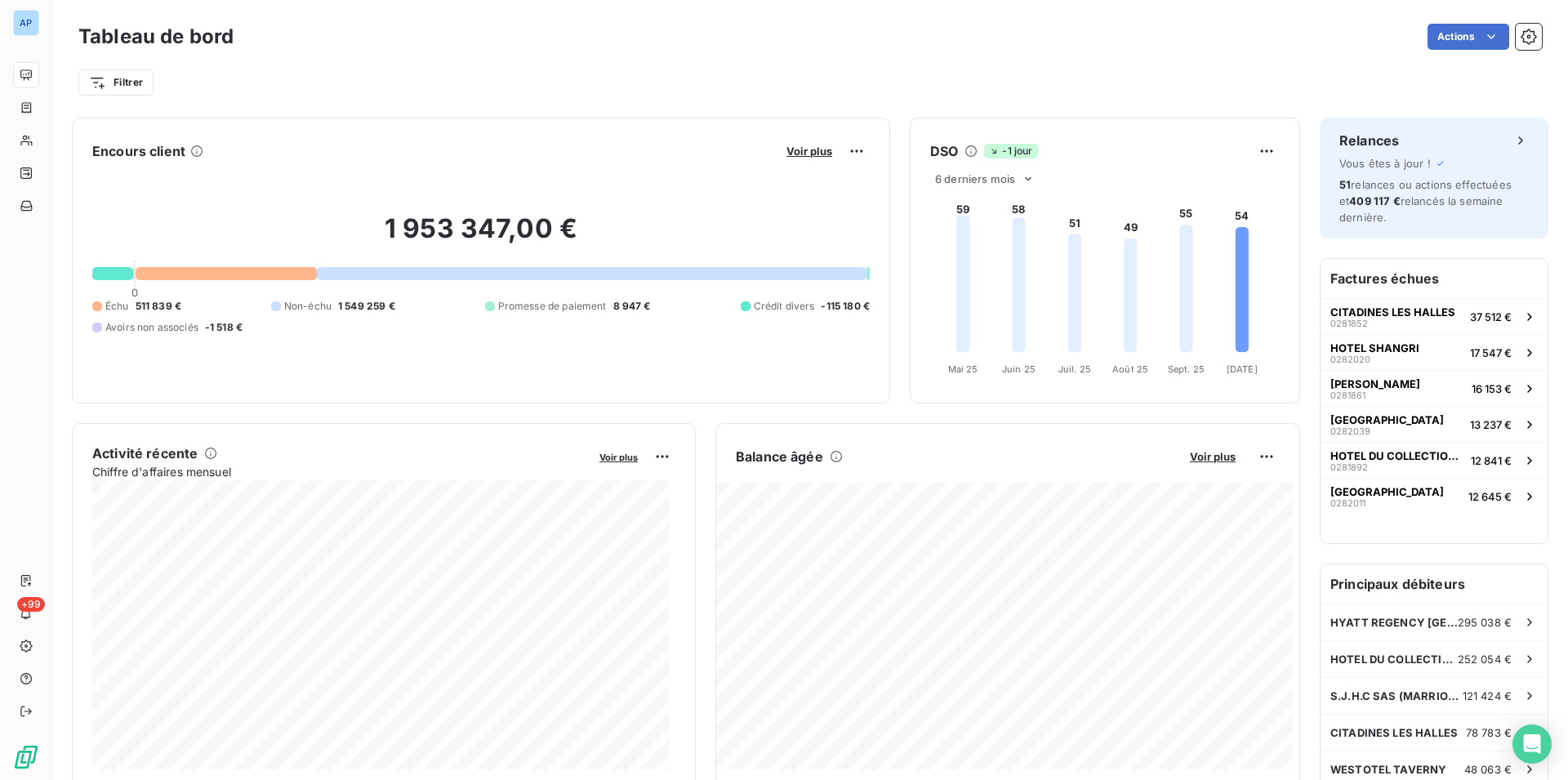
click at [282, 85] on div "Filtrer" at bounding box center [810, 83] width 1463 height 31
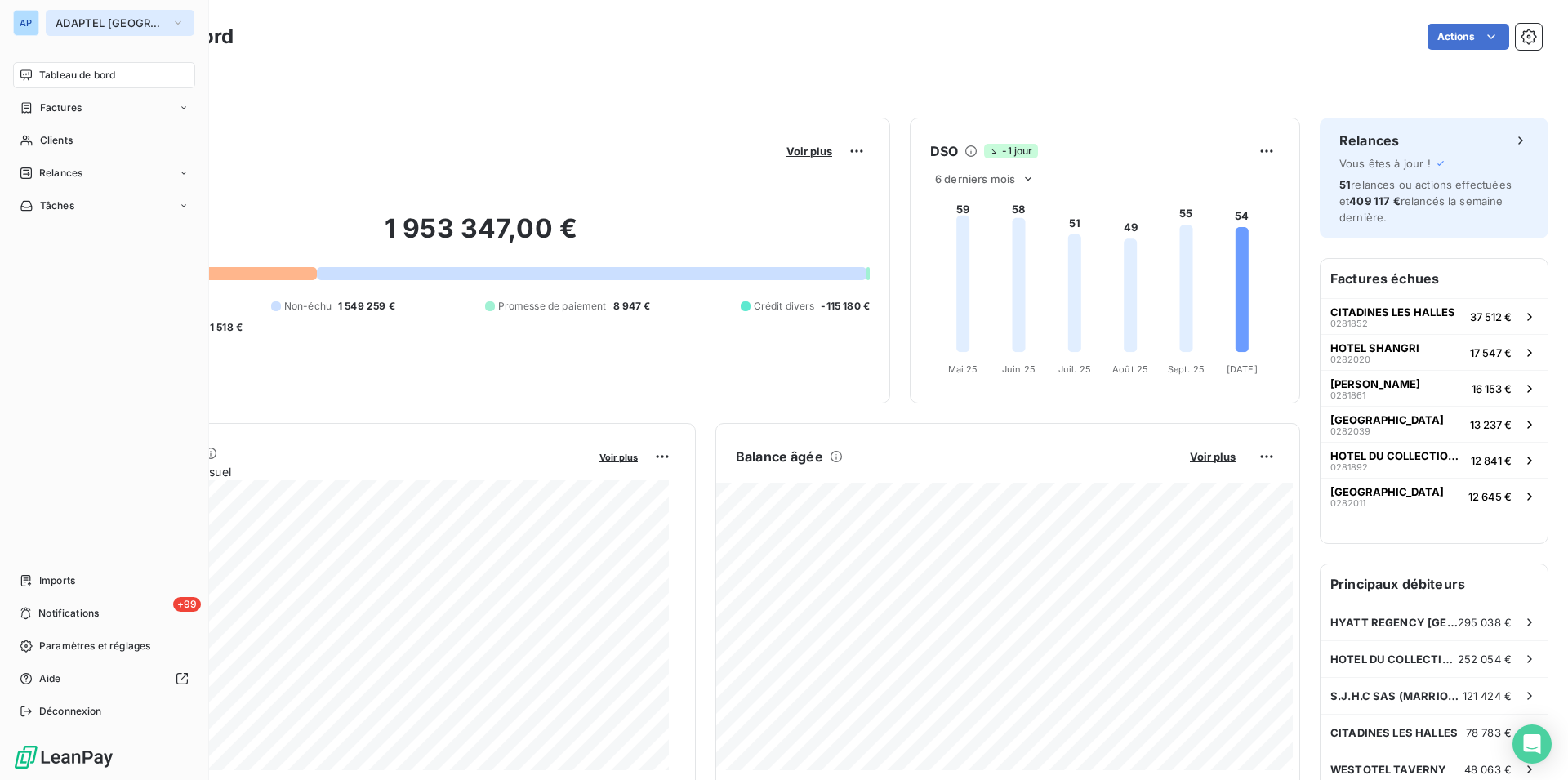
click at [105, 20] on span "ADAPTEL PARIS" at bounding box center [110, 23] width 109 height 13
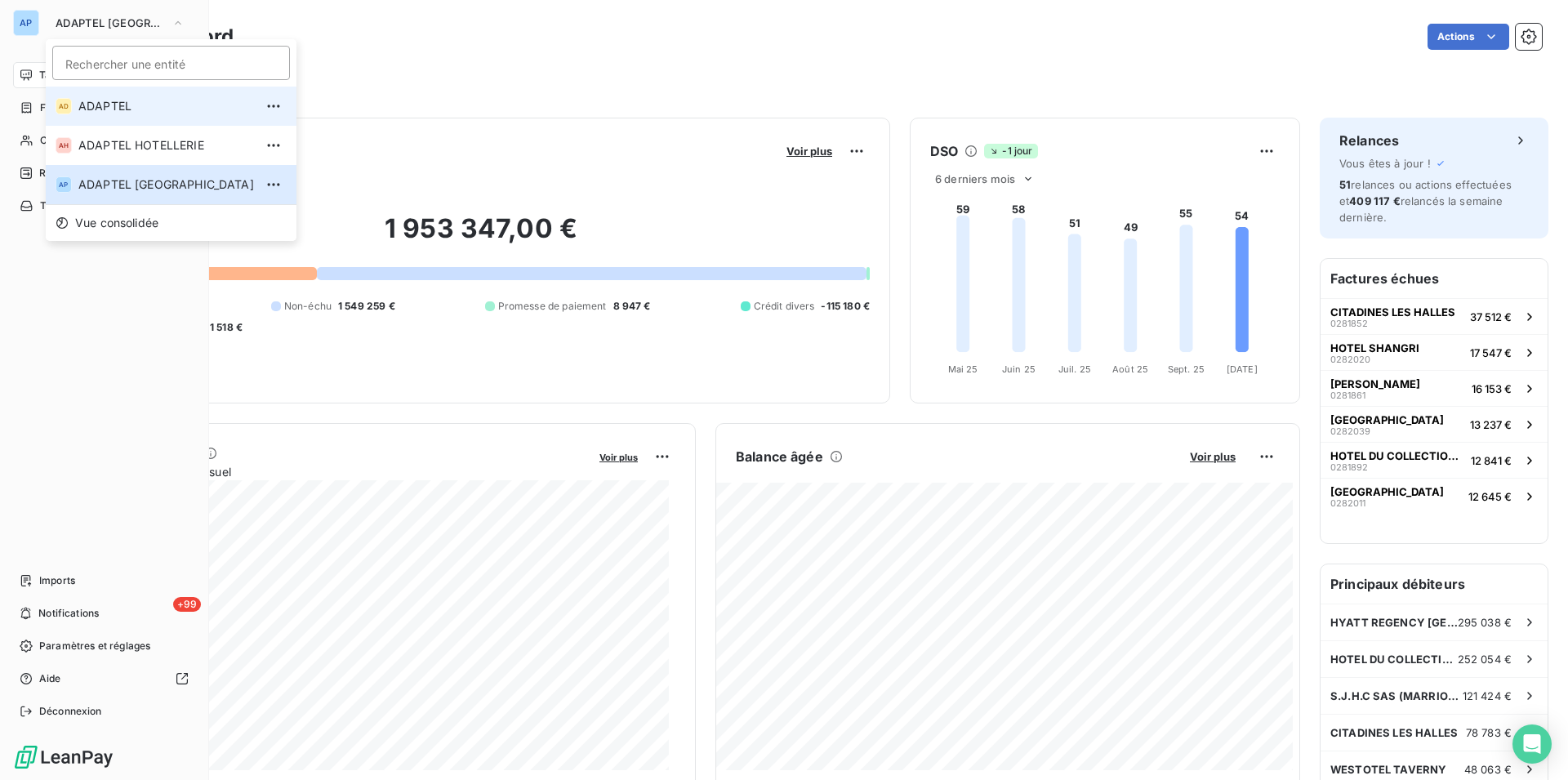
click at [175, 104] on span "ADAPTEL" at bounding box center [166, 106] width 176 height 17
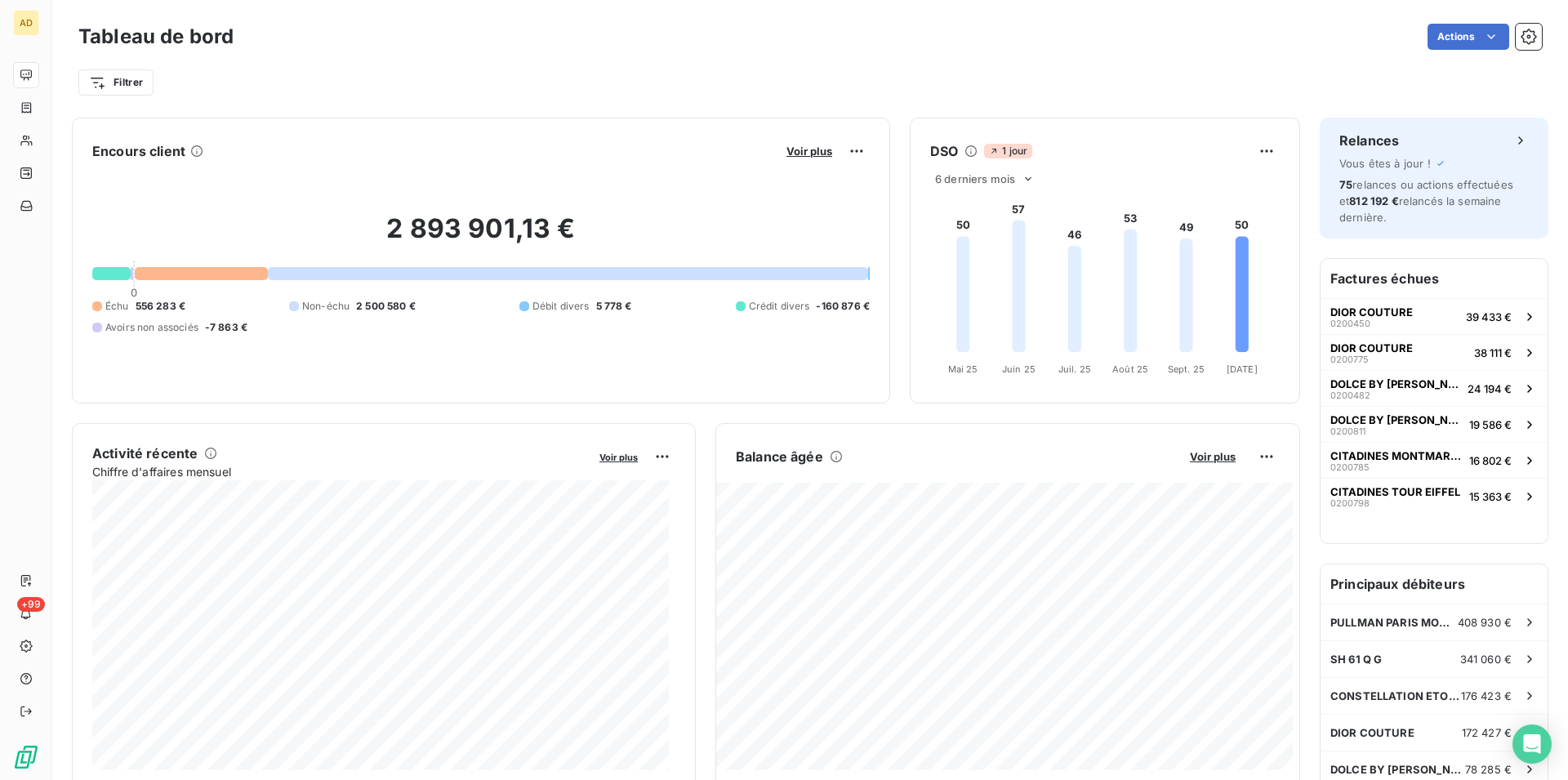
click at [515, 204] on div "2 893 901,13 € 0 Échu 556 283 € Non-échu 2 500 580 € Débit divers 5 778 € Crédi…" at bounding box center [481, 273] width 777 height 219
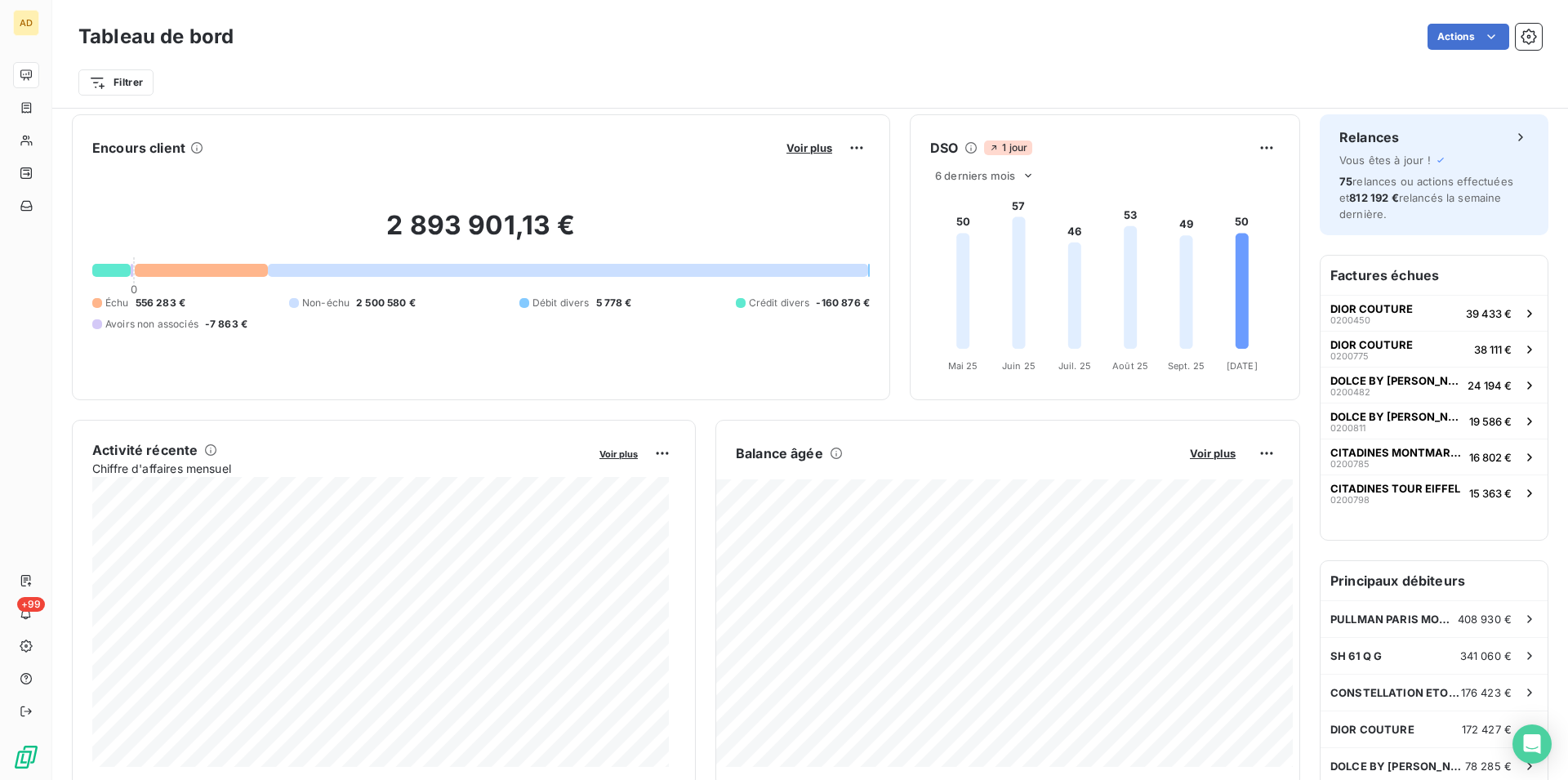
click at [432, 146] on div "Encours client Voir plus" at bounding box center [481, 148] width 777 height 26
click at [546, 89] on div "Filtrer" at bounding box center [810, 83] width 1463 height 31
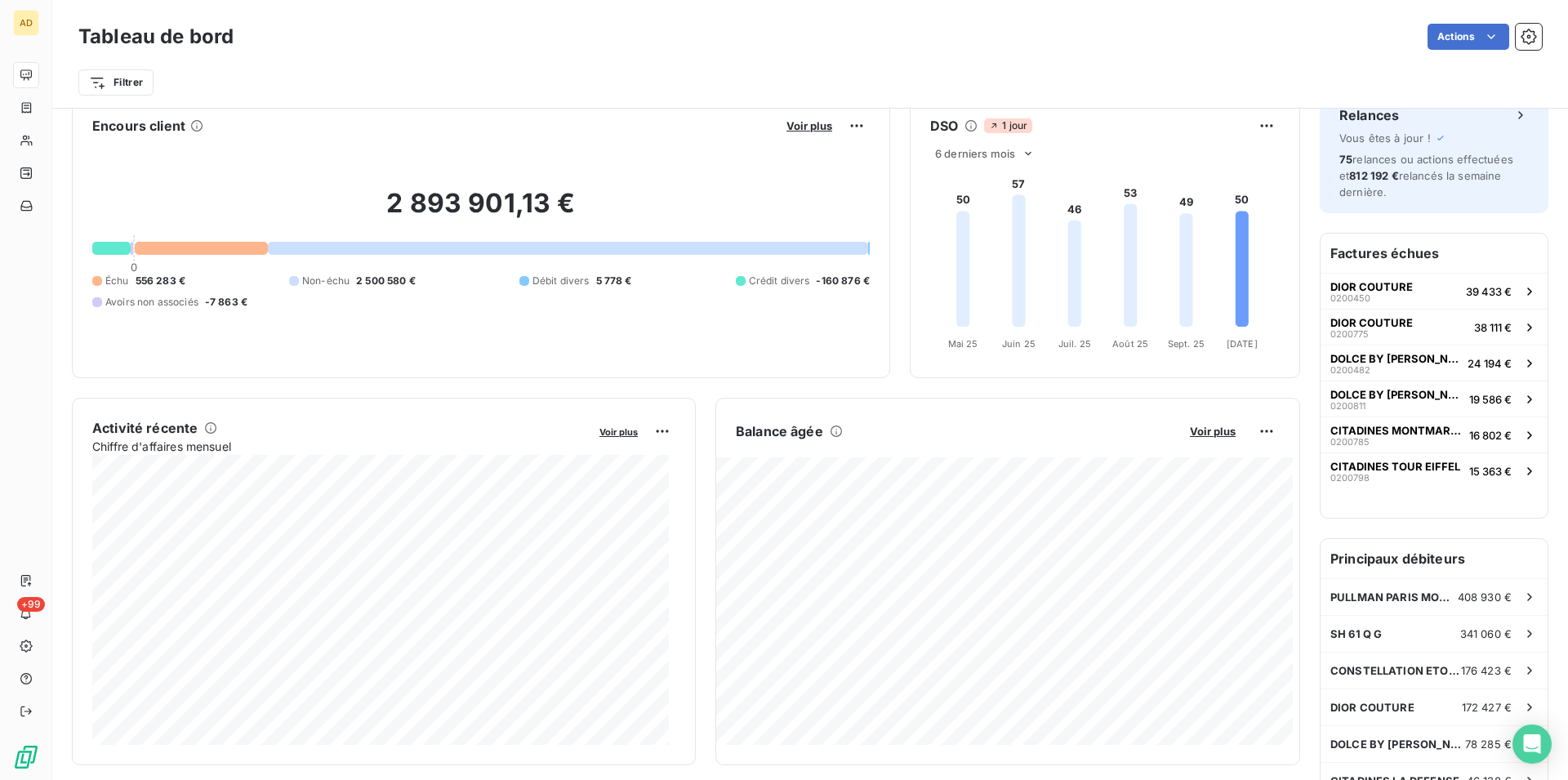
scroll to position [0, 0]
